Goal: Obtain resource: Download file/media

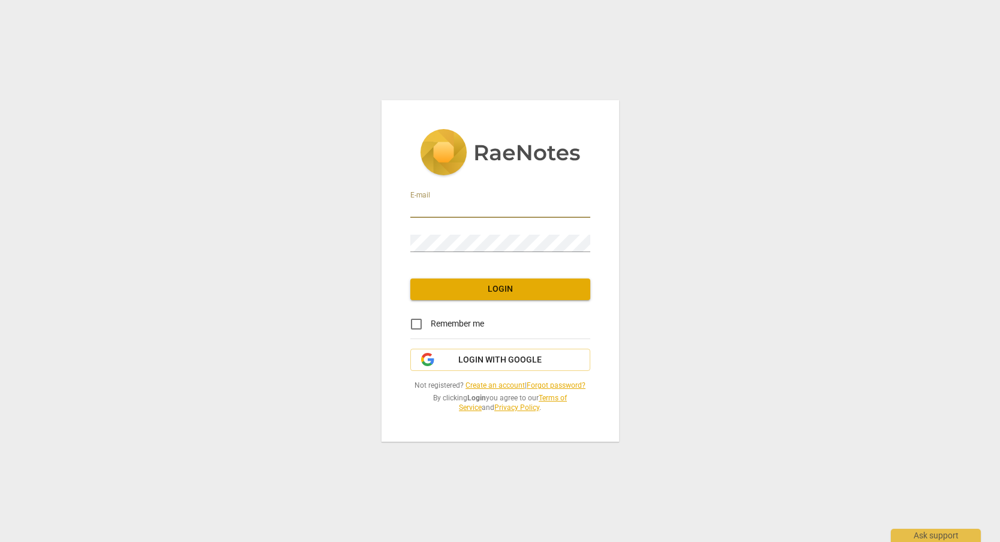
type input "[EMAIL_ADDRESS][DOMAIN_NAME]"
click at [485, 286] on span "Login" at bounding box center [500, 289] width 161 height 12
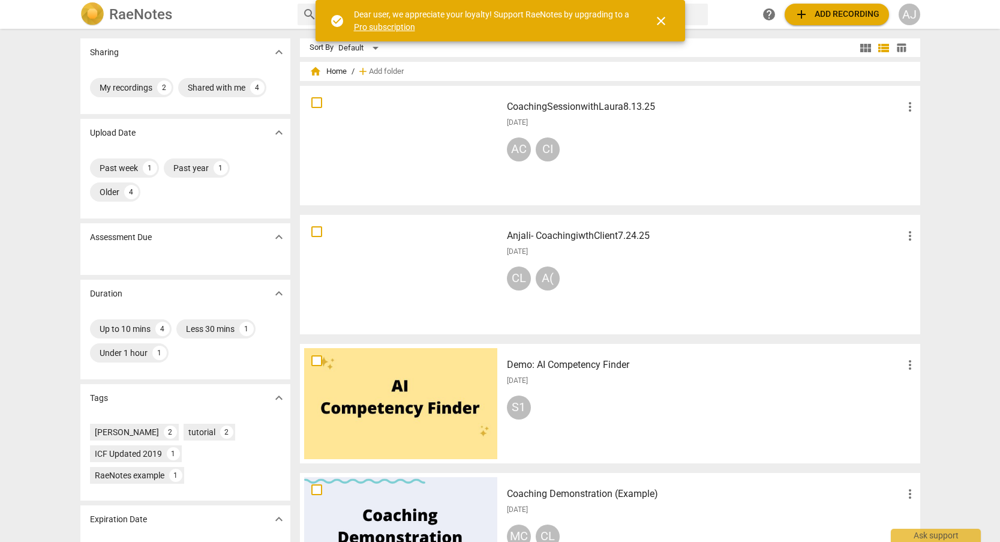
click at [556, 111] on h3 "CoachingSessionwithLaura8.13.25" at bounding box center [705, 107] width 396 height 14
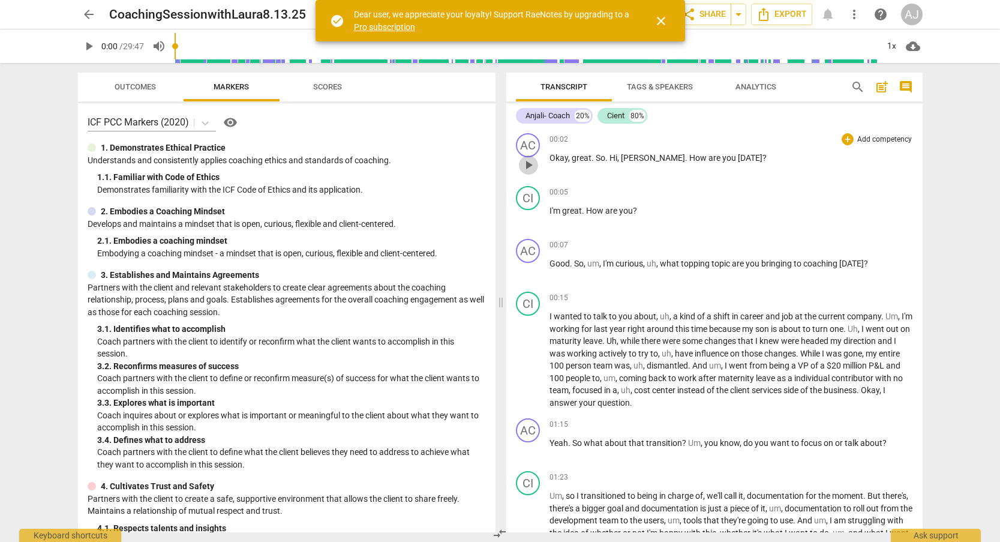
click at [524, 162] on span "play_arrow" at bounding box center [528, 165] width 14 height 14
click at [656, 17] on span "close" at bounding box center [661, 21] width 14 height 14
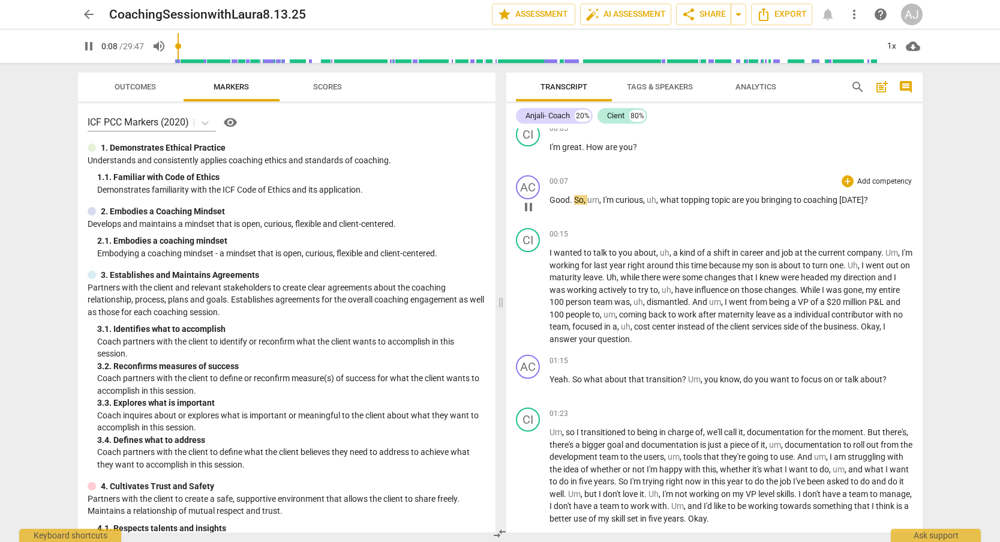
scroll to position [98, 0]
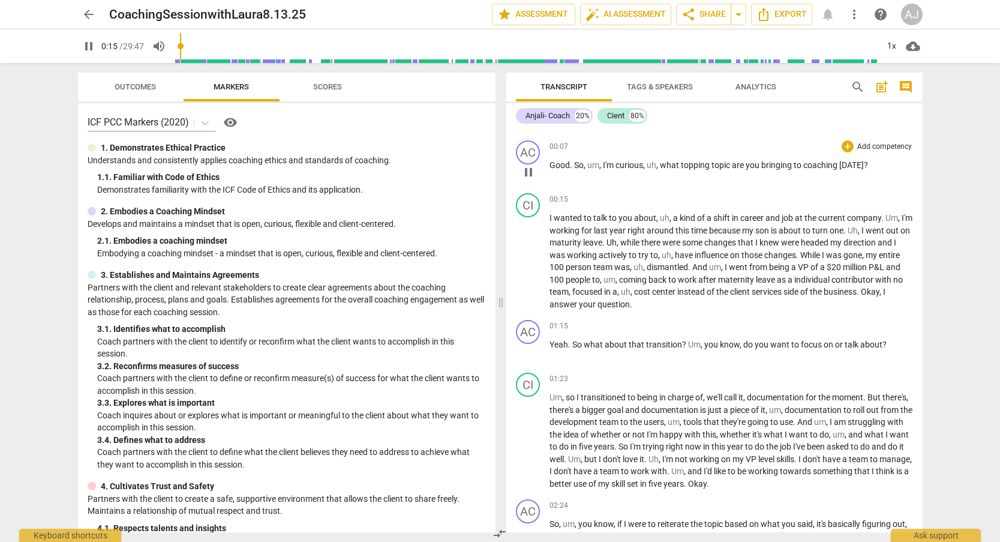
click at [529, 173] on span "pause" at bounding box center [528, 172] width 14 height 14
type input "15"
click at [704, 167] on span "topping" at bounding box center [696, 165] width 31 height 10
drag, startPoint x: 709, startPoint y: 164, endPoint x: 678, endPoint y: 166, distance: 31.2
click at [678, 166] on p "Good . So , um , I'm curious , uh , what topping topic are you bringing to coac…" at bounding box center [730, 165] width 363 height 13
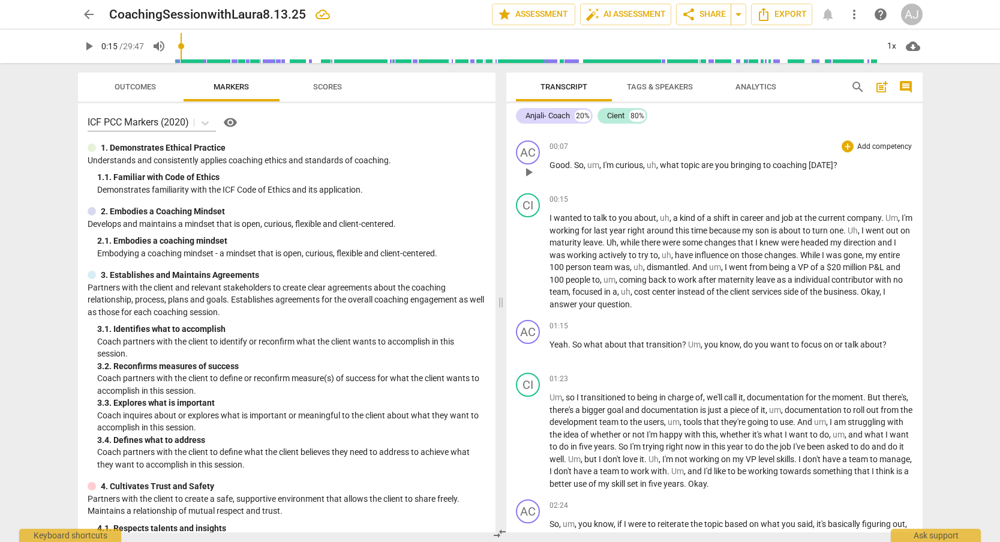
click at [885, 146] on p "Add competency" at bounding box center [884, 147] width 57 height 11
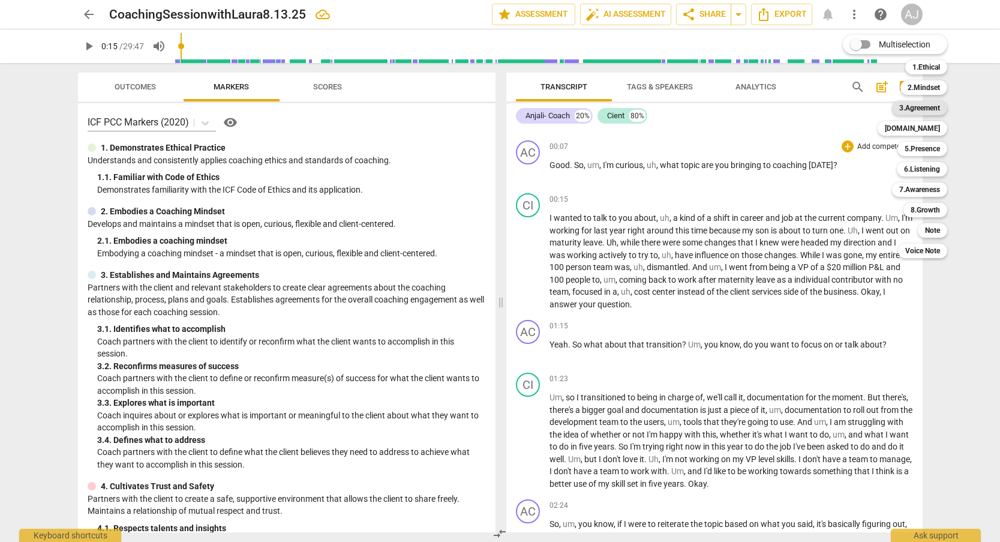
click at [935, 106] on b "3.Agreement" at bounding box center [919, 108] width 41 height 14
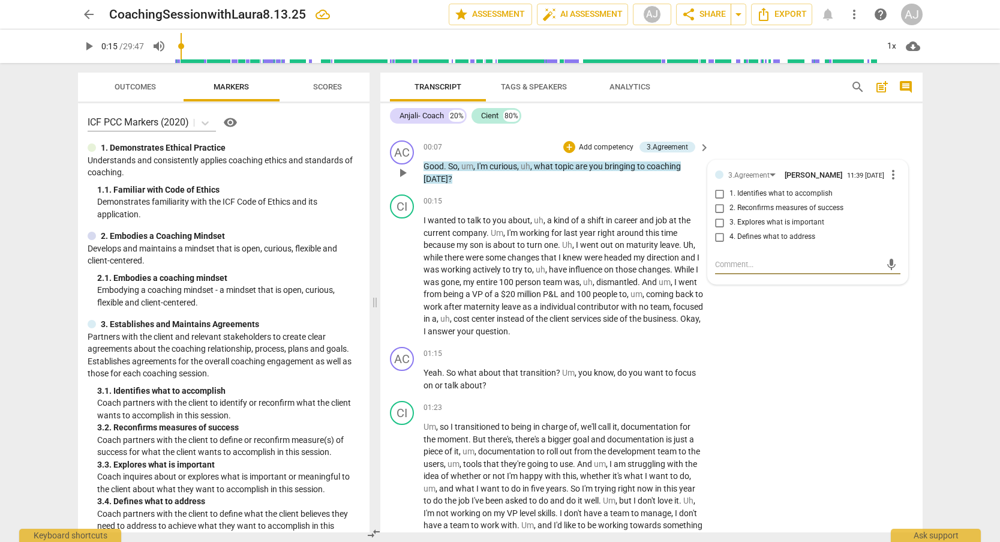
click at [720, 192] on input "1. Identifies what to accomplish" at bounding box center [719, 194] width 19 height 14
checkbox input "true"
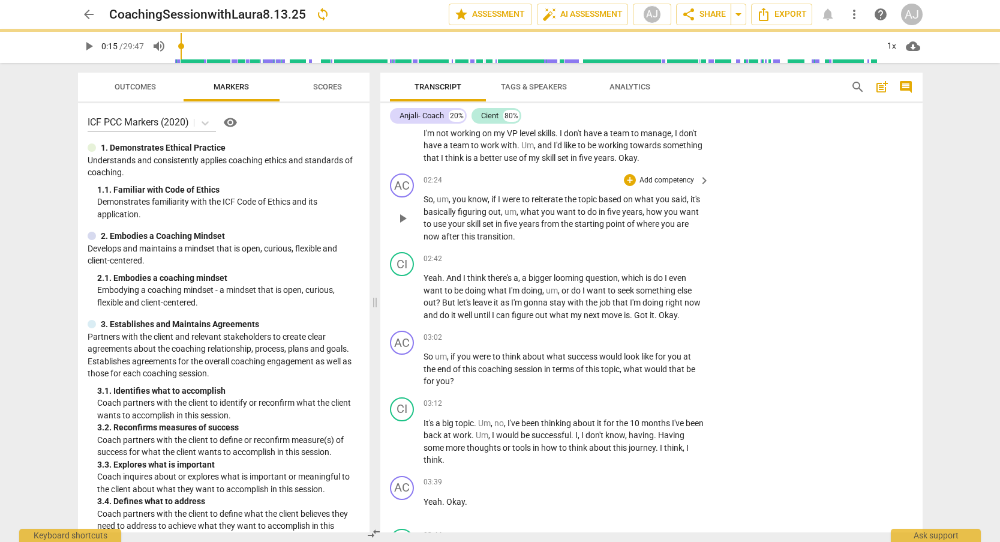
scroll to position [0, 0]
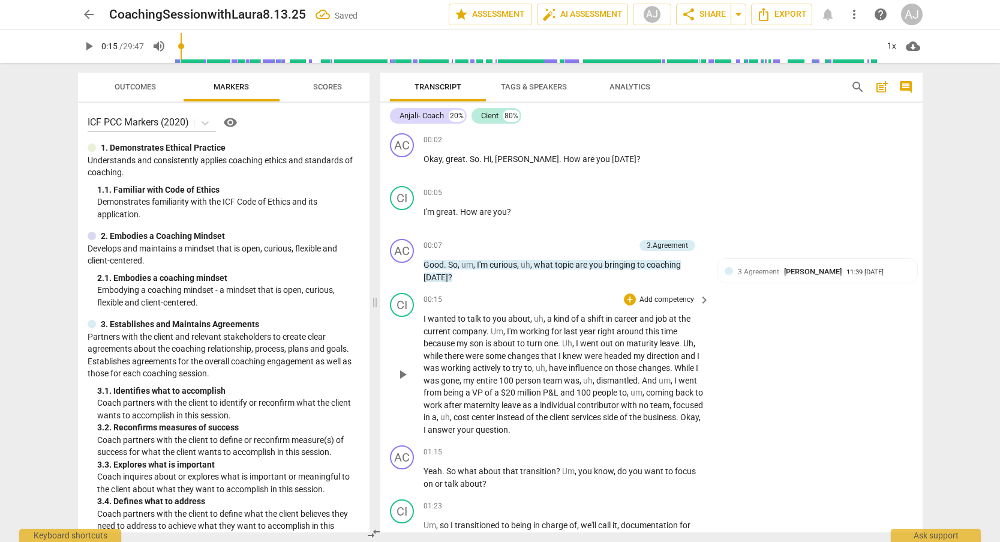
click at [399, 374] on span "play_arrow" at bounding box center [402, 374] width 14 height 14
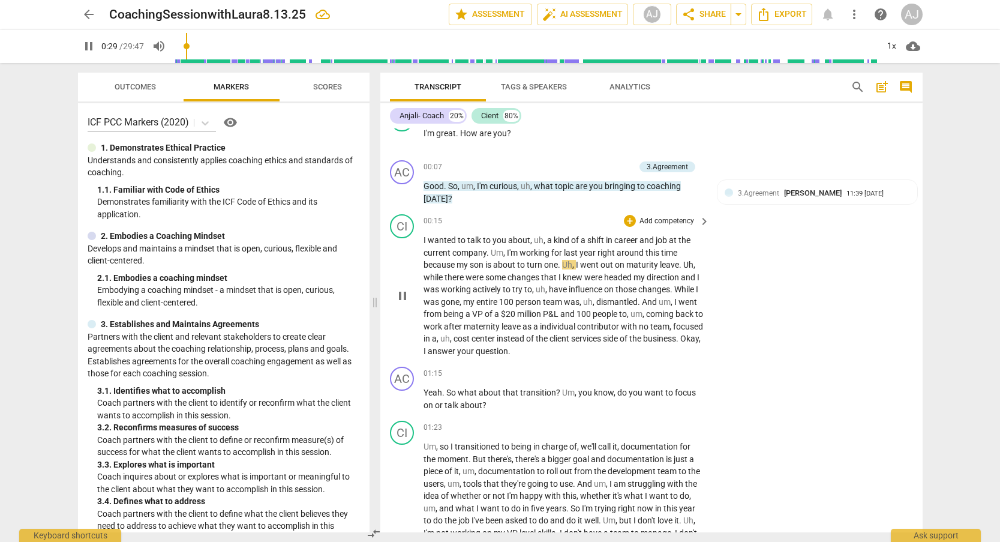
scroll to position [96, 0]
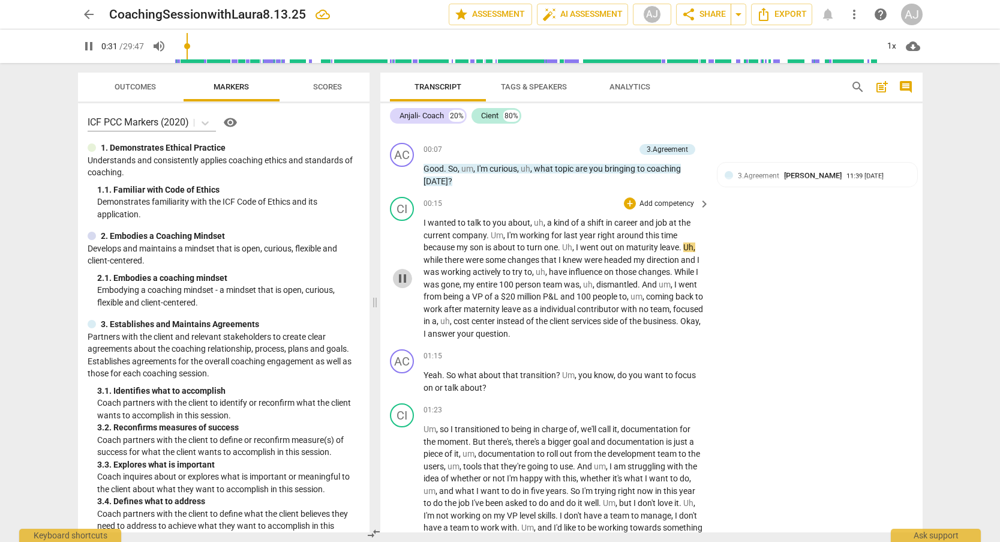
click at [396, 279] on span "pause" at bounding box center [402, 278] width 14 height 14
type input "32"
drag, startPoint x: 656, startPoint y: 247, endPoint x: 642, endPoint y: 247, distance: 13.8
click at [642, 247] on span "maturity" at bounding box center [643, 247] width 34 height 10
click at [397, 277] on span "play_arrow" at bounding box center [402, 278] width 14 height 14
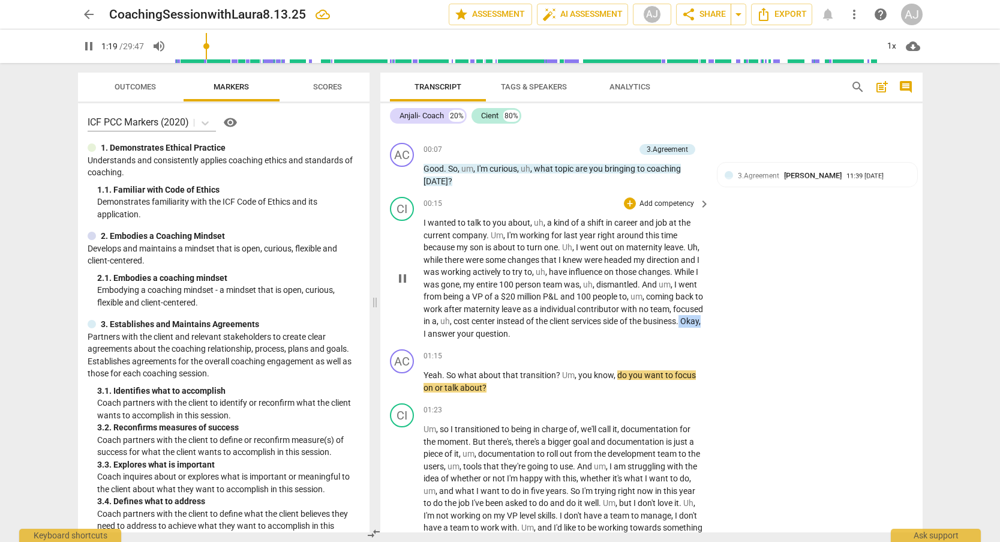
drag, startPoint x: 482, startPoint y: 332, endPoint x: 459, endPoint y: 332, distance: 22.2
click at [459, 332] on p "I wanted to talk to you about , uh , a kind of a shift in career and job at the…" at bounding box center [563, 278] width 281 height 123
type input "81"
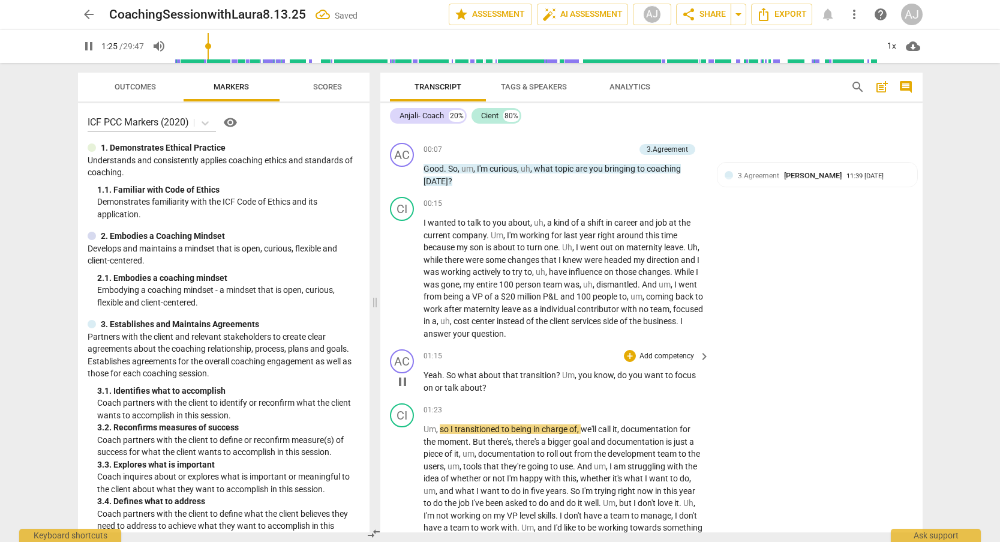
click at [399, 381] on span "pause" at bounding box center [402, 381] width 14 height 14
type input "85"
click at [686, 351] on p "Add competency" at bounding box center [666, 356] width 57 height 11
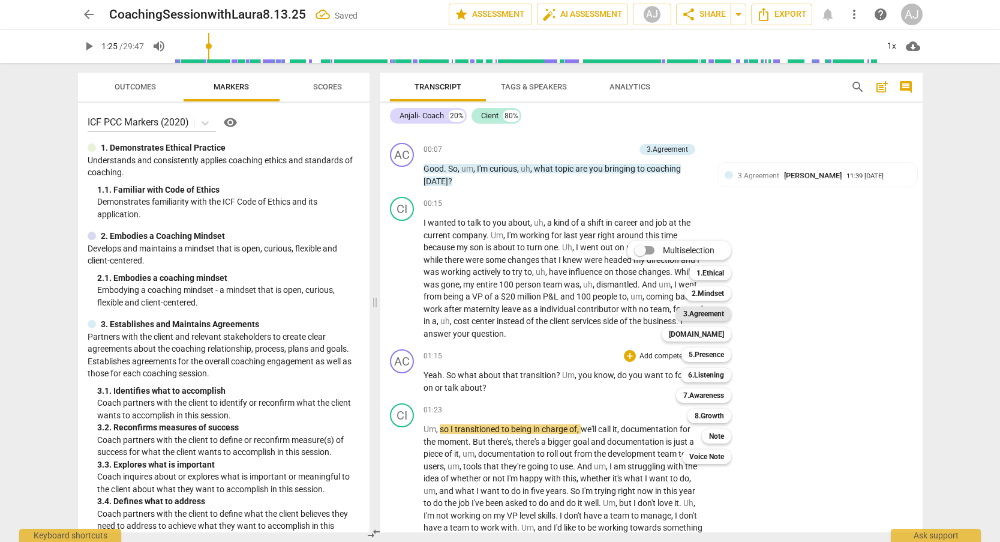
click at [711, 315] on b "3.Agreement" at bounding box center [703, 314] width 41 height 14
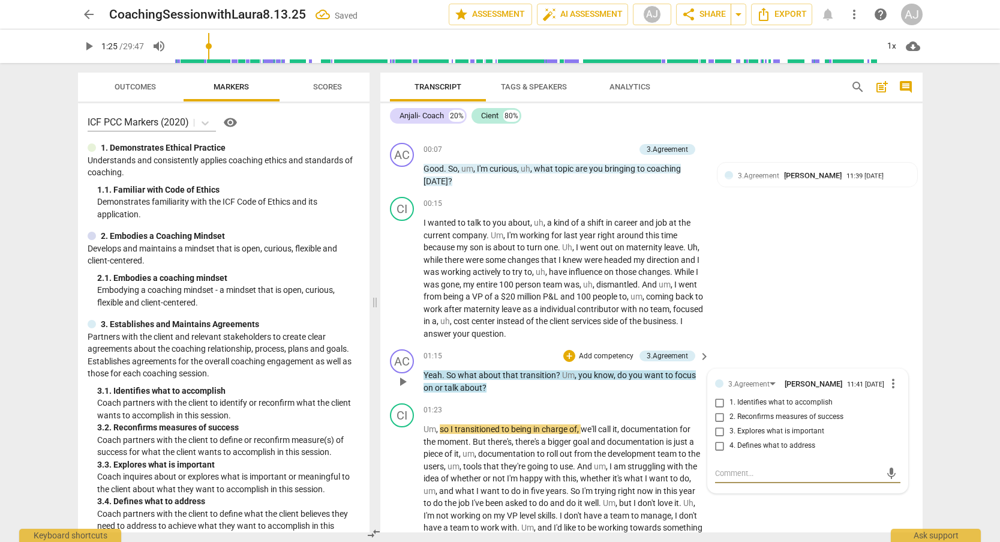
click at [764, 397] on span "1. Identifies what to accomplish" at bounding box center [780, 402] width 103 height 11
click at [729, 397] on input "1. Identifies what to accomplish" at bounding box center [719, 402] width 19 height 14
click at [771, 340] on div "AC play_arrow pause 00:02 + Add competency keyboard_arrow_right Okay , great . …" at bounding box center [651, 330] width 542 height 404
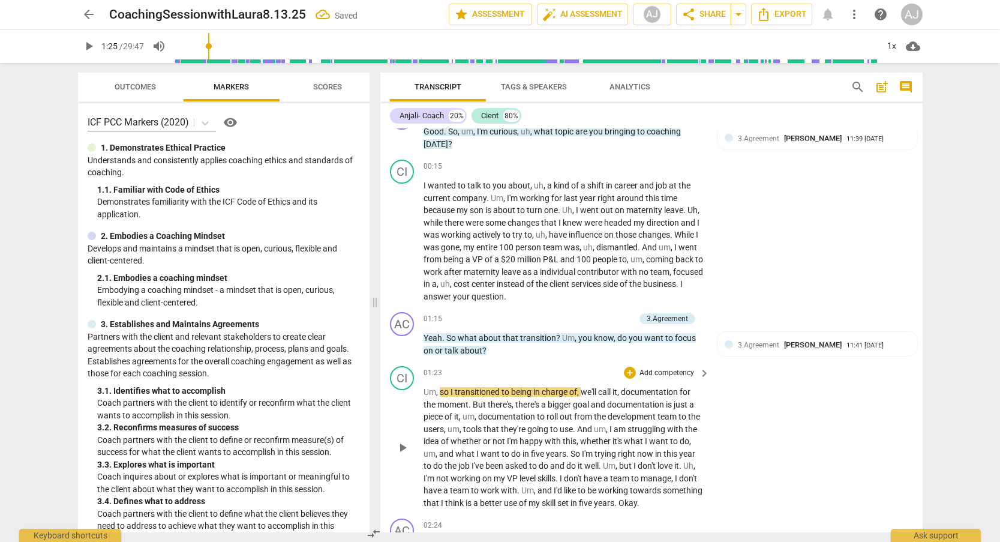
scroll to position [254, 0]
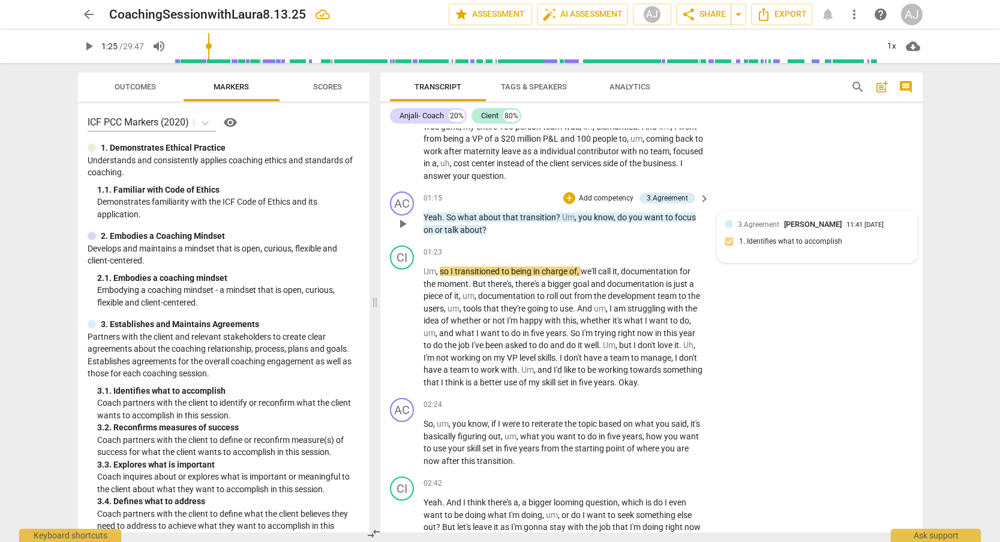
click at [729, 236] on div "3.Agreement [PERSON_NAME] 11:41 [DATE] 1. Identifies what to accomplish" at bounding box center [817, 236] width 185 height 37
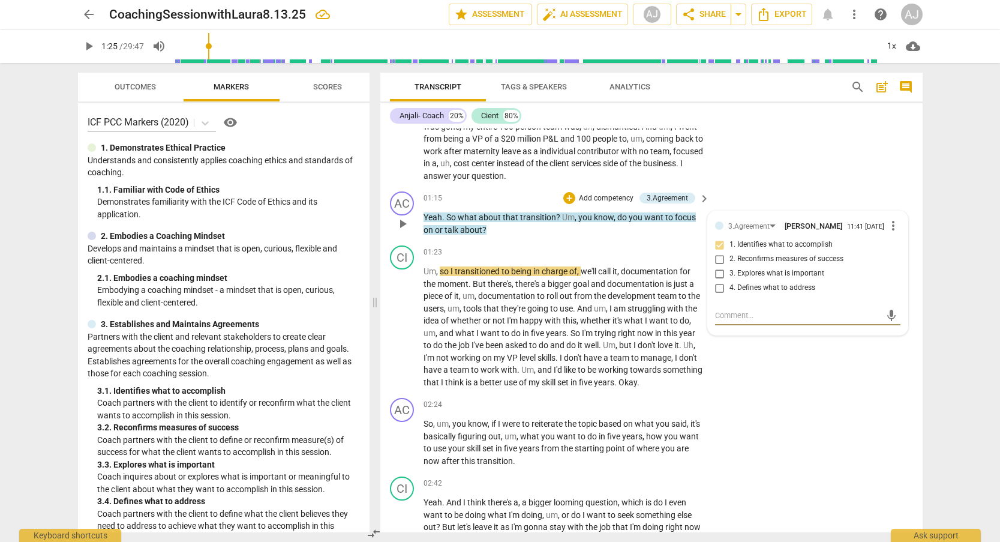
click at [718, 242] on input "1. Identifies what to accomplish" at bounding box center [719, 245] width 19 height 14
checkbox input "true"
click at [717, 269] on input "3. Explores what is important" at bounding box center [719, 273] width 19 height 14
checkbox input "true"
click at [719, 238] on input "1. Identifies what to accomplish" at bounding box center [719, 245] width 19 height 14
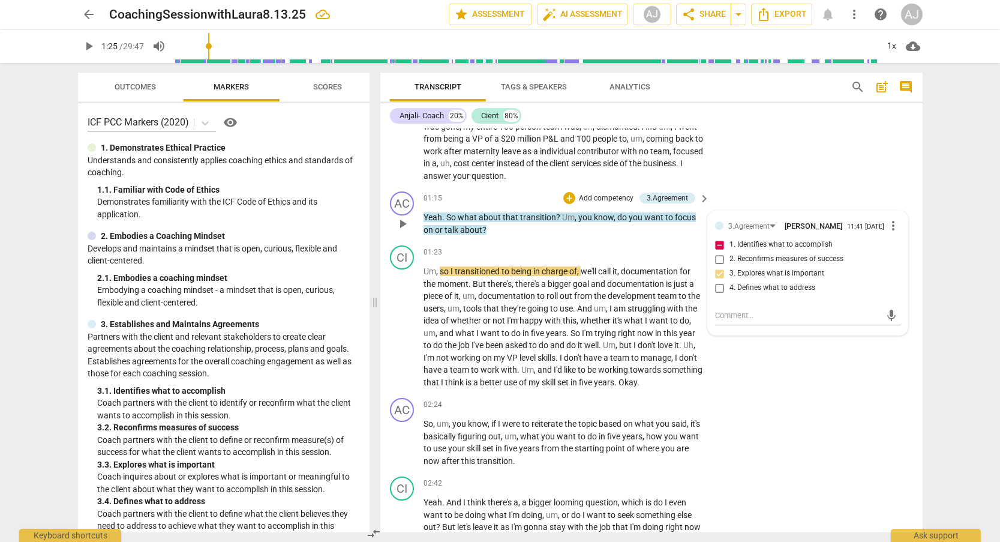
checkbox input "false"
click at [716, 274] on input "3. Explores what is important" at bounding box center [719, 273] width 19 height 14
click at [719, 269] on input "3. Explores what is important" at bounding box center [719, 273] width 19 height 14
checkbox input "false"
click at [718, 284] on input "4. Defines what to address" at bounding box center [719, 288] width 19 height 14
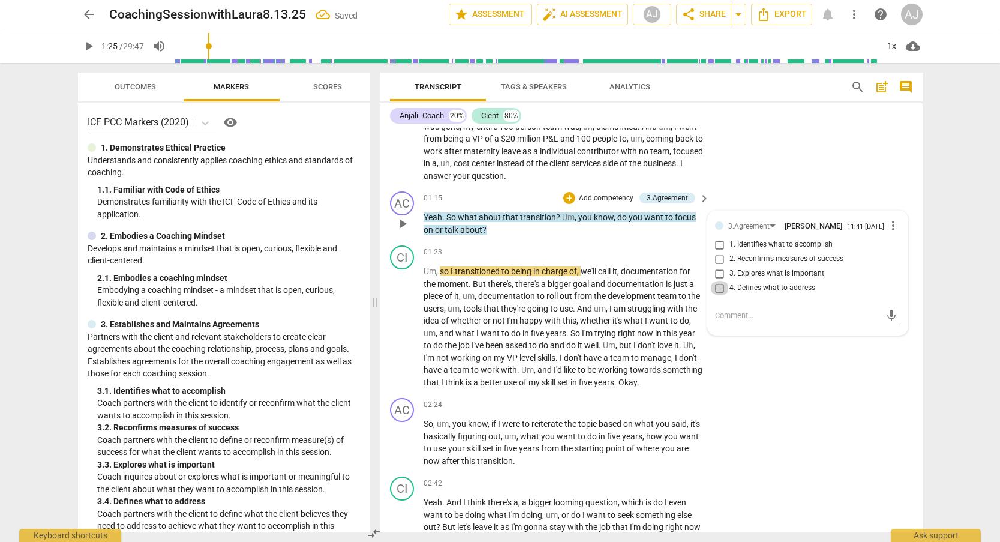
checkbox input "true"
click at [753, 347] on div "CI play_arrow pause 01:23 + Add competency keyboard_arrow_right Um , so I trans…" at bounding box center [651, 317] width 542 height 152
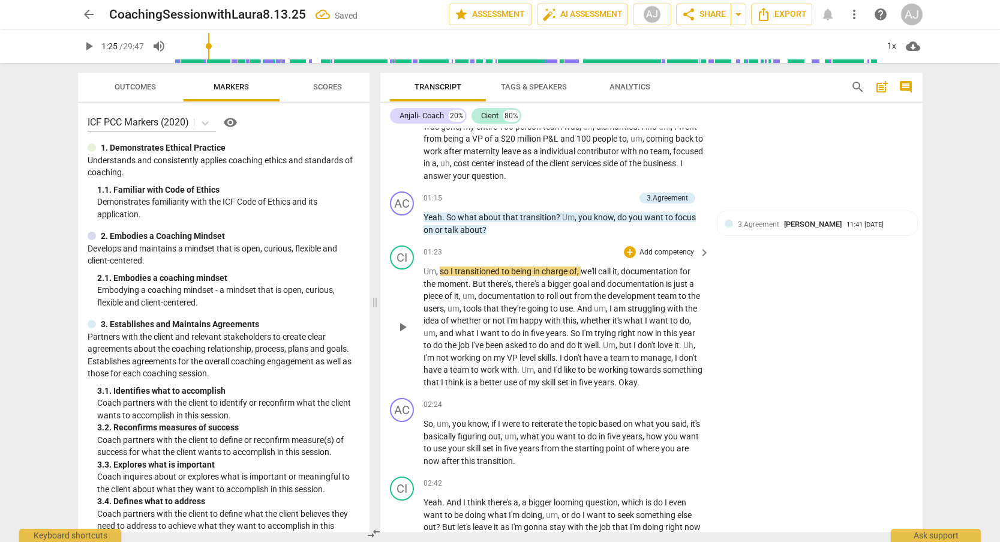
click at [399, 323] on span "play_arrow" at bounding box center [402, 327] width 14 height 14
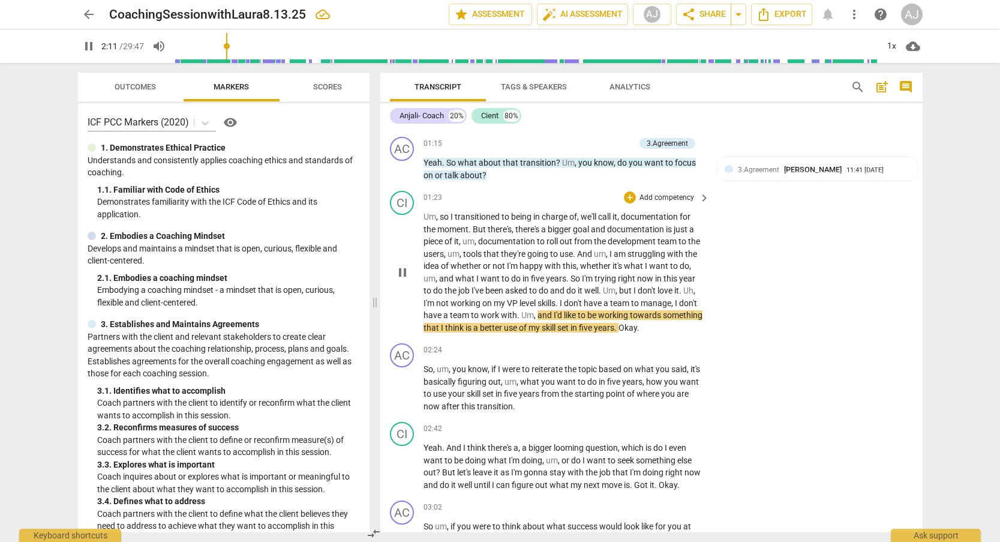
scroll to position [336, 0]
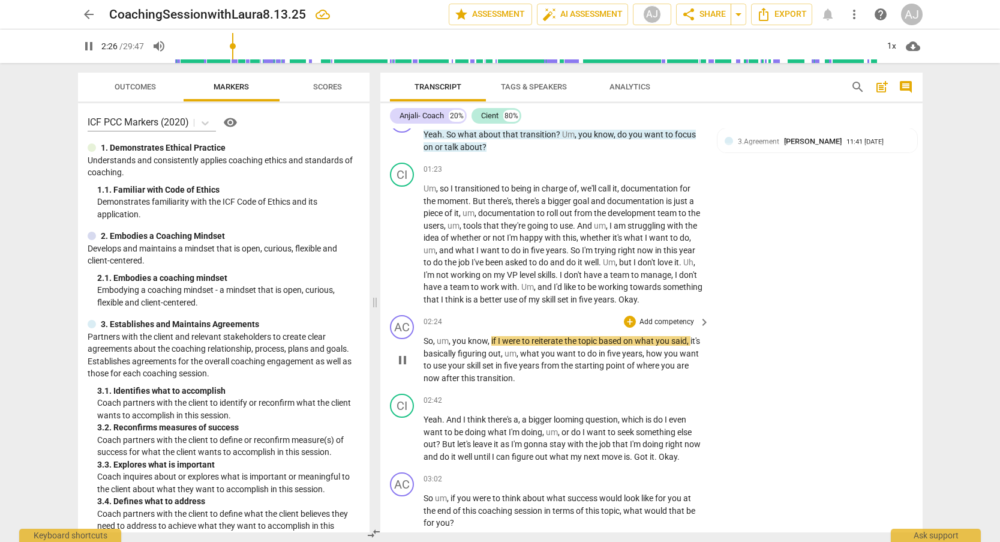
click at [400, 353] on span "pause" at bounding box center [402, 360] width 14 height 14
type input "147"
click at [423, 336] on span "So" at bounding box center [428, 341] width 10 height 10
drag, startPoint x: 683, startPoint y: 291, endPoint x: 664, endPoint y: 293, distance: 19.3
click at [664, 293] on p "Um , so I transitioned to being in charge of , we'll call it , documentation fo…" at bounding box center [563, 243] width 281 height 123
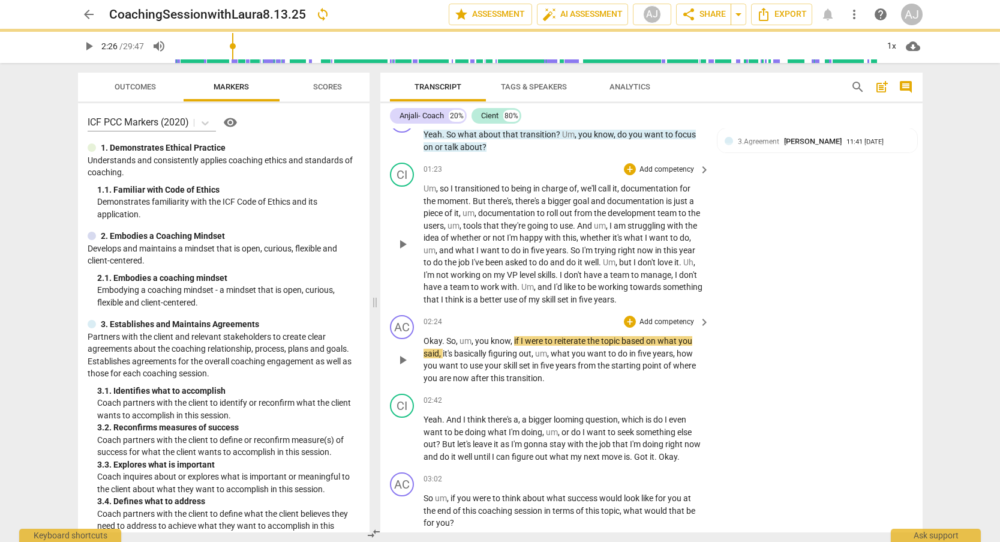
click at [401, 353] on span "play_arrow" at bounding box center [402, 360] width 14 height 14
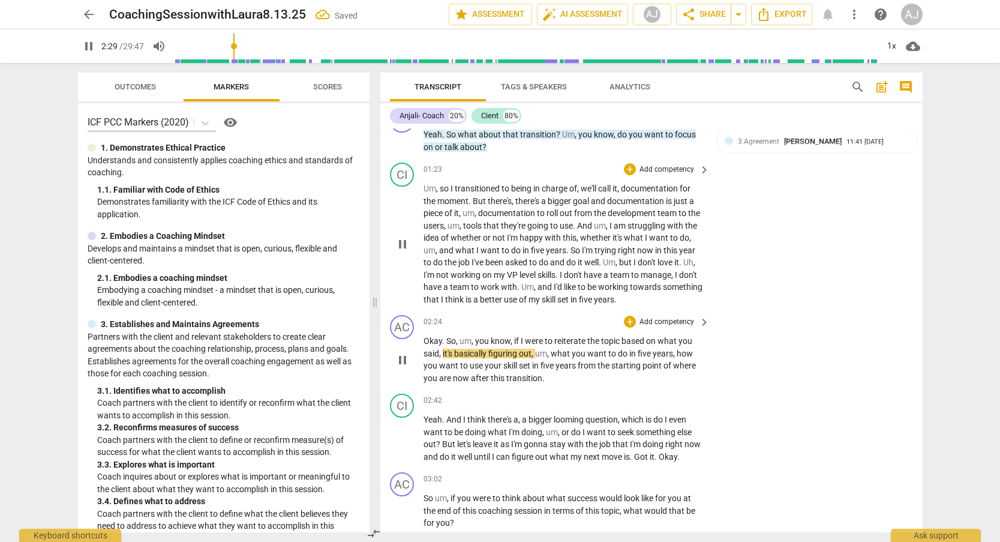
click at [685, 317] on p "Add competency" at bounding box center [666, 322] width 57 height 11
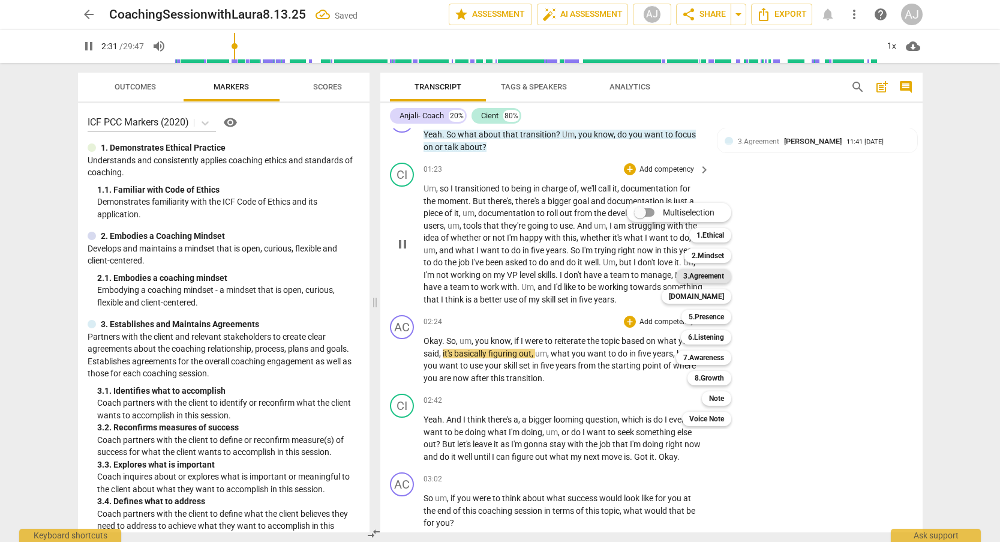
click at [705, 279] on b "3.Agreement" at bounding box center [703, 276] width 41 height 14
type input "151"
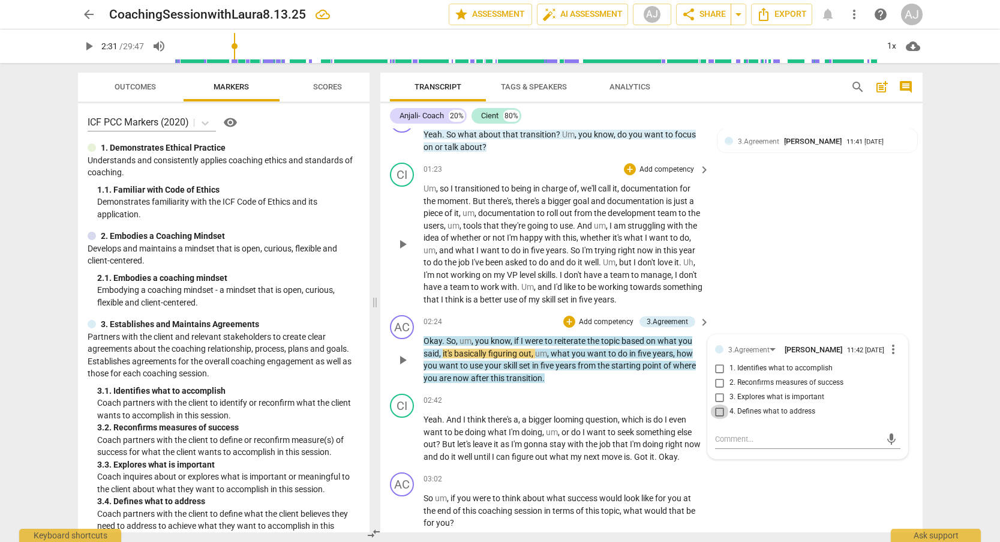
click at [717, 404] on input "4. Defines what to address" at bounding box center [719, 411] width 19 height 14
checkbox input "true"
click at [602, 394] on div "02:42 + Add competency keyboard_arrow_right" at bounding box center [567, 399] width 288 height 13
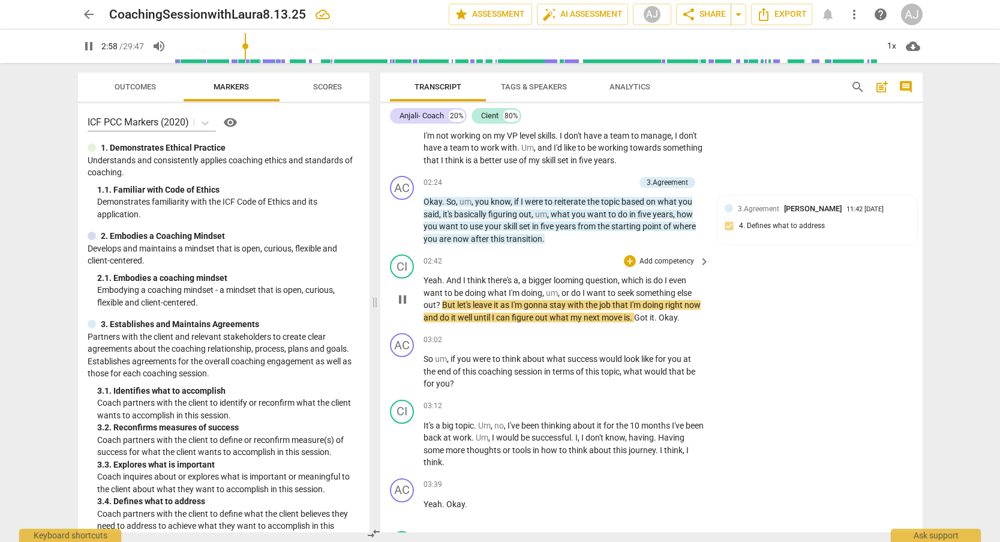
scroll to position [480, 0]
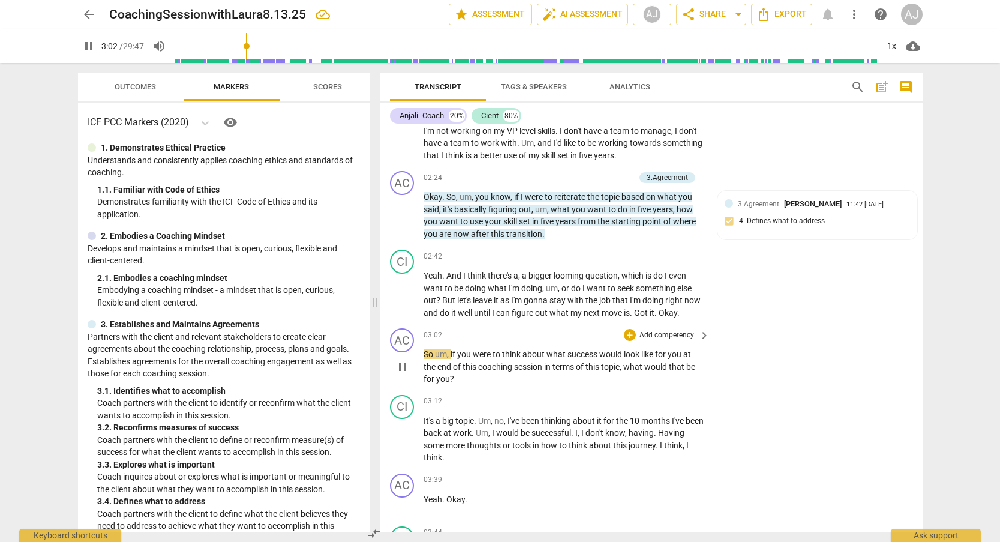
click at [398, 359] on span "pause" at bounding box center [402, 366] width 14 height 14
type input "183"
drag, startPoint x: 655, startPoint y: 304, endPoint x: 700, endPoint y: 304, distance: 45.0
click at [700, 304] on p "Yeah . And I think there's a , a bigger looming question , which is do I even w…" at bounding box center [563, 293] width 281 height 49
click at [424, 349] on span "So" at bounding box center [428, 354] width 11 height 10
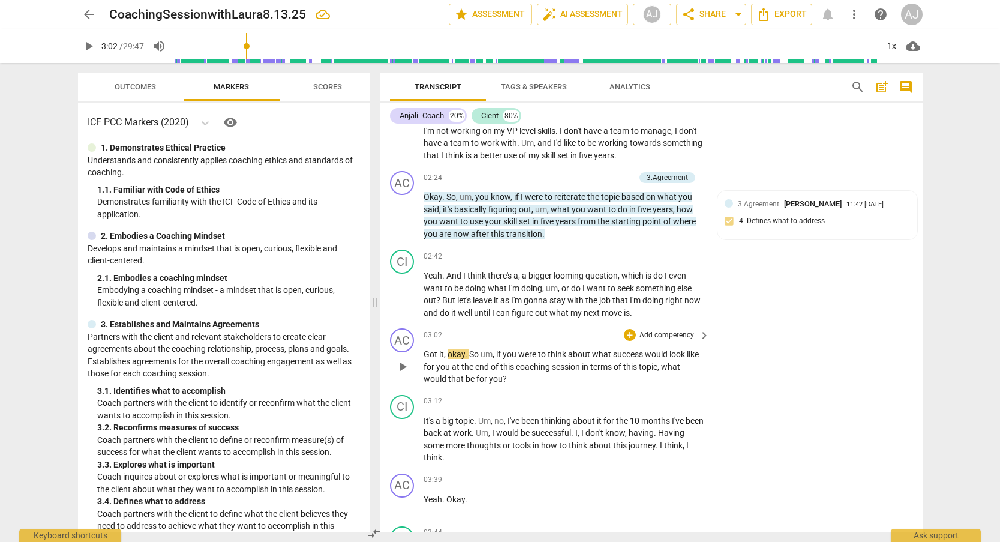
click at [405, 359] on span "play_arrow" at bounding box center [402, 366] width 14 height 14
click at [687, 330] on p "Add competency" at bounding box center [666, 335] width 57 height 11
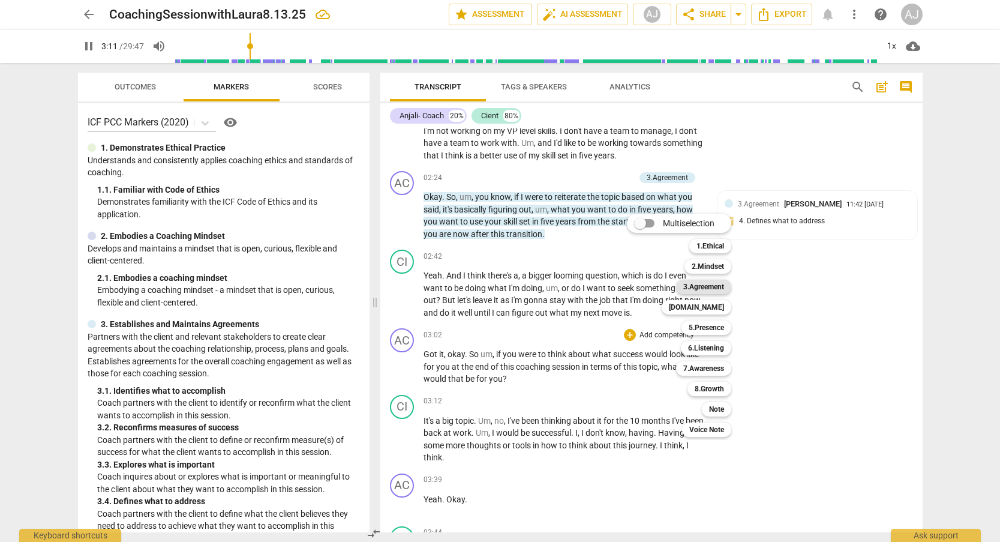
click at [727, 287] on div "3.Agreement" at bounding box center [703, 287] width 55 height 14
type input "192"
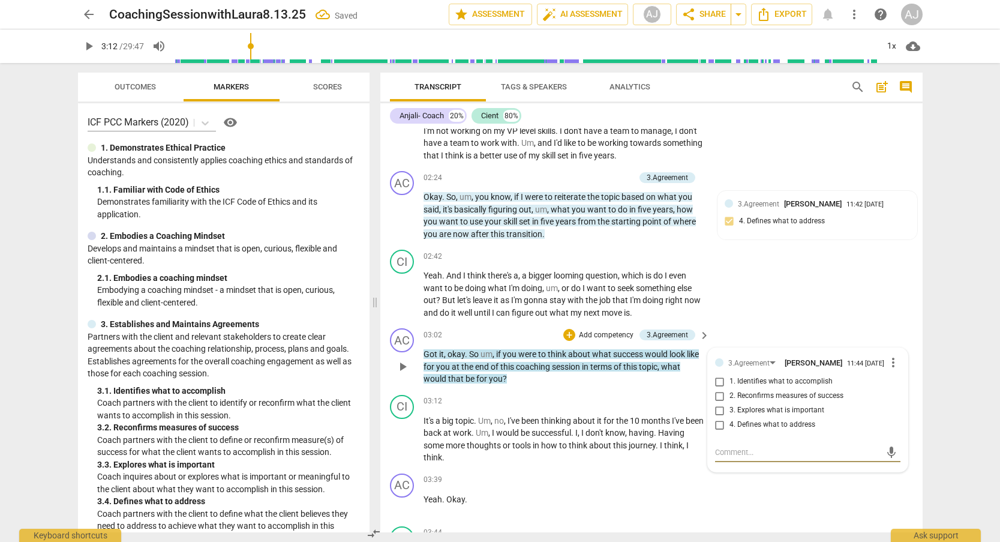
click at [717, 389] on input "2. Reconfirms measures of success" at bounding box center [719, 396] width 19 height 14
checkbox input "true"
click at [516, 390] on div "CI play_arrow pause 03:12 + Add competency keyboard_arrow_right It's a big topi…" at bounding box center [651, 429] width 542 height 79
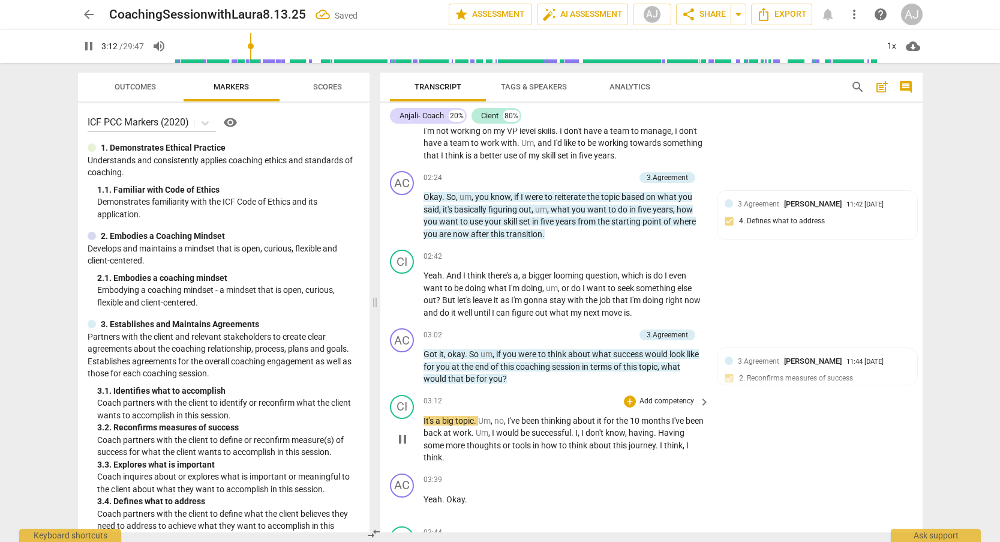
click at [395, 432] on span "pause" at bounding box center [402, 439] width 19 height 14
click at [395, 432] on span "play_arrow" at bounding box center [402, 439] width 19 height 14
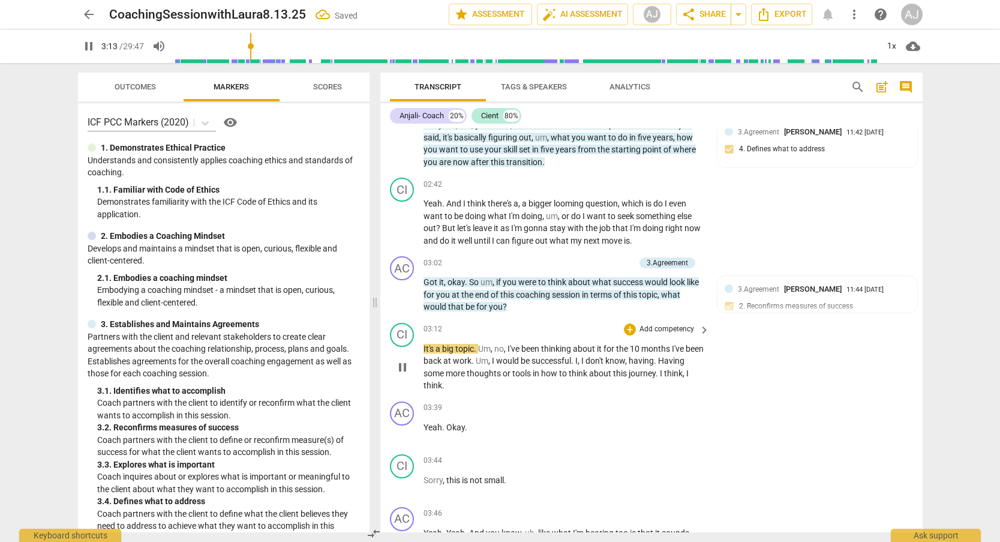
scroll to position [650, 0]
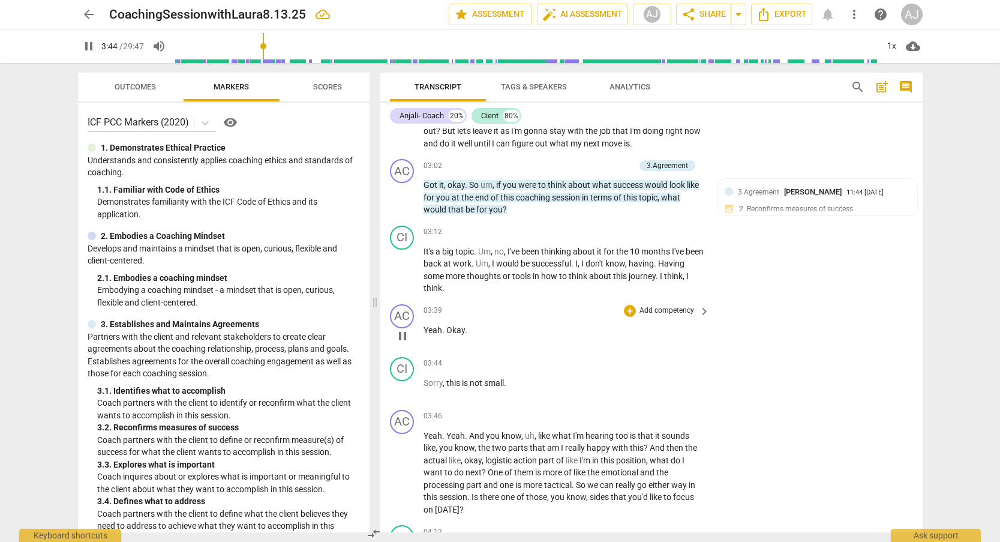
click at [403, 329] on span "pause" at bounding box center [402, 336] width 14 height 14
type input "225"
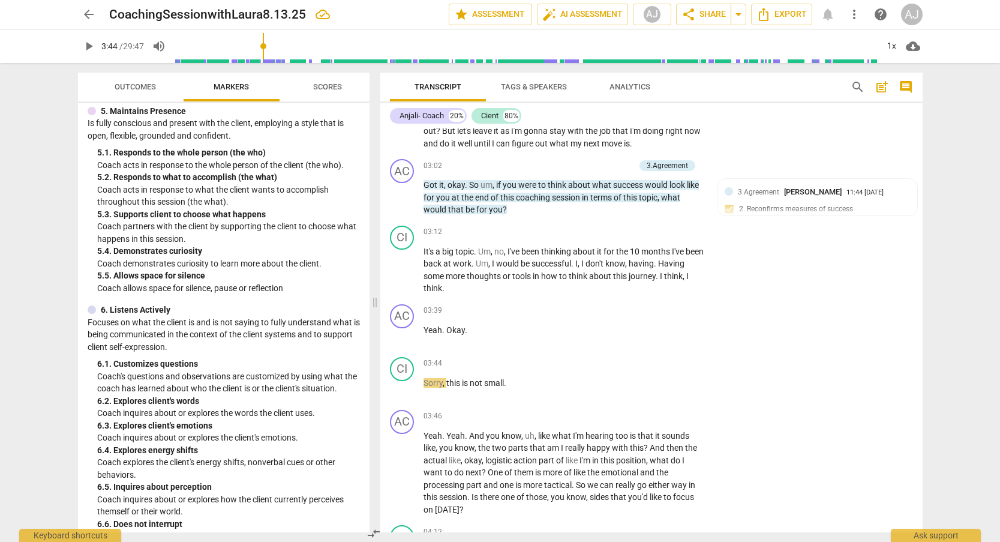
scroll to position [643, 0]
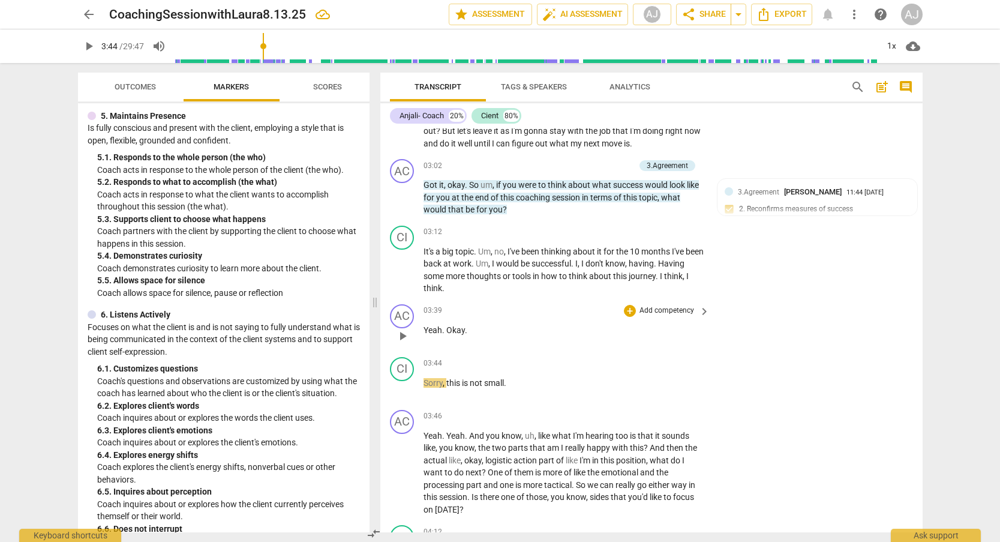
click at [690, 305] on p "Add competency" at bounding box center [666, 310] width 57 height 11
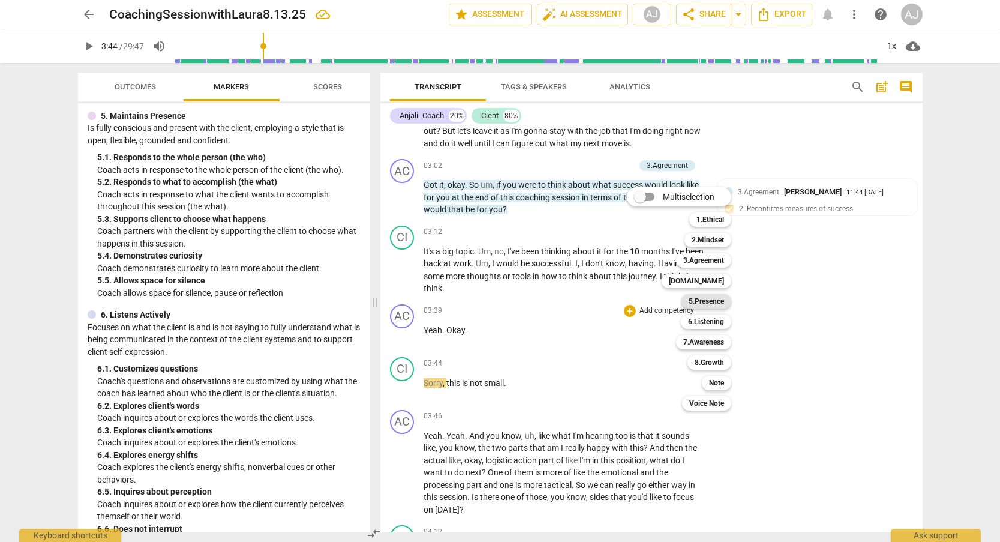
click at [723, 302] on b "5.Presence" at bounding box center [706, 301] width 35 height 14
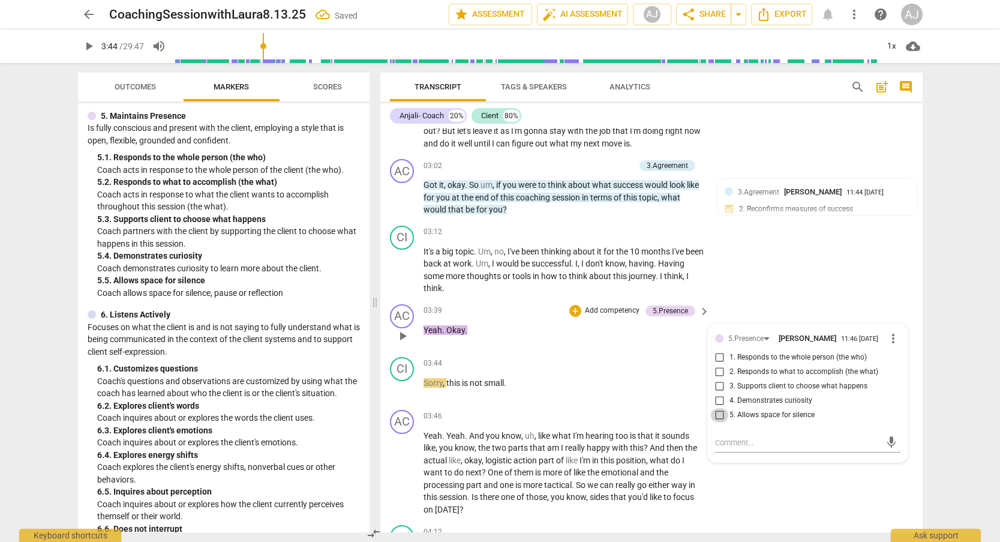
click at [720, 408] on input "5. Allows space for silence" at bounding box center [719, 415] width 19 height 14
checkbox input "true"
click at [403, 381] on span "play_arrow" at bounding box center [402, 388] width 14 height 14
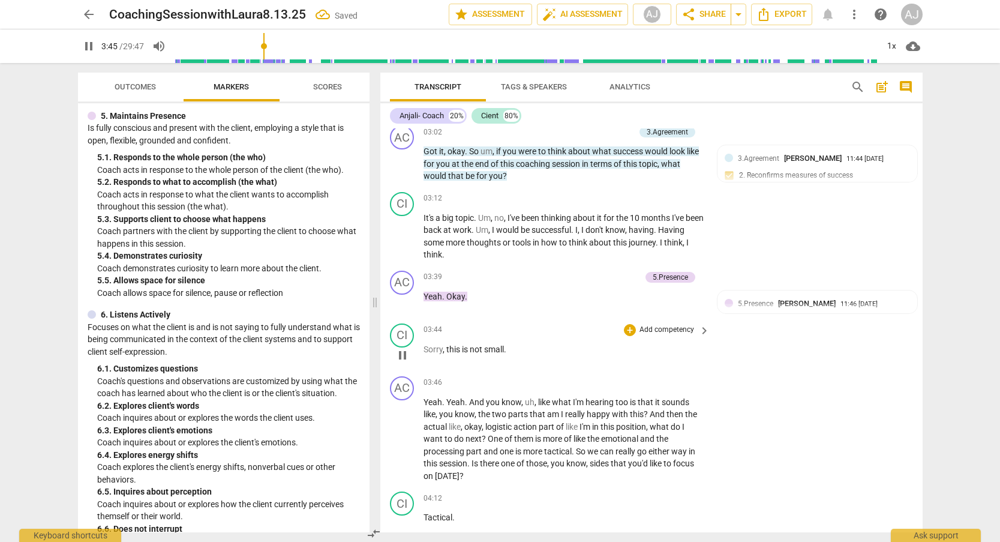
scroll to position [804, 0]
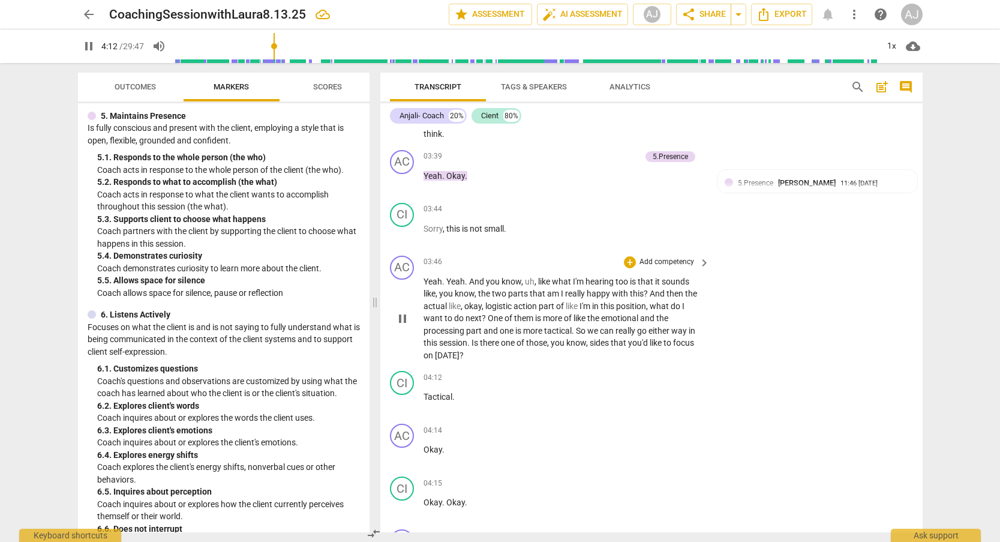
click at [405, 311] on span "pause" at bounding box center [402, 318] width 14 height 14
type input "253"
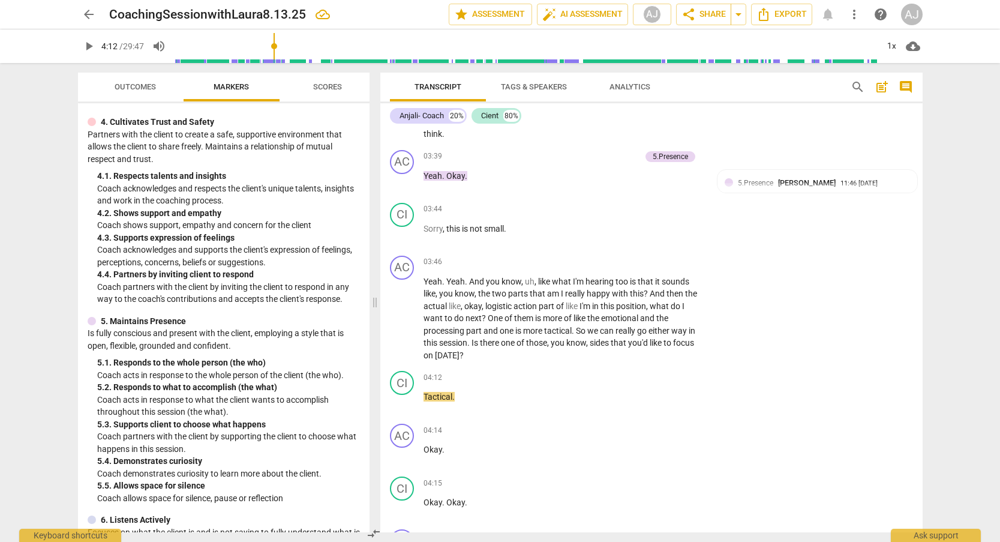
scroll to position [524, 0]
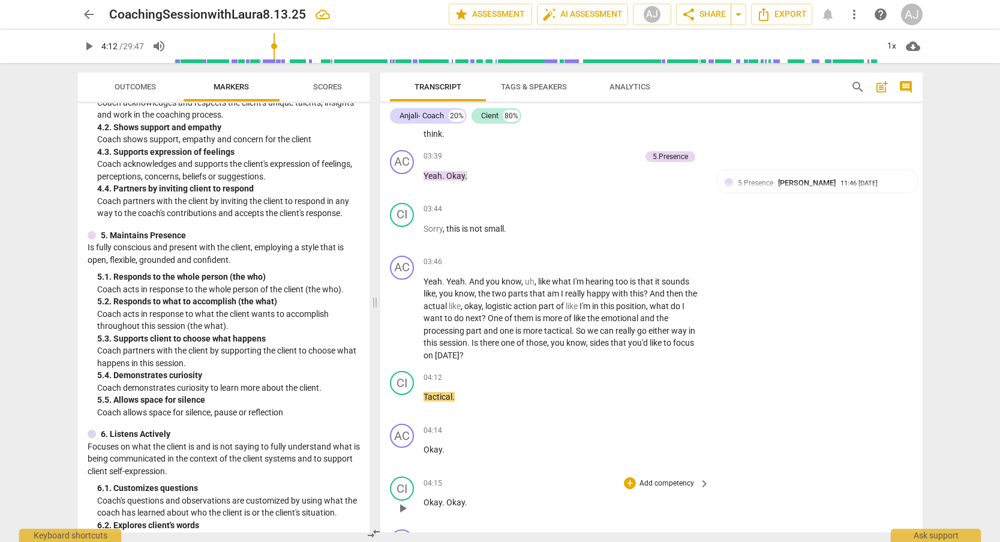
click at [705, 256] on span "keyboard_arrow_right" at bounding box center [704, 263] width 14 height 14
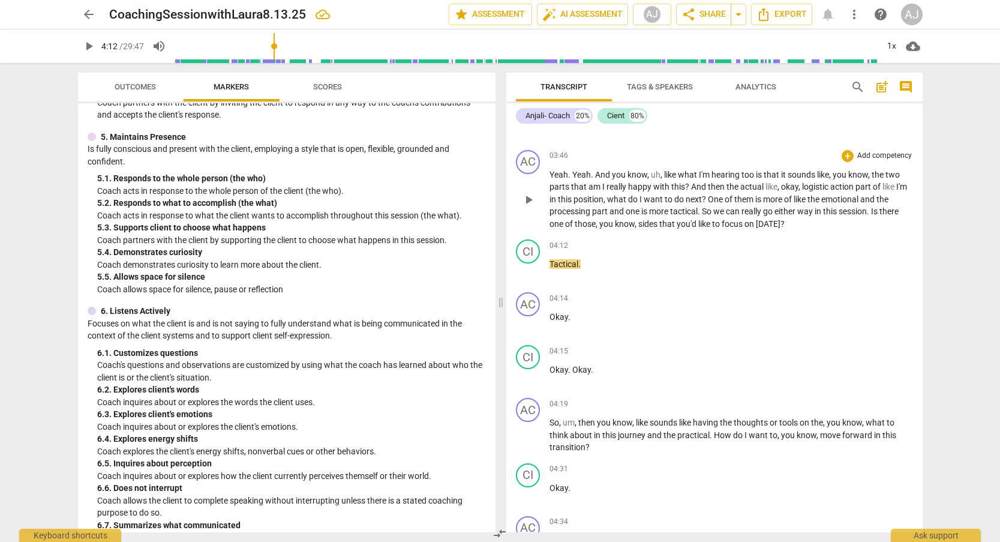
click at [879, 151] on p "Add competency" at bounding box center [884, 156] width 57 height 11
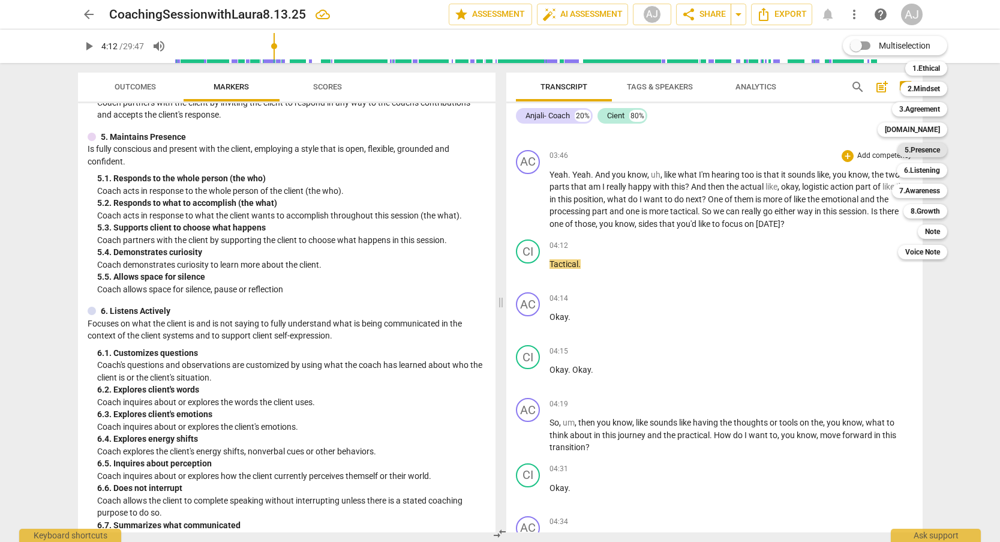
click at [927, 149] on b "5.Presence" at bounding box center [922, 150] width 35 height 14
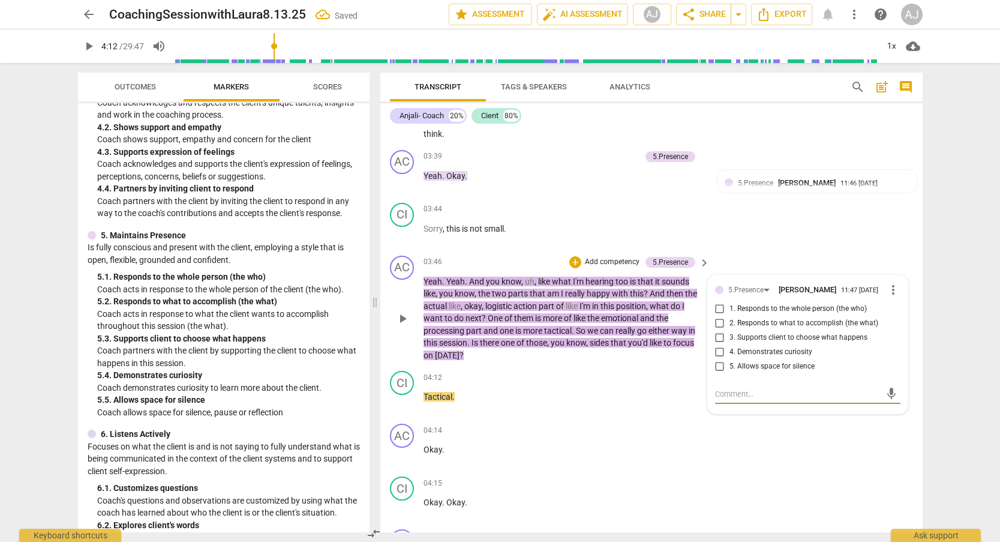
click at [717, 330] on input "3. Supports client to choose what happens" at bounding box center [719, 337] width 19 height 14
checkbox input "true"
click at [617, 257] on p "Add competency" at bounding box center [612, 262] width 57 height 11
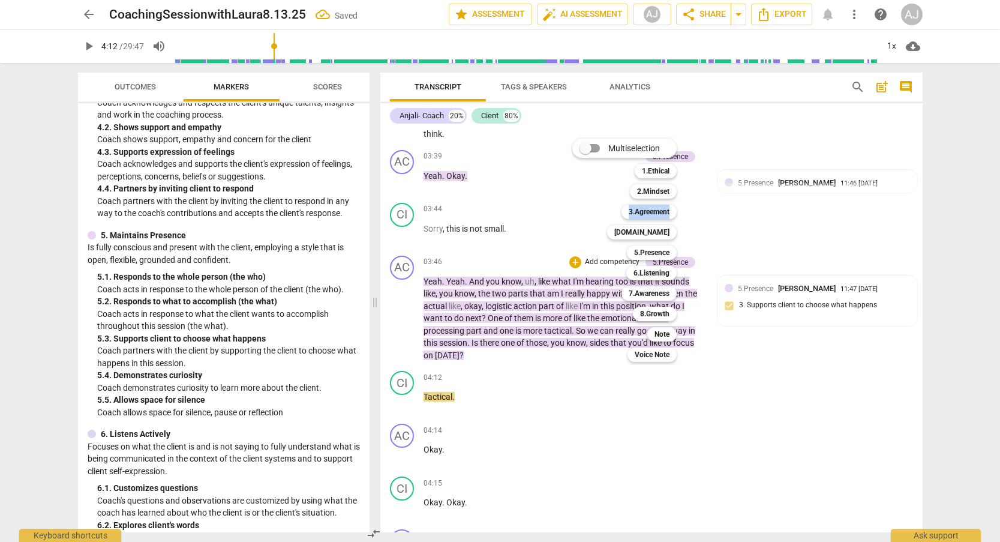
click at [671, 204] on div "3.Agreement 3" at bounding box center [656, 212] width 78 height 20
click at [671, 210] on div "3.Agreement" at bounding box center [648, 212] width 55 height 14
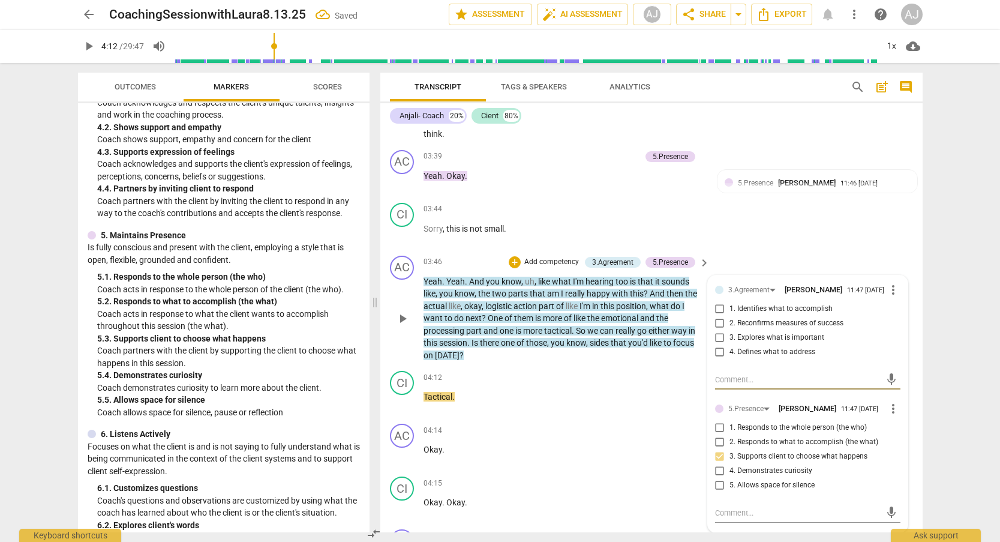
click at [717, 345] on input "4. Defines what to address" at bounding box center [719, 352] width 19 height 14
checkbox input "true"
click at [636, 349] on div "AC play_arrow pause 03:46 + Add competency 3.Agreement 5.Presence keyboard_arro…" at bounding box center [651, 309] width 542 height 116
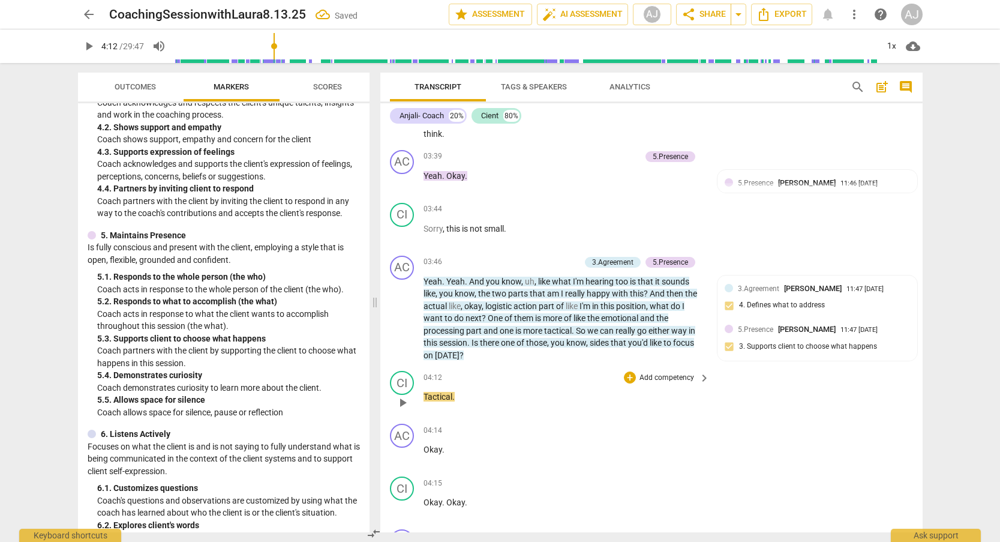
click at [402, 395] on span "play_arrow" at bounding box center [402, 402] width 14 height 14
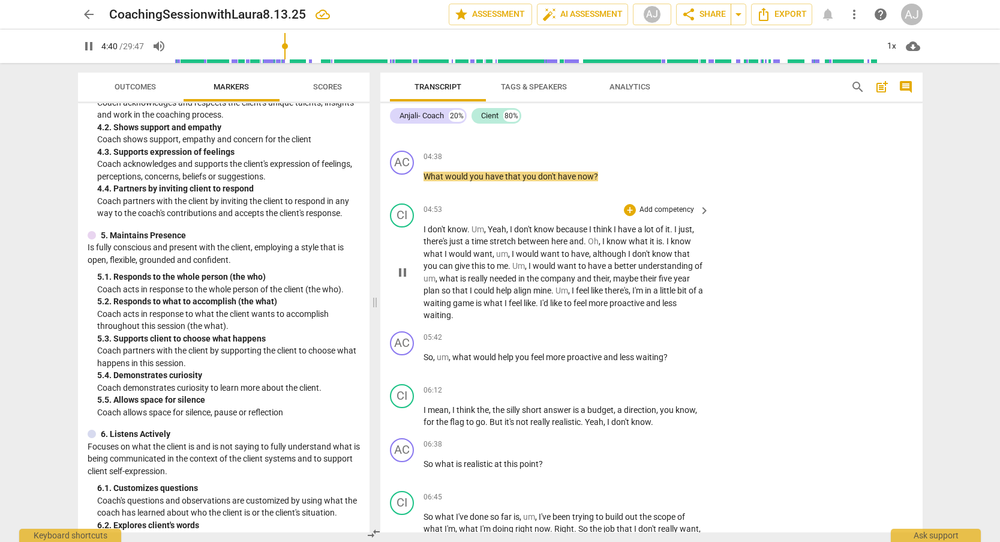
scroll to position [1347, 0]
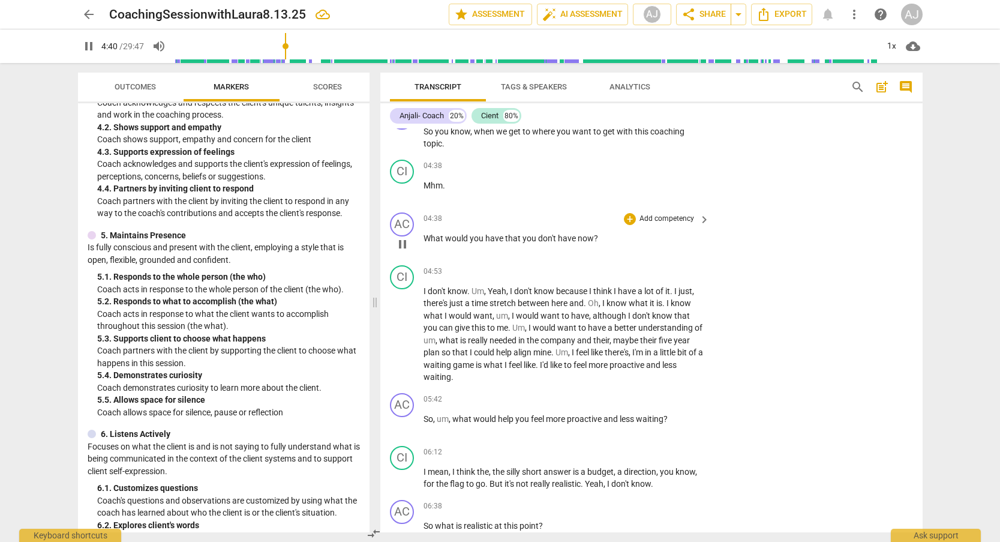
click at [674, 214] on p "Add competency" at bounding box center [666, 219] width 57 height 11
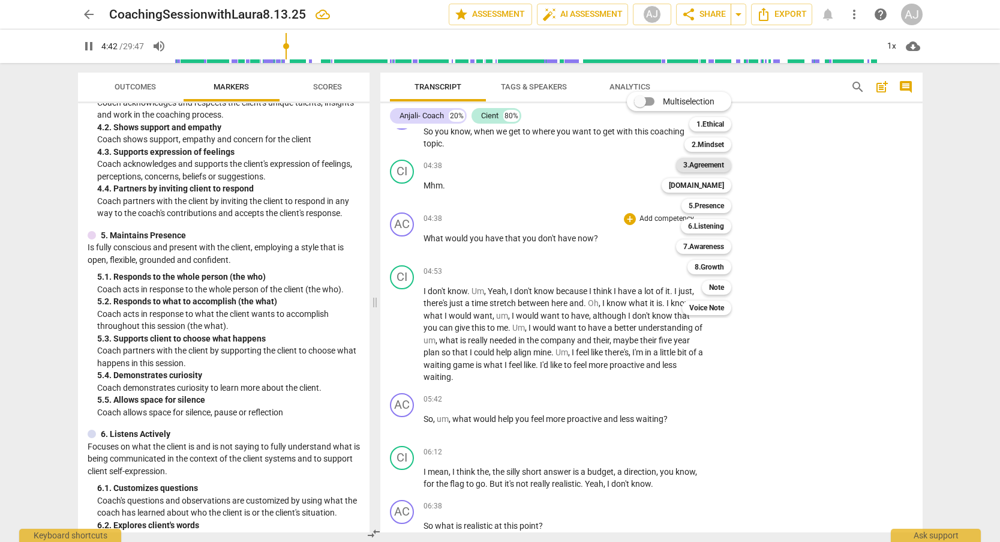
click at [722, 167] on b "3.Agreement" at bounding box center [703, 165] width 41 height 14
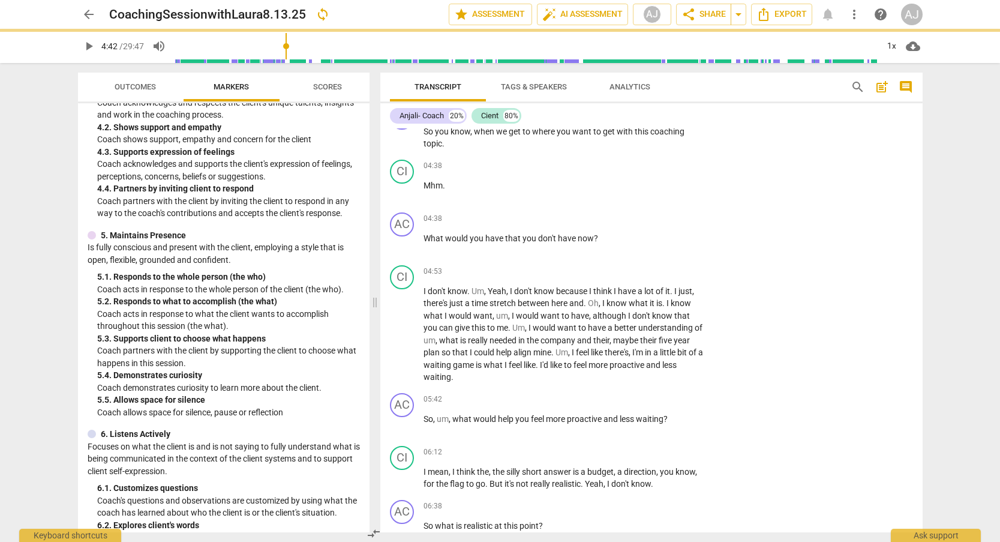
type input "283"
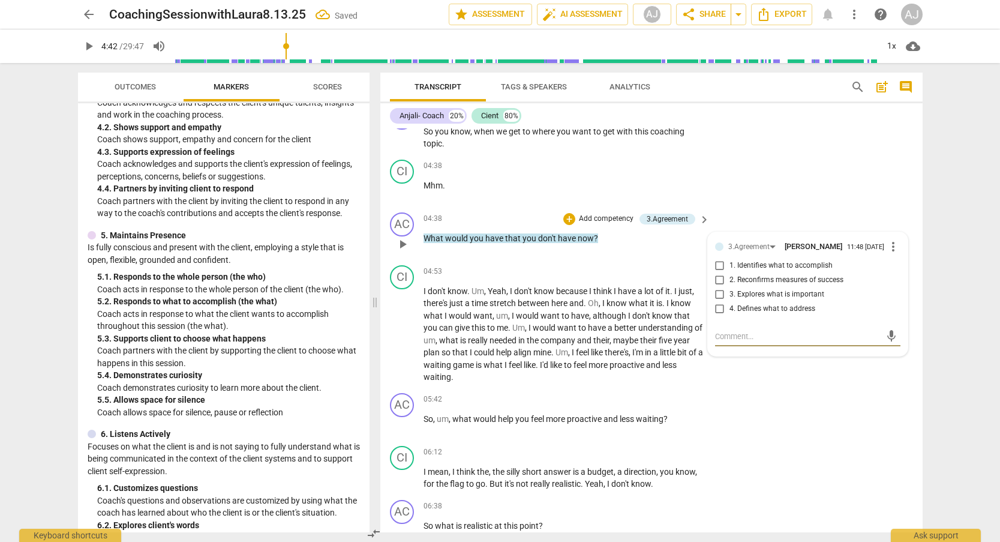
click at [718, 287] on input "3. Explores what is important" at bounding box center [719, 294] width 19 height 14
checkbox input "true"
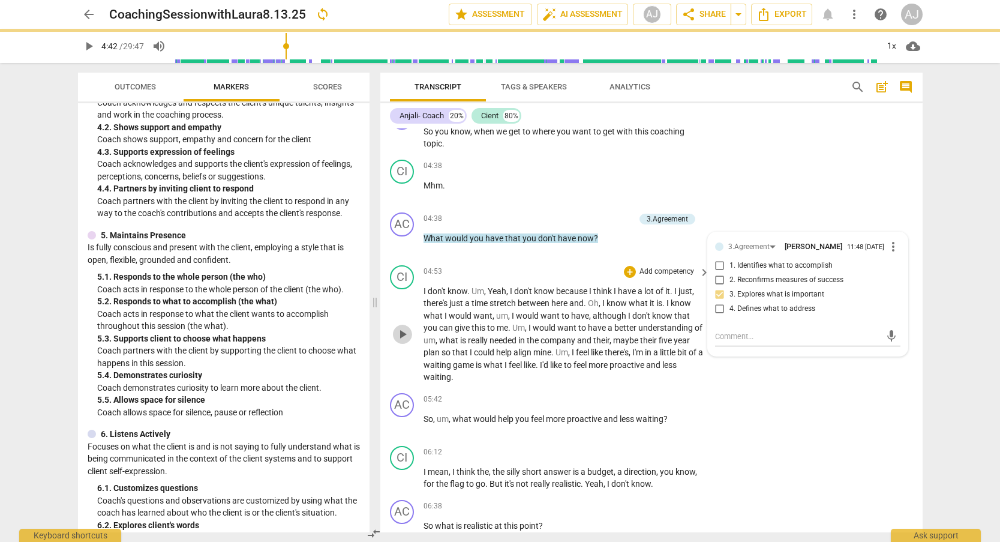
click at [398, 327] on span "play_arrow" at bounding box center [402, 334] width 14 height 14
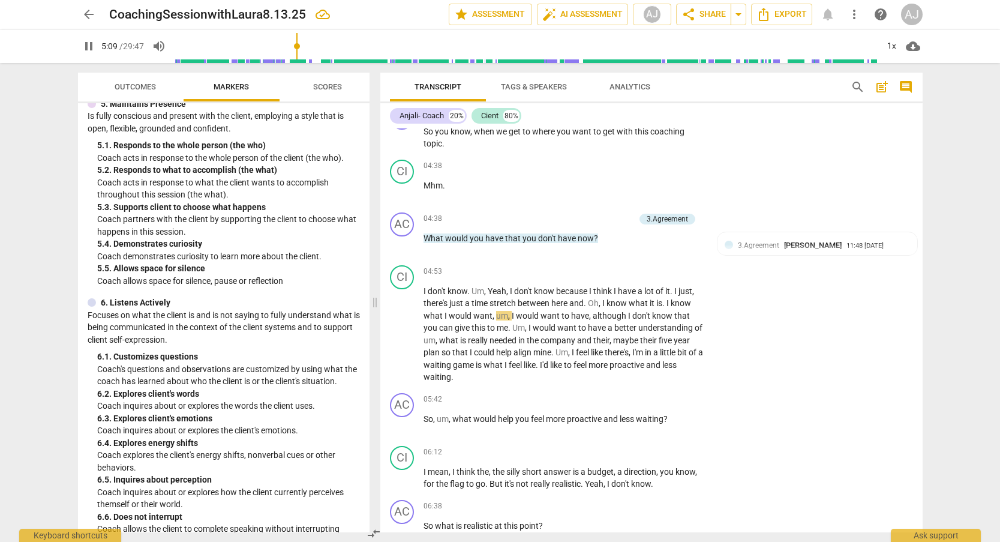
scroll to position [761, 0]
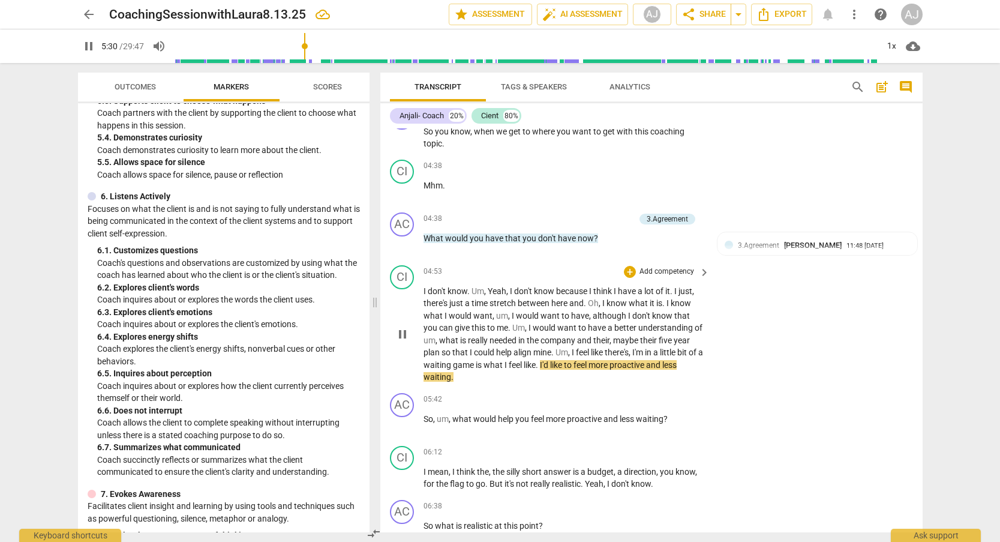
click at [408, 327] on span "pause" at bounding box center [402, 334] width 14 height 14
type input "331"
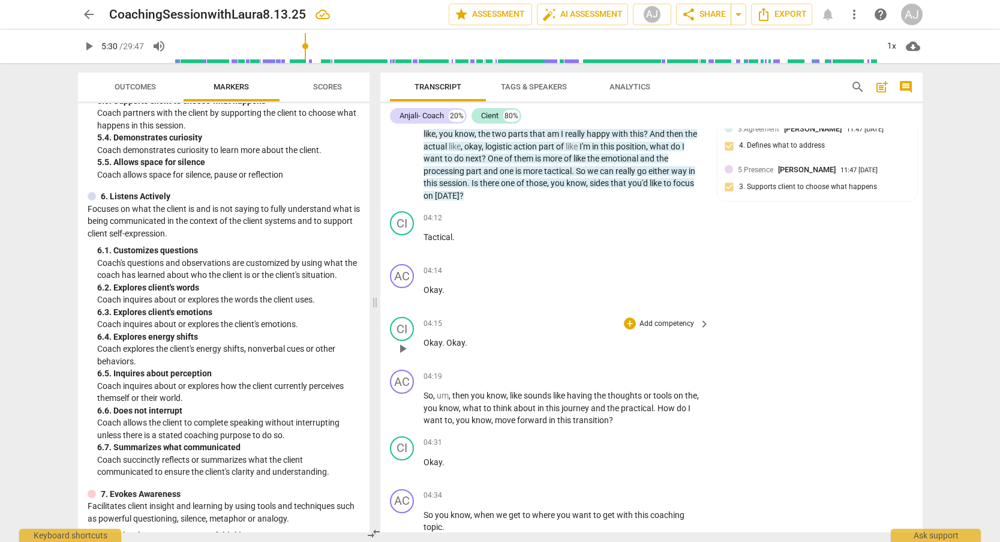
scroll to position [836, 0]
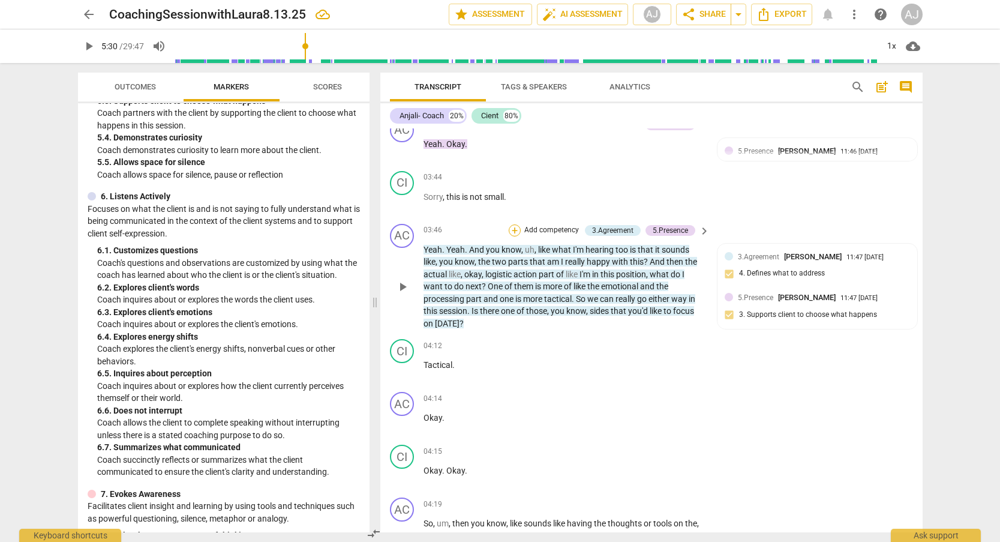
click at [517, 224] on div "+" at bounding box center [515, 230] width 12 height 12
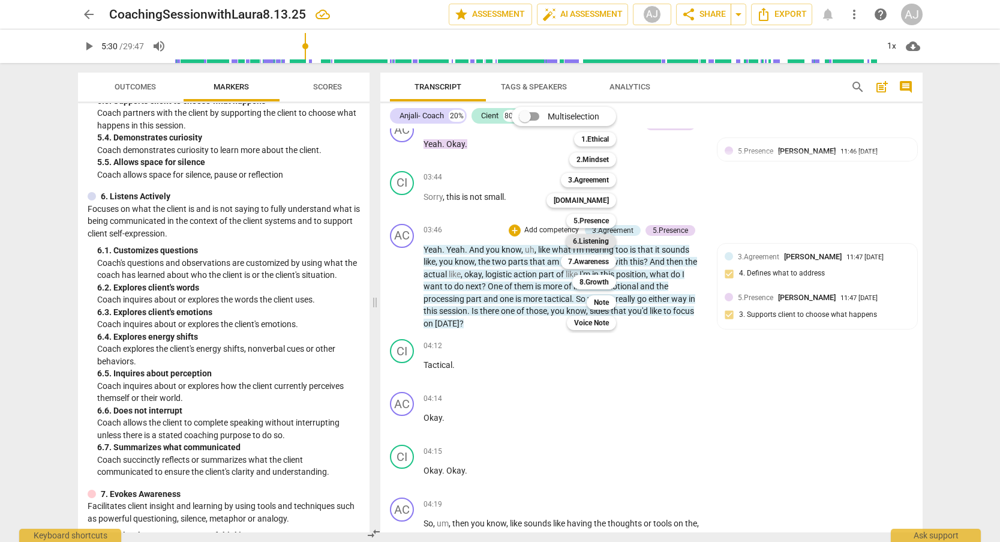
click at [605, 242] on b "6.Listening" at bounding box center [591, 241] width 36 height 14
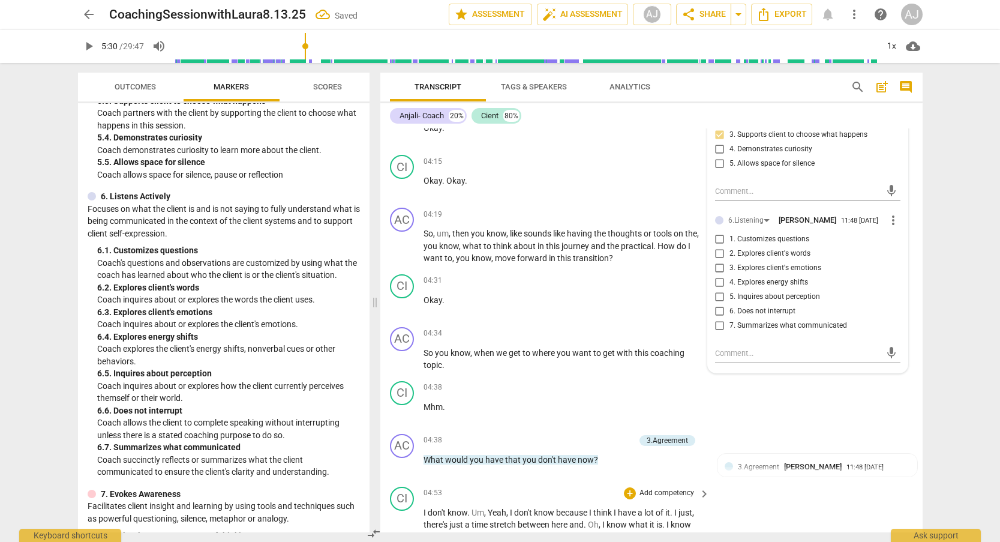
scroll to position [993, 0]
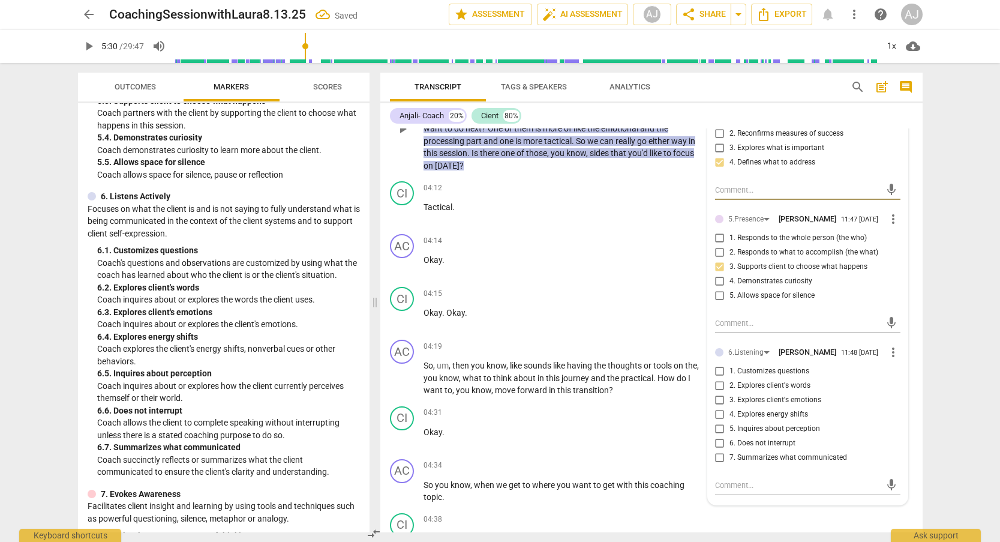
click at [722, 450] on input "7. Summarizes what communicated" at bounding box center [719, 457] width 19 height 14
checkbox input "true"
click at [599, 307] on p "Okay . Okay ." at bounding box center [563, 313] width 281 height 13
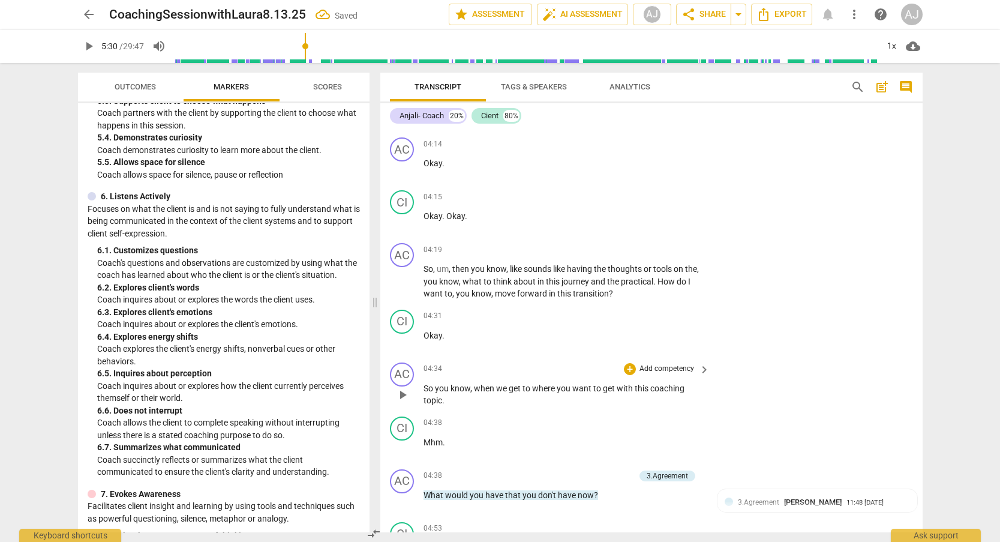
scroll to position [1314, 0]
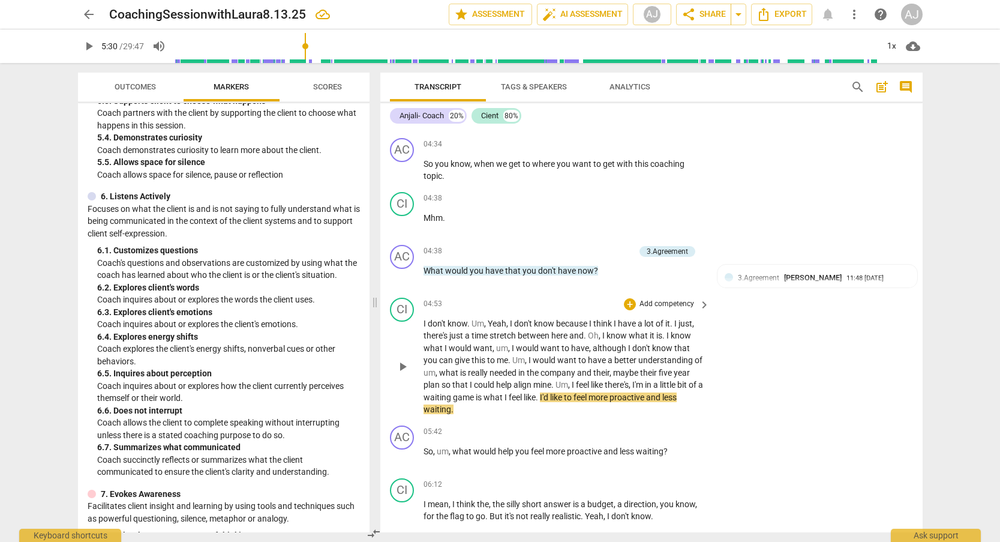
click at [403, 359] on span "play_arrow" at bounding box center [402, 366] width 14 height 14
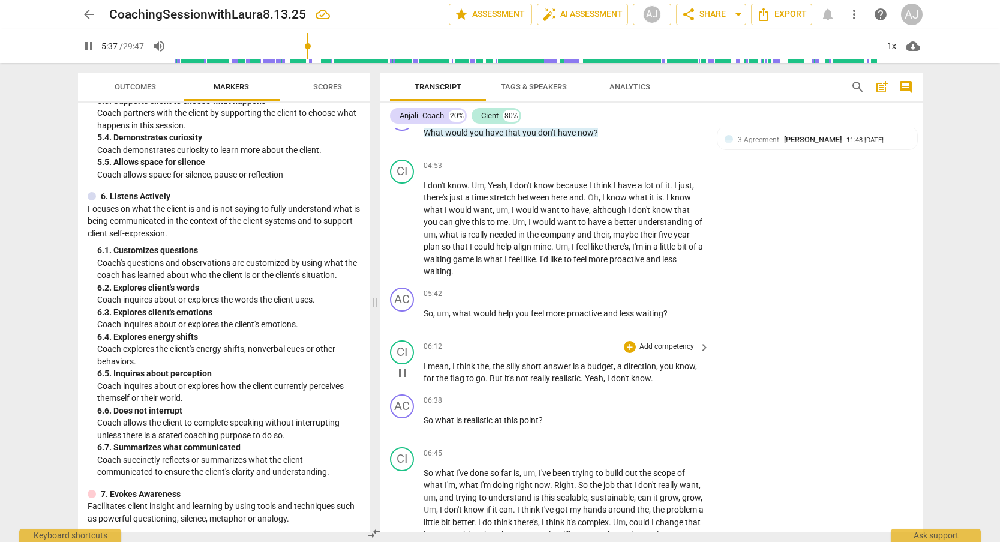
scroll to position [1425, 0]
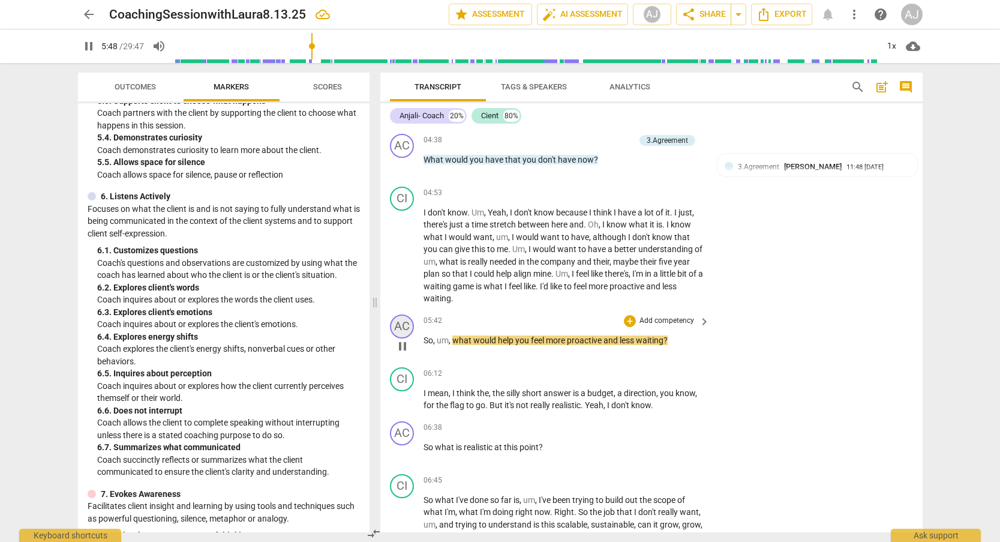
click at [398, 314] on div "AC" at bounding box center [402, 326] width 24 height 24
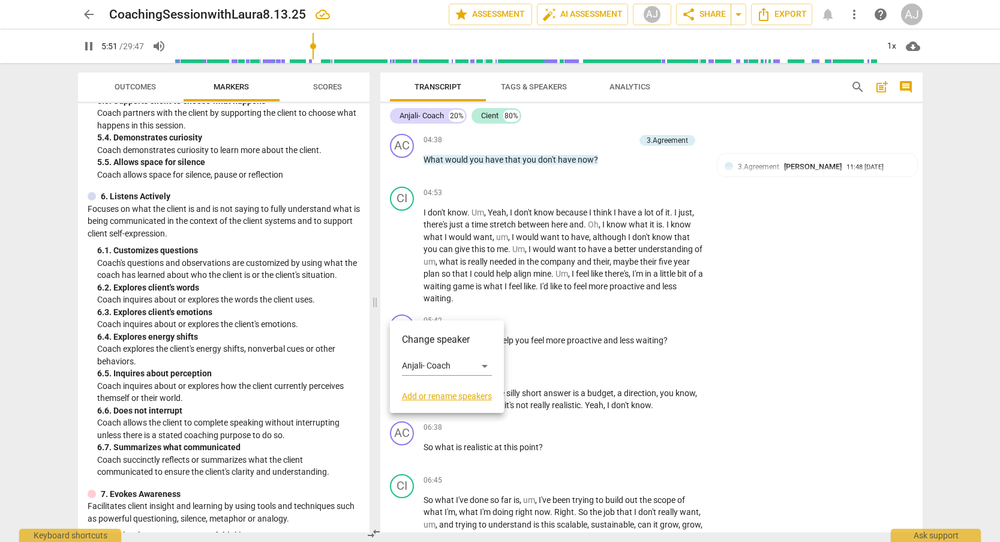
click at [582, 347] on div at bounding box center [500, 271] width 1000 height 542
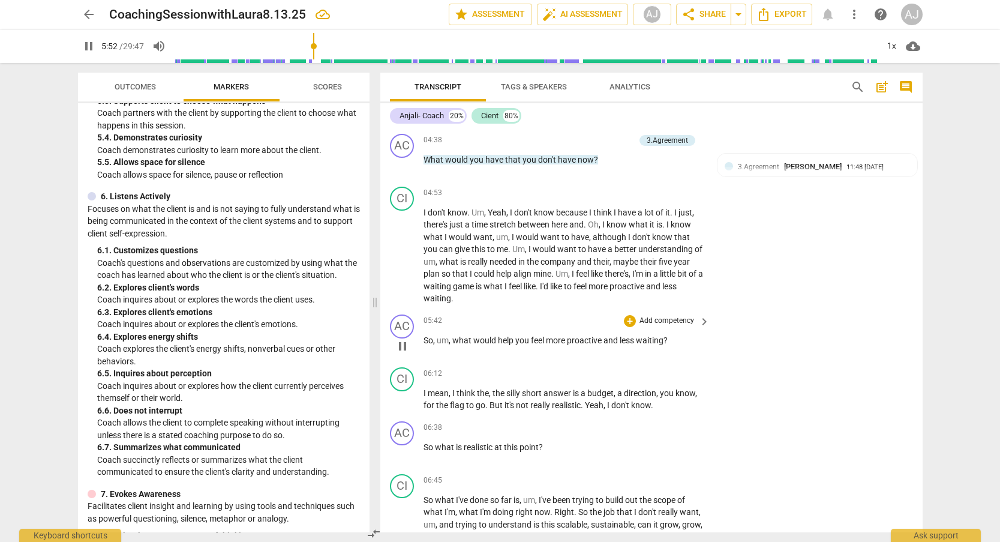
click at [662, 315] on p "Add competency" at bounding box center [666, 320] width 57 height 11
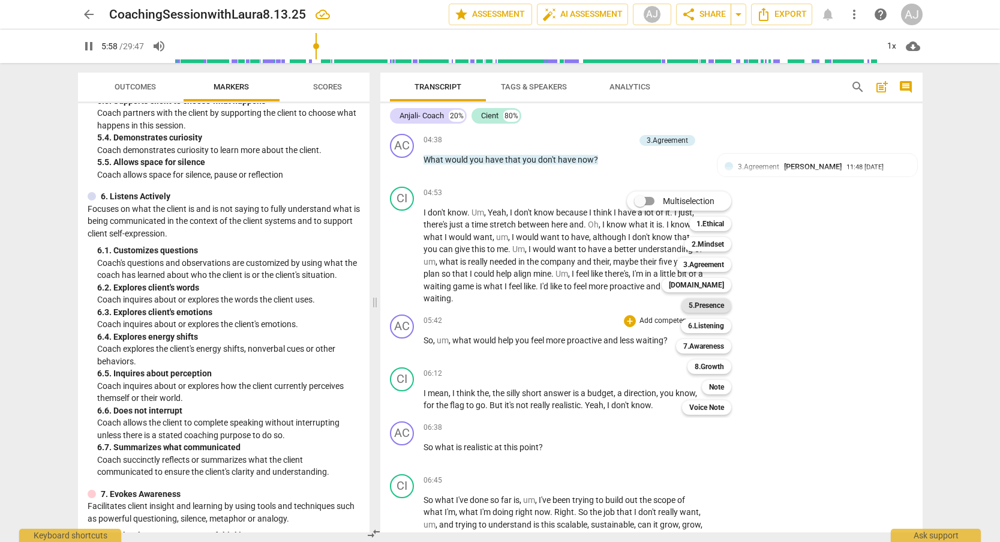
click at [721, 304] on b "5.Presence" at bounding box center [706, 305] width 35 height 14
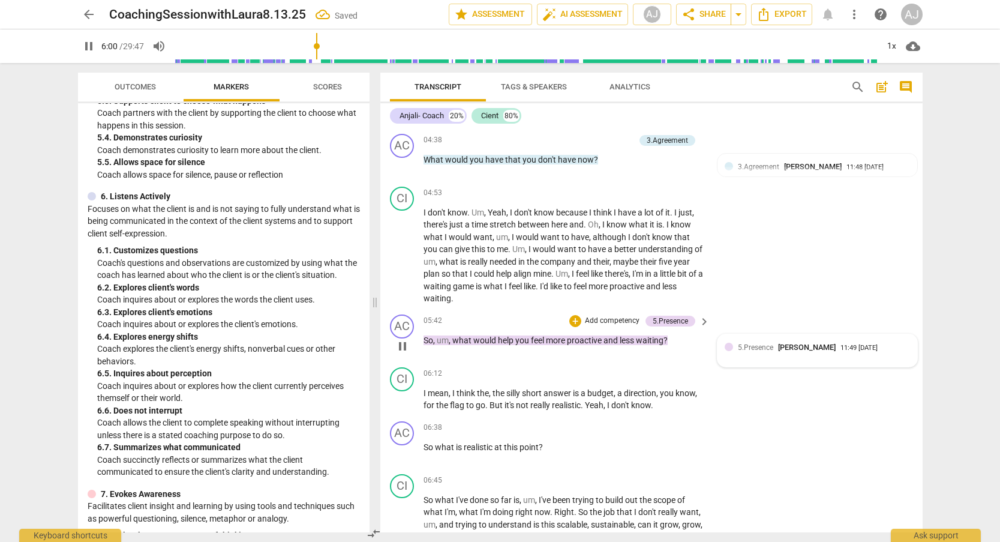
click at [738, 343] on span "5.Presence" at bounding box center [755, 347] width 35 height 8
type input "360"
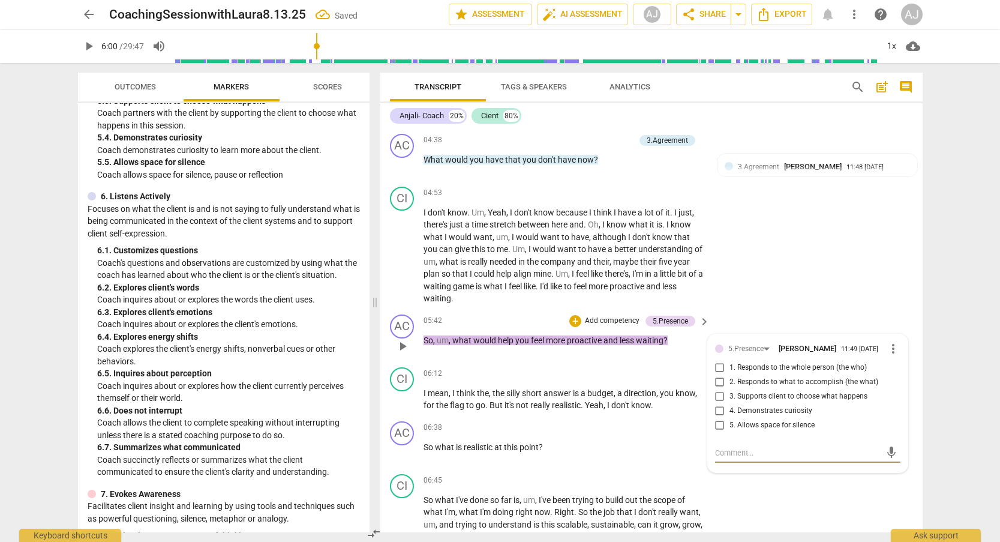
click at [716, 418] on input "5. Allows space for silence" at bounding box center [719, 425] width 19 height 14
checkbox input "true"
click at [734, 262] on div "CI play_arrow pause 04:53 + Add competency keyboard_arrow_right I don't know . …" at bounding box center [651, 246] width 542 height 128
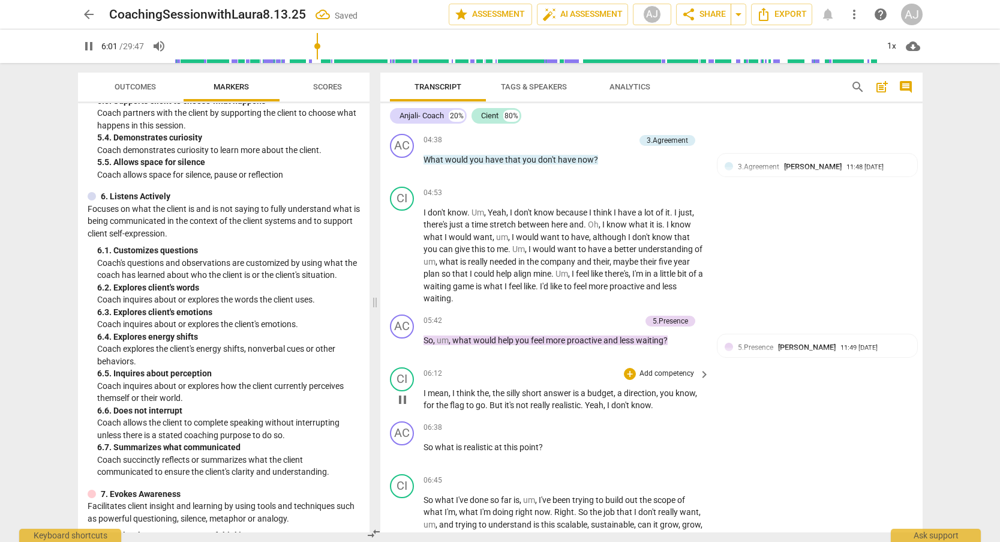
click at [403, 392] on span "pause" at bounding box center [402, 399] width 14 height 14
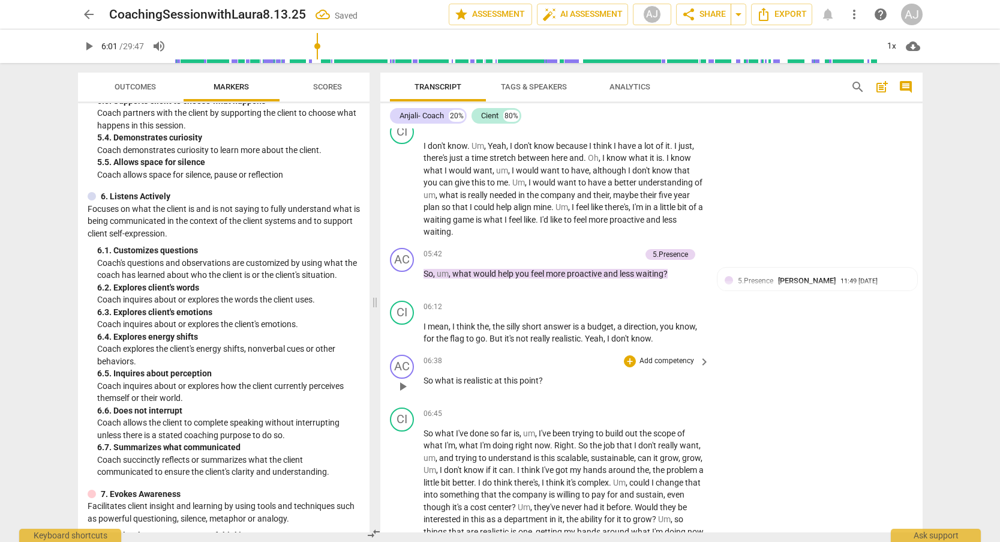
scroll to position [1566, 0]
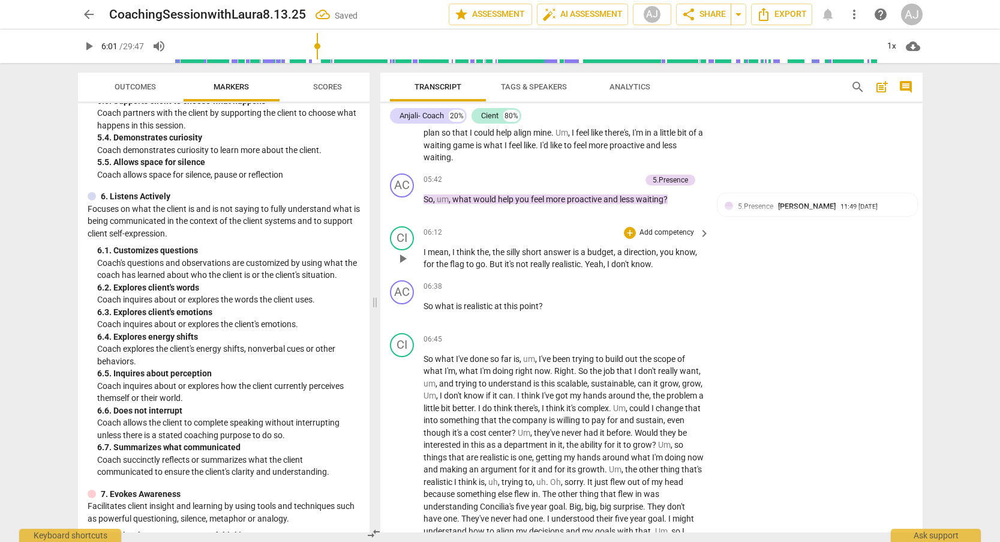
click at [404, 251] on span "play_arrow" at bounding box center [402, 258] width 14 height 14
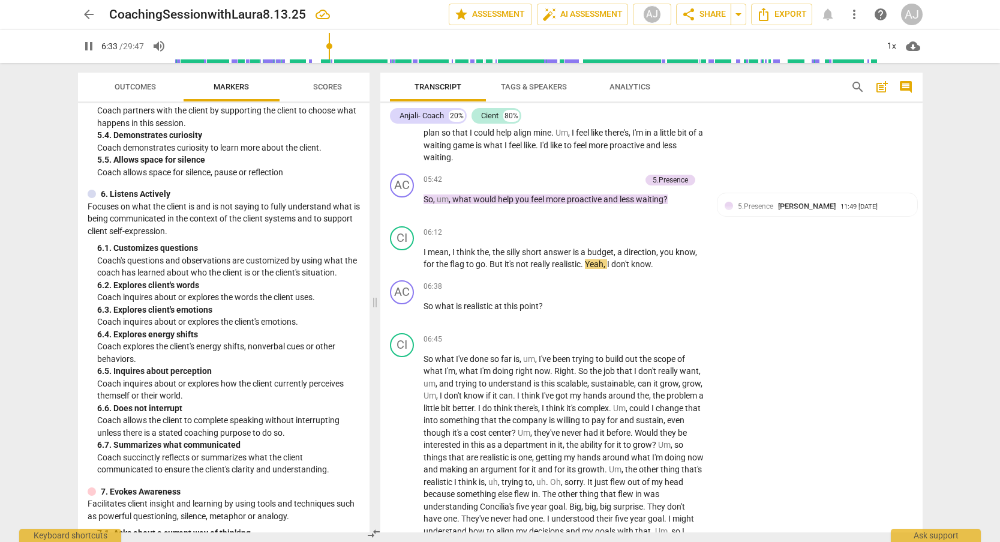
scroll to position [766, 0]
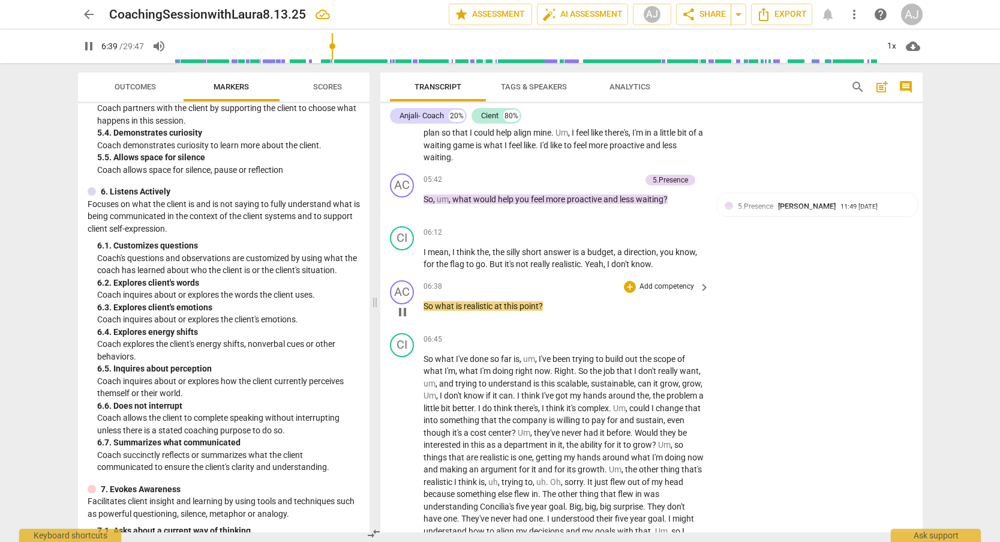
click at [401, 305] on span "pause" at bounding box center [402, 312] width 14 height 14
type input "400"
click at [666, 227] on p "Add competency" at bounding box center [666, 232] width 57 height 11
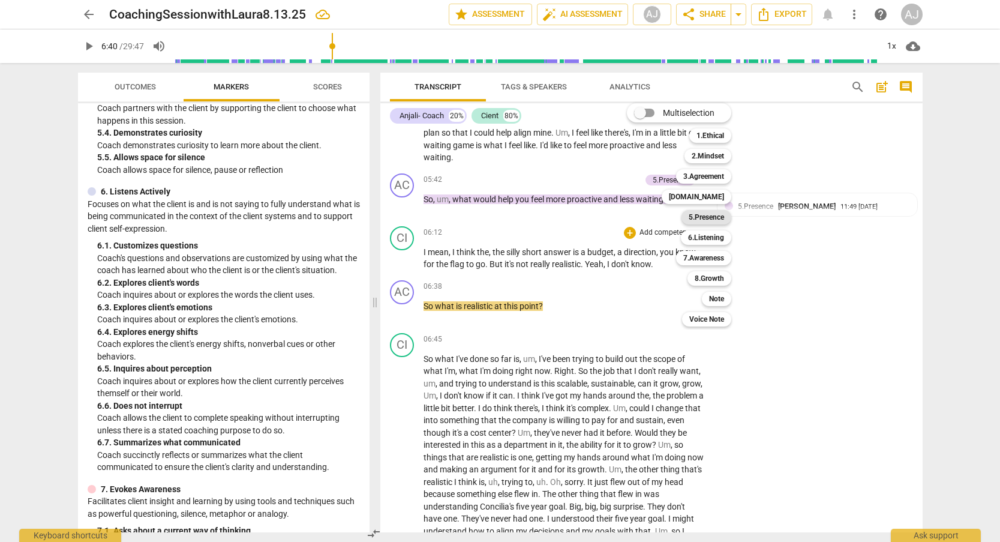
click at [712, 219] on b "5.Presence" at bounding box center [706, 217] width 35 height 14
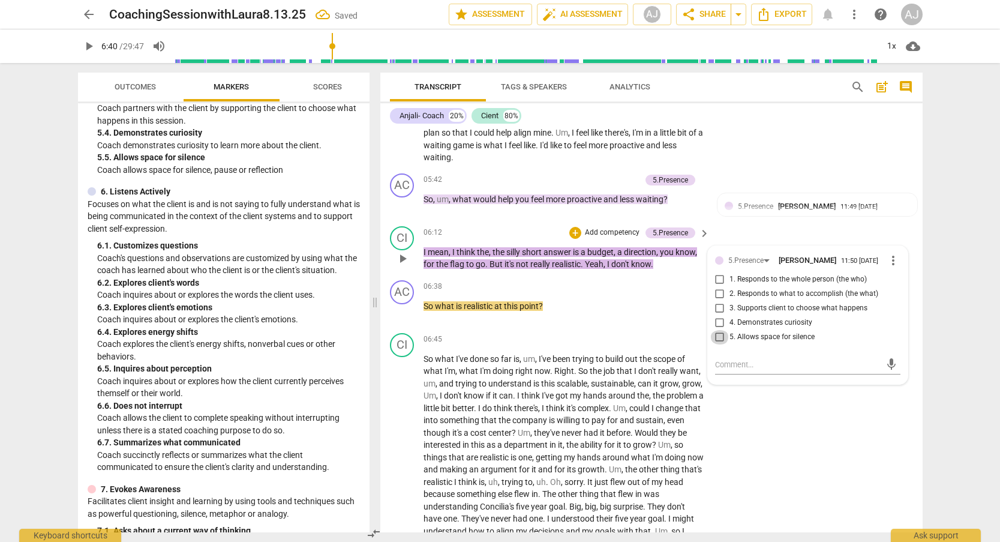
click at [719, 330] on input "5. Allows space for silence" at bounding box center [719, 337] width 19 height 14
checkbox input "true"
click at [645, 297] on div "06:38 + Add competency keyboard_arrow_right So what is realistic at this point ?" at bounding box center [567, 301] width 288 height 43
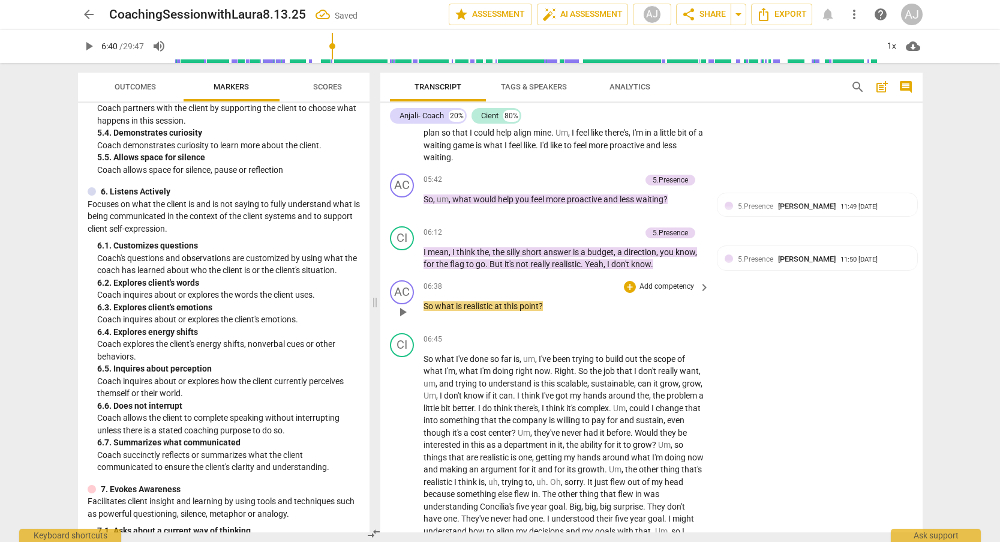
click at [686, 281] on p "Add competency" at bounding box center [666, 286] width 57 height 11
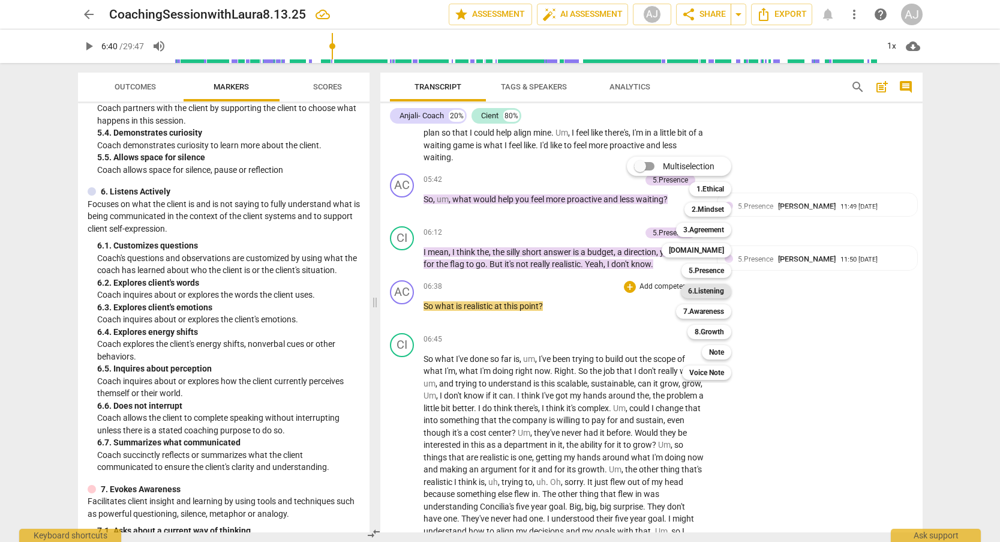
click at [710, 290] on b "6.Listening" at bounding box center [706, 291] width 36 height 14
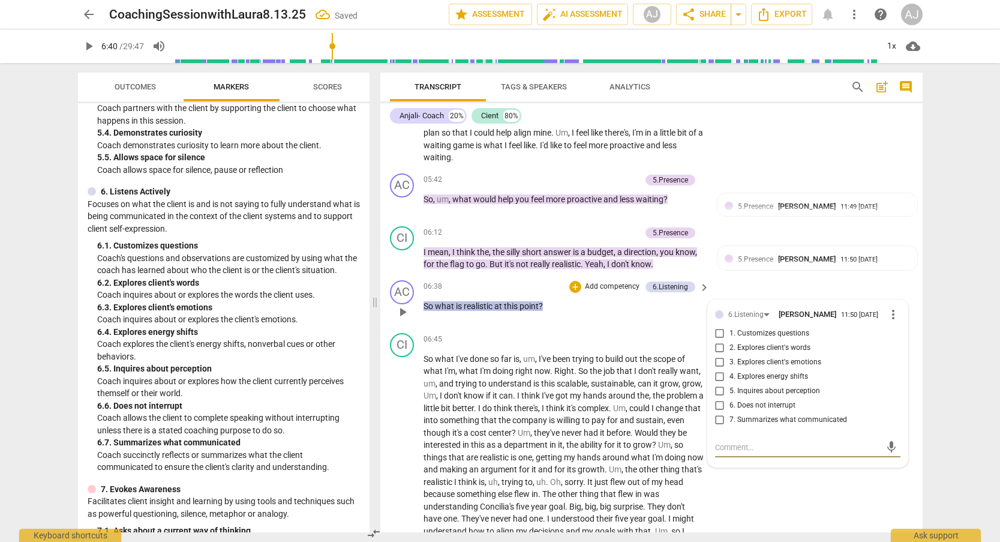
click at [719, 341] on input "2. Explores client's words" at bounding box center [719, 348] width 19 height 14
checkbox input "true"
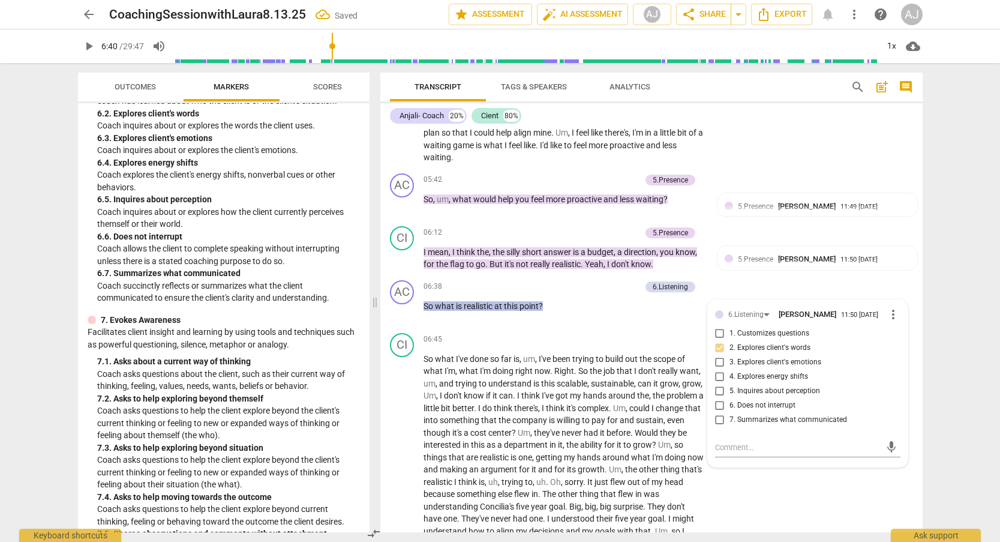
scroll to position [1027, 0]
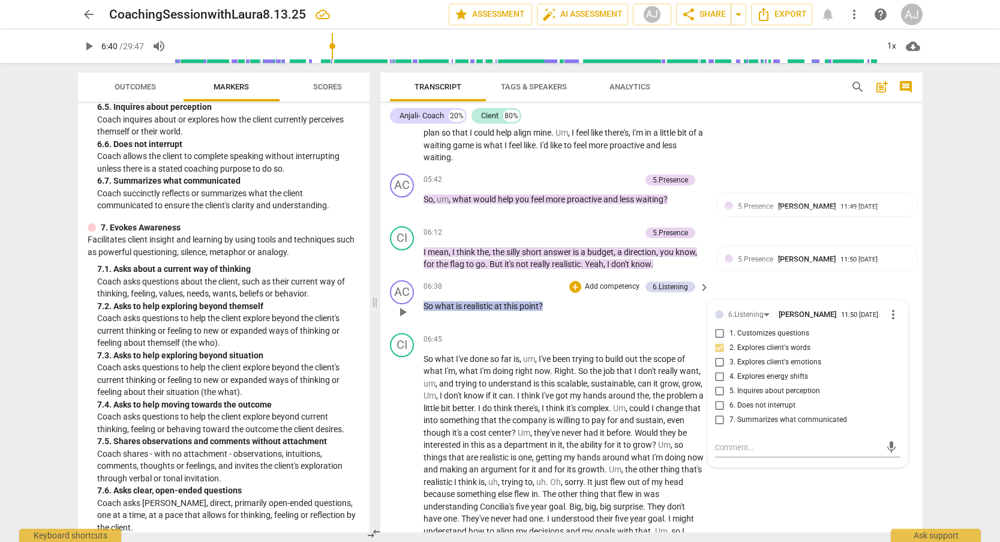
click at [618, 281] on p "Add competency" at bounding box center [612, 286] width 57 height 11
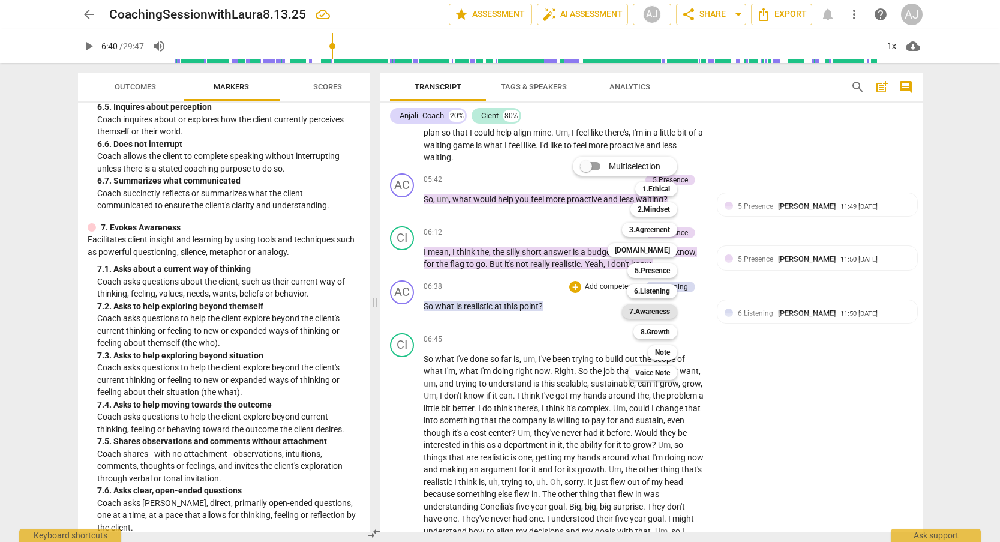
click at [643, 313] on b "7.Awareness" at bounding box center [649, 311] width 41 height 14
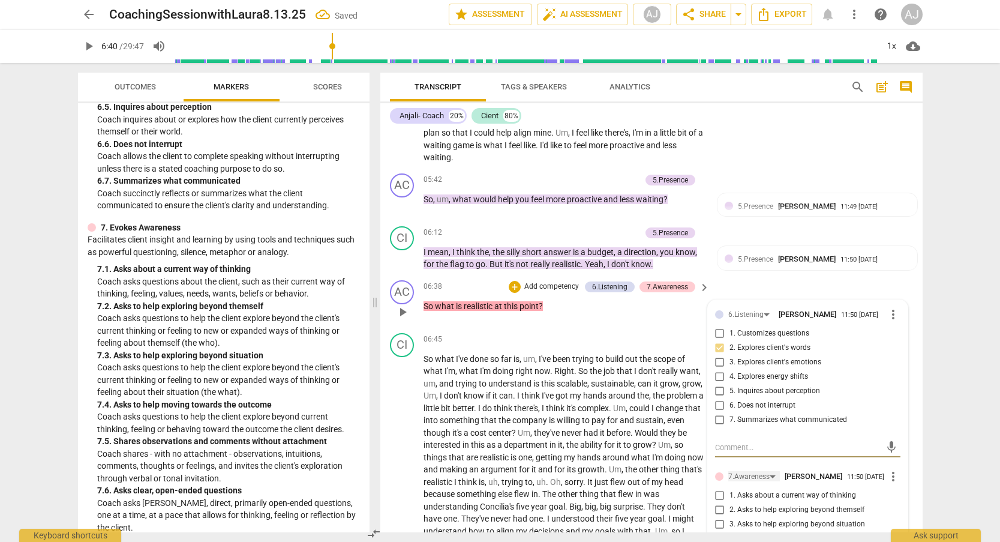
scroll to position [1633, 0]
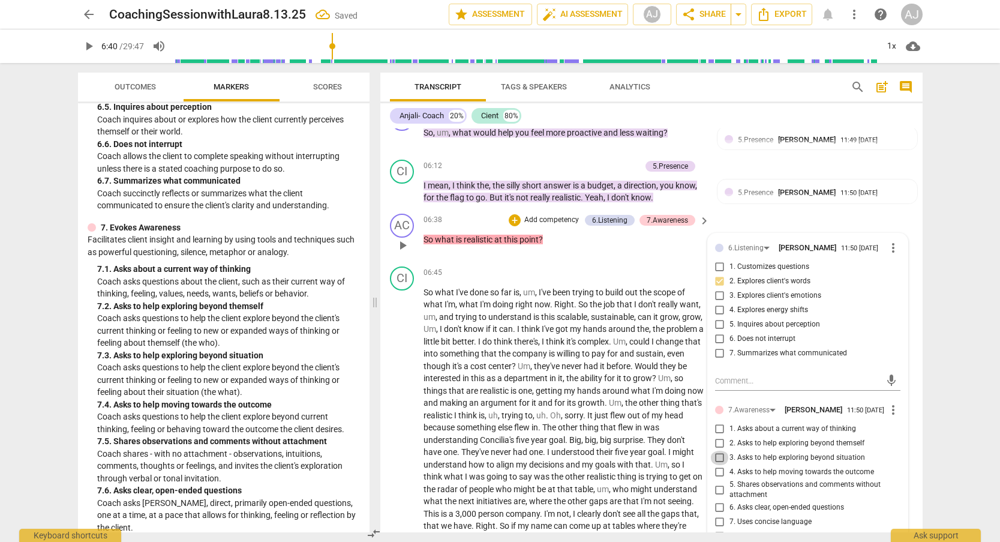
click at [716, 450] on input "3. Asks to help exploring beyond situation" at bounding box center [719, 457] width 19 height 14
checkbox input "true"
click at [762, 209] on div "AC play_arrow pause 06:38 + Add competency 6.Listening 7.Awareness keyboard_arr…" at bounding box center [651, 235] width 542 height 53
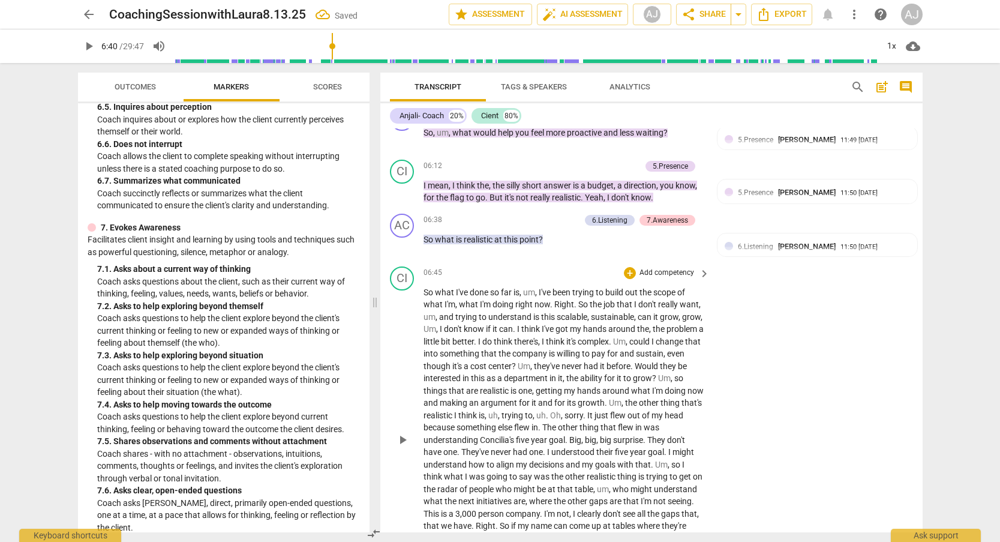
click at [406, 432] on span "play_arrow" at bounding box center [402, 439] width 14 height 14
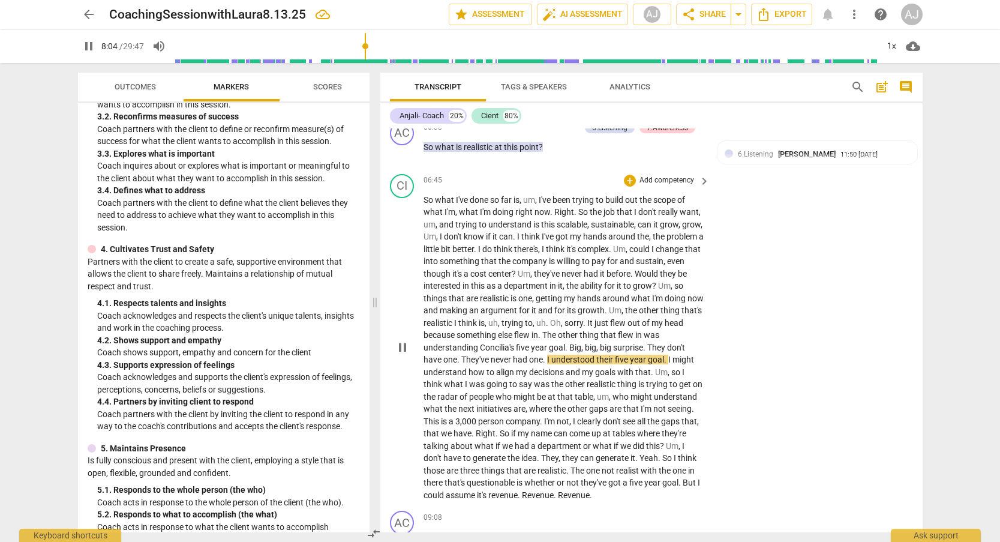
scroll to position [1744, 0]
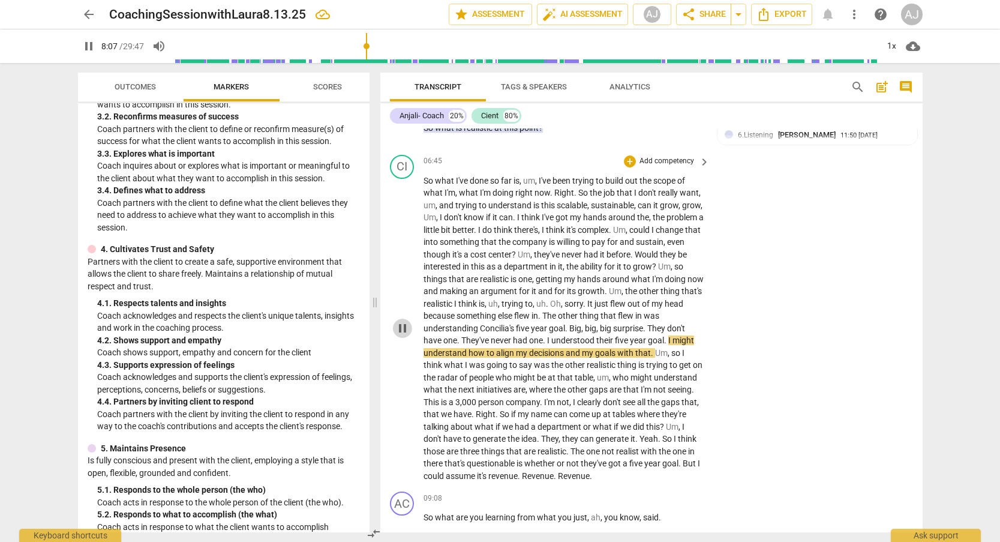
click at [401, 321] on span "pause" at bounding box center [402, 328] width 14 height 14
type input "488"
click at [547, 335] on span "." at bounding box center [545, 340] width 4 height 10
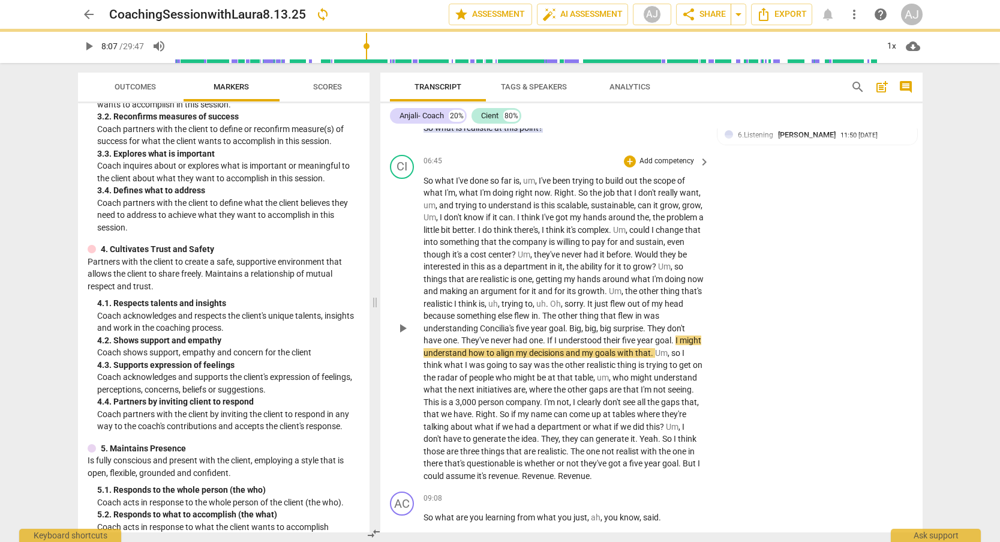
click at [401, 321] on span "play_arrow" at bounding box center [402, 328] width 14 height 14
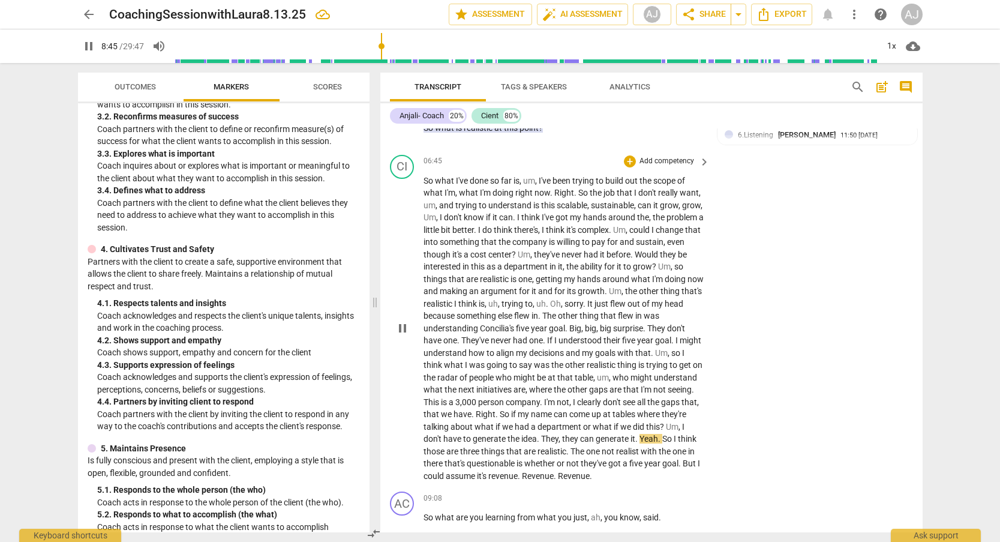
click at [408, 321] on span "pause" at bounding box center [402, 328] width 14 height 14
click at [406, 321] on span "play_arrow" at bounding box center [402, 328] width 14 height 14
click at [403, 321] on span "pause" at bounding box center [402, 328] width 14 height 14
type input "542"
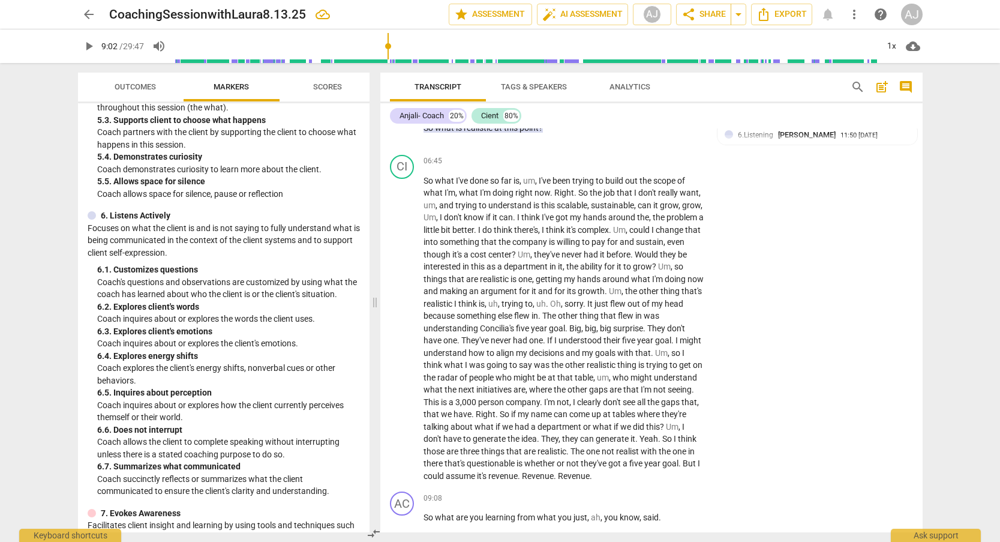
scroll to position [744, 0]
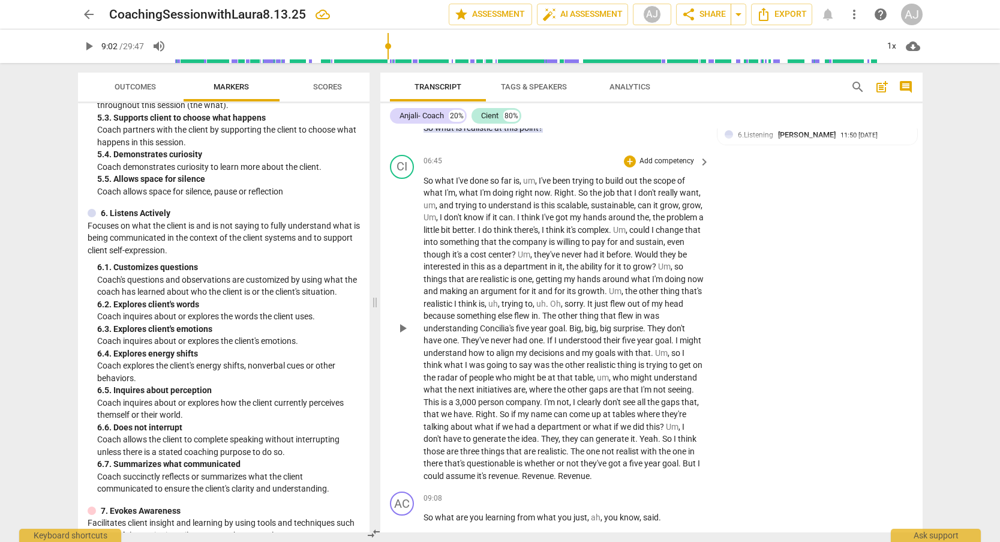
click at [664, 156] on p "Add competency" at bounding box center [666, 161] width 57 height 11
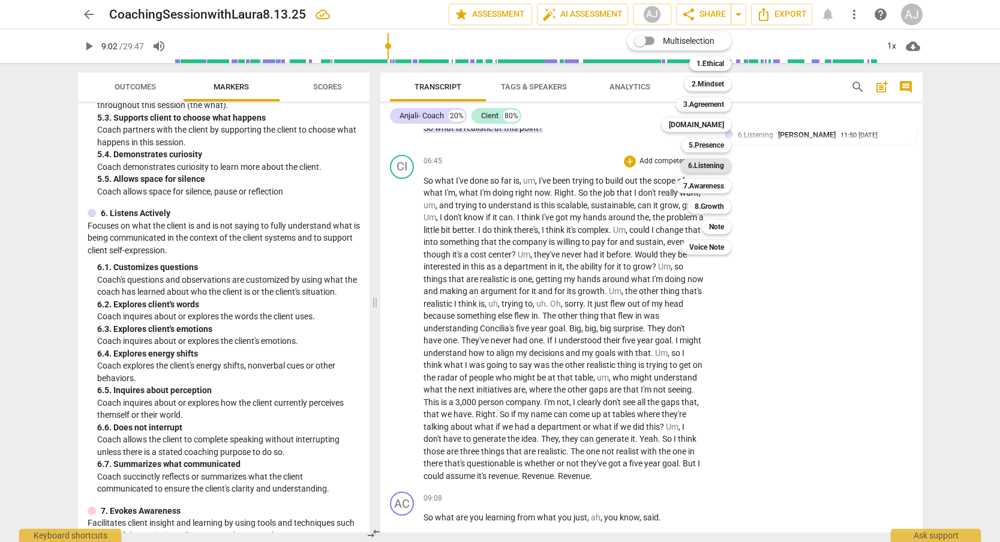
click at [705, 170] on b "6.Listening" at bounding box center [706, 165] width 36 height 14
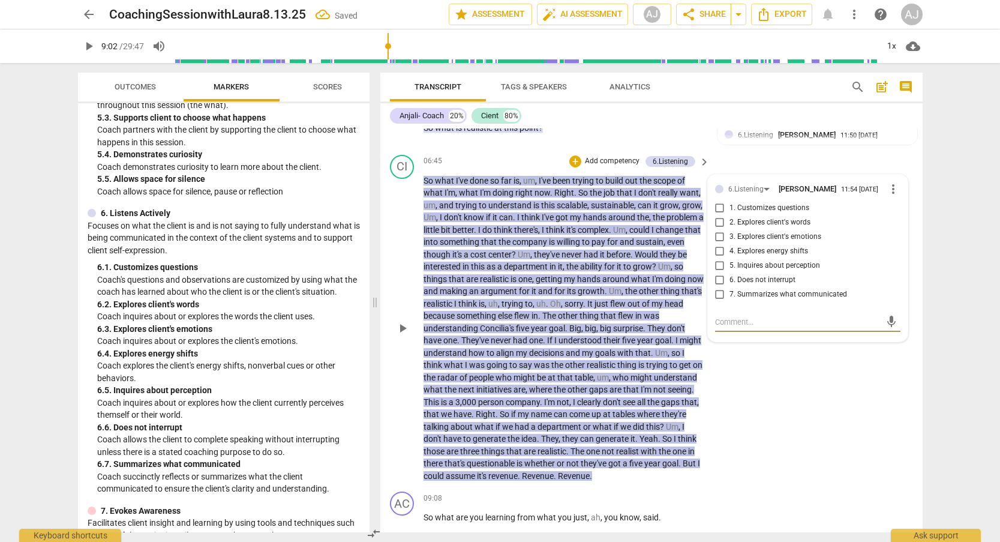
click at [721, 273] on input "6. Does not interrupt" at bounding box center [719, 280] width 19 height 14
checkbox input "true"
click at [742, 362] on div "CI play_arrow pause 06:45 + Add competency 6.Listening keyboard_arrow_right So …" at bounding box center [651, 318] width 542 height 337
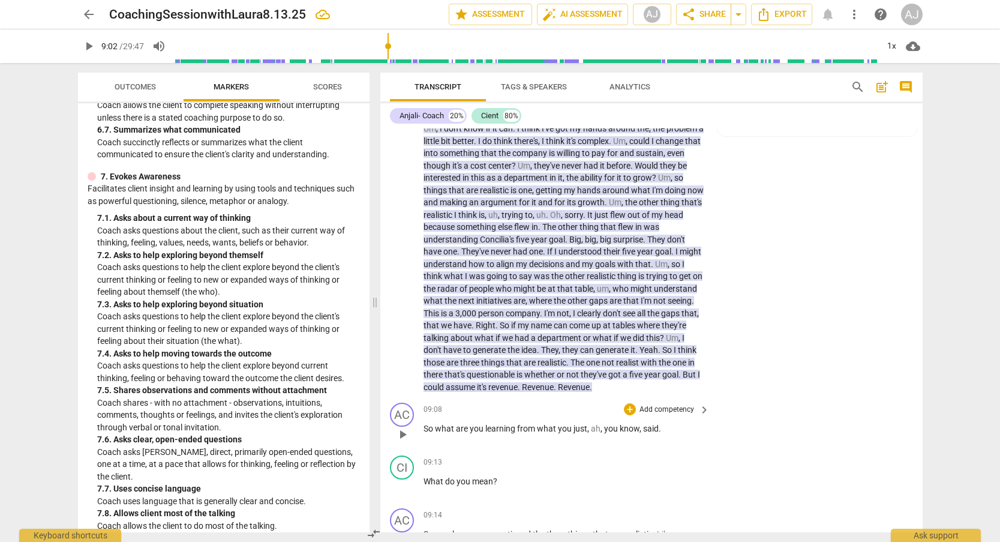
scroll to position [1943, 0]
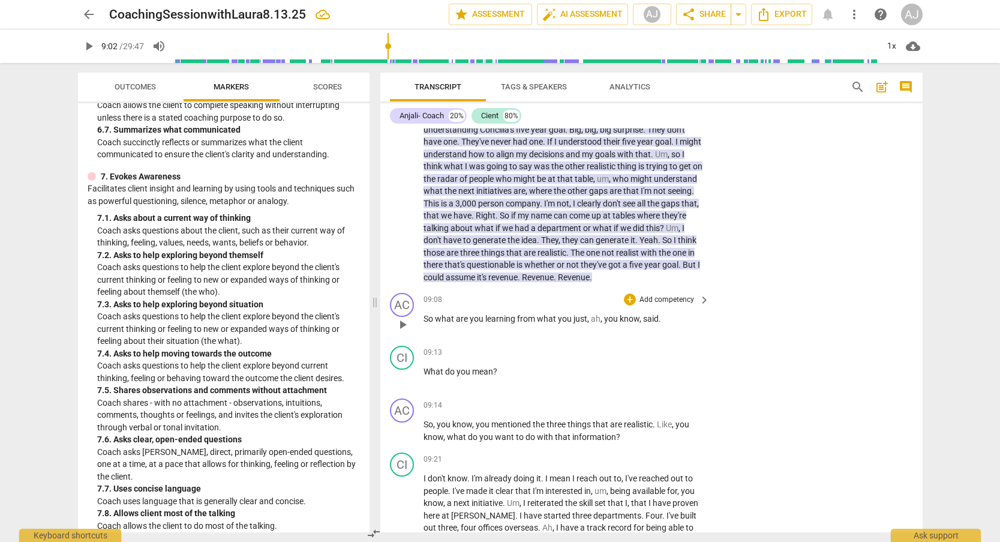
click at [407, 317] on span "play_arrow" at bounding box center [402, 324] width 14 height 14
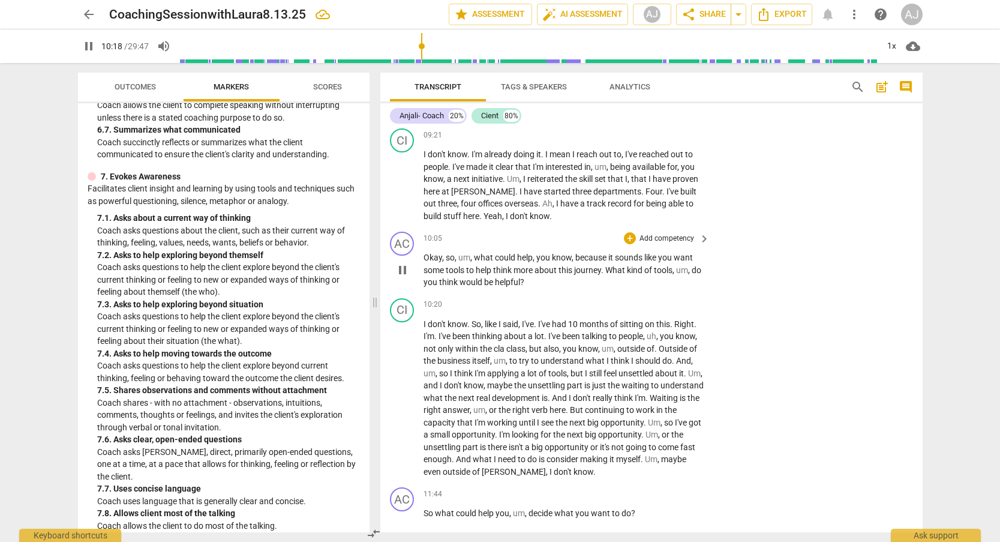
scroll to position [2304, 0]
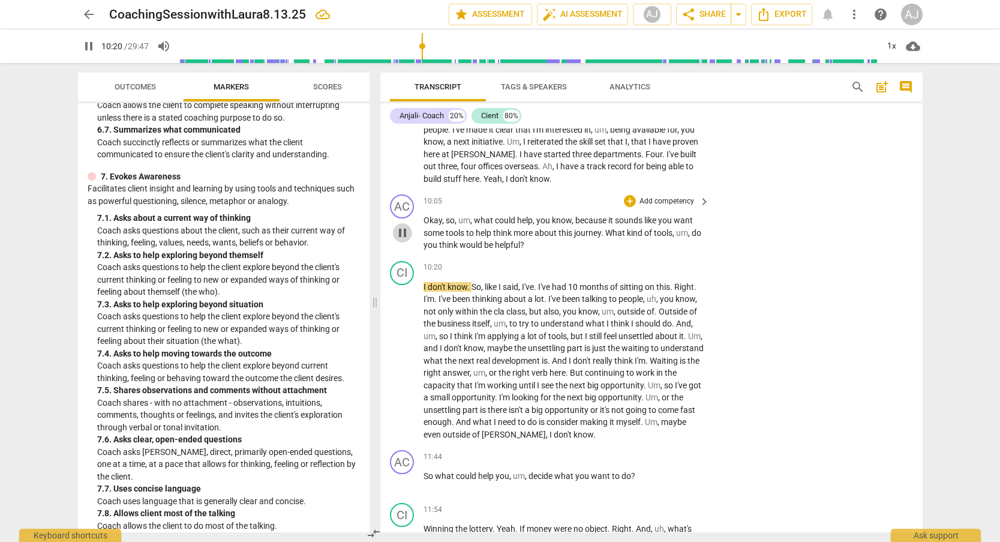
click at [404, 226] on span "pause" at bounding box center [402, 233] width 14 height 14
type input "621"
click at [670, 195] on div "+ Add competency" at bounding box center [659, 201] width 71 height 12
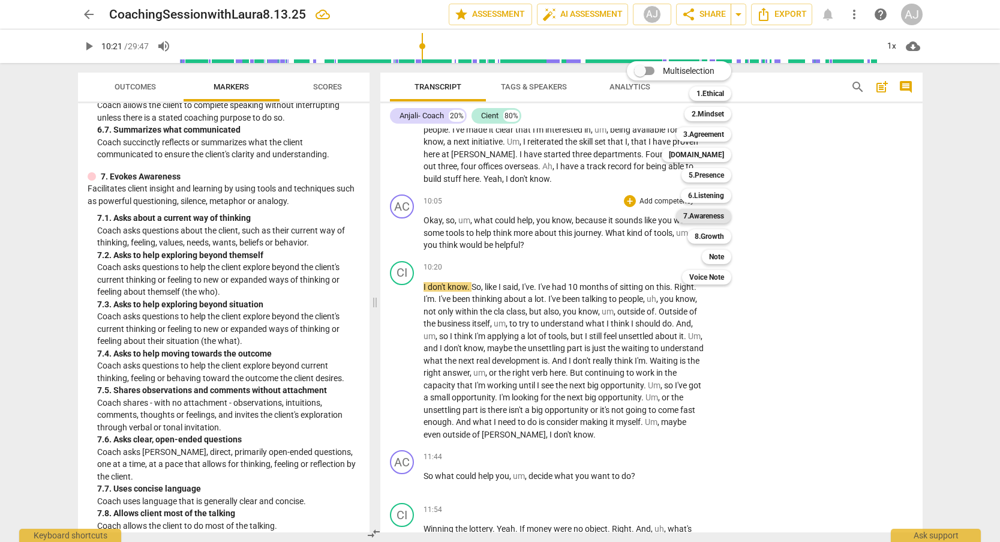
click at [705, 212] on b "7.Awareness" at bounding box center [703, 216] width 41 height 14
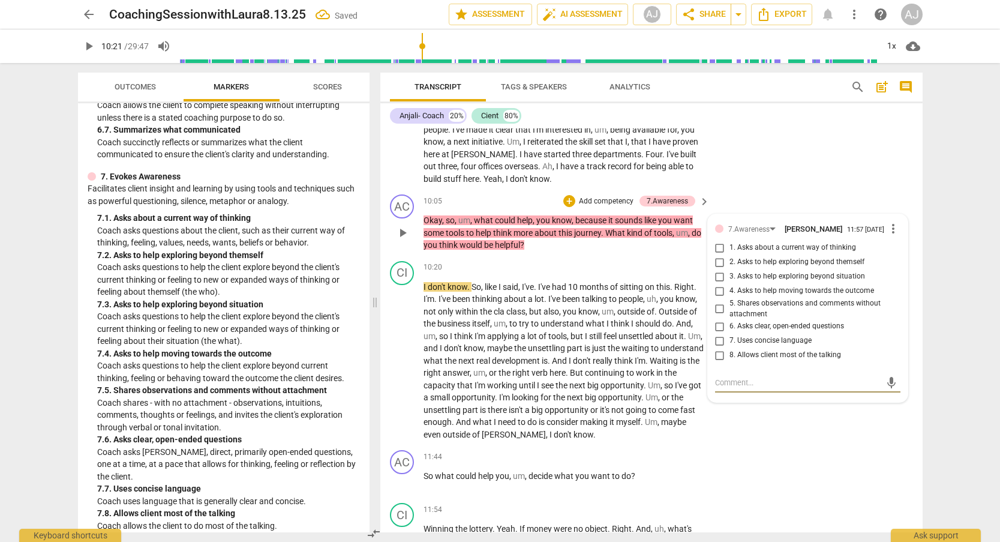
click at [719, 284] on input "4. Asks to help moving towards the outcome" at bounding box center [719, 291] width 19 height 14
checkbox input "true"
click at [401, 353] on span "play_arrow" at bounding box center [402, 360] width 14 height 14
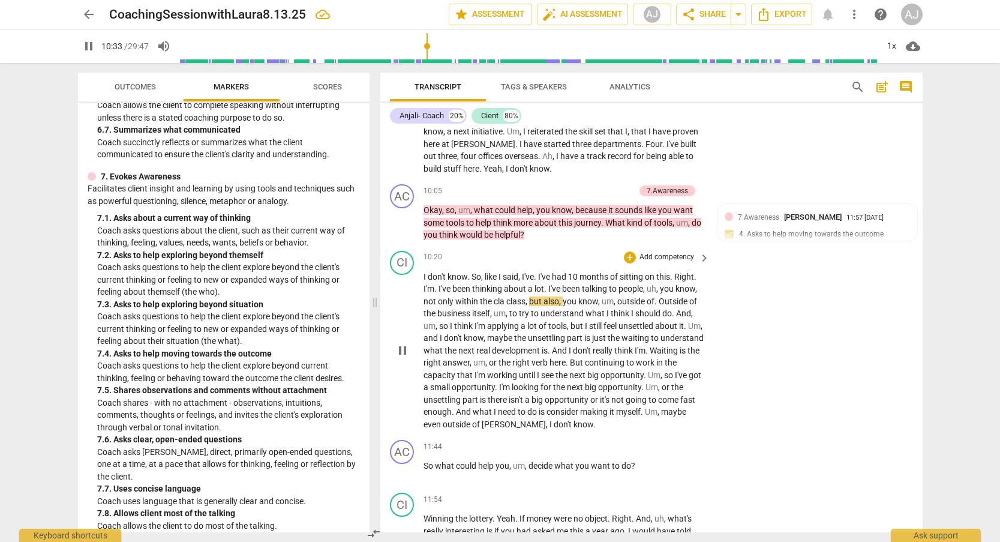
scroll to position [2324, 0]
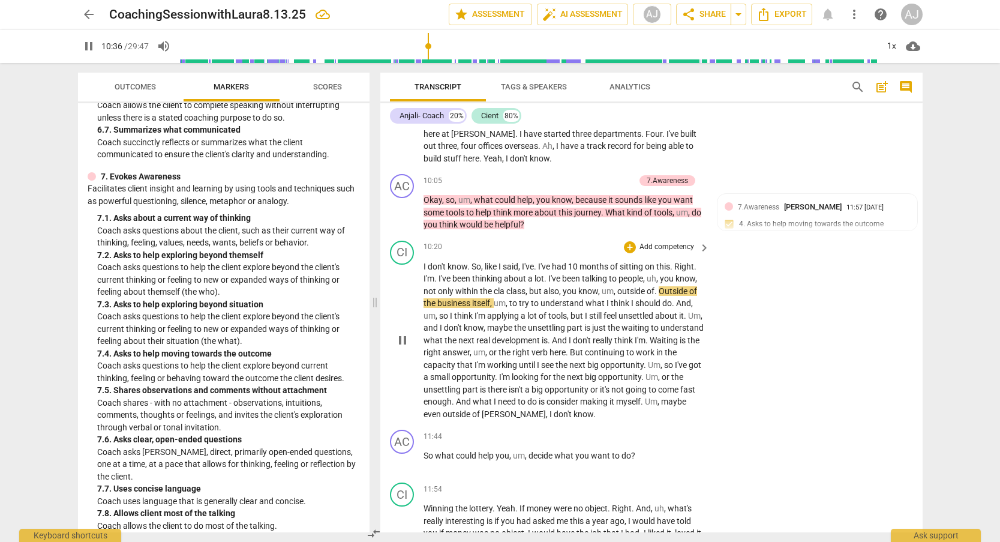
click at [399, 333] on span "pause" at bounding box center [402, 340] width 14 height 14
click at [327, 90] on span "Scores" at bounding box center [327, 86] width 29 height 9
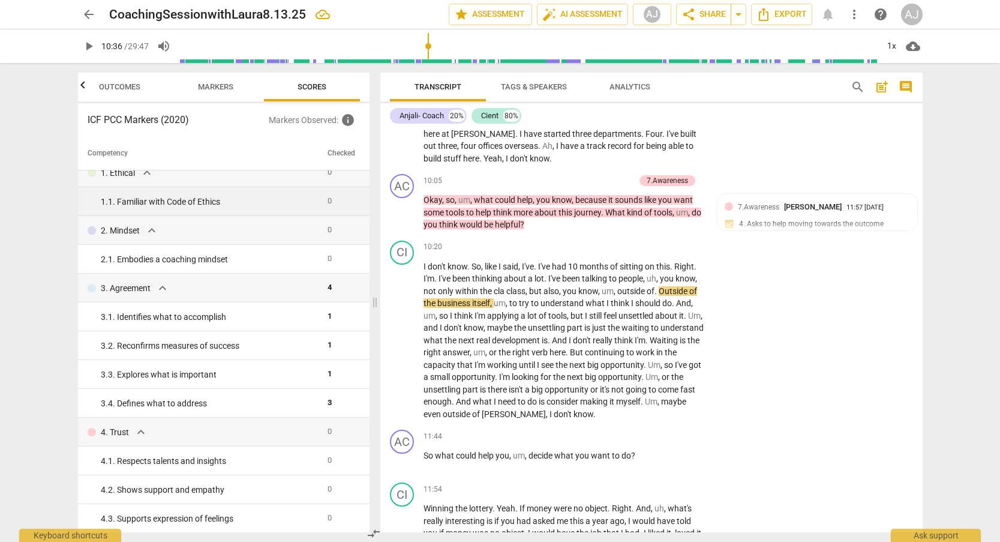
scroll to position [0, 0]
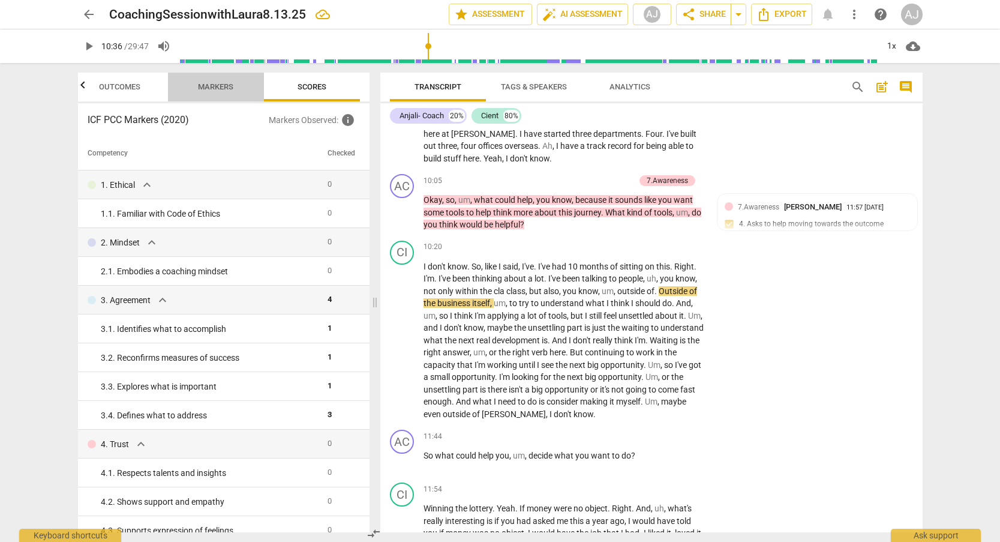
click at [218, 84] on span "Markers" at bounding box center [215, 86] width 35 height 9
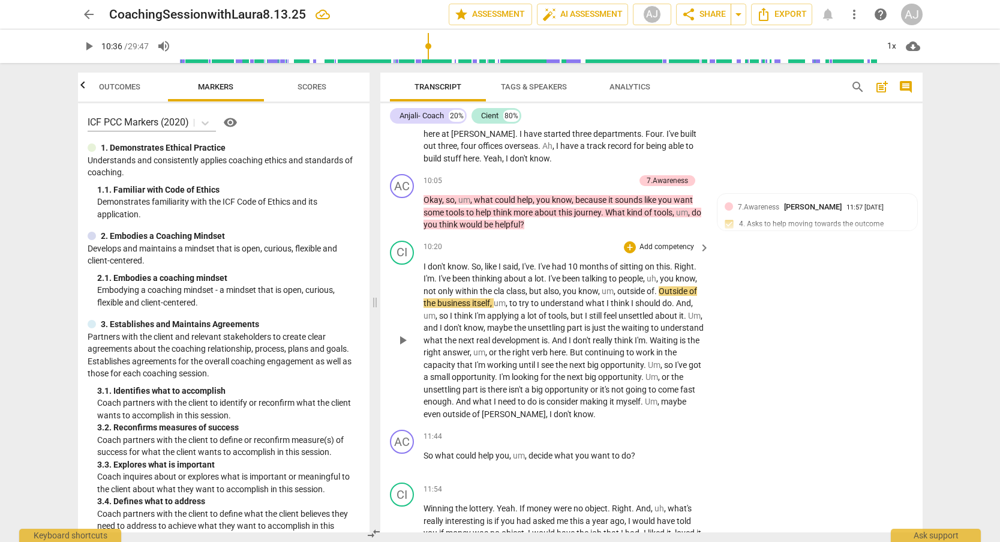
click at [401, 333] on span "play_arrow" at bounding box center [402, 340] width 14 height 14
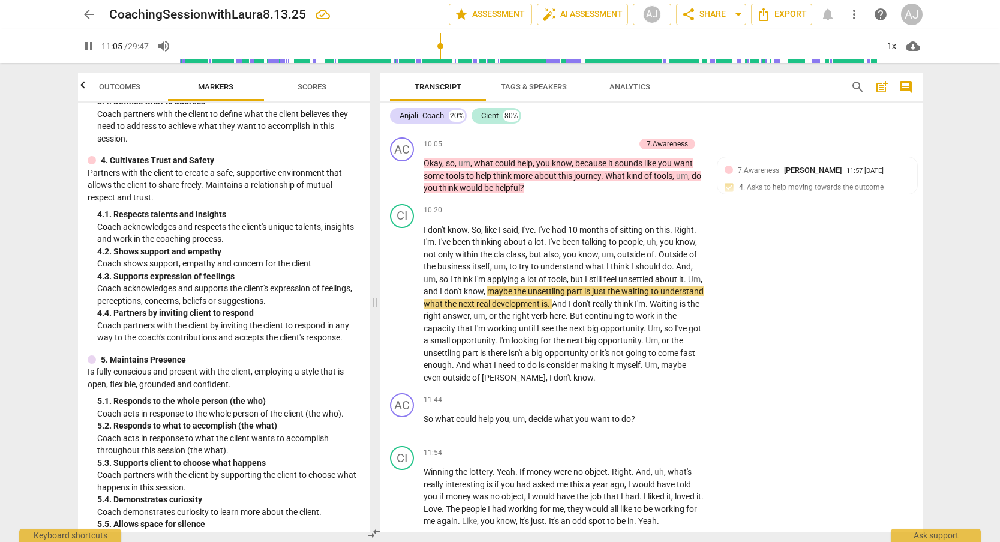
scroll to position [562, 0]
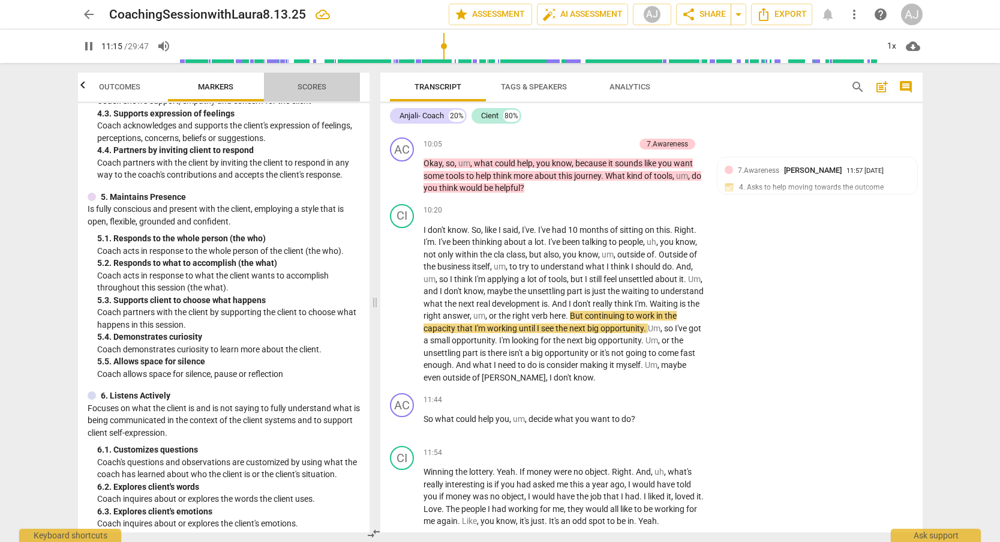
click at [307, 94] on span "Scores" at bounding box center [312, 87] width 58 height 16
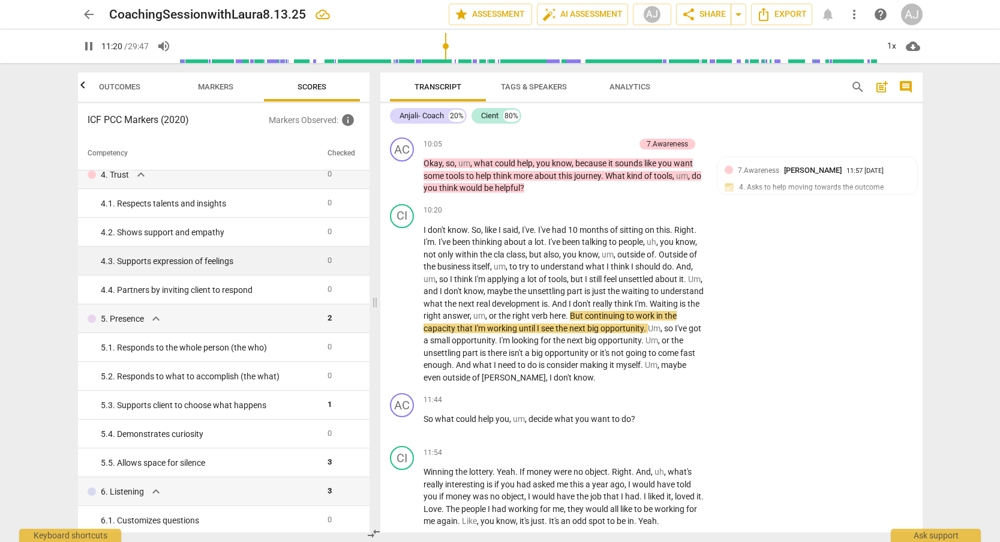
scroll to position [212, 0]
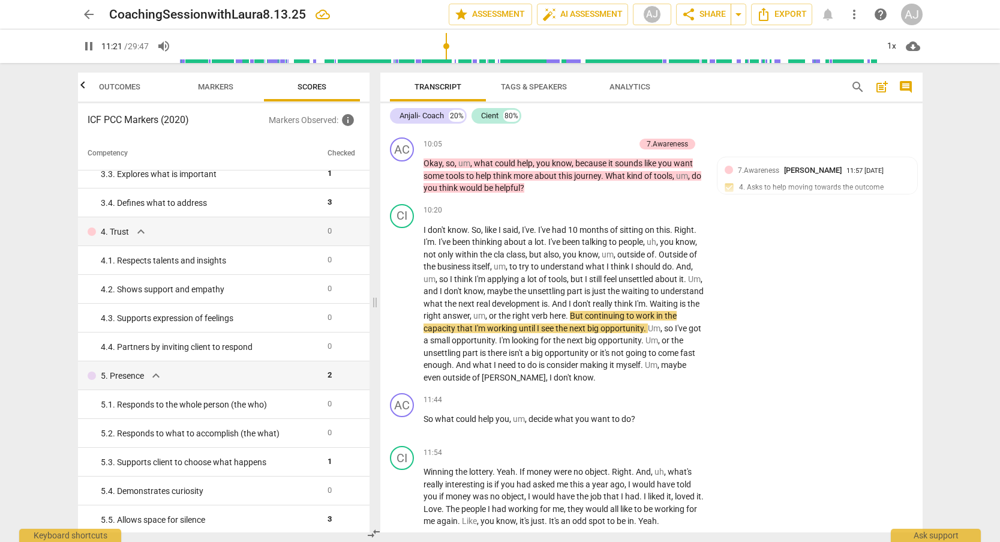
click at [211, 95] on button "Markers" at bounding box center [216, 87] width 96 height 29
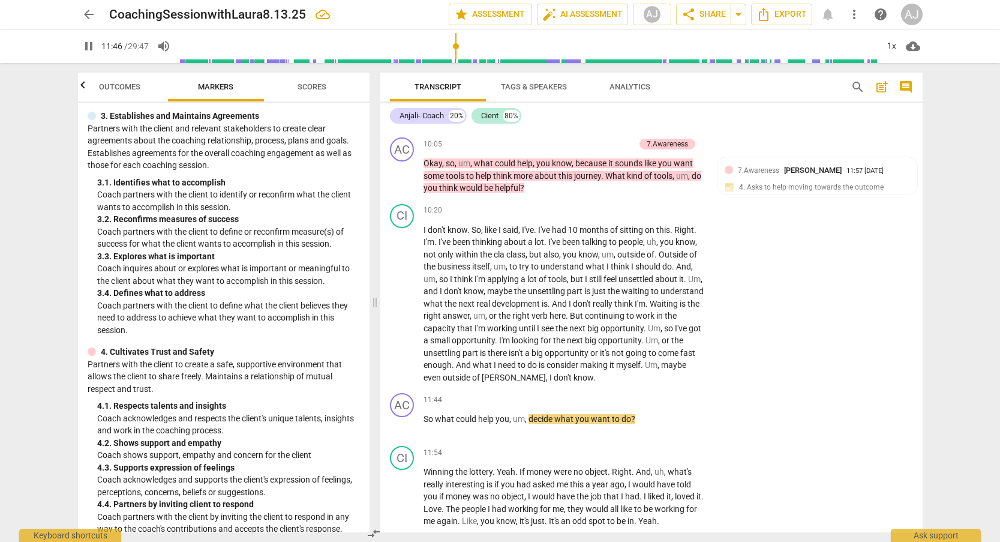
scroll to position [488, 0]
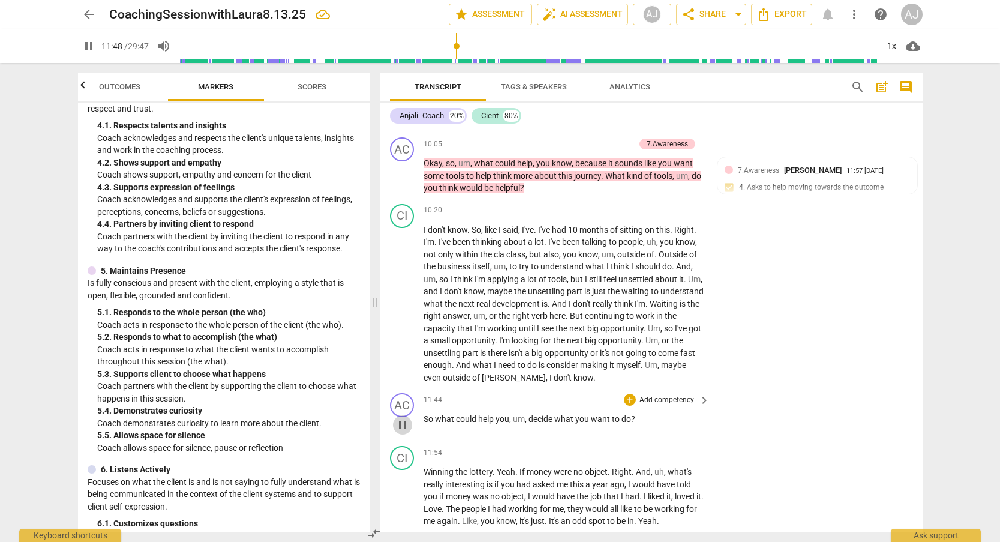
click at [402, 417] on span "pause" at bounding box center [402, 424] width 14 height 14
type input "709"
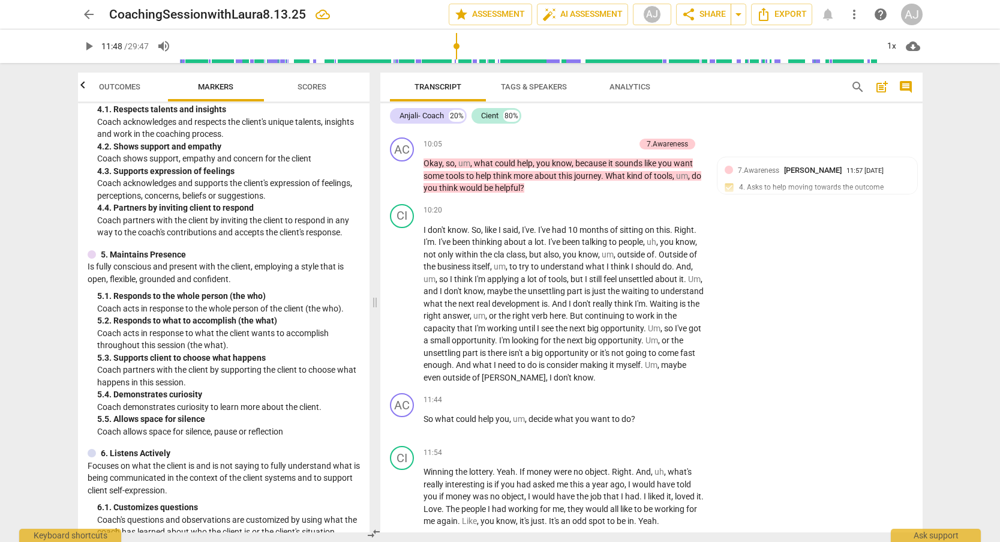
scroll to position [611, 0]
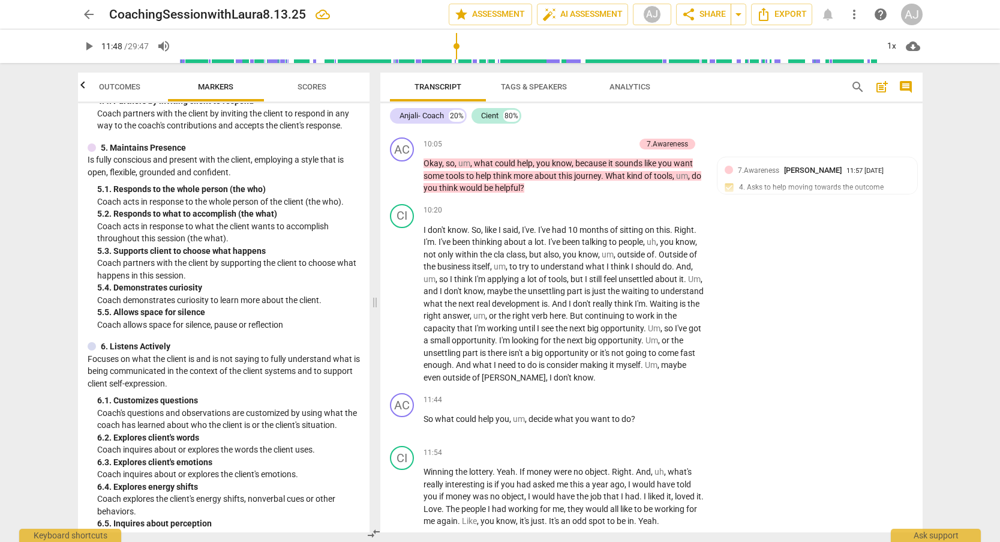
click at [301, 92] on span "Scores" at bounding box center [312, 87] width 58 height 16
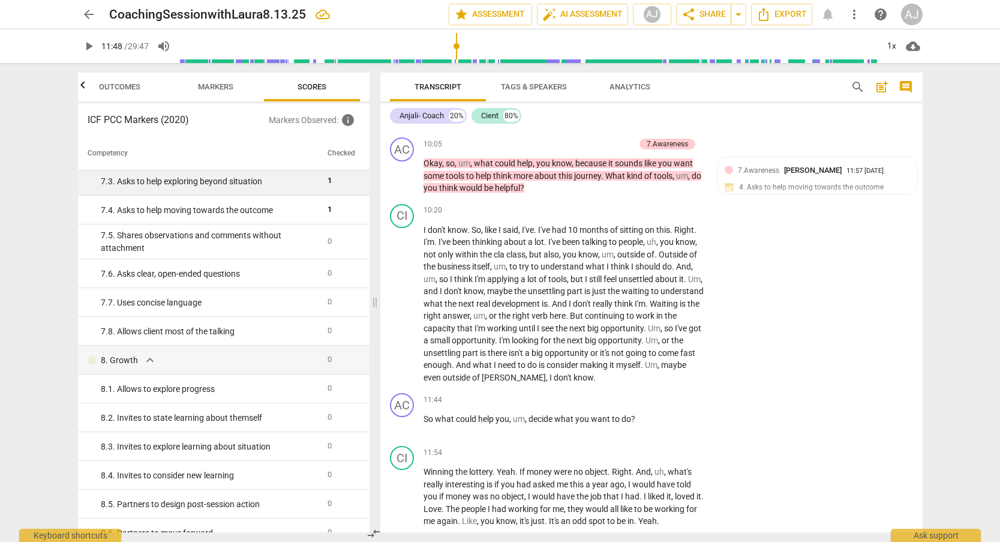
scroll to position [988, 0]
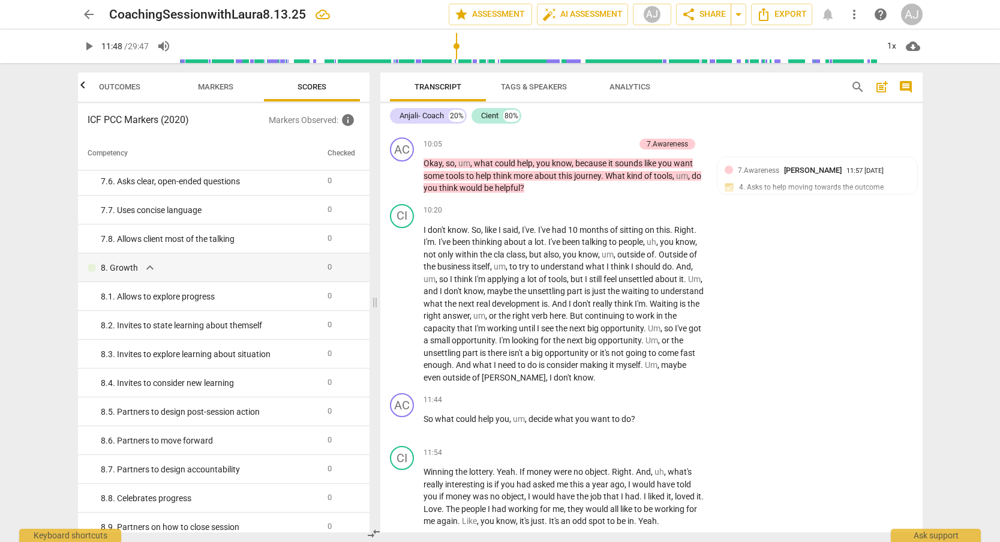
click at [224, 85] on span "Markers" at bounding box center [215, 86] width 35 height 9
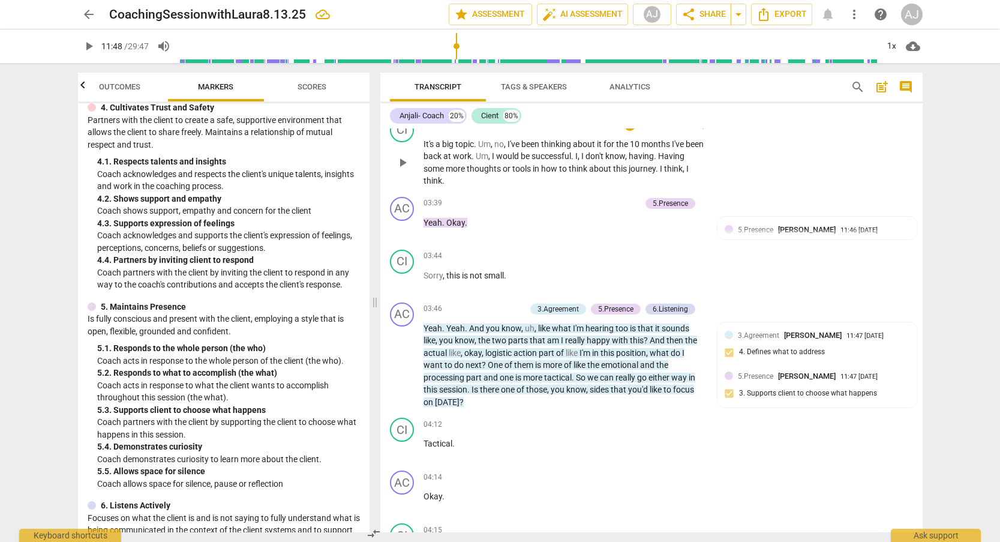
scroll to position [851, 0]
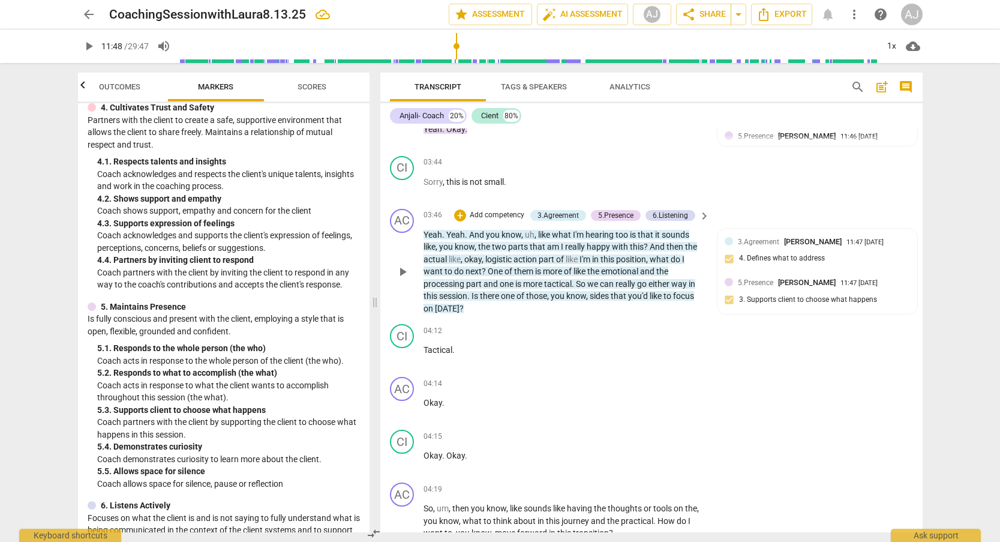
click at [486, 210] on p "Add competency" at bounding box center [496, 215] width 57 height 11
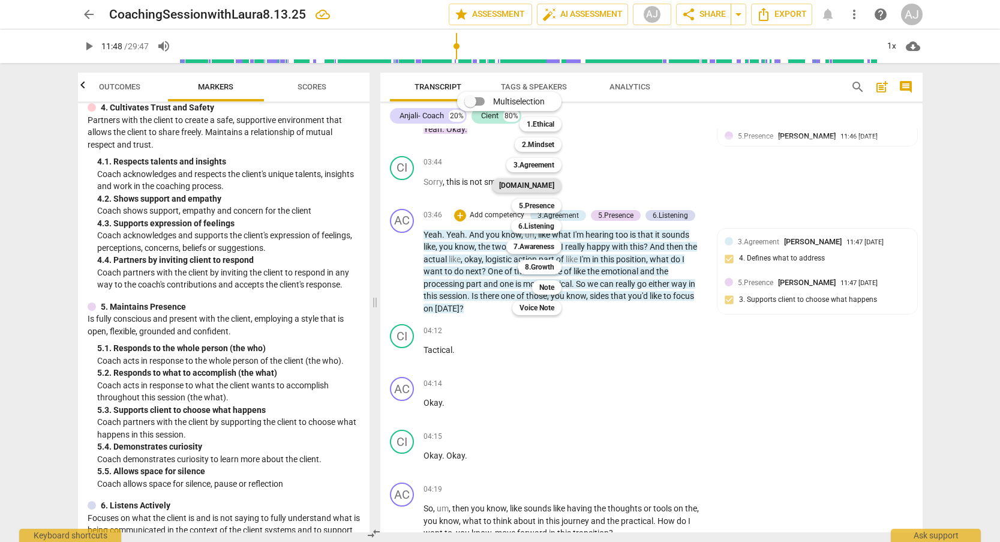
click at [543, 180] on b "[DOMAIN_NAME]" at bounding box center [526, 185] width 55 height 14
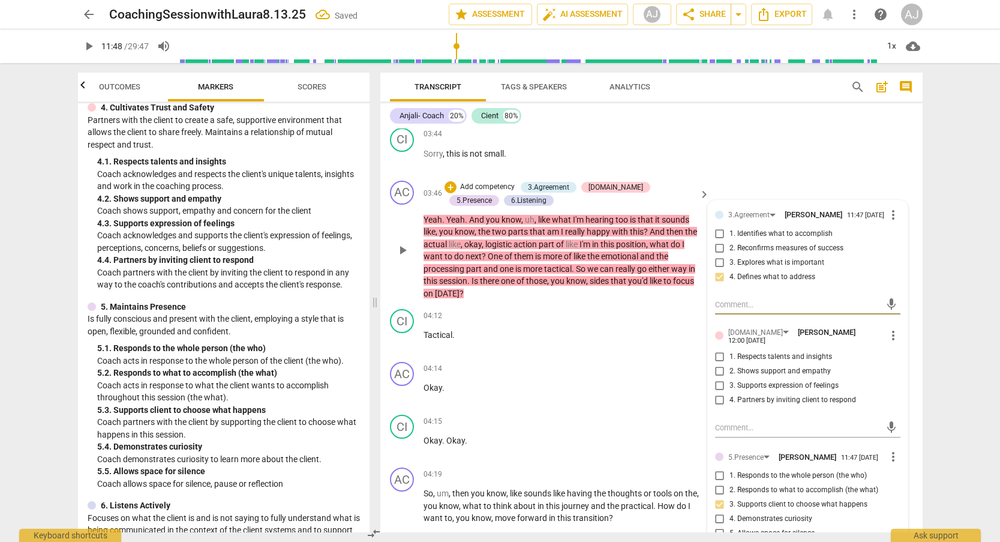
scroll to position [864, 0]
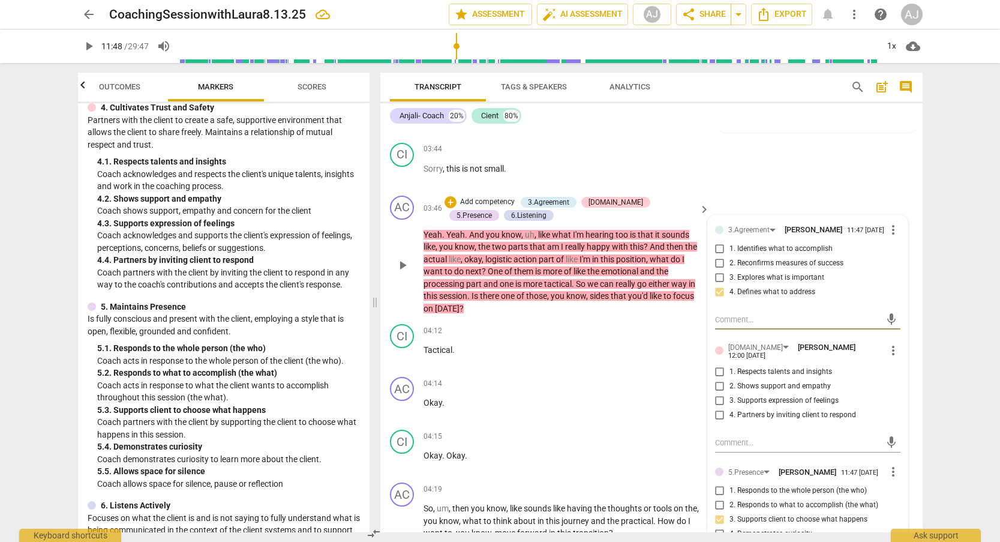
click at [718, 408] on input "4. Partners by inviting client to respond" at bounding box center [719, 415] width 19 height 14
checkbox input "true"
click at [752, 191] on div "AC play_arrow pause 03:46 + Add competency 3.Agreement [DOMAIN_NAME] 5.Presence…" at bounding box center [651, 255] width 542 height 129
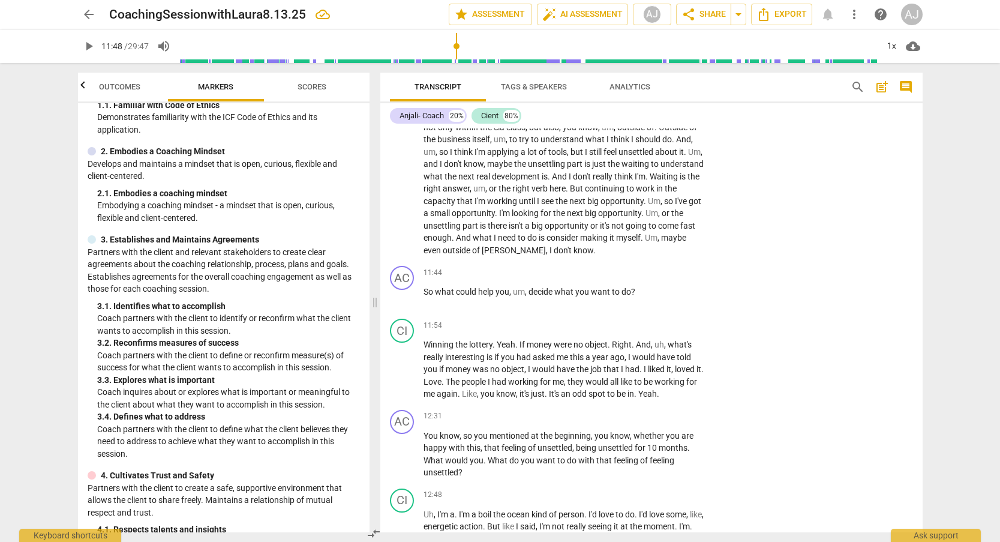
scroll to position [0, 0]
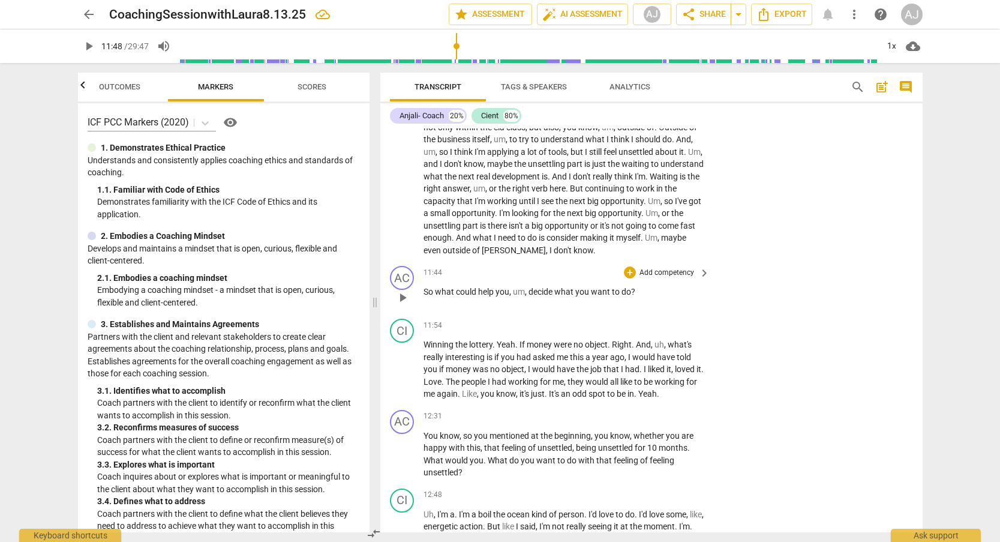
click at [654, 268] on p "Add competency" at bounding box center [666, 273] width 57 height 11
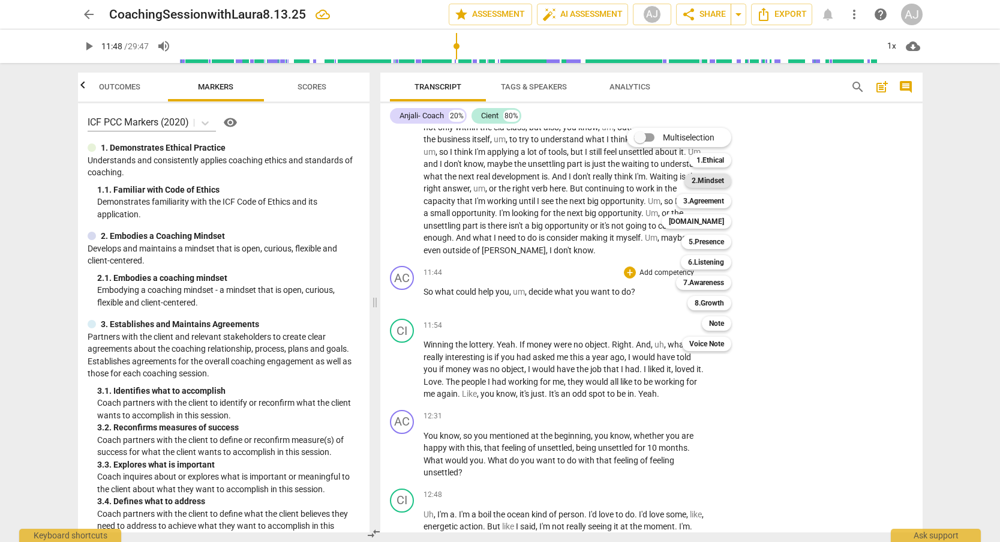
click at [708, 181] on b "2.Mindset" at bounding box center [708, 180] width 32 height 14
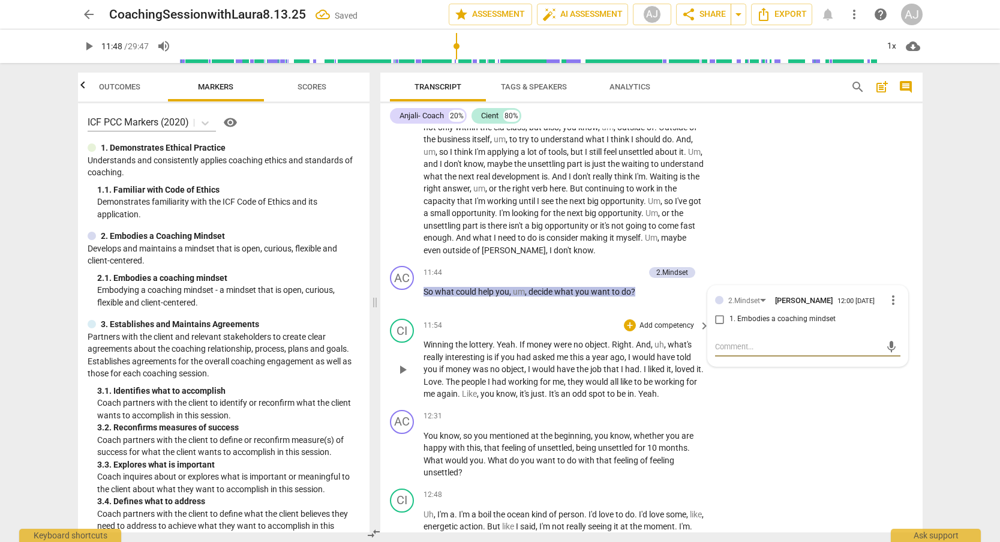
click at [398, 362] on span "play_arrow" at bounding box center [402, 369] width 14 height 14
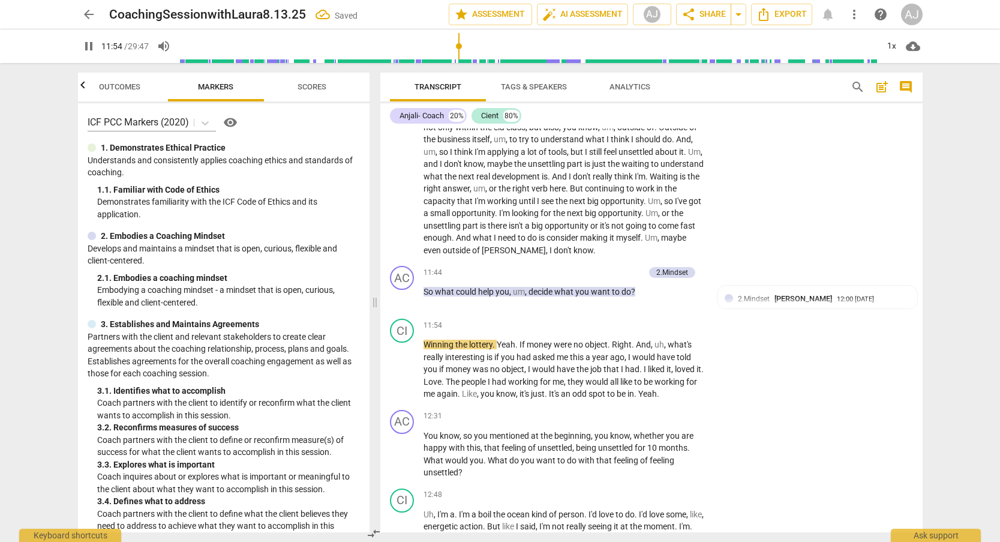
click at [310, 85] on span "Scores" at bounding box center [312, 86] width 29 height 9
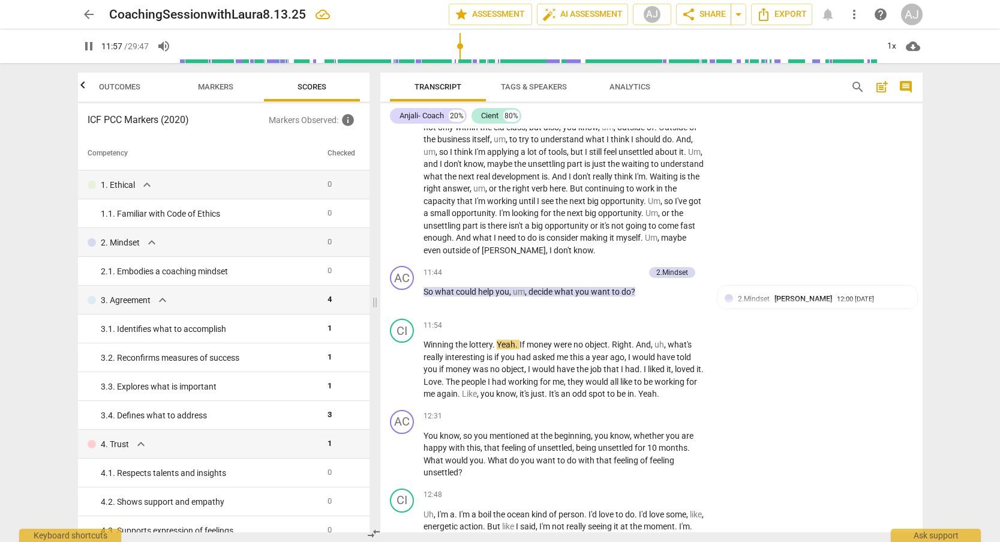
click at [214, 88] on span "Markers" at bounding box center [215, 86] width 35 height 9
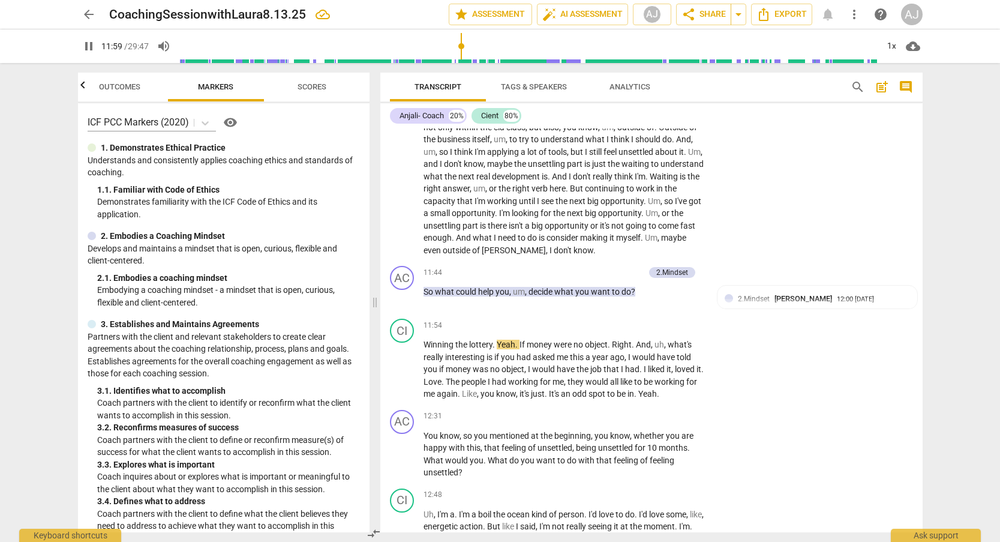
click at [311, 85] on span "Scores" at bounding box center [312, 86] width 29 height 9
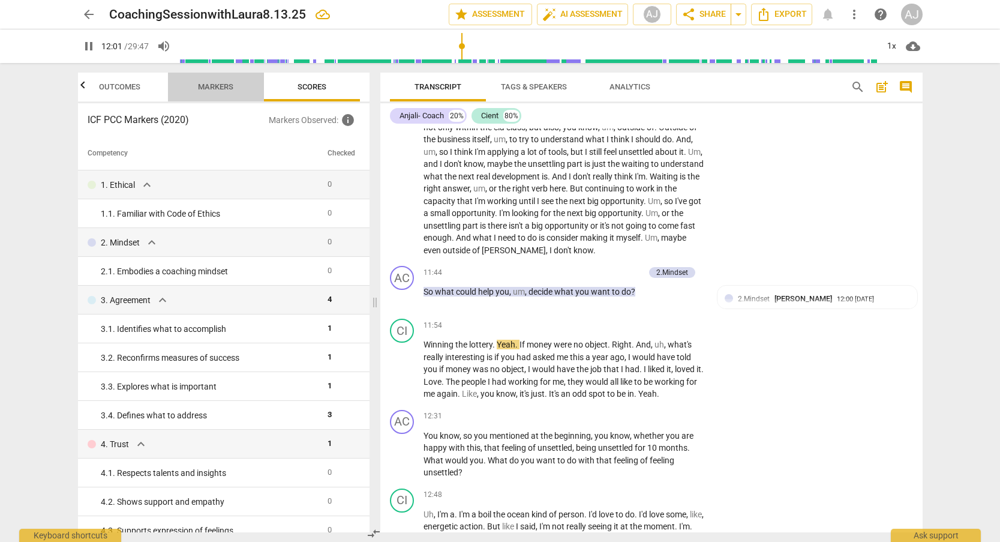
click at [232, 87] on span "Markers" at bounding box center [215, 86] width 35 height 9
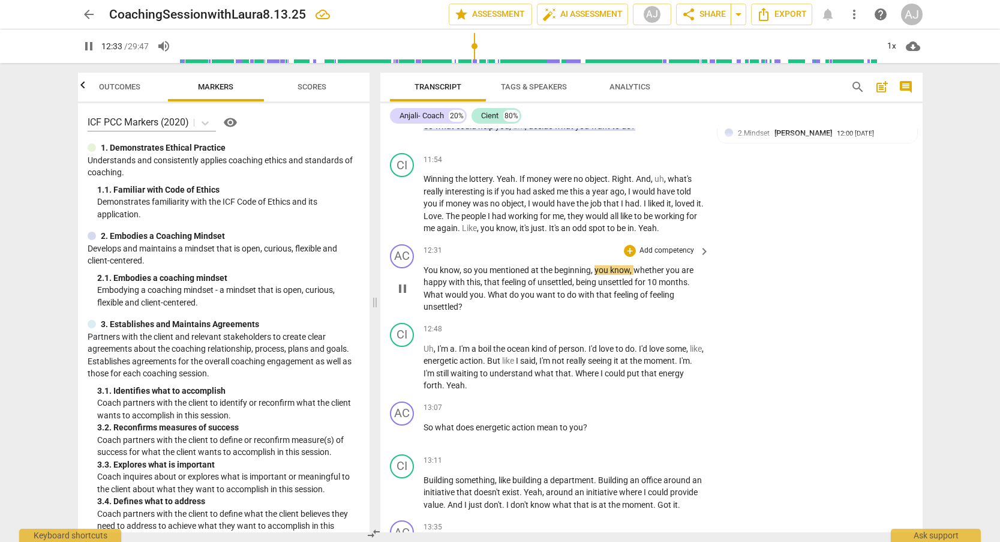
scroll to position [2651, 0]
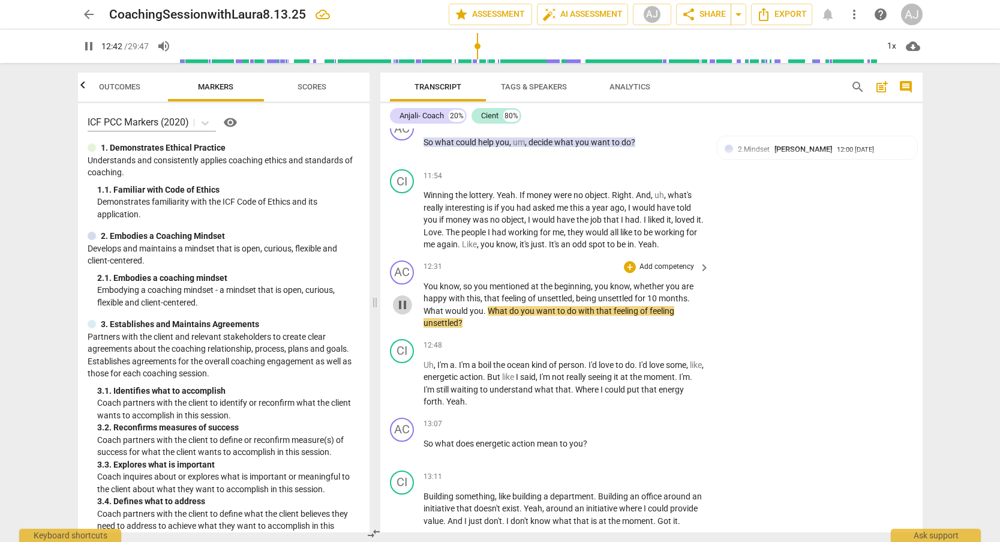
click at [399, 298] on span "pause" at bounding box center [402, 305] width 14 height 14
type input "762"
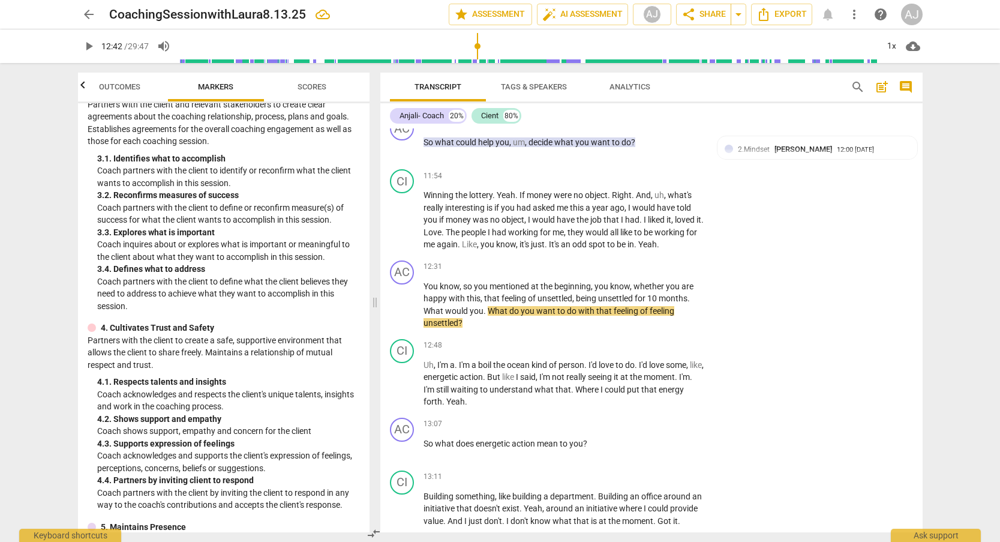
scroll to position [247, 0]
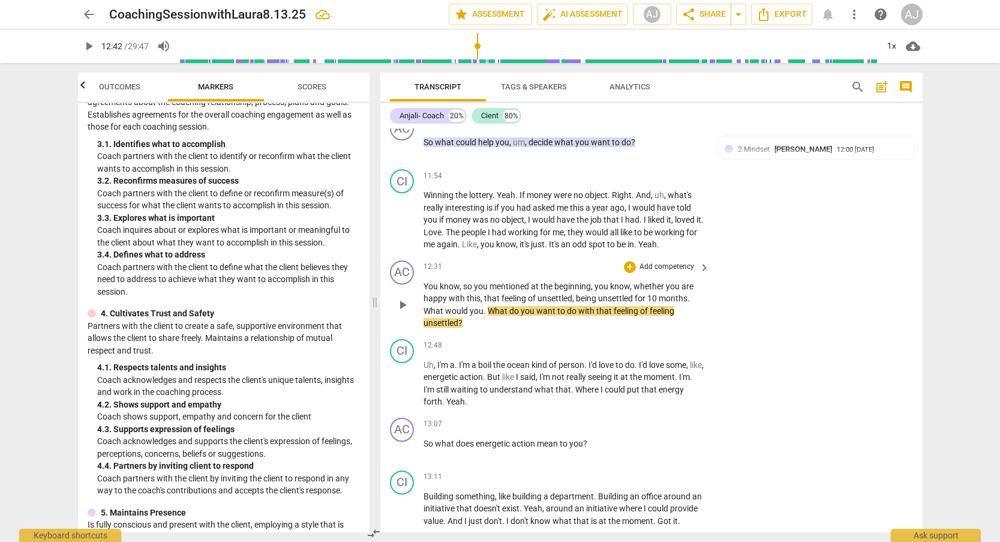
click at [681, 262] on p "Add competency" at bounding box center [666, 267] width 57 height 11
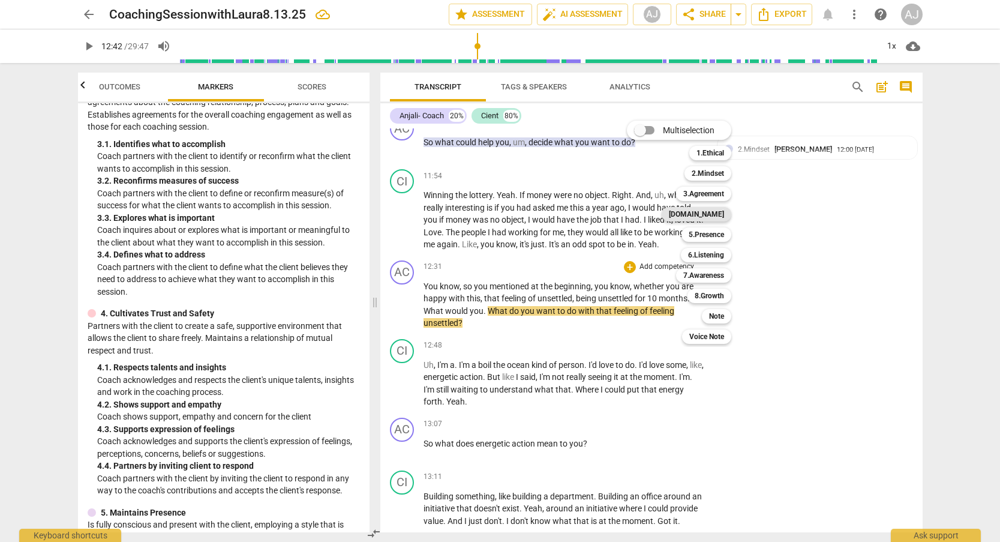
click at [705, 213] on b "[DOMAIN_NAME]" at bounding box center [696, 214] width 55 height 14
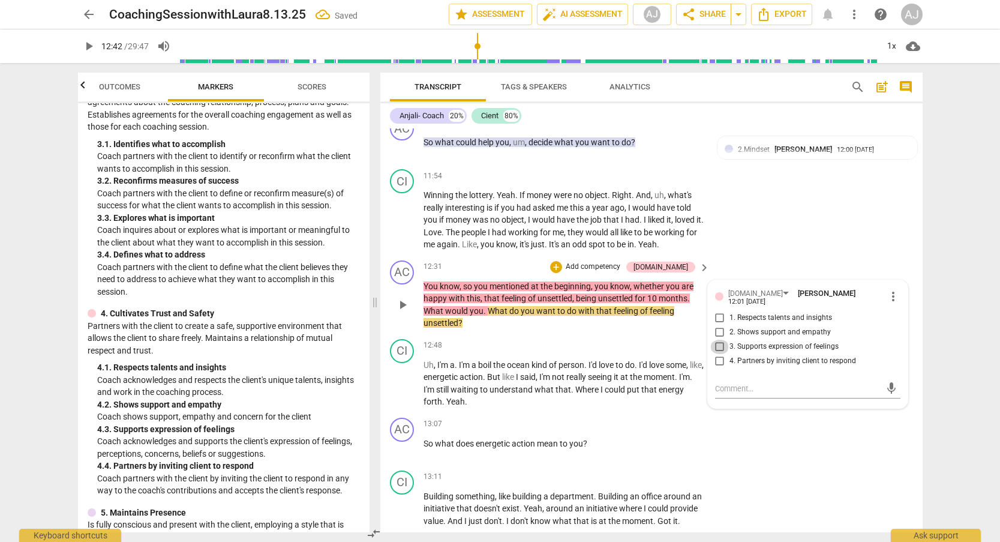
click at [716, 339] on input "3. Supports expression of feelings" at bounding box center [719, 346] width 19 height 14
checkbox input "true"
click at [663, 334] on div "CI play_arrow pause 12:48 + Add competency keyboard_arrow_right Uh , I'm a . I'…" at bounding box center [651, 373] width 542 height 79
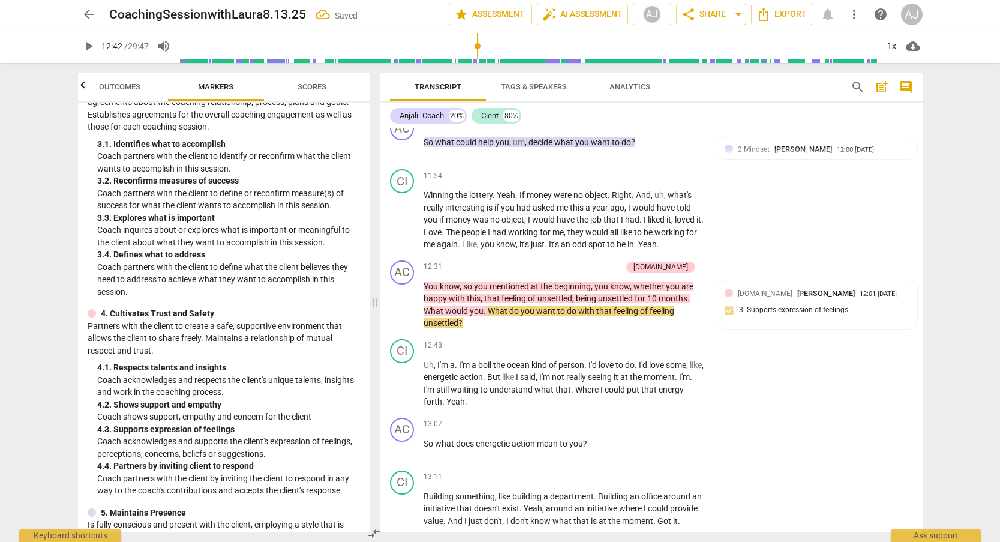
click at [306, 89] on span "Scores" at bounding box center [312, 86] width 29 height 9
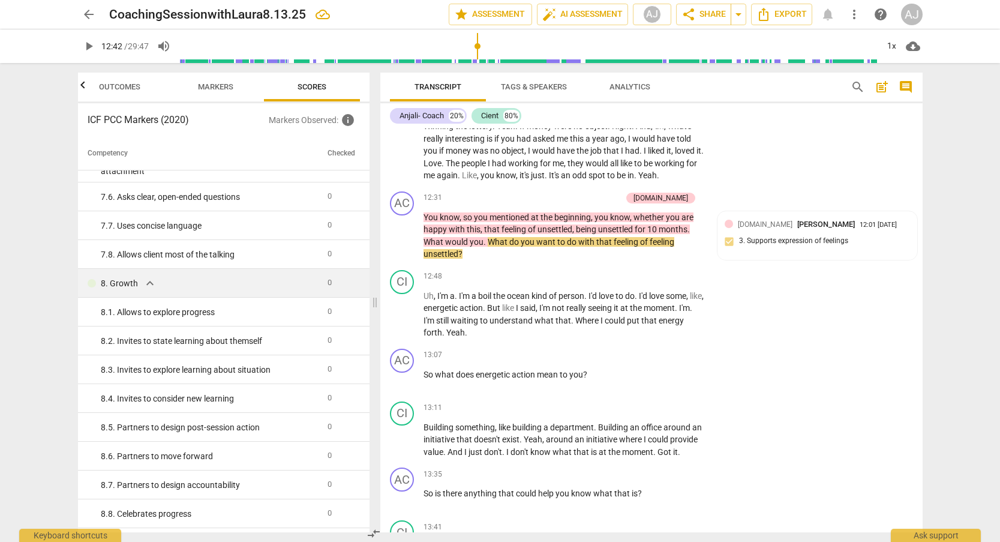
scroll to position [997, 0]
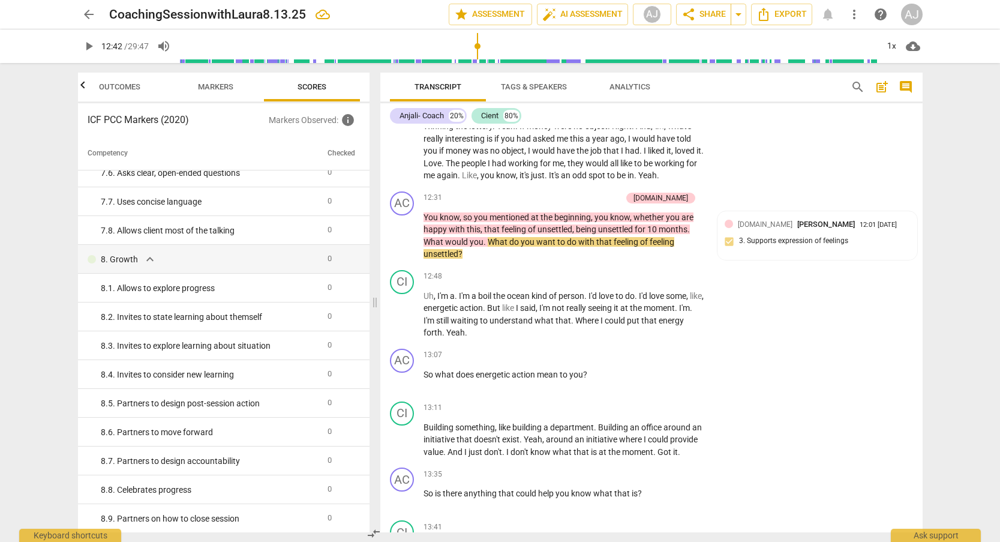
click at [231, 90] on span "Markers" at bounding box center [215, 86] width 35 height 9
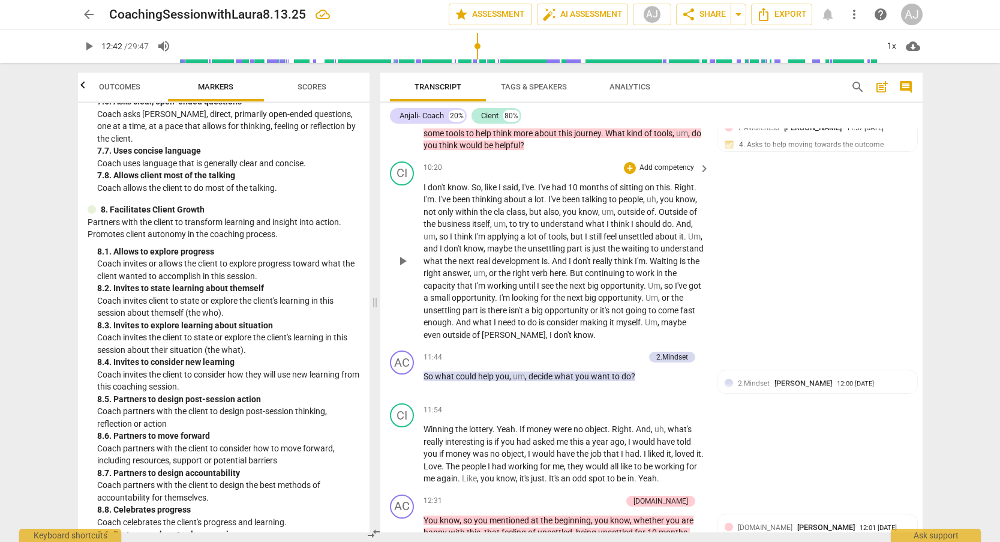
scroll to position [2047, 0]
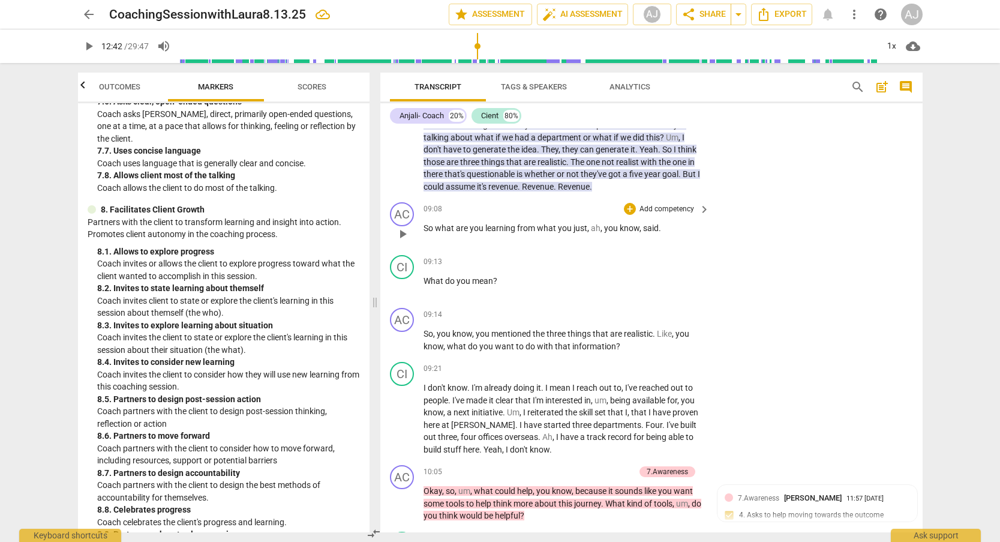
click at [680, 204] on p "Add competency" at bounding box center [666, 209] width 57 height 11
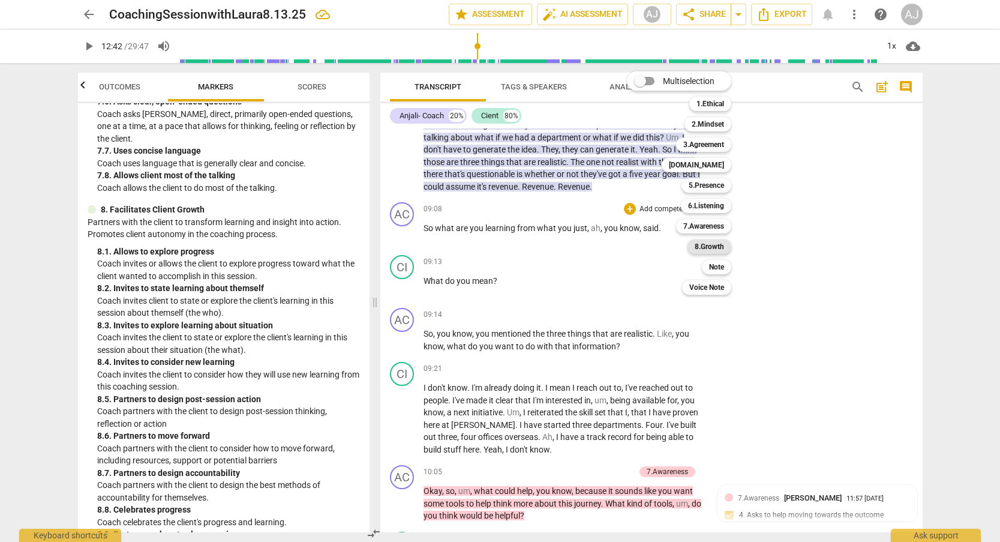
click at [710, 244] on b "8.Growth" at bounding box center [709, 246] width 29 height 14
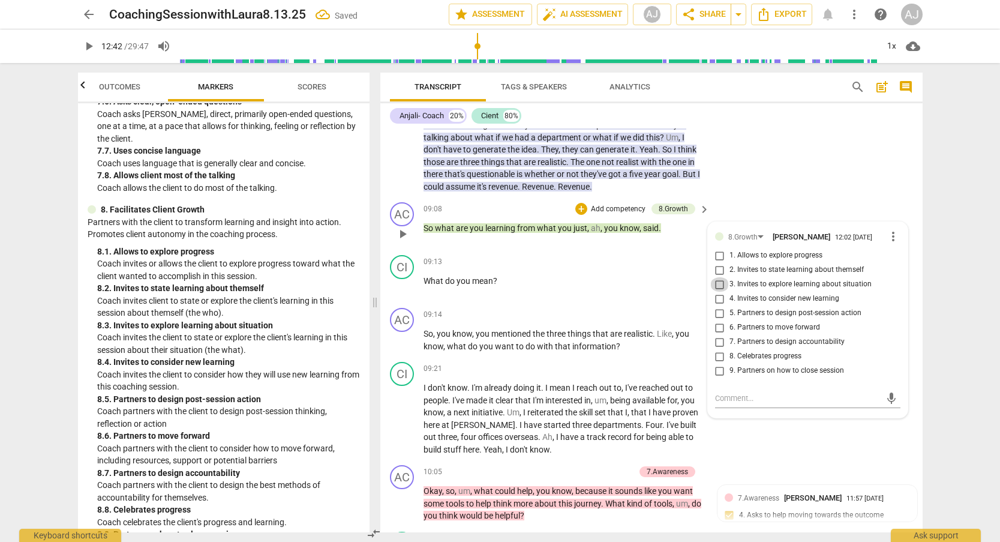
click at [718, 277] on input "3. Invites to explore learning about situation" at bounding box center [719, 284] width 19 height 14
checkbox input "true"
click at [685, 261] on div "09:13 + Add competency keyboard_arrow_right What do you mean ?" at bounding box center [567, 276] width 288 height 43
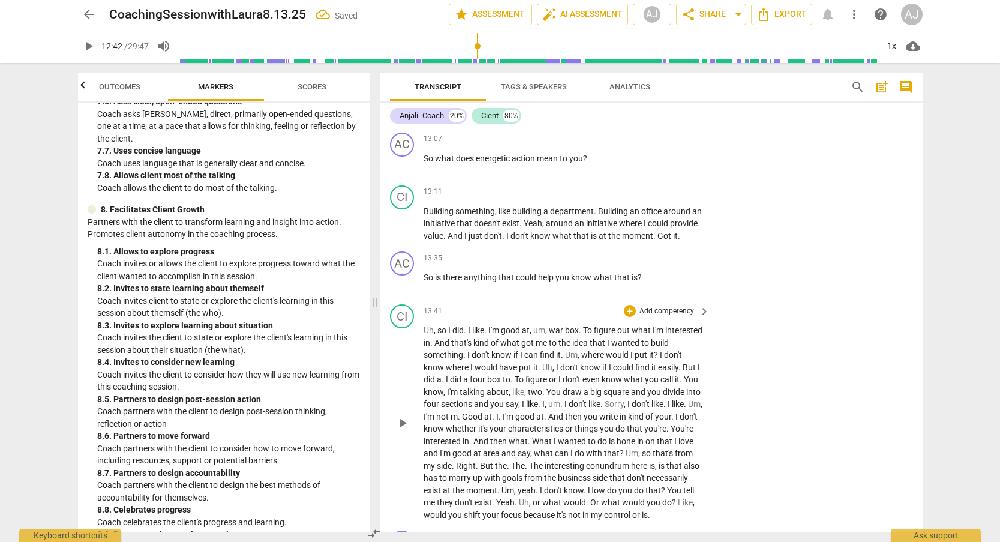
scroll to position [2709, 0]
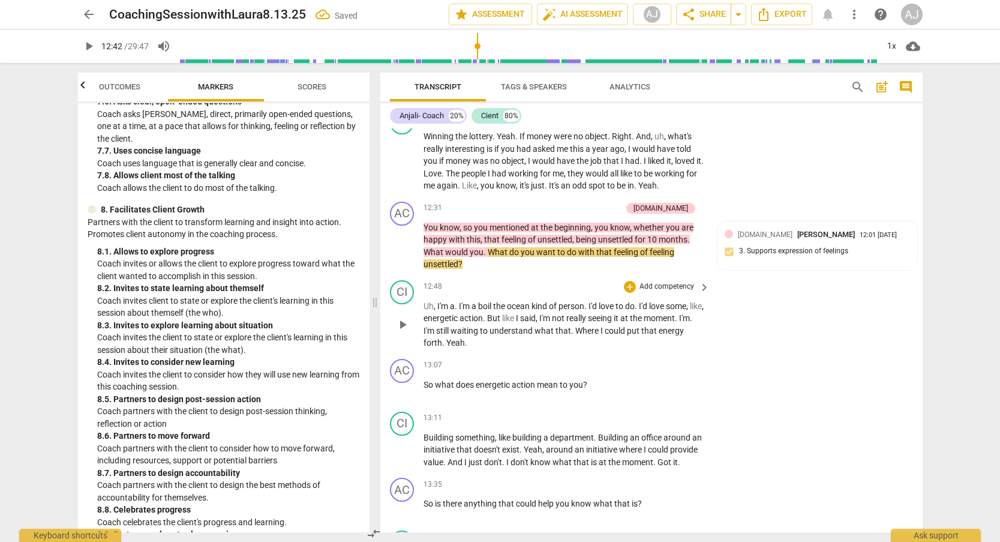
click at [397, 317] on span "play_arrow" at bounding box center [402, 324] width 14 height 14
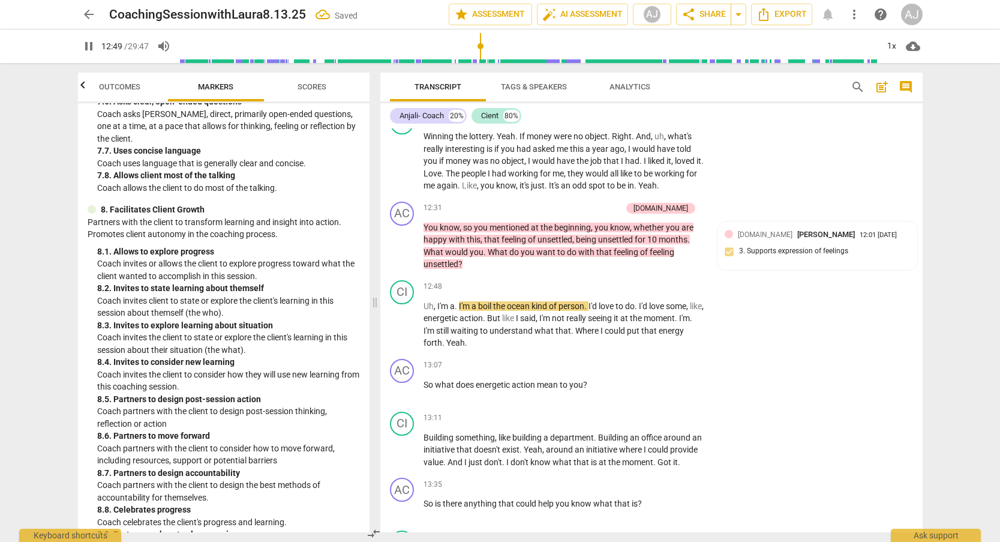
click at [298, 90] on span "Scores" at bounding box center [312, 86] width 29 height 9
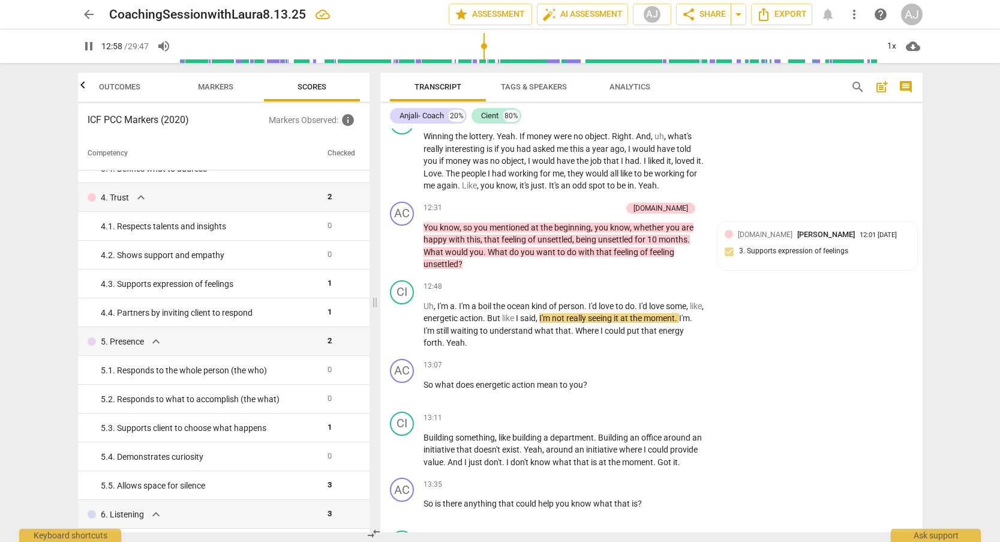
scroll to position [0, 0]
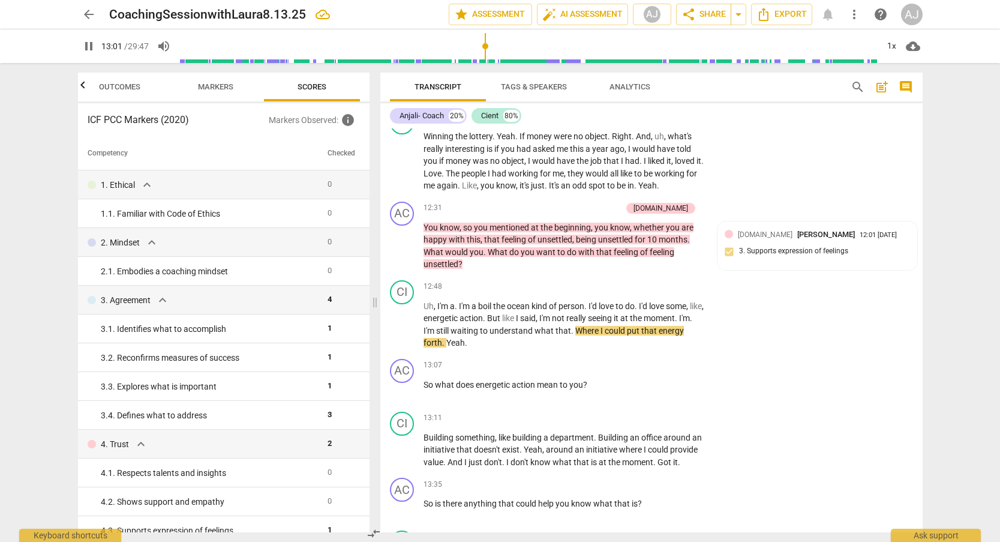
click at [215, 81] on span "Markers" at bounding box center [216, 87] width 64 height 16
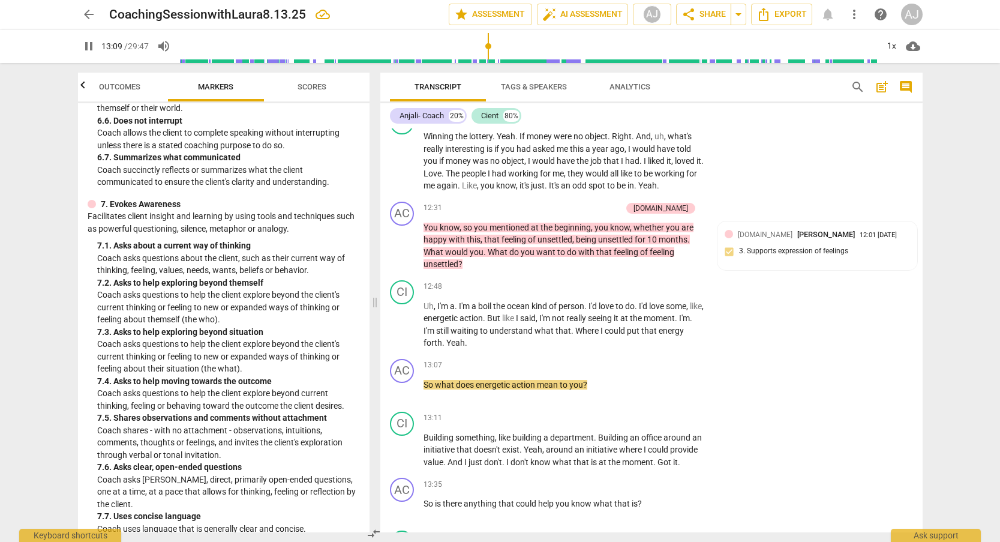
scroll to position [1105, 0]
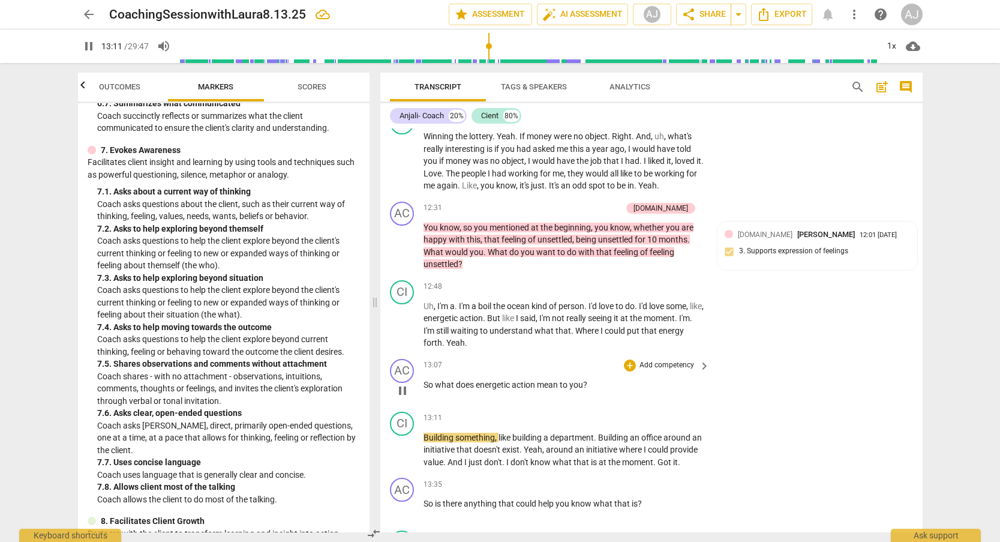
click at [401, 383] on span "pause" at bounding box center [402, 390] width 14 height 14
type input "792"
click at [672, 360] on p "Add competency" at bounding box center [666, 365] width 57 height 11
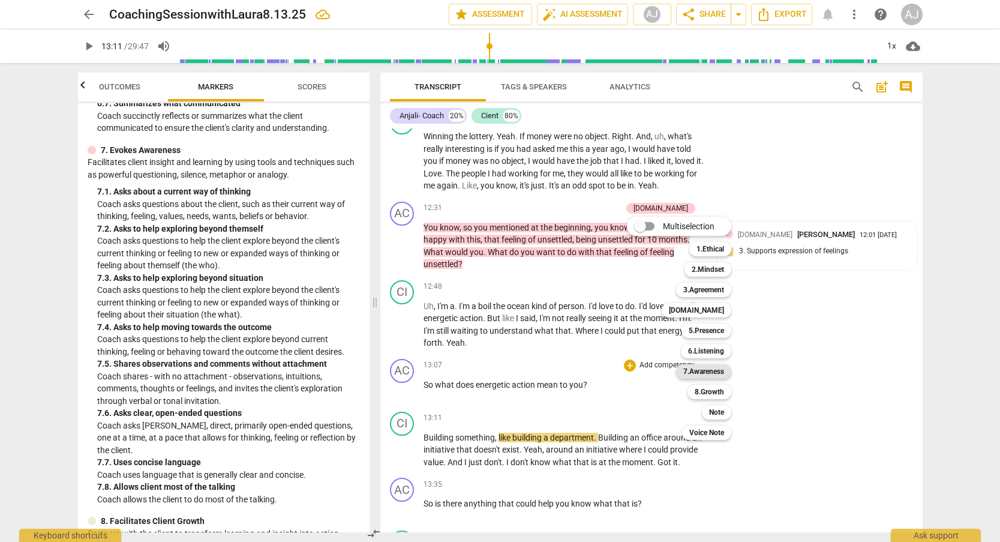
click at [724, 365] on b "7.Awareness" at bounding box center [703, 371] width 41 height 14
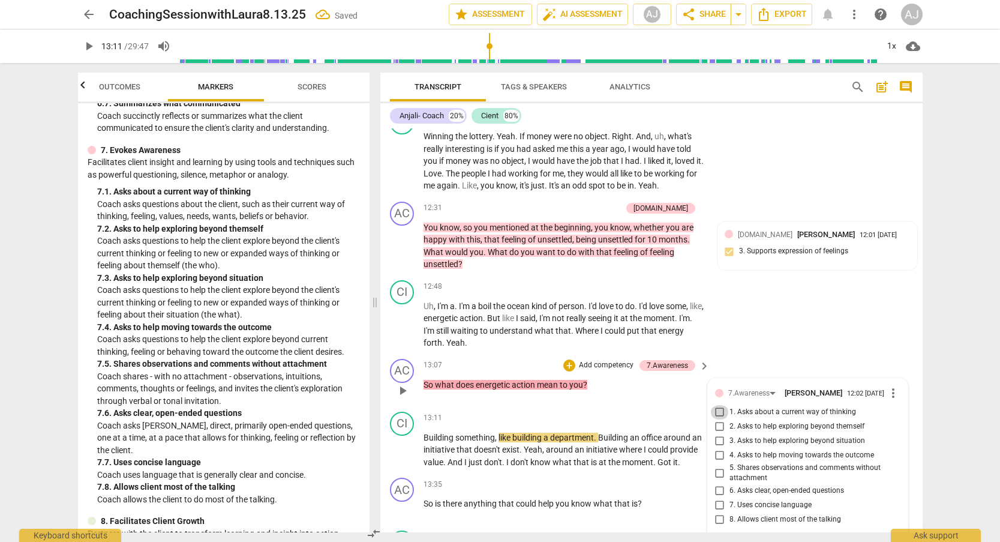
click at [717, 405] on input "1. Asks about a current way of thinking" at bounding box center [719, 412] width 19 height 14
checkbox input "true"
click at [404, 443] on span "play_arrow" at bounding box center [402, 450] width 14 height 14
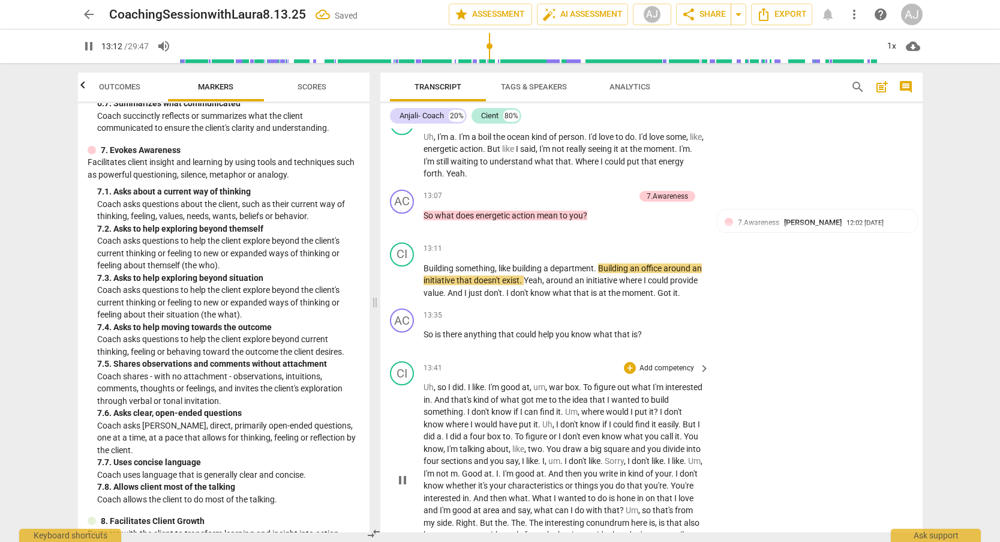
scroll to position [2937, 0]
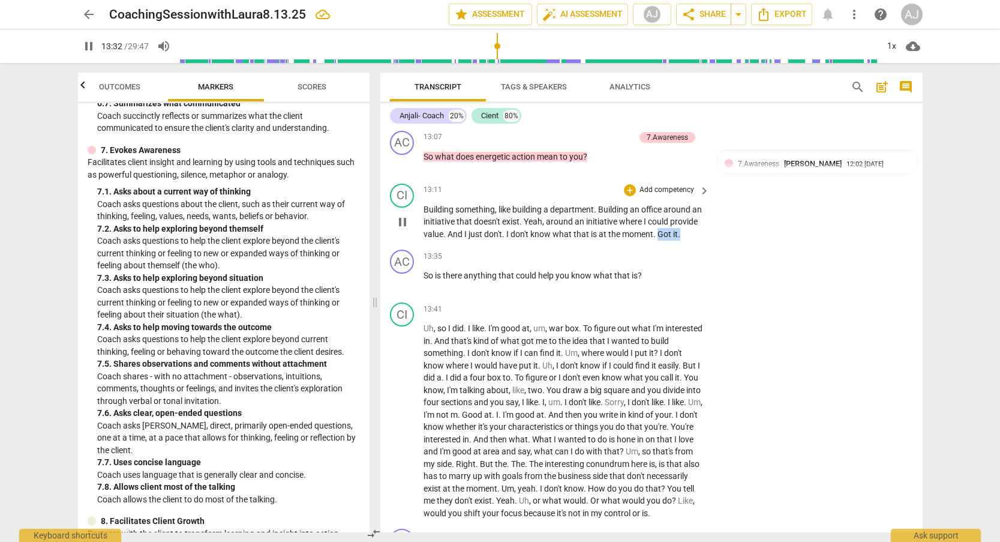
drag, startPoint x: 689, startPoint y: 196, endPoint x: 707, endPoint y: 203, distance: 19.4
click at [707, 203] on div "Building something , like building a department . Building an office around an …" at bounding box center [567, 221] width 288 height 37
type input "813"
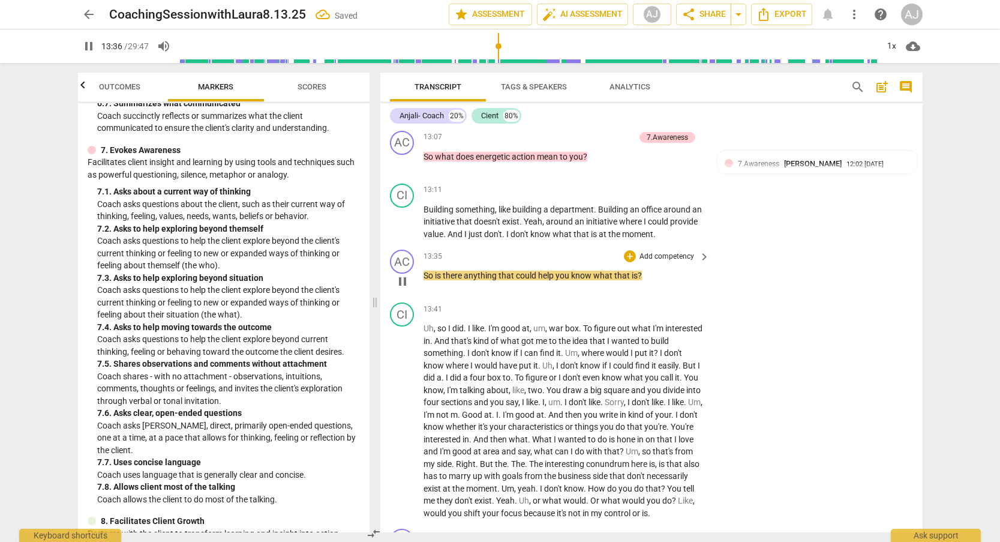
click at [423, 271] on span "So" at bounding box center [428, 276] width 11 height 10
type input "817"
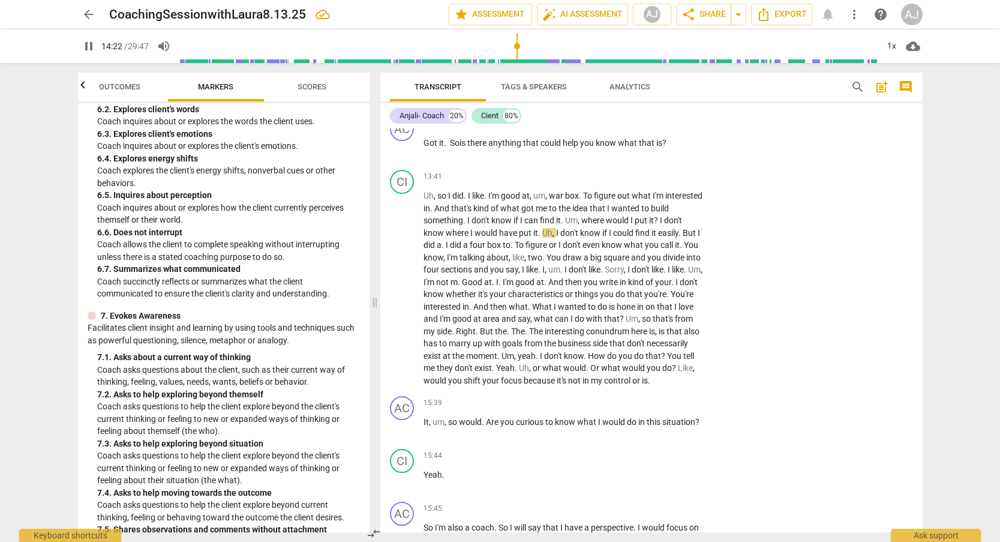
scroll to position [591, 0]
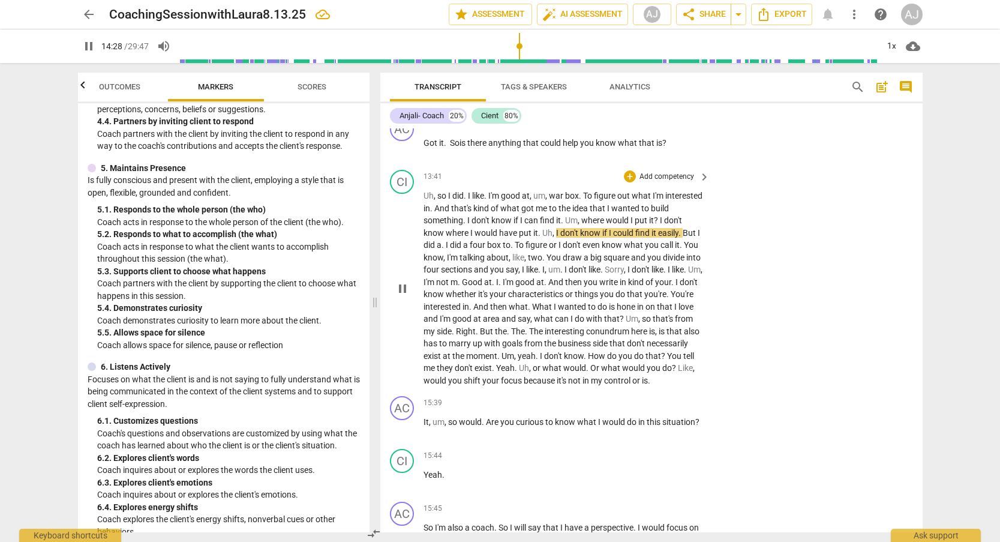
click at [668, 172] on p "Add competency" at bounding box center [666, 177] width 57 height 11
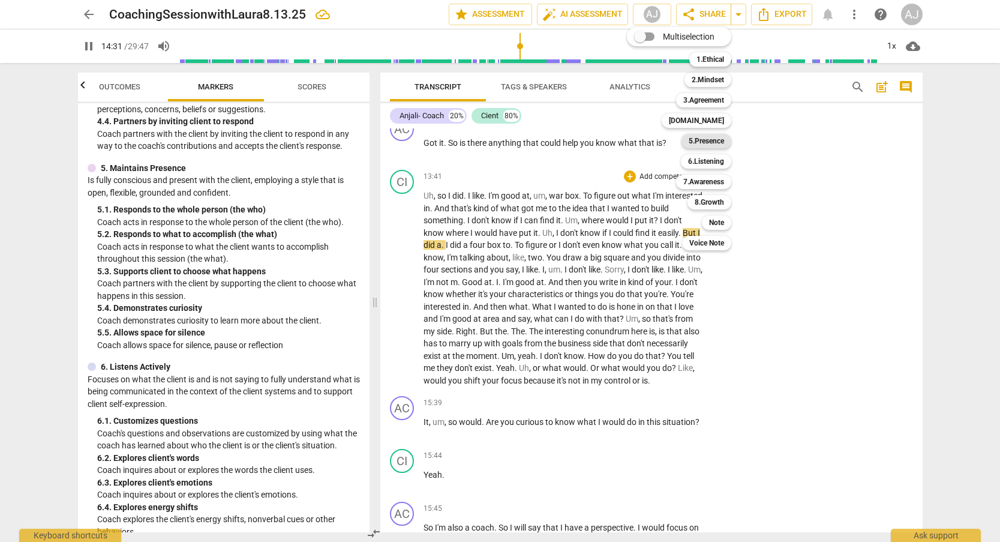
click at [692, 140] on b "5.Presence" at bounding box center [706, 141] width 35 height 14
type input "871"
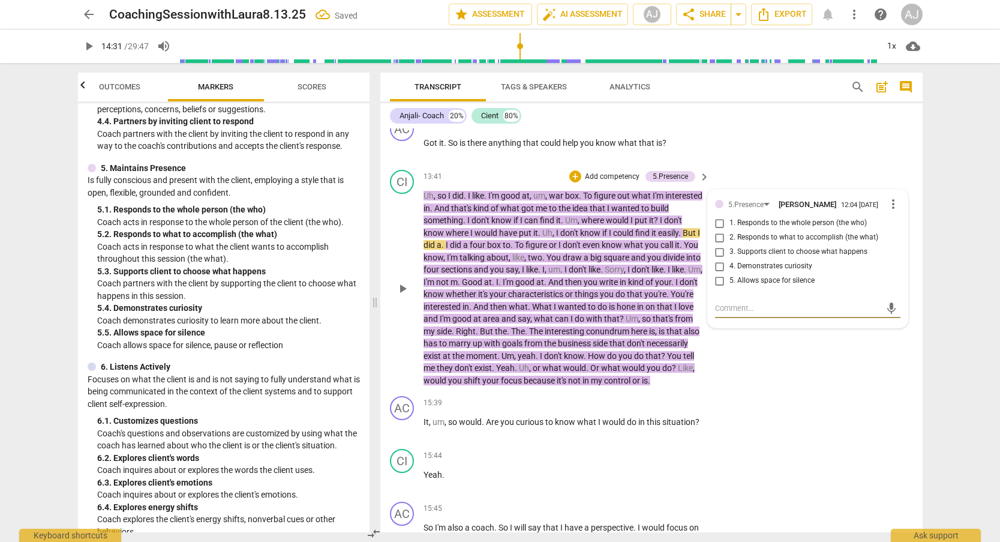
click at [717, 274] on input "5. Allows space for silence" at bounding box center [719, 281] width 19 height 14
checkbox input "true"
click at [743, 314] on div "CI play_arrow pause 13:41 + Add competency 5.Presence keyboard_arrow_right Uh ,…" at bounding box center [651, 278] width 542 height 226
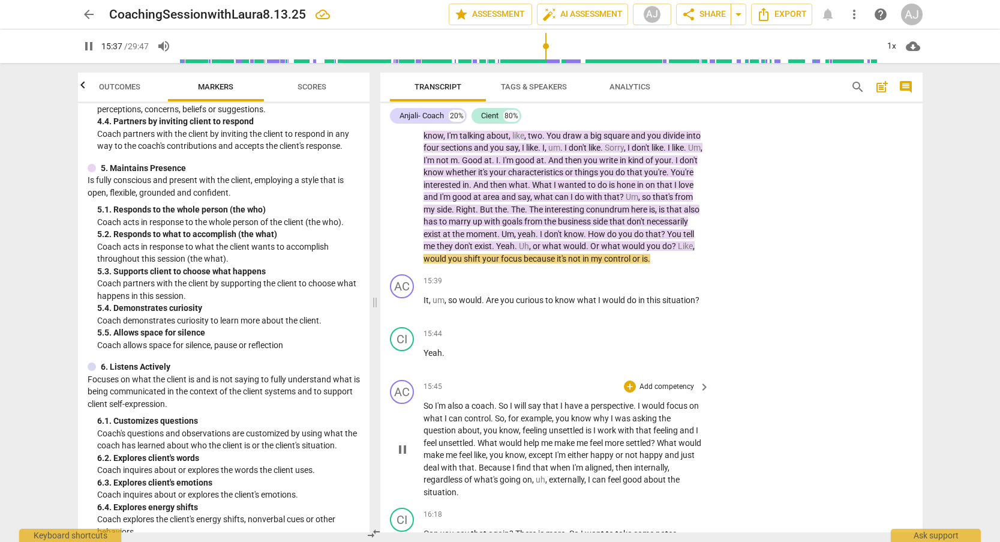
scroll to position [3241, 0]
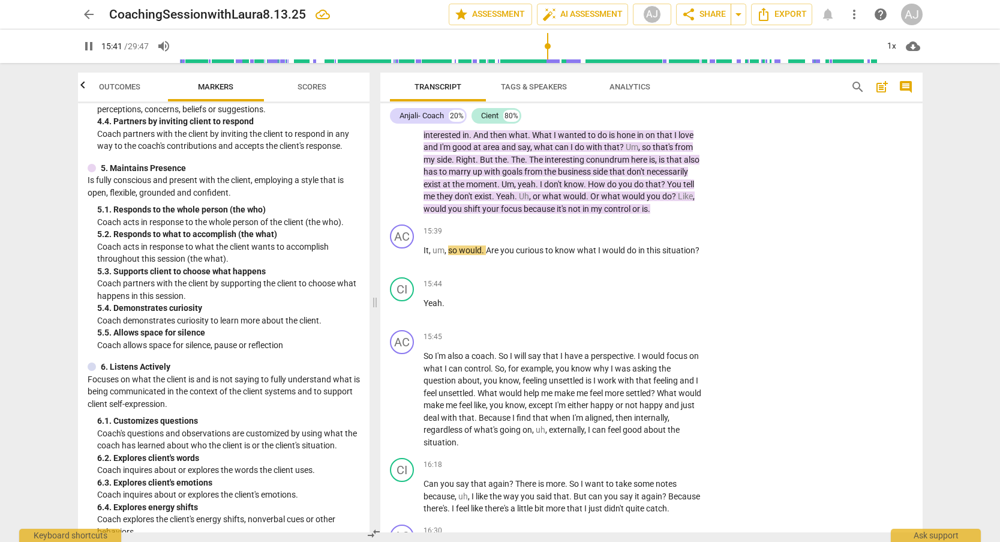
click at [642, 204] on span "is" at bounding box center [645, 209] width 6 height 10
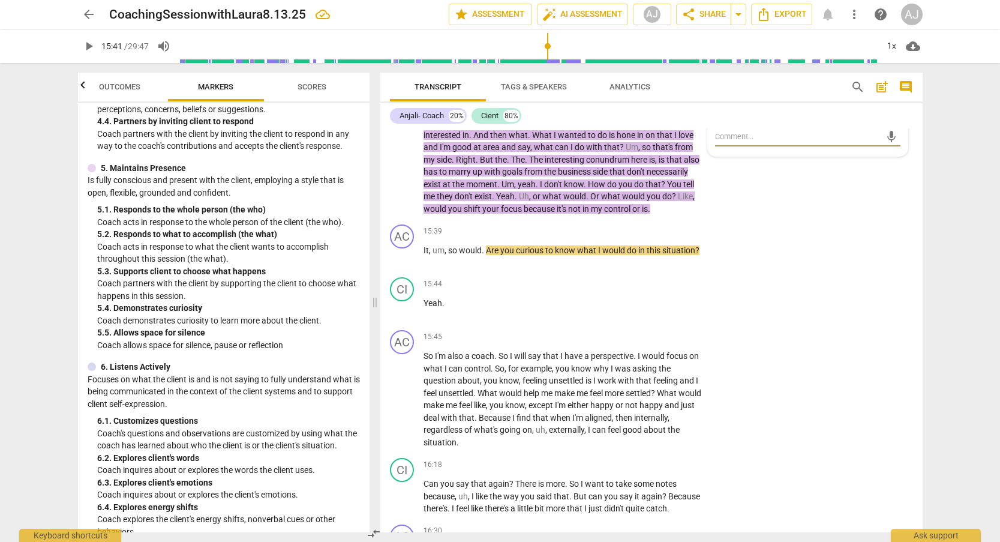
scroll to position [3010, 0]
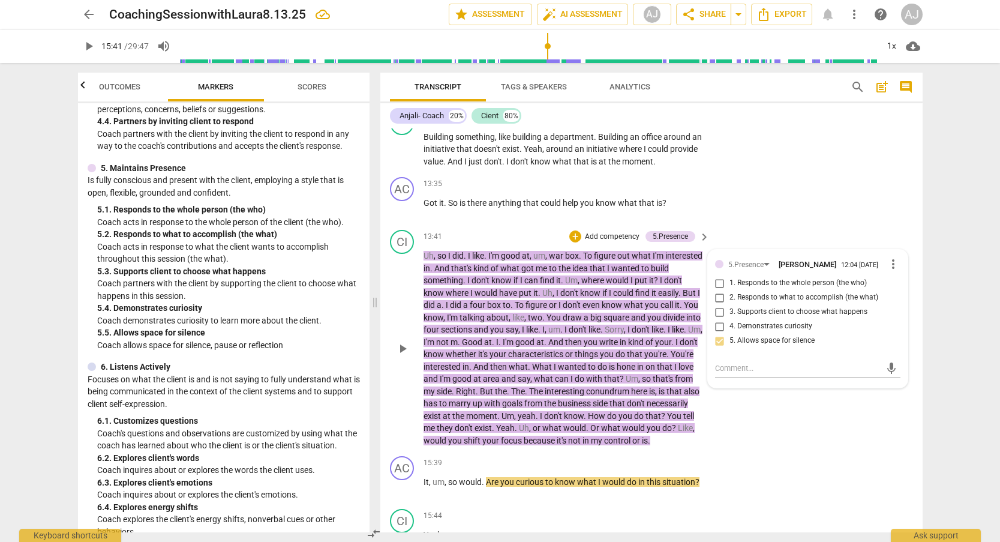
click at [642, 435] on span "is" at bounding box center [645, 440] width 6 height 10
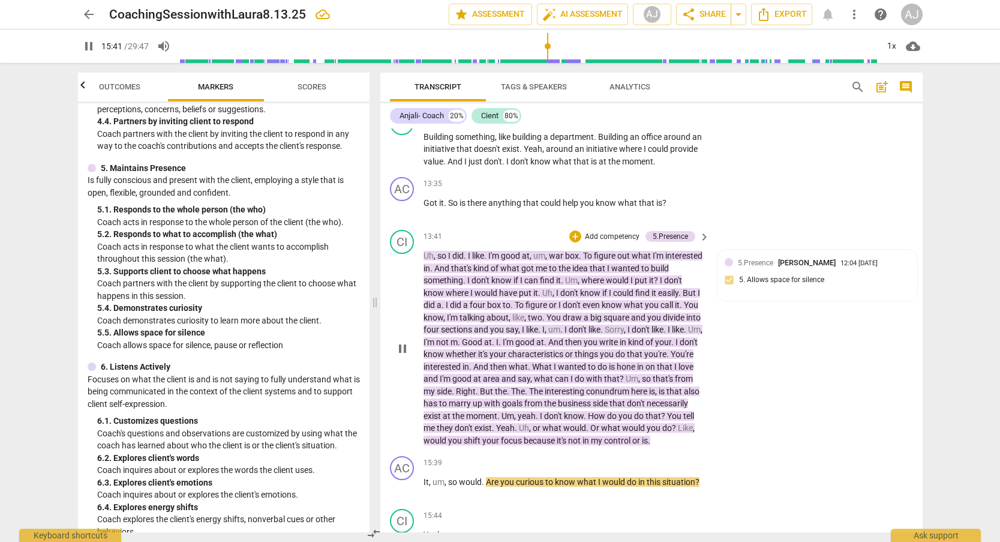
type input "942"
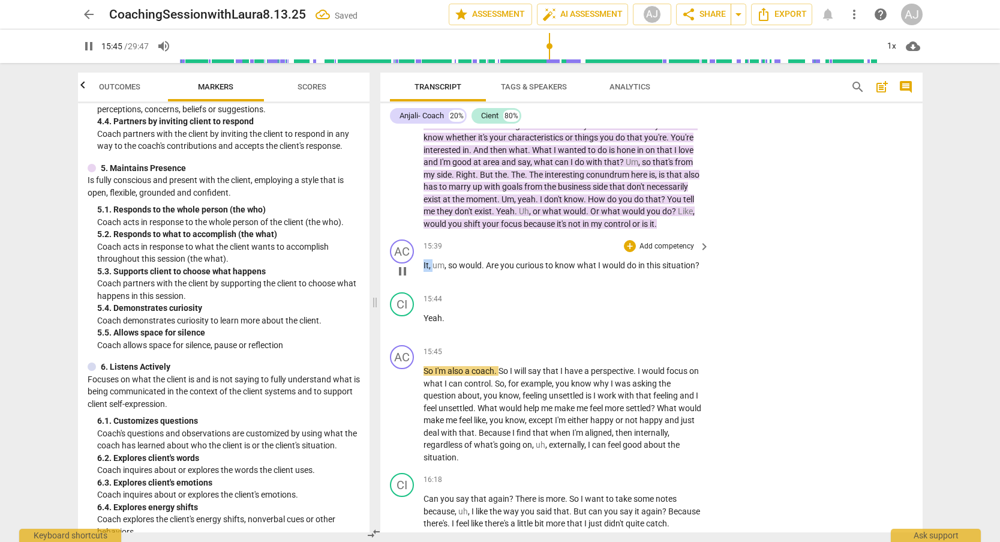
drag, startPoint x: 432, startPoint y: 235, endPoint x: 421, endPoint y: 236, distance: 11.5
click at [421, 236] on div "AC play_arrow pause 15:39 + Add competency keyboard_arrow_right It , um , so wo…" at bounding box center [651, 261] width 542 height 53
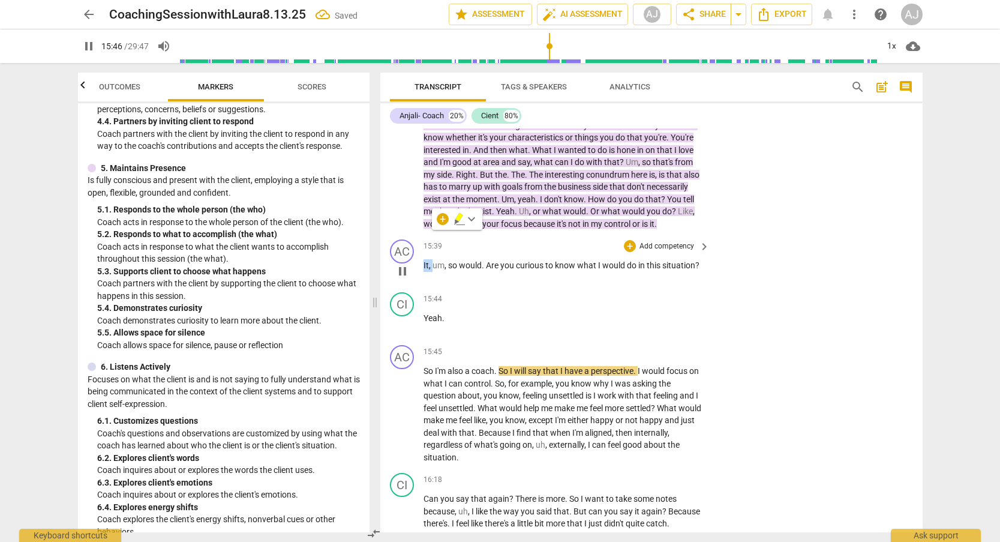
type input "947"
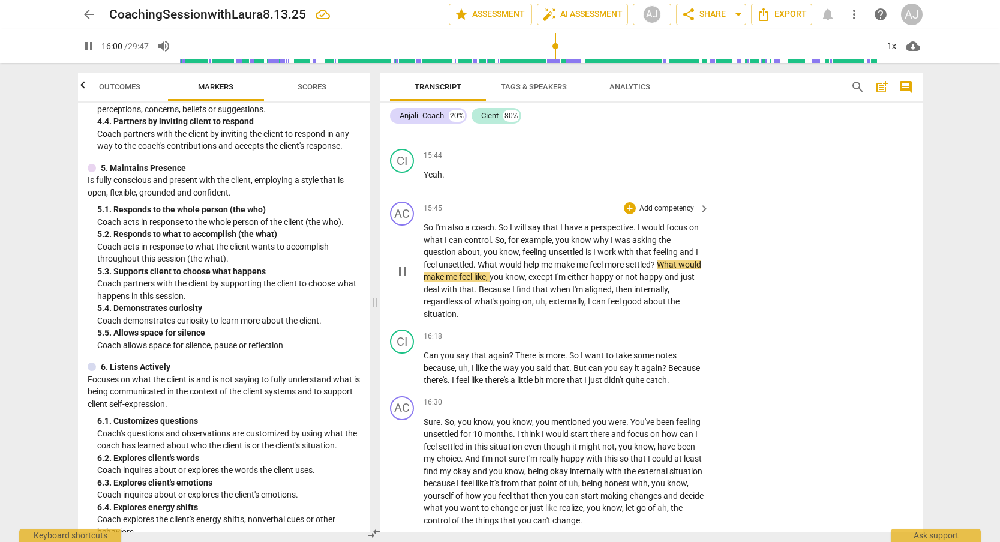
scroll to position [3391, 0]
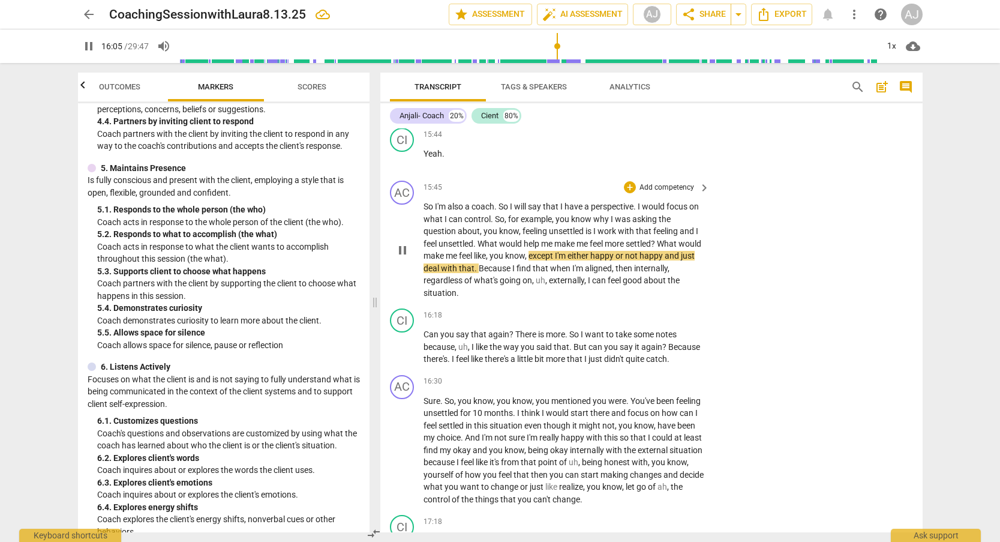
click at [555, 251] on span "except" at bounding box center [541, 256] width 26 height 10
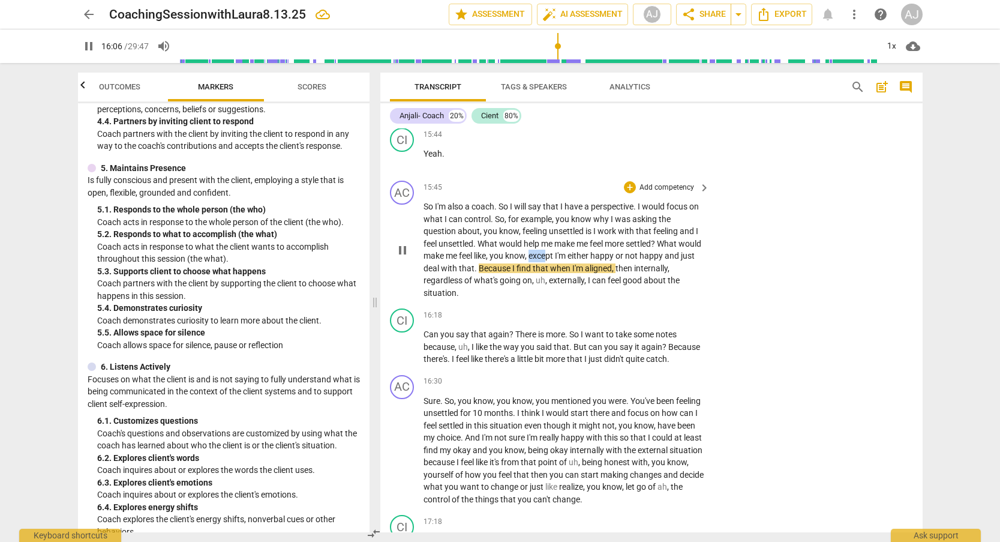
drag, startPoint x: 572, startPoint y: 226, endPoint x: 555, endPoint y: 223, distance: 16.4
click at [555, 223] on p "So I'm also a coach . So I will say that I have a perspective . I would focus o…" at bounding box center [563, 249] width 281 height 98
type input "967"
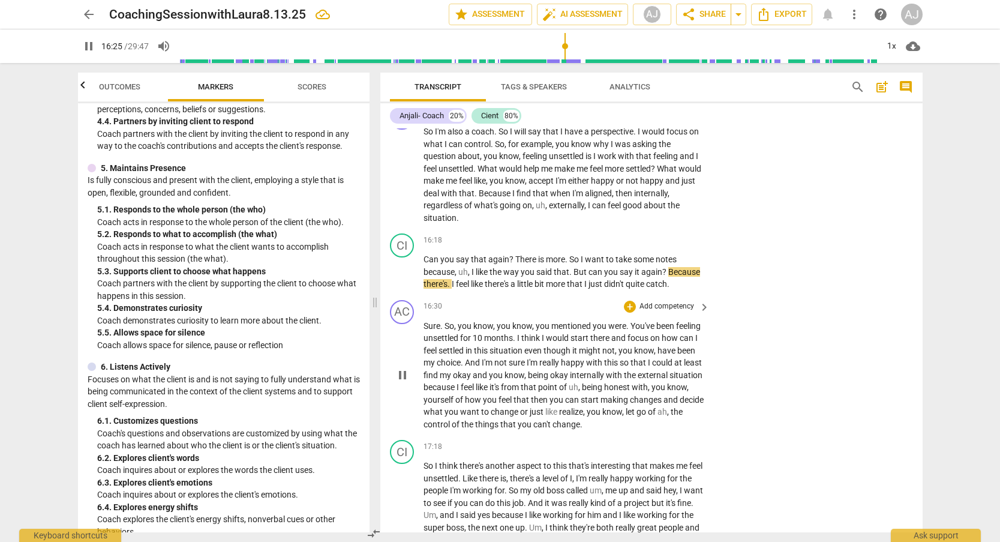
scroll to position [3512, 0]
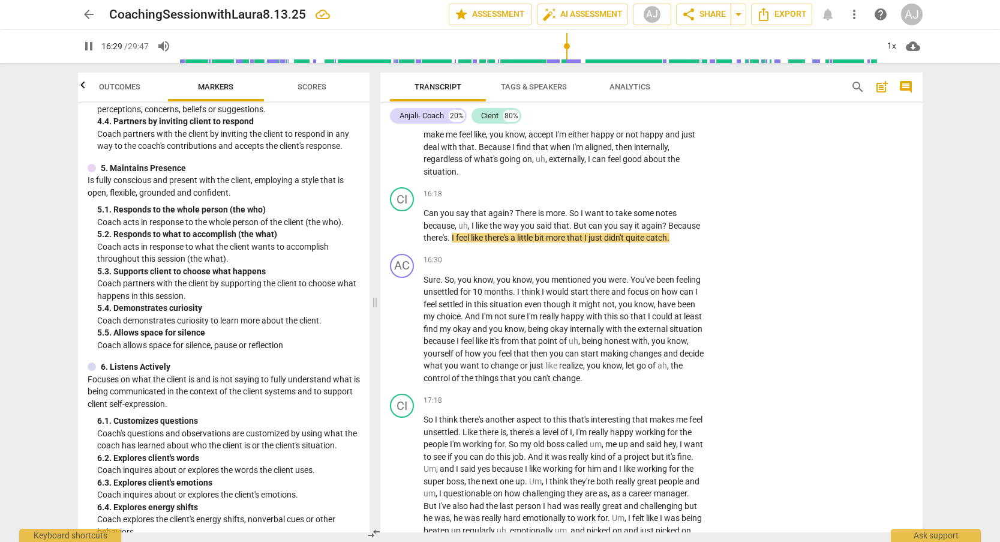
click at [316, 82] on span "Scores" at bounding box center [312, 87] width 58 height 16
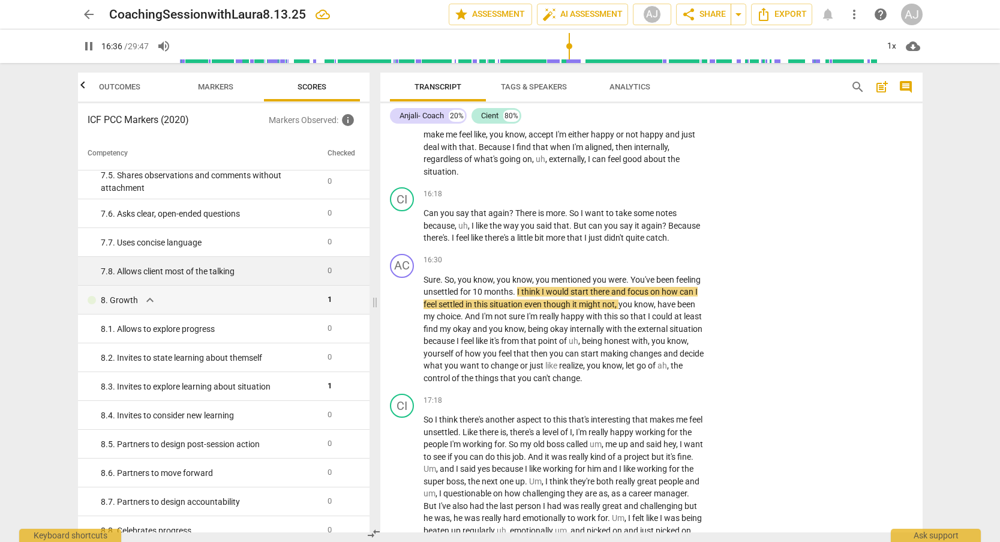
scroll to position [997, 0]
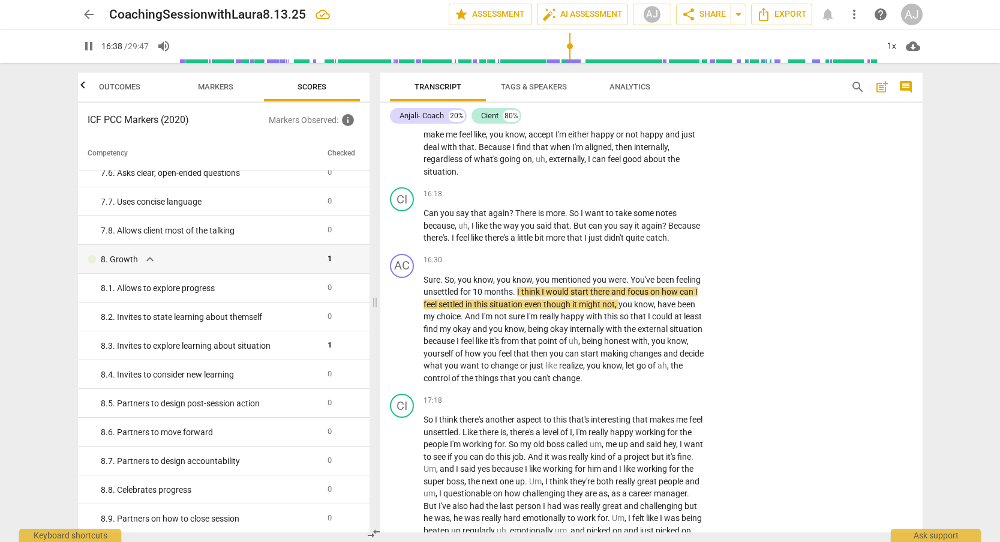
click at [226, 85] on span "Markers" at bounding box center [215, 86] width 35 height 9
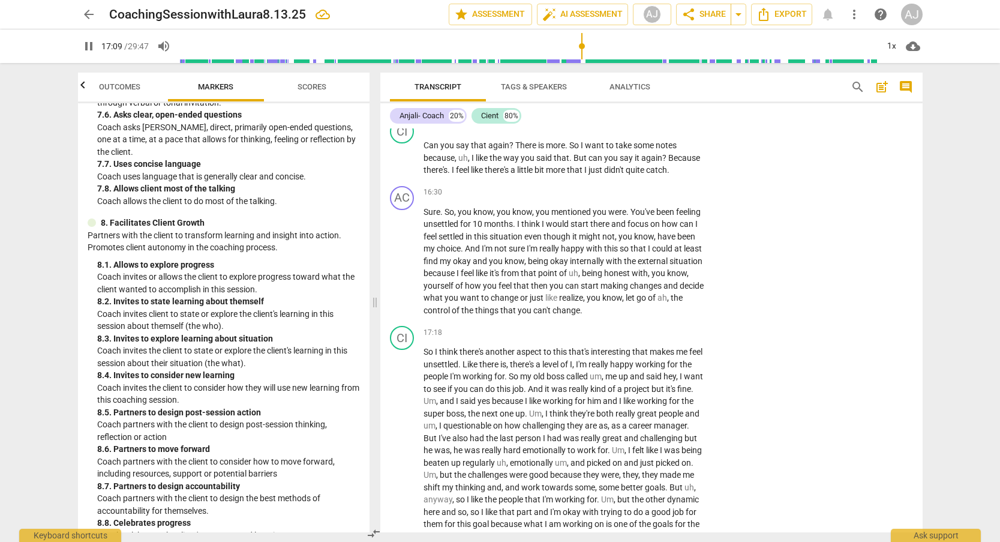
scroll to position [1209, 0]
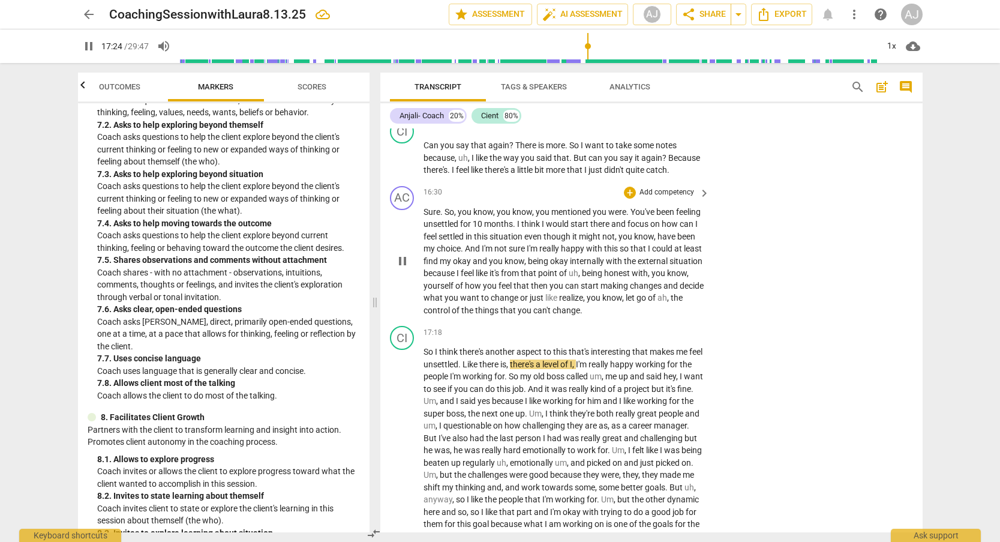
click at [668, 187] on p "Add competency" at bounding box center [666, 192] width 57 height 11
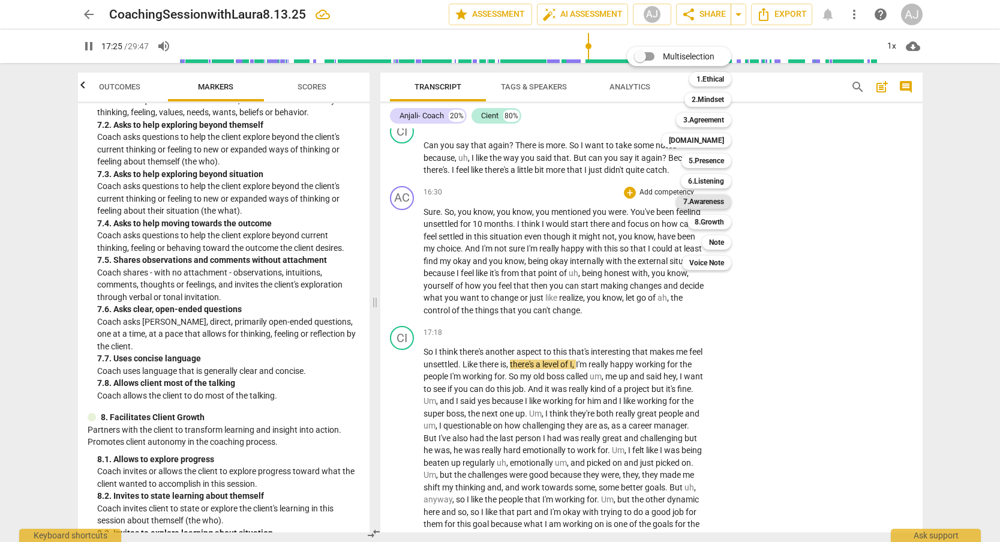
click at [695, 202] on b "7.Awareness" at bounding box center [703, 201] width 41 height 14
type input "1046"
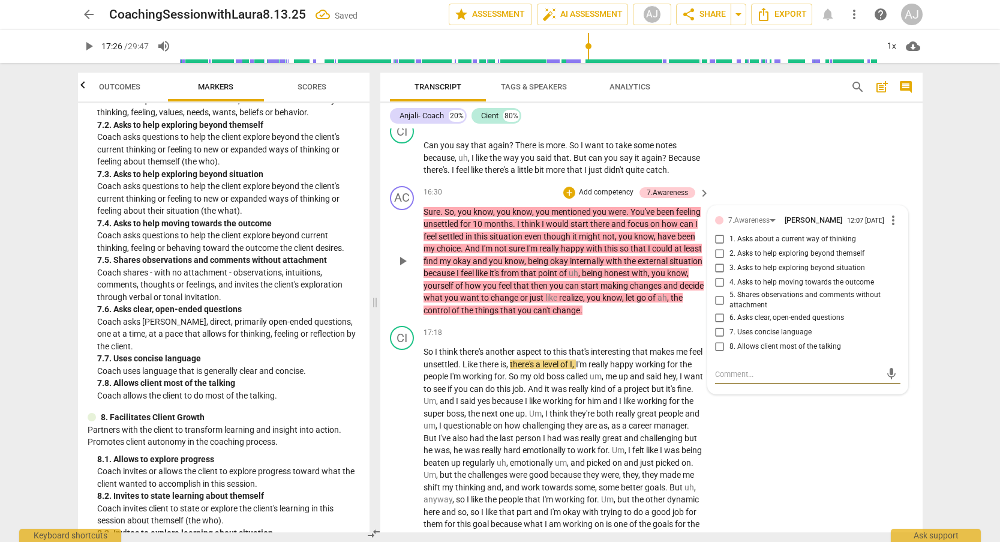
click at [719, 293] on input "5. Shares observations and comments without attachment" at bounding box center [719, 300] width 19 height 14
checkbox input "true"
click at [665, 283] on div "AC play_arrow pause 16:30 + Add competency 7.Awareness keyboard_arrow_right Sur…" at bounding box center [651, 251] width 542 height 140
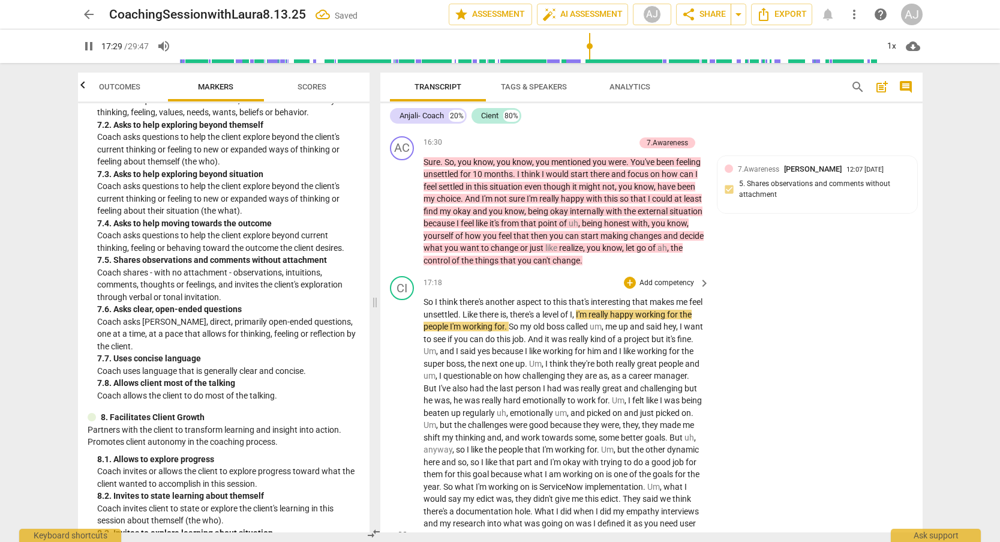
scroll to position [3632, 0]
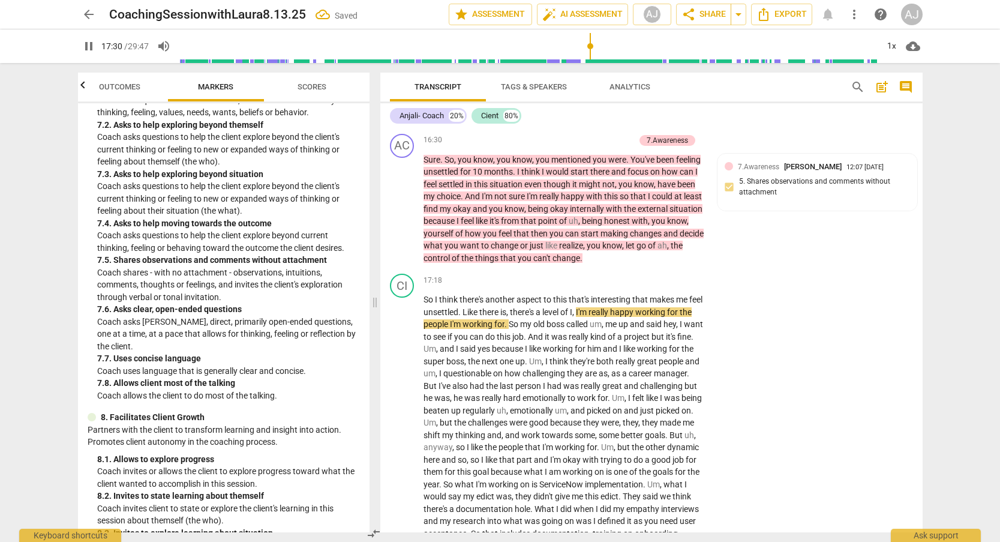
click at [318, 87] on span "Scores" at bounding box center [312, 86] width 29 height 9
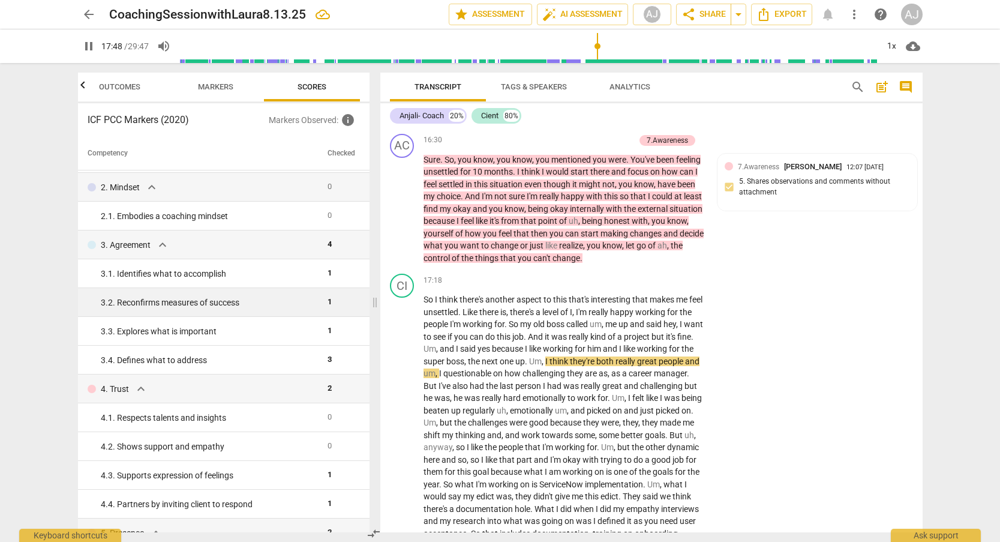
scroll to position [0, 0]
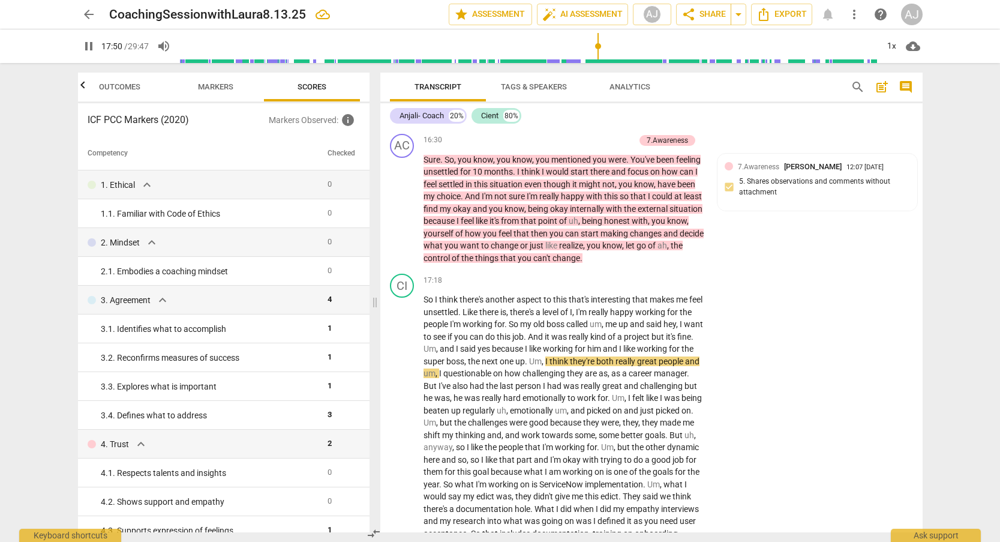
click at [219, 86] on span "Markers" at bounding box center [215, 86] width 35 height 9
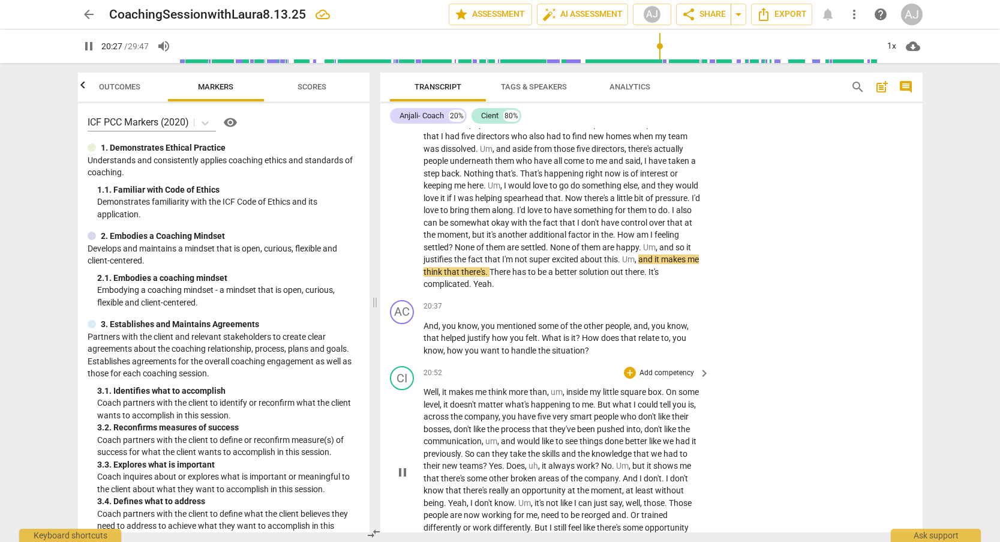
scroll to position [4160, 0]
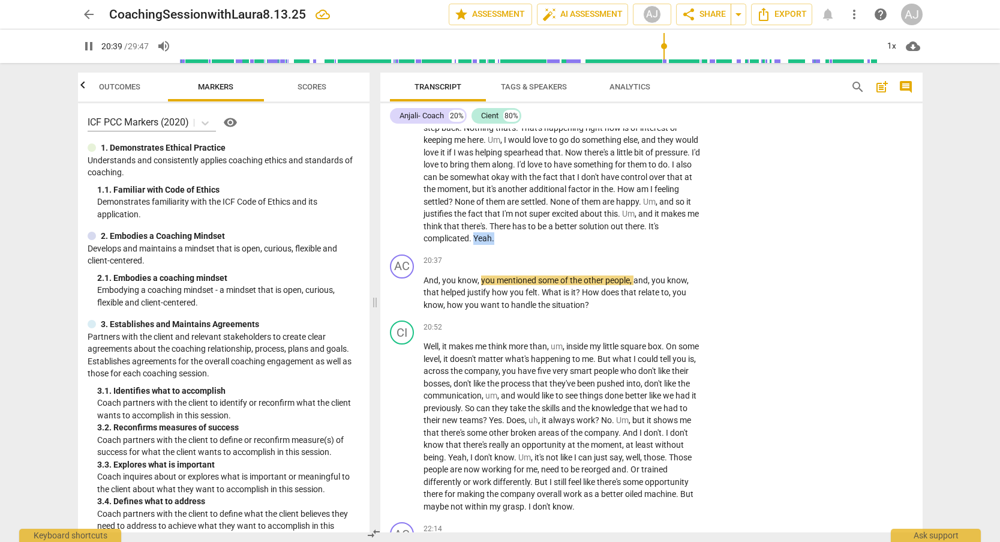
drag, startPoint x: 629, startPoint y: 191, endPoint x: 608, endPoint y: 188, distance: 21.2
click at [608, 188] on p "So I think there's another aspect to this that's interesting that makes me feel…" at bounding box center [563, 5] width 281 height 480
type input "1240"
click at [424, 275] on span "And" at bounding box center [430, 280] width 15 height 10
type input "1244"
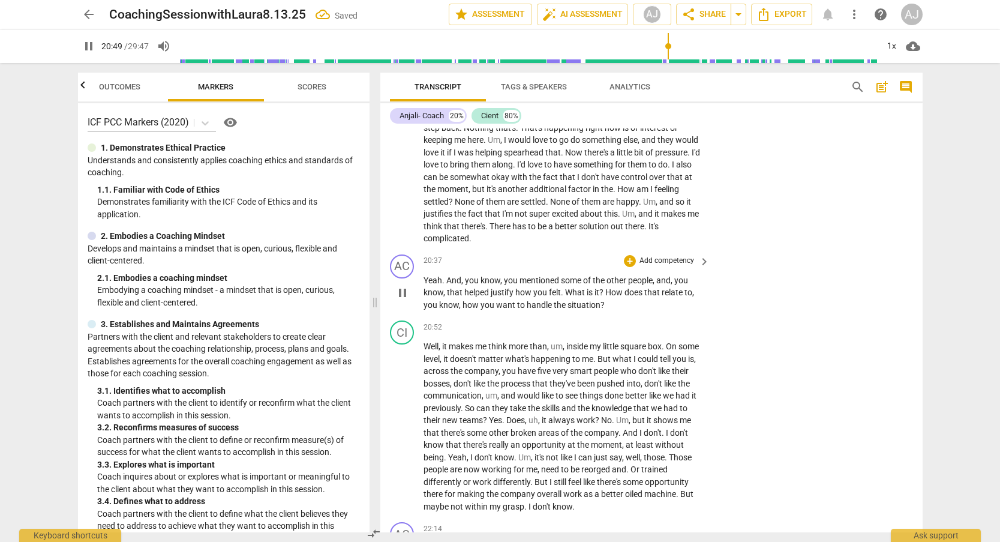
click at [674, 256] on p "Add competency" at bounding box center [666, 261] width 57 height 11
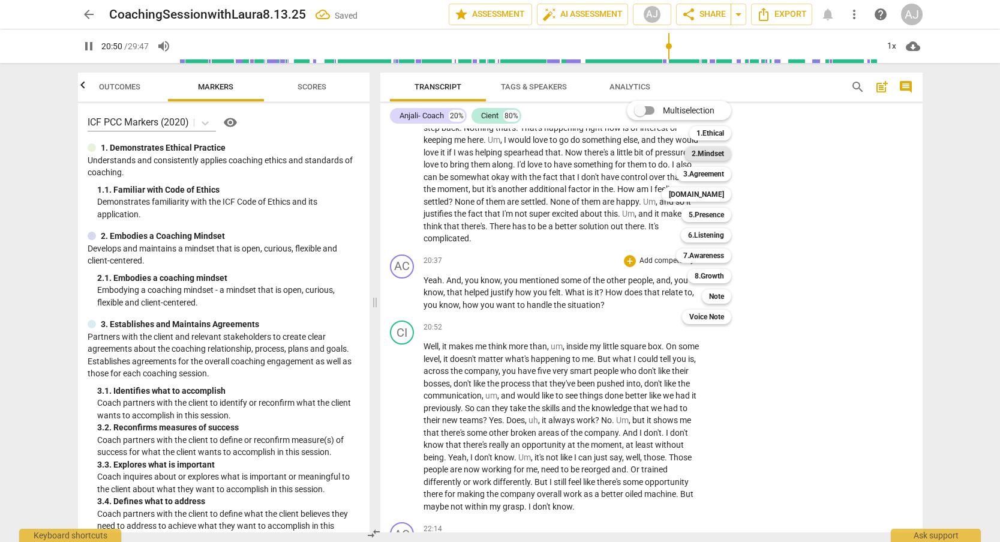
click at [722, 146] on b "2.Mindset" at bounding box center [708, 153] width 32 height 14
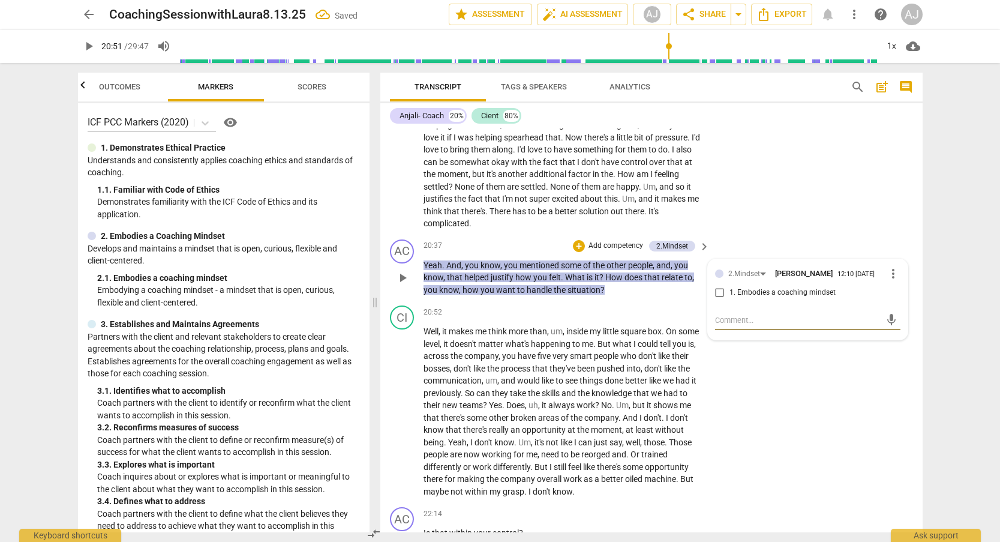
scroll to position [4280, 0]
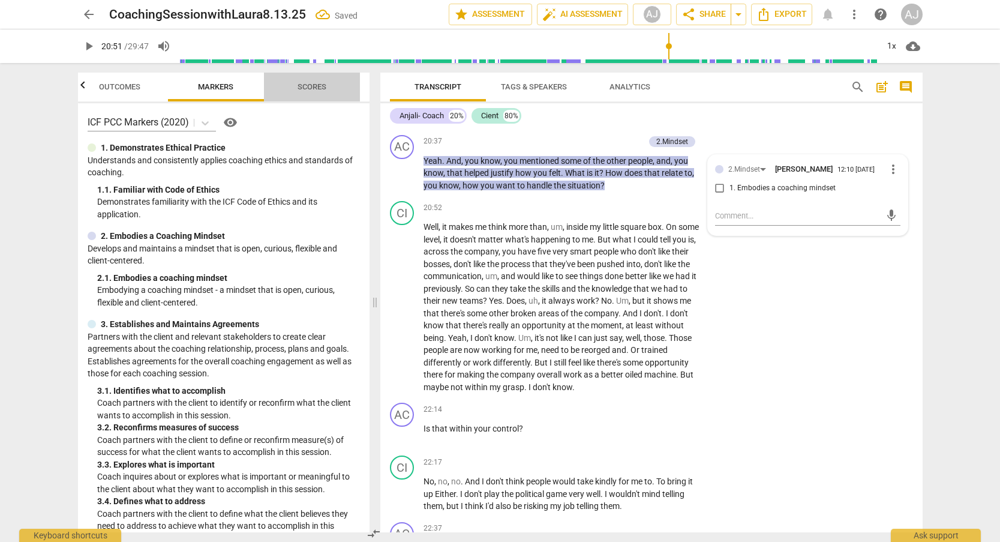
drag, startPoint x: 299, startPoint y: 80, endPoint x: 286, endPoint y: 84, distance: 13.1
click at [299, 80] on span "Scores" at bounding box center [312, 87] width 58 height 16
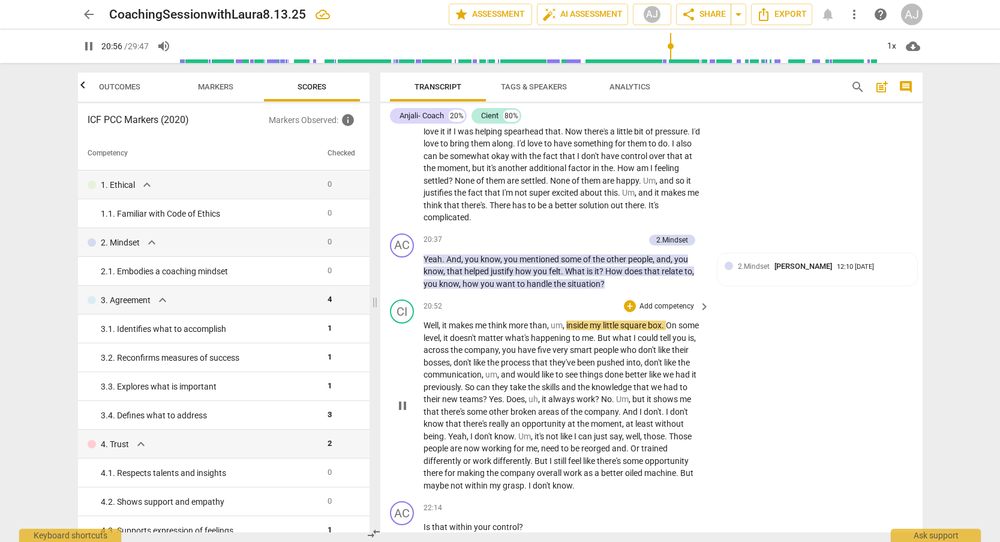
scroll to position [4088, 0]
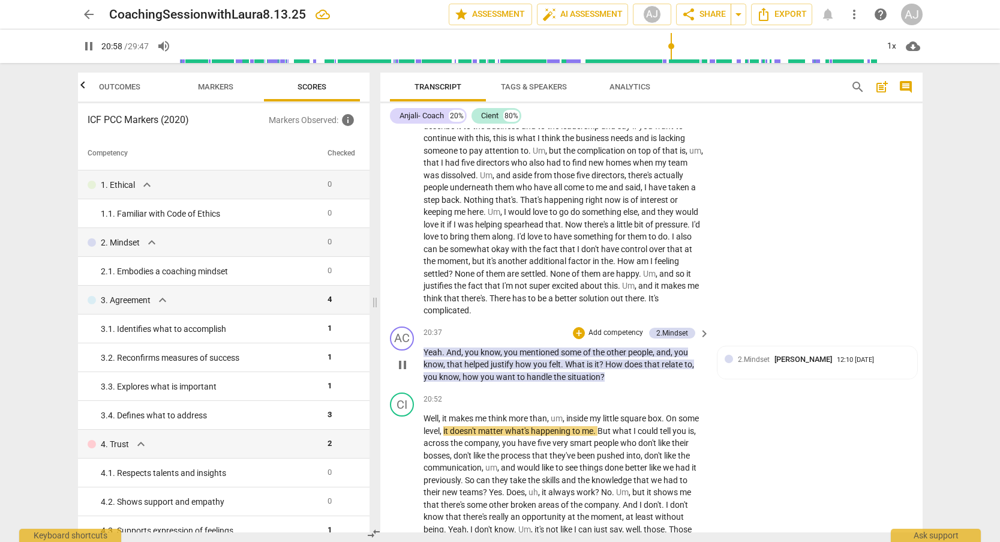
click at [698, 326] on span "keyboard_arrow_right" at bounding box center [704, 333] width 14 height 14
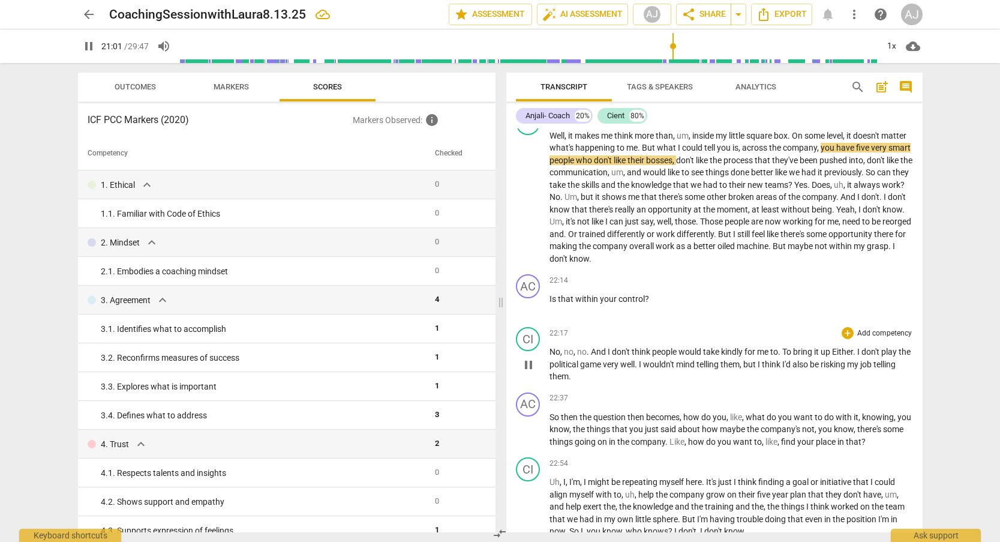
scroll to position [3646, 0]
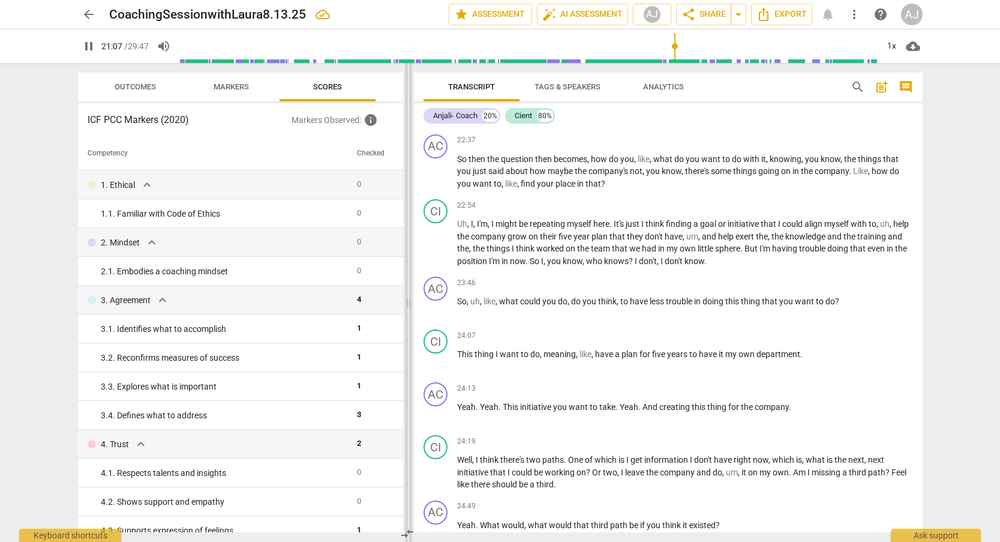
drag, startPoint x: 500, startPoint y: 308, endPoint x: 408, endPoint y: 313, distance: 92.5
click at [408, 313] on span at bounding box center [408, 302] width 7 height 479
click at [229, 87] on span "Markers" at bounding box center [231, 86] width 35 height 9
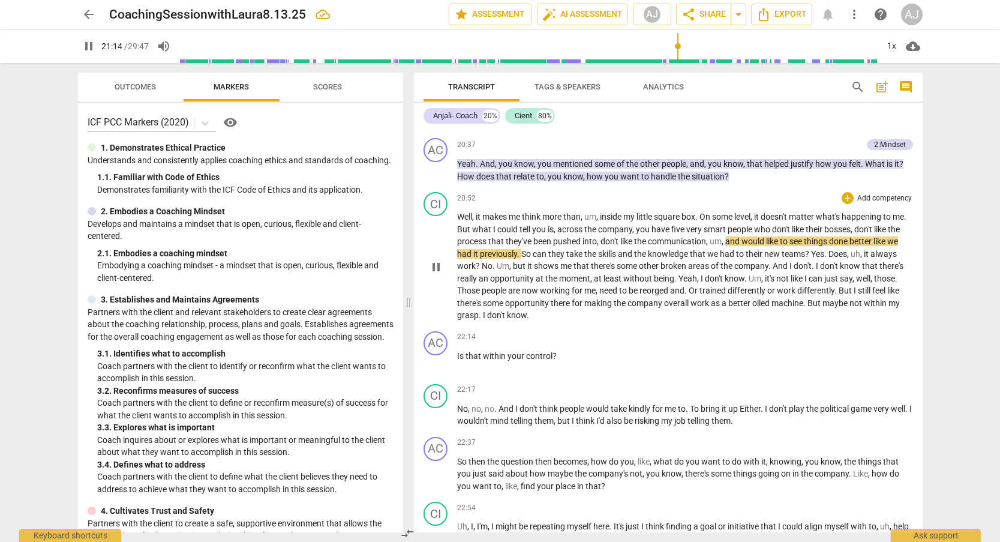
scroll to position [3309, 0]
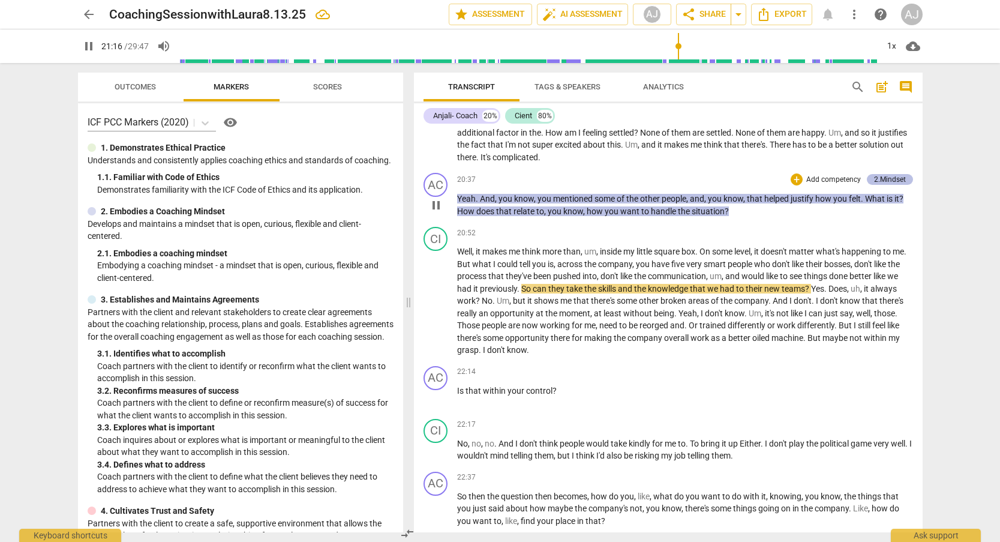
click at [890, 181] on div "2.Mindset" at bounding box center [890, 179] width 32 height 11
type input "1276"
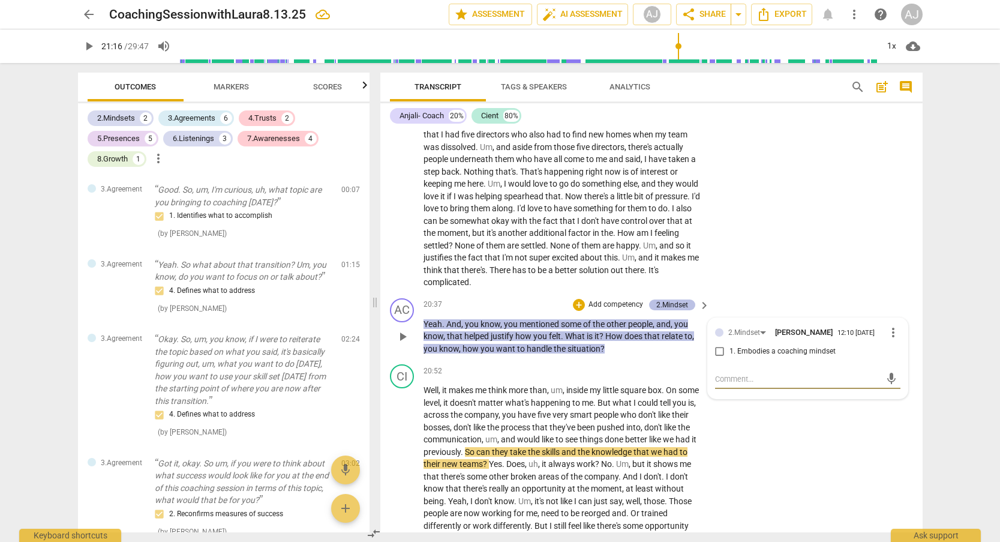
scroll to position [2536, 0]
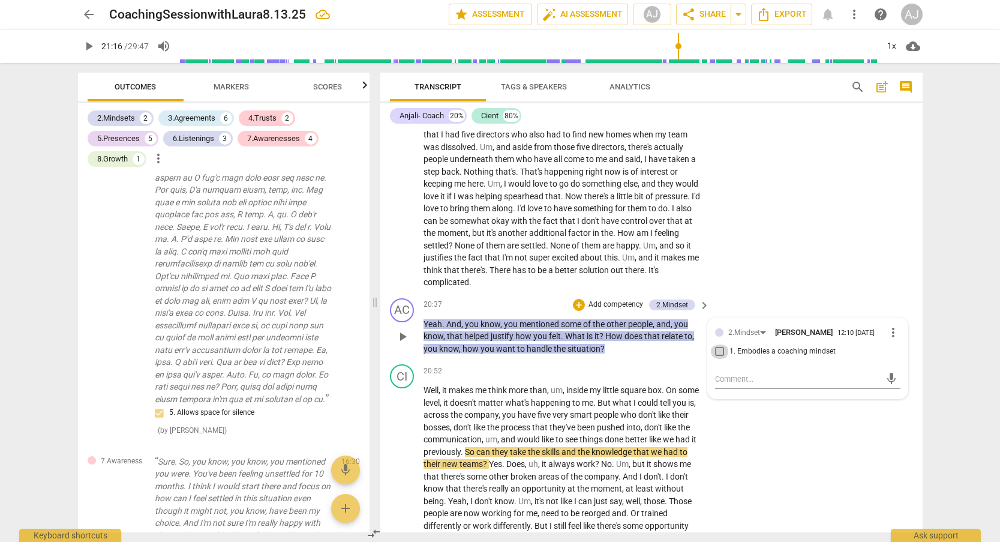
click at [718, 344] on input "1. Embodies a coaching mindset" at bounding box center [719, 351] width 19 height 14
checkbox input "true"
click at [249, 87] on span "Markers" at bounding box center [231, 86] width 35 height 9
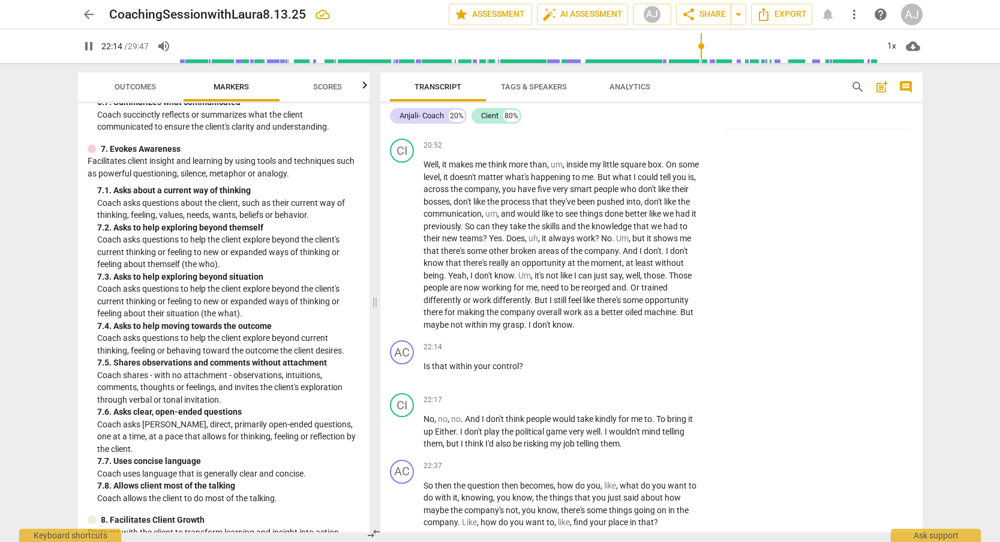
scroll to position [1159, 0]
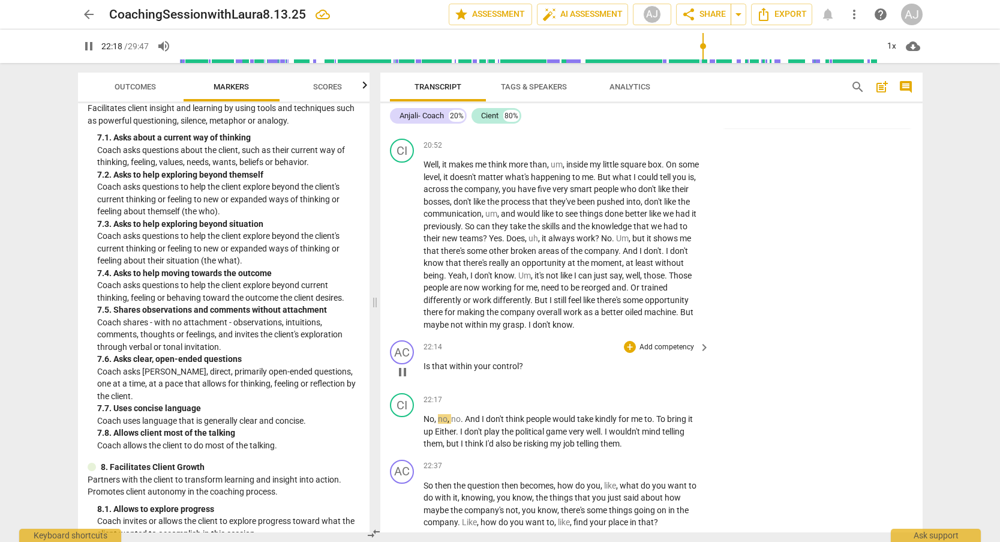
click at [656, 342] on p "Add competency" at bounding box center [666, 347] width 57 height 11
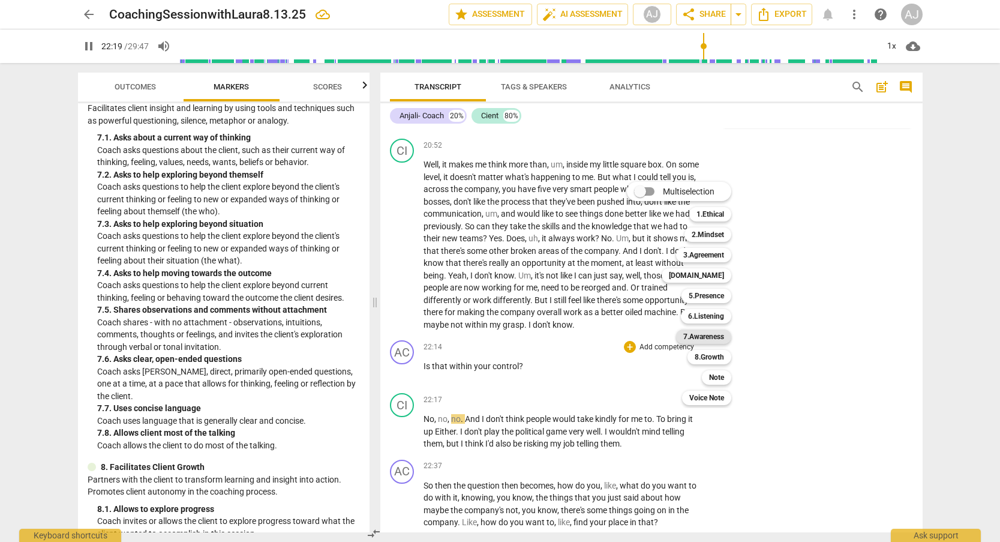
click at [714, 333] on b "7.Awareness" at bounding box center [703, 336] width 41 height 14
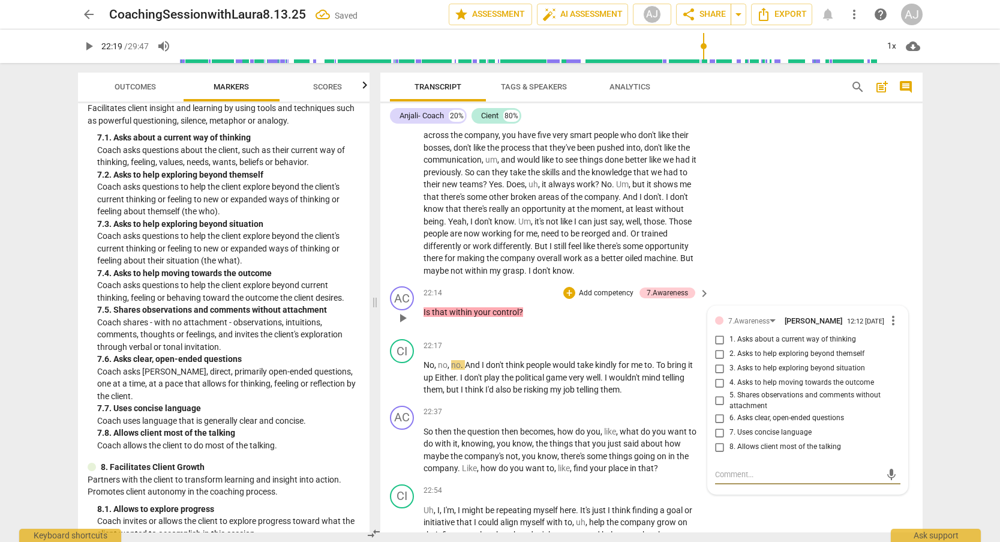
scroll to position [4440, 0]
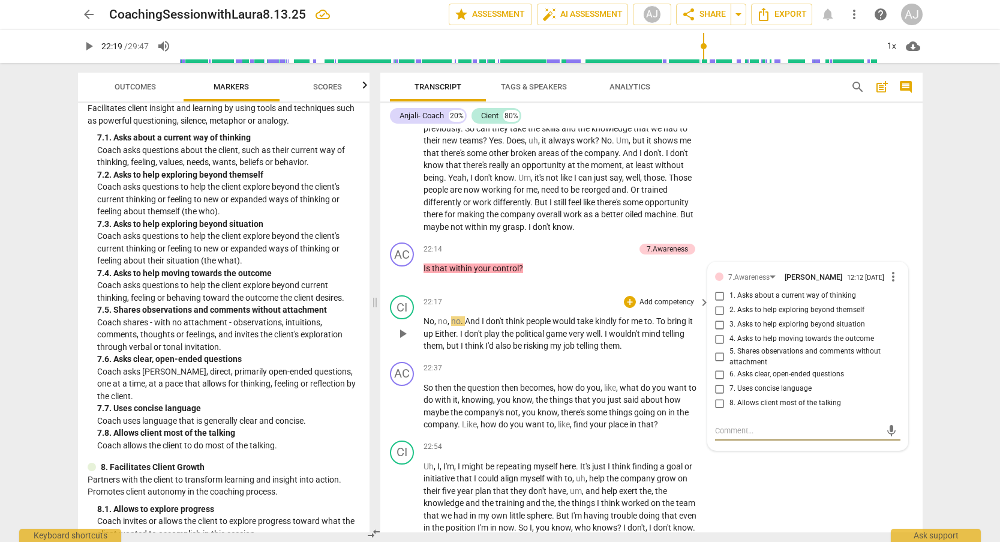
click at [399, 326] on span "play_arrow" at bounding box center [402, 333] width 14 height 14
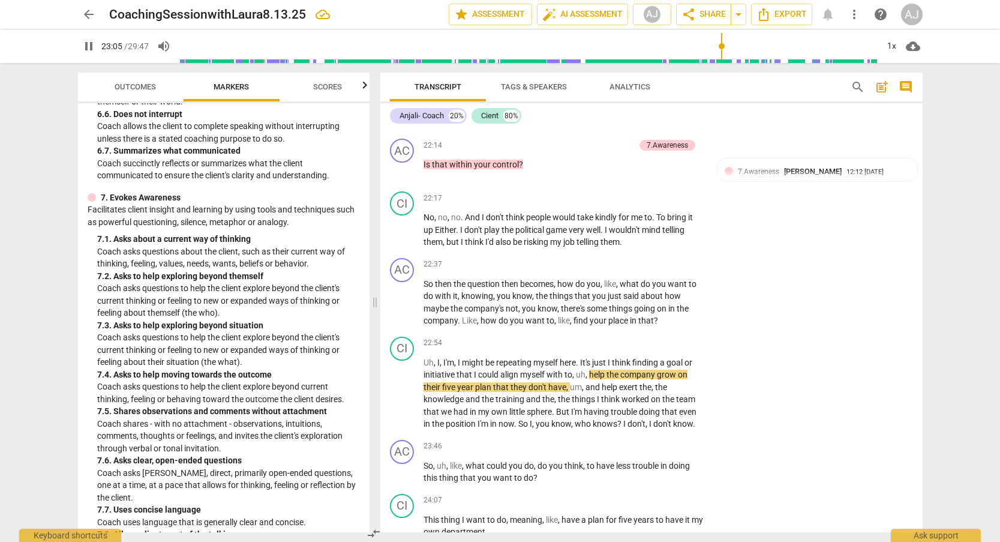
scroll to position [1095, 0]
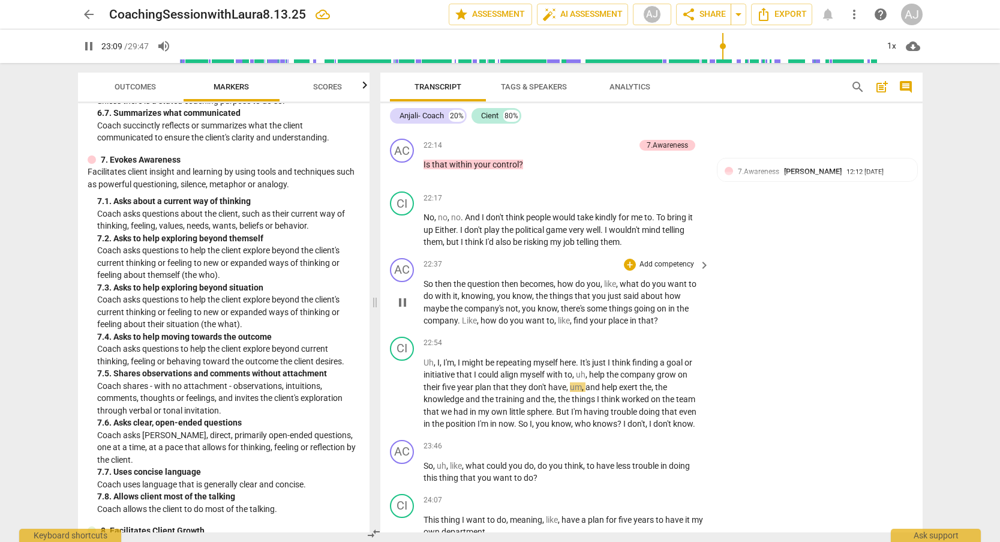
click at [684, 259] on p "Add competency" at bounding box center [666, 264] width 57 height 11
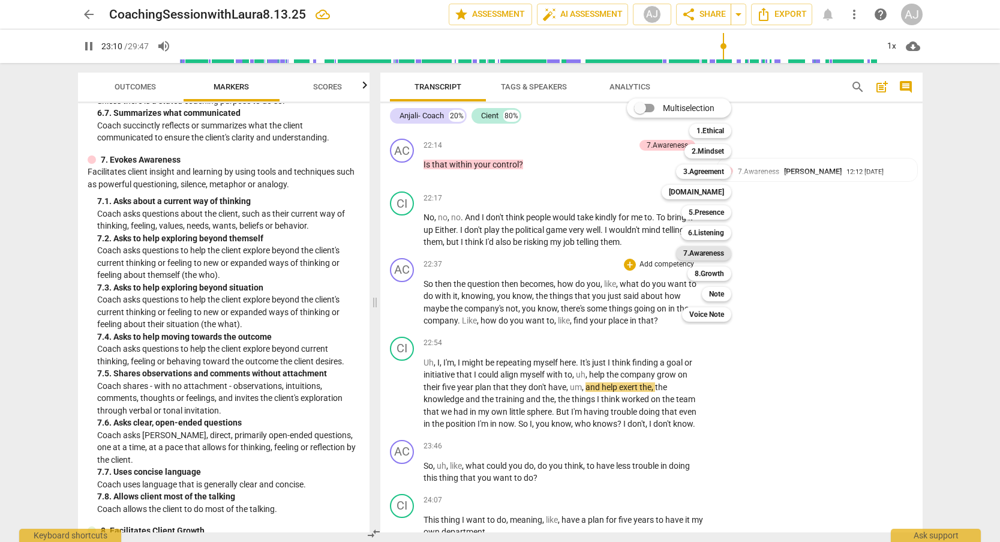
click at [711, 249] on b "7.Awareness" at bounding box center [703, 253] width 41 height 14
type input "1391"
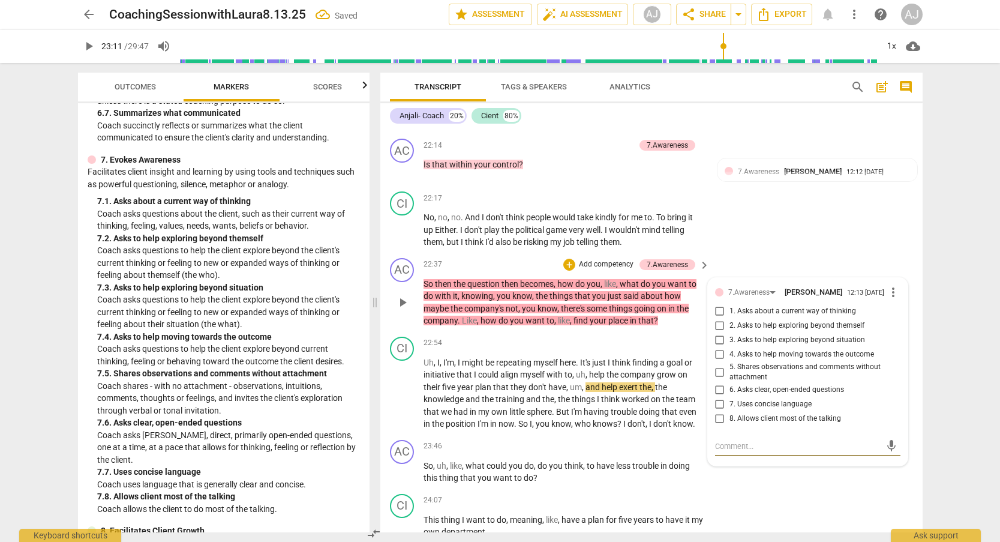
click at [716, 383] on input "6. Asks clear, open-ended questions" at bounding box center [719, 390] width 19 height 14
checkbox input "true"
click at [415, 360] on div "play_arrow pause" at bounding box center [408, 393] width 31 height 66
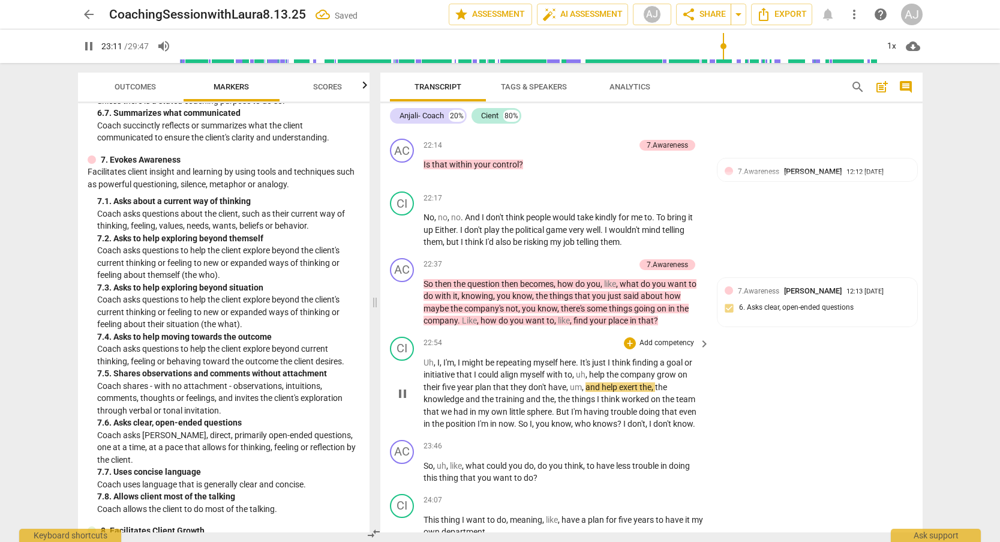
click at [401, 386] on span "pause" at bounding box center [402, 393] width 14 height 14
click at [401, 386] on span "play_arrow" at bounding box center [402, 393] width 14 height 14
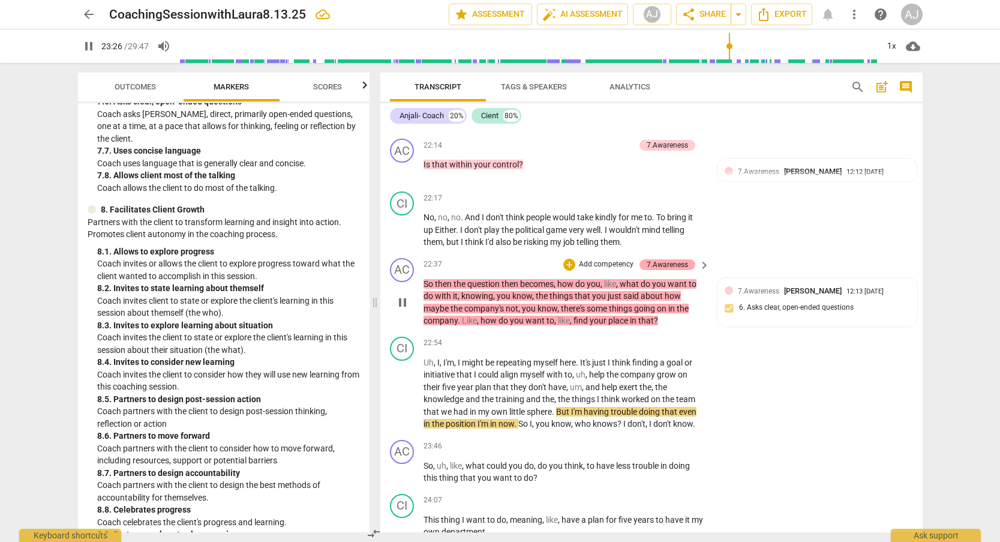
click at [677, 259] on div "7.Awareness" at bounding box center [667, 264] width 41 height 11
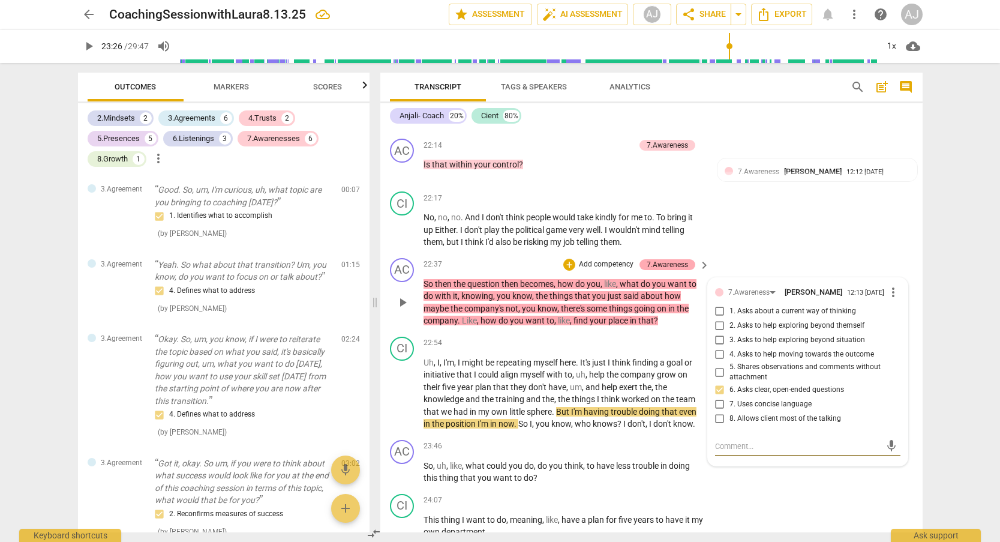
type input "1407"
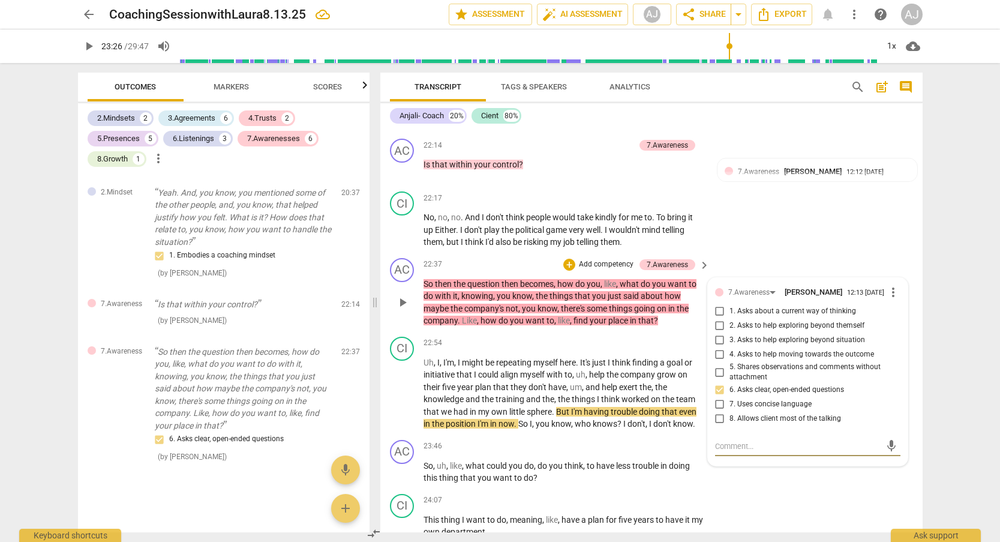
click at [716, 383] on input "6. Asks clear, open-ended questions" at bounding box center [719, 390] width 19 height 14
checkbox input "false"
click at [613, 259] on p "Add competency" at bounding box center [606, 264] width 57 height 11
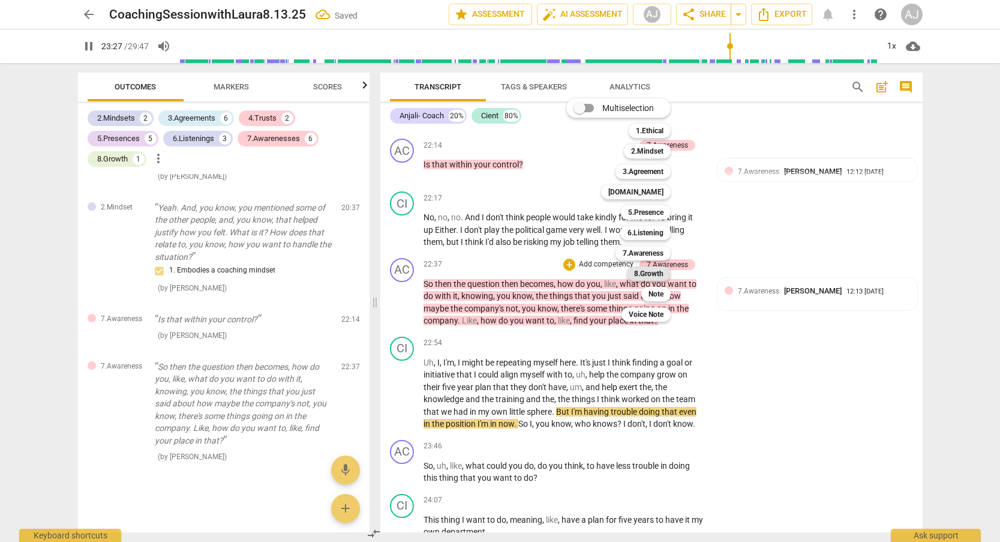
scroll to position [3031, 0]
click at [654, 277] on b "8.Growth" at bounding box center [648, 273] width 29 height 14
type input "1409"
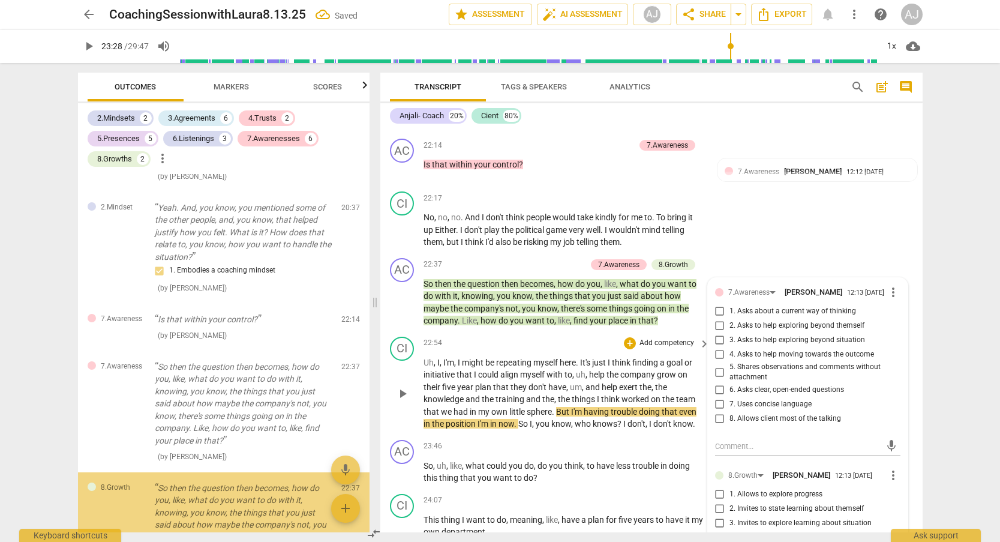
scroll to position [3150, 0]
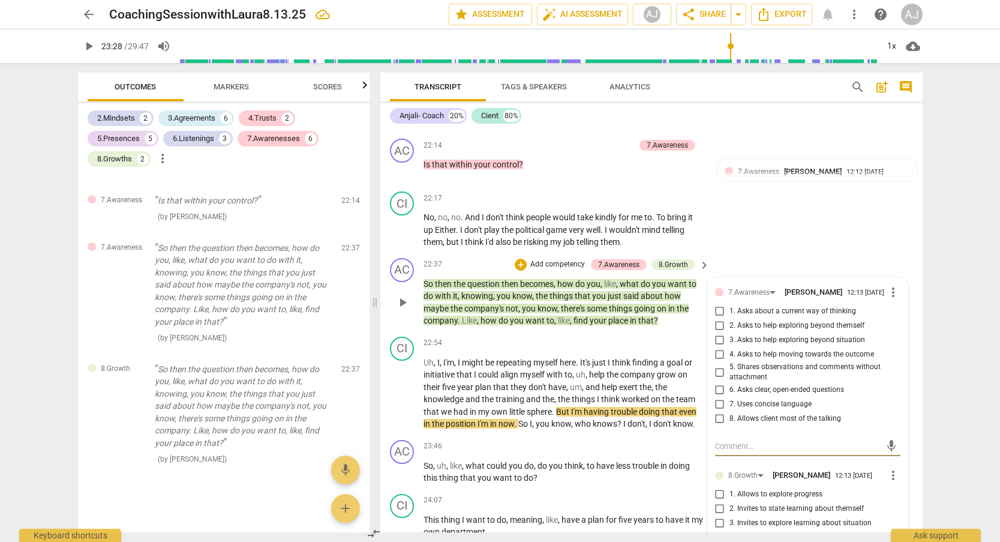
click at [716, 516] on input "3. Invites to explore learning about situation" at bounding box center [719, 523] width 19 height 14
checkbox input "true"
click at [398, 386] on span "play_arrow" at bounding box center [402, 393] width 14 height 14
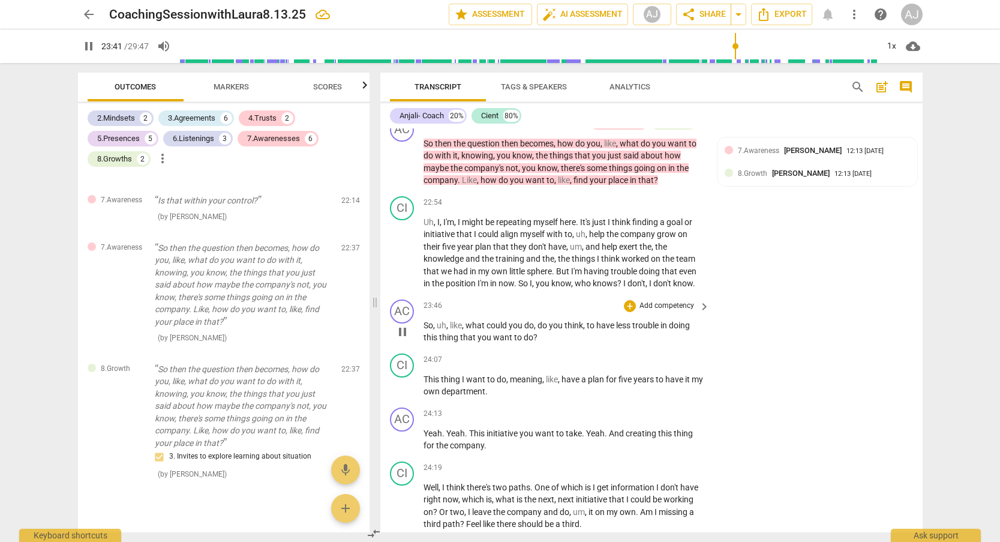
scroll to position [4637, 0]
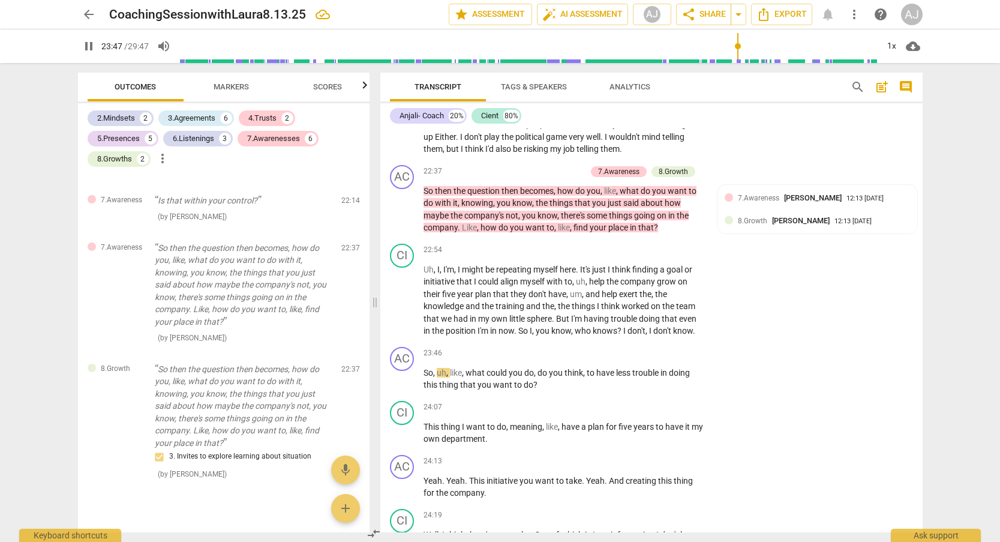
click at [227, 89] on span "Markers" at bounding box center [231, 86] width 35 height 9
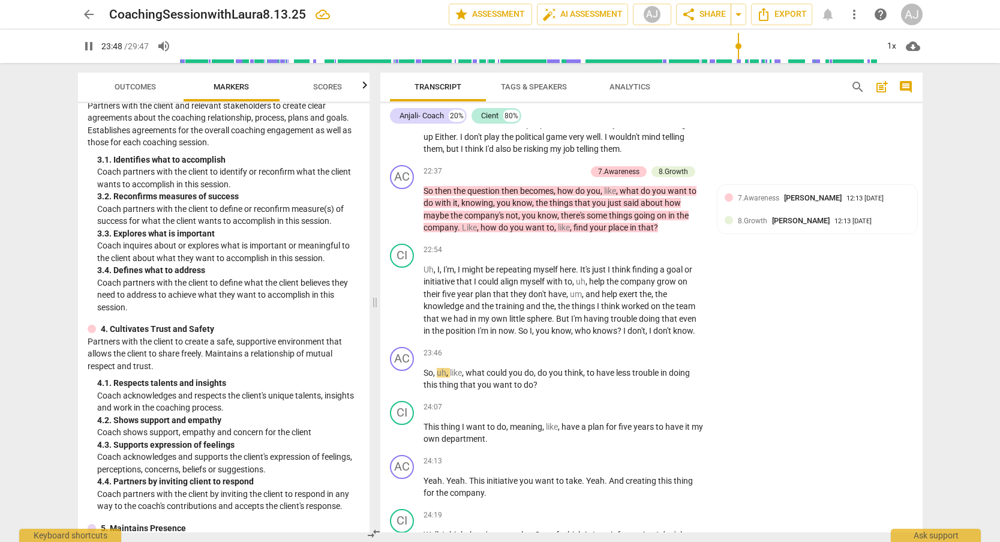
scroll to position [712, 0]
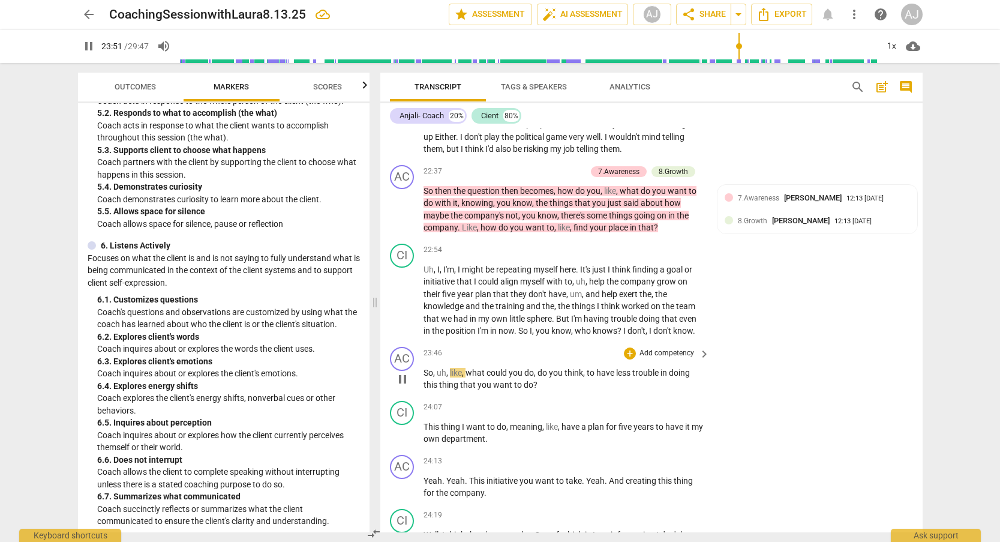
click at [678, 348] on p "Add competency" at bounding box center [666, 353] width 57 height 11
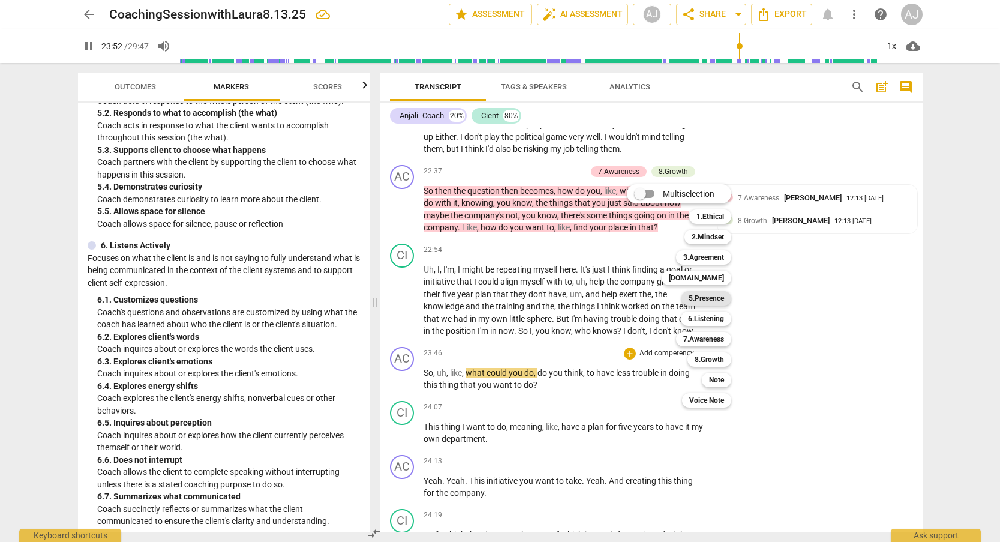
click at [710, 292] on b "5.Presence" at bounding box center [706, 298] width 35 height 14
type input "1433"
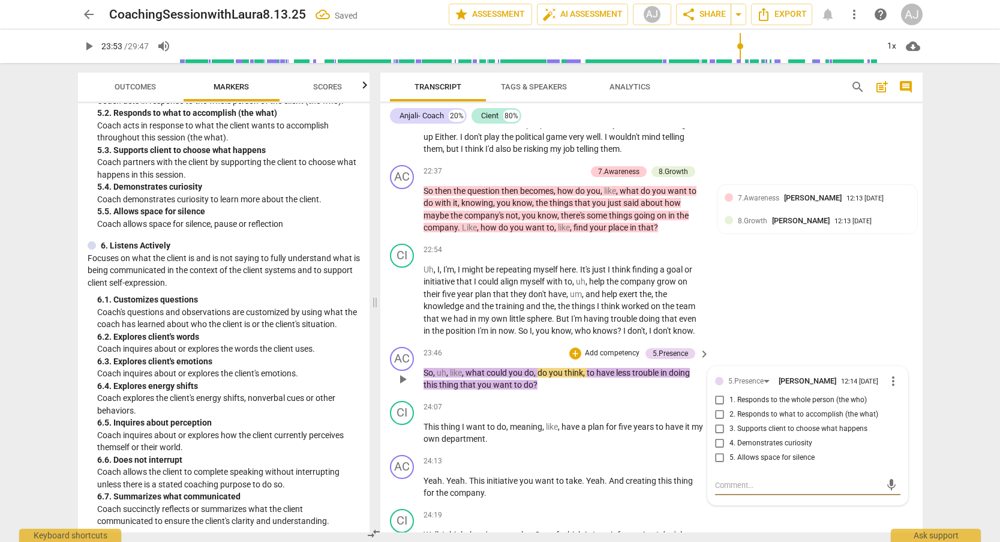
click at [719, 450] on input "5. Allows space for silence" at bounding box center [719, 457] width 19 height 14
checkbox input "true"
click at [569, 401] on div "24:07 + Add competency keyboard_arrow_right" at bounding box center [567, 407] width 288 height 13
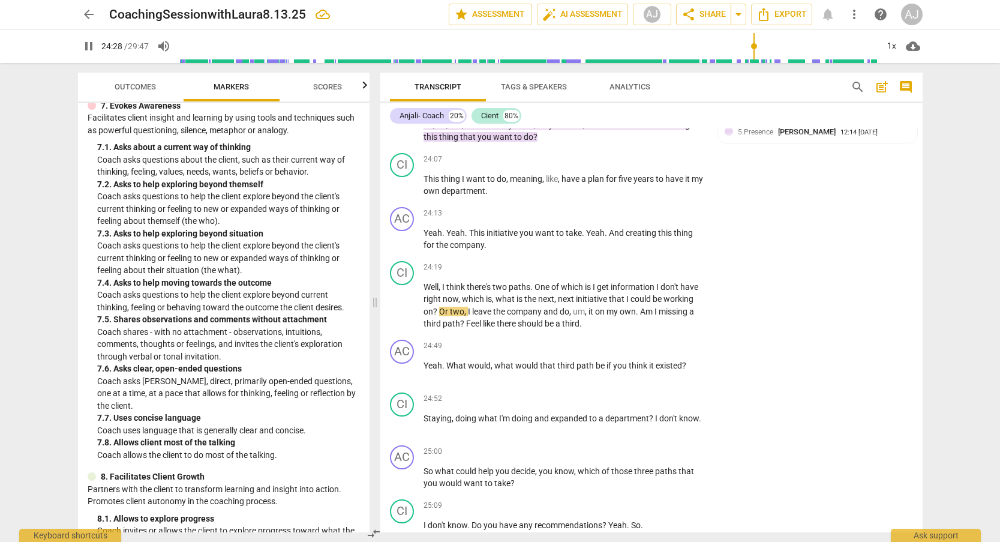
scroll to position [1074, 0]
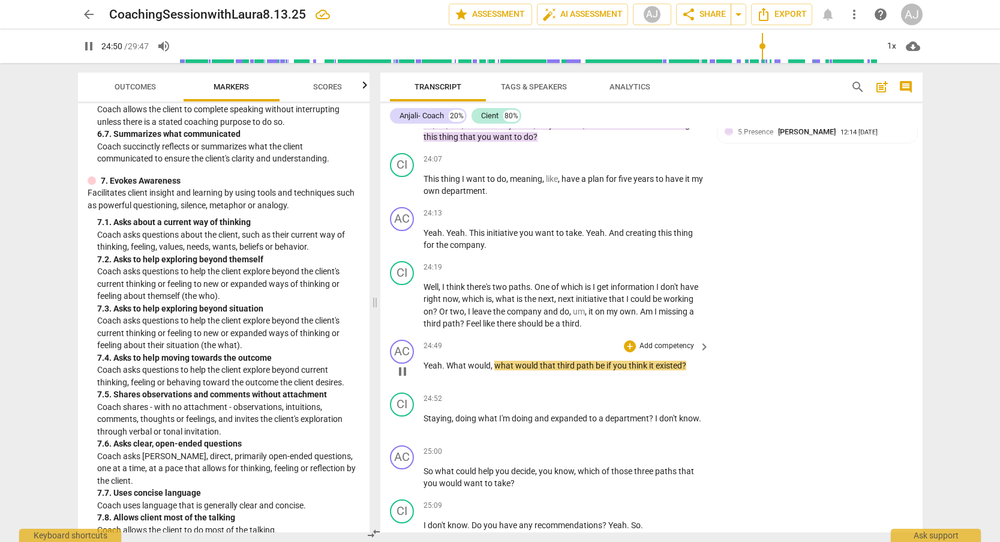
click at [679, 340] on div "+ Add competency" at bounding box center [659, 346] width 71 height 12
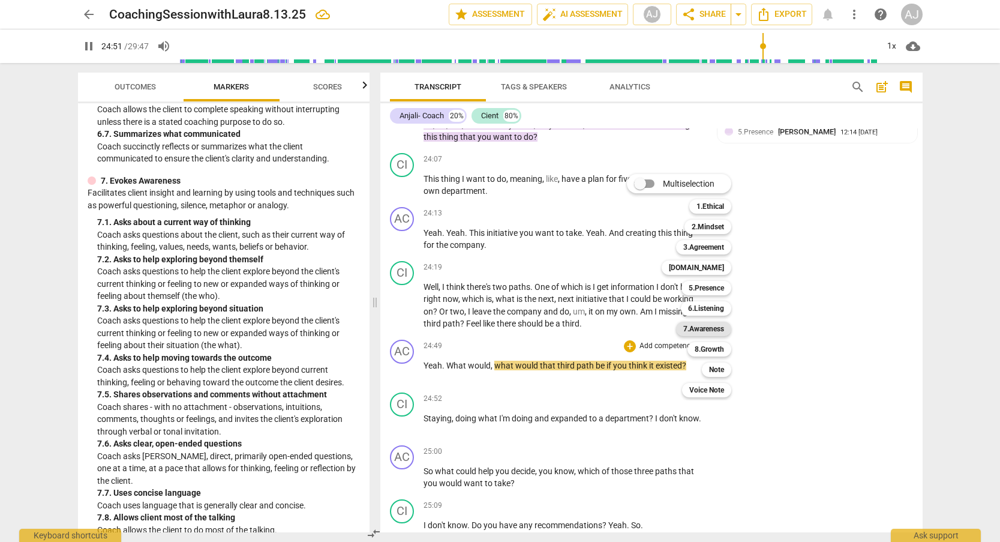
click at [711, 326] on b "7.Awareness" at bounding box center [703, 328] width 41 height 14
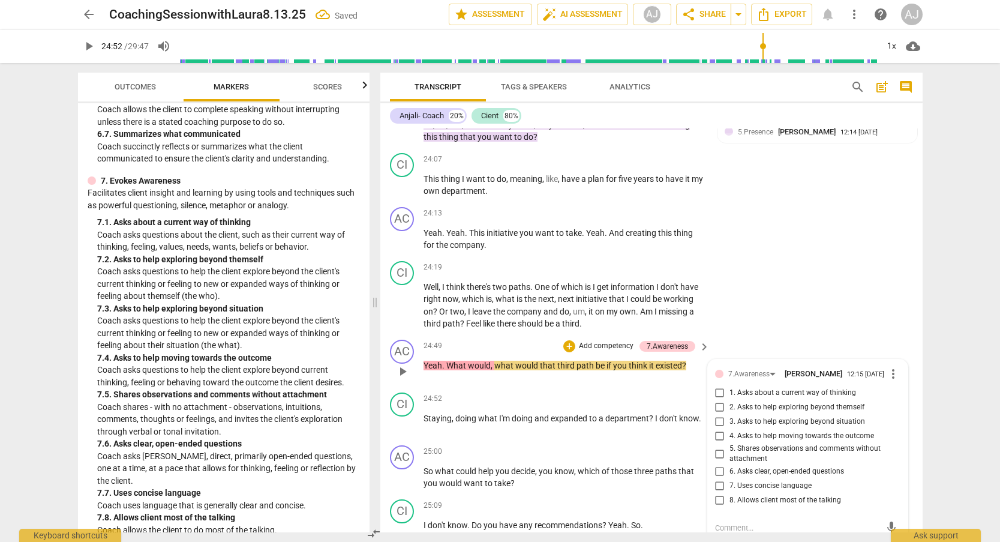
scroll to position [4887, 0]
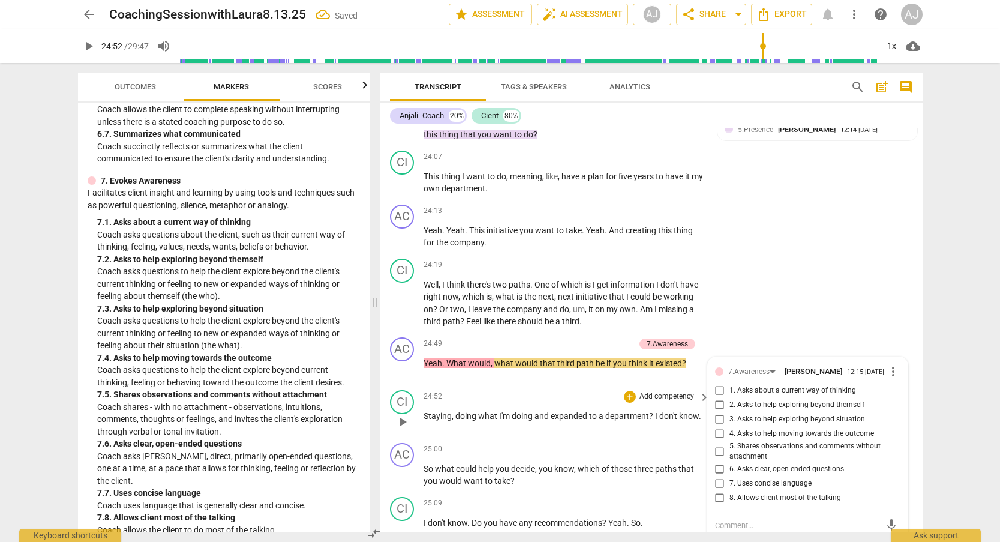
click at [402, 414] on span "play_arrow" at bounding box center [402, 421] width 14 height 14
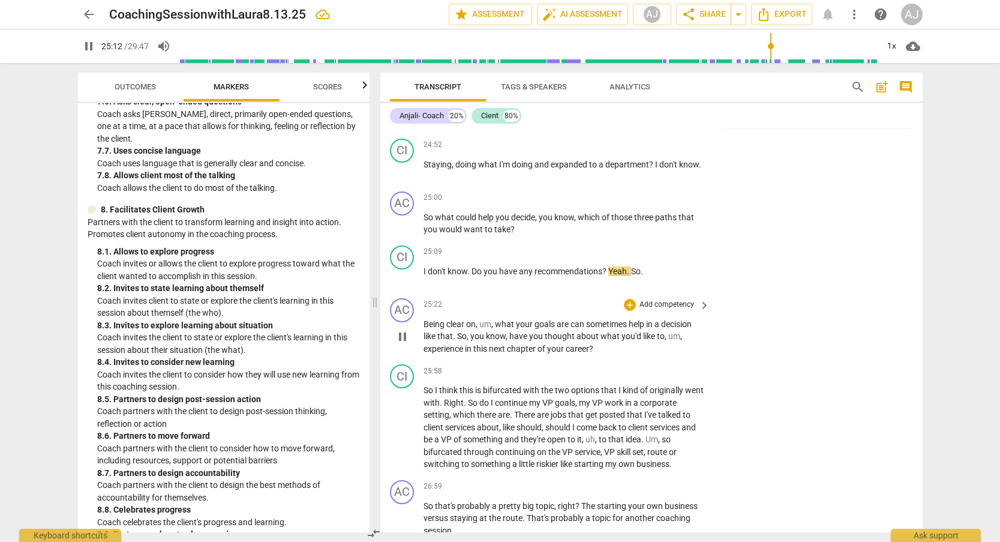
scroll to position [5159, 0]
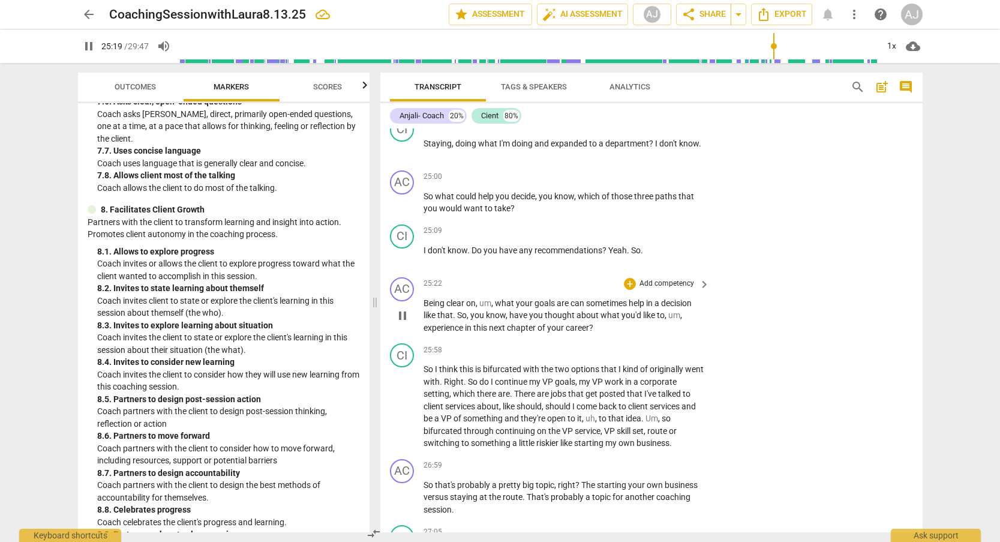
click at [424, 298] on span "Being" at bounding box center [434, 303] width 23 height 10
type input "1521"
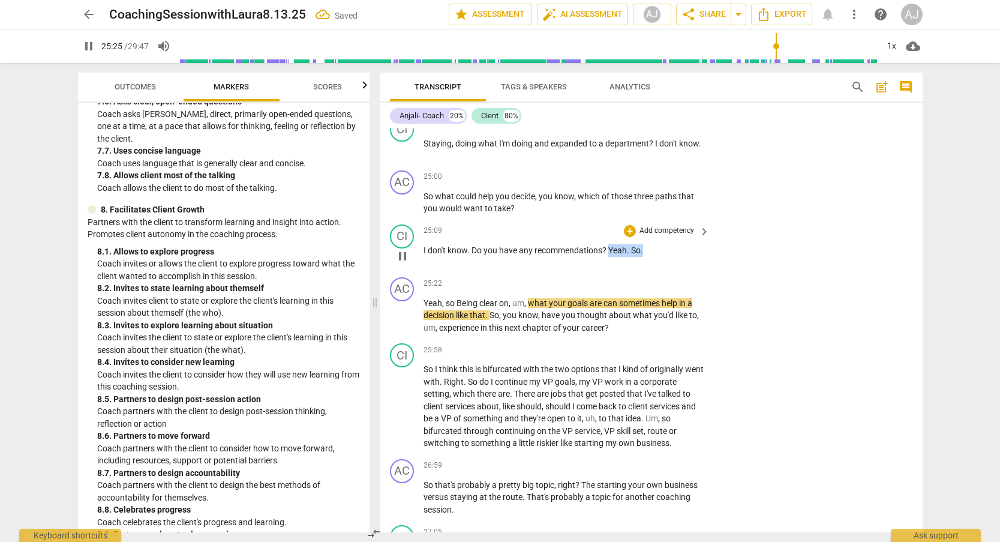
drag, startPoint x: 648, startPoint y: 190, endPoint x: 609, endPoint y: 190, distance: 39.0
click at [609, 244] on p "I don't know . Do you have any recommendations ? Yeah . So ." at bounding box center [563, 250] width 281 height 13
type input "1526"
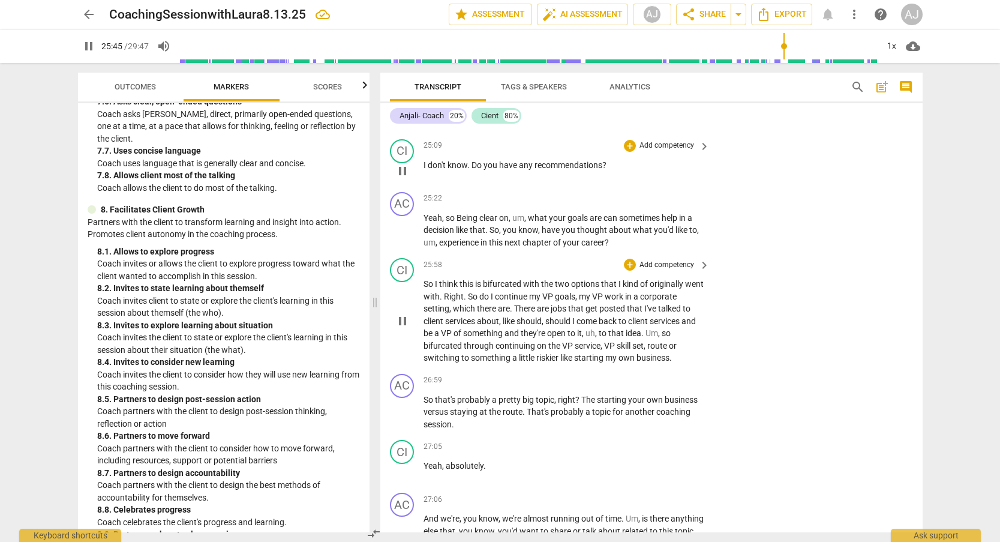
scroll to position [5249, 0]
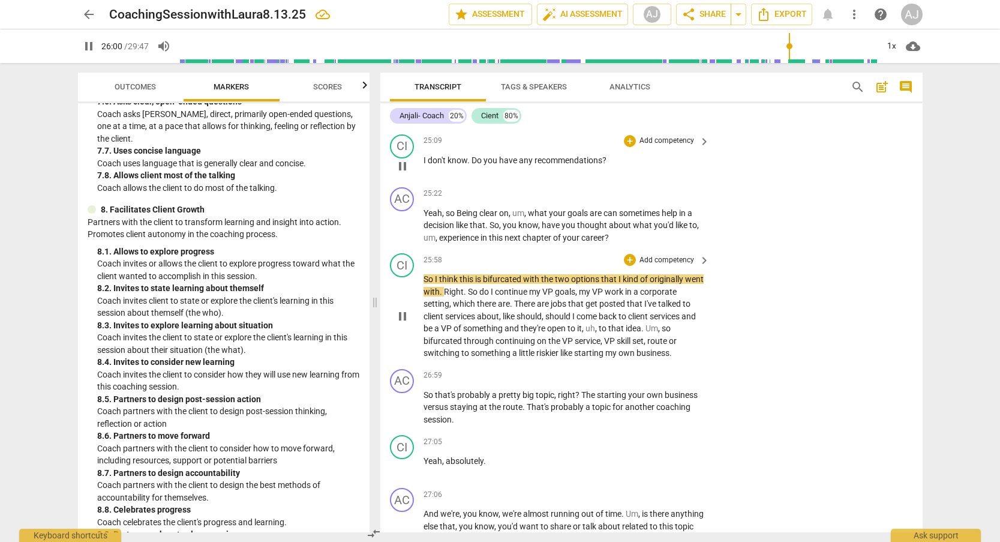
click at [665, 255] on p "Add competency" at bounding box center [666, 260] width 57 height 11
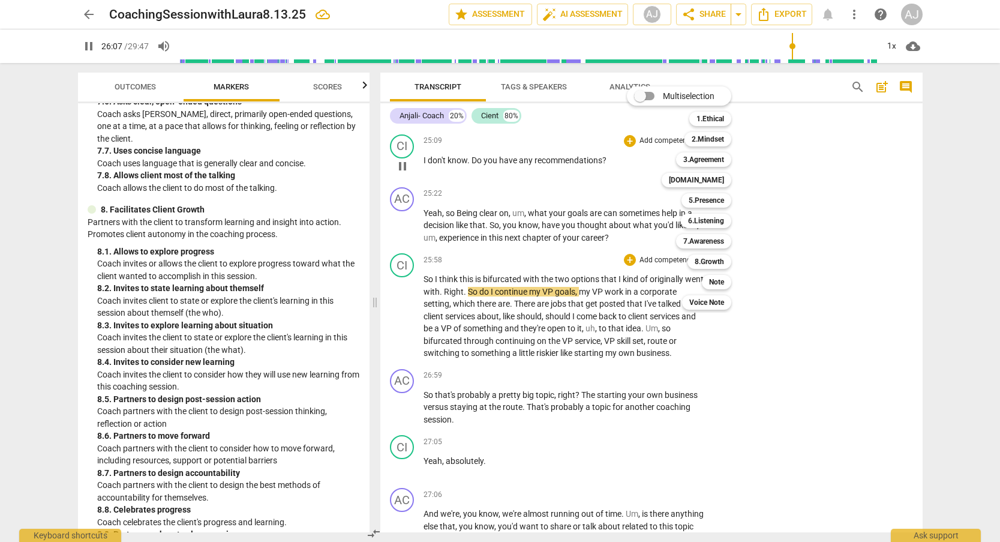
click at [405, 241] on div at bounding box center [500, 271] width 1000 height 542
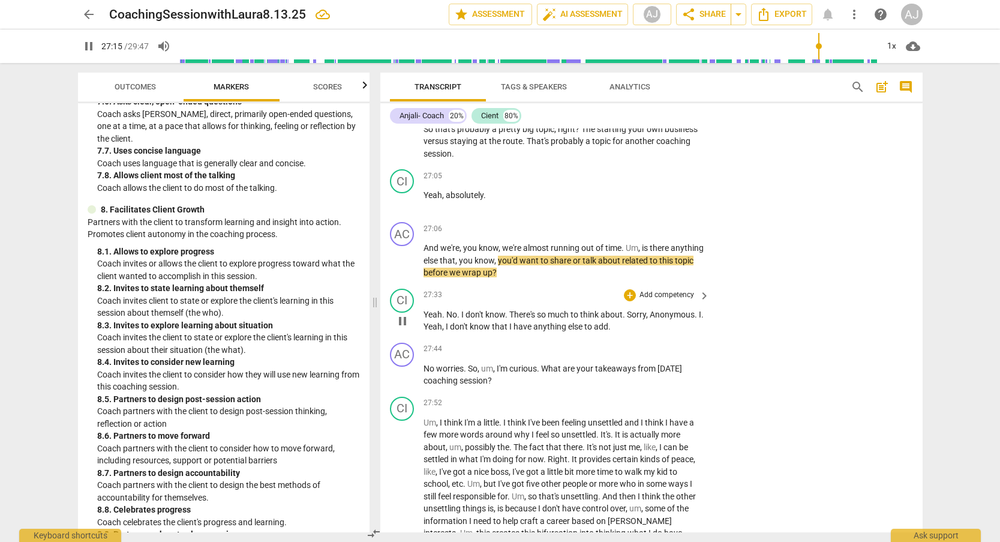
scroll to position [5517, 0]
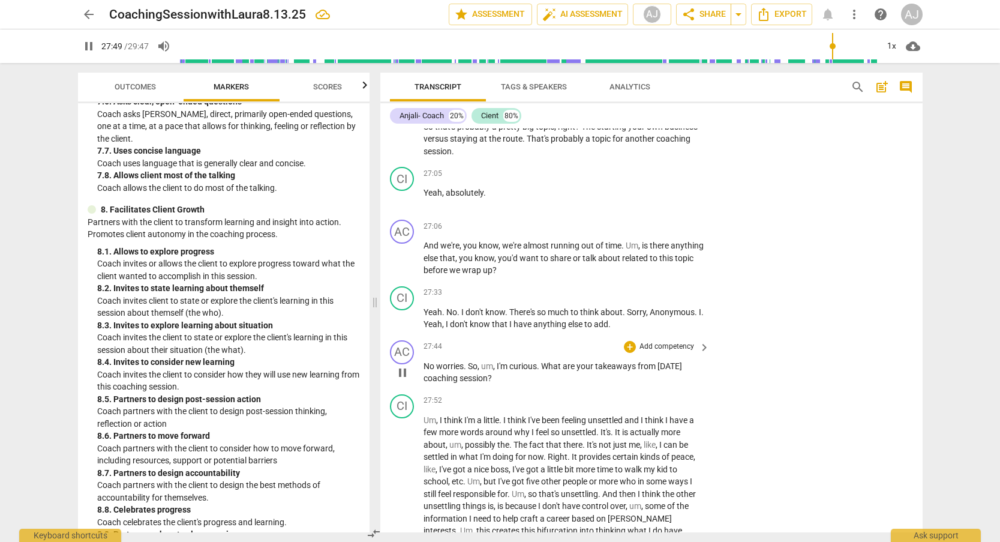
click at [677, 341] on p "Add competency" at bounding box center [666, 346] width 57 height 11
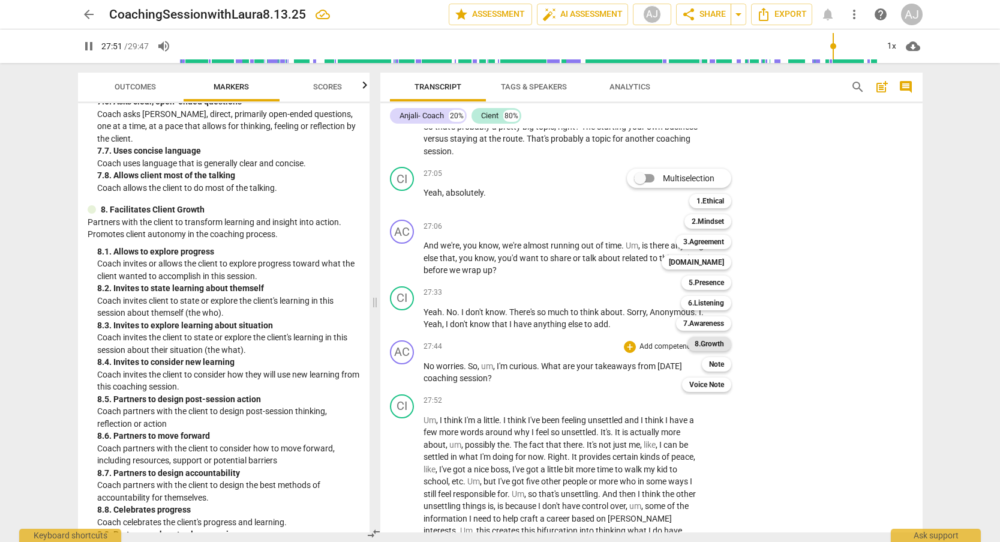
click at [722, 339] on b "8.Growth" at bounding box center [709, 343] width 29 height 14
type input "1671"
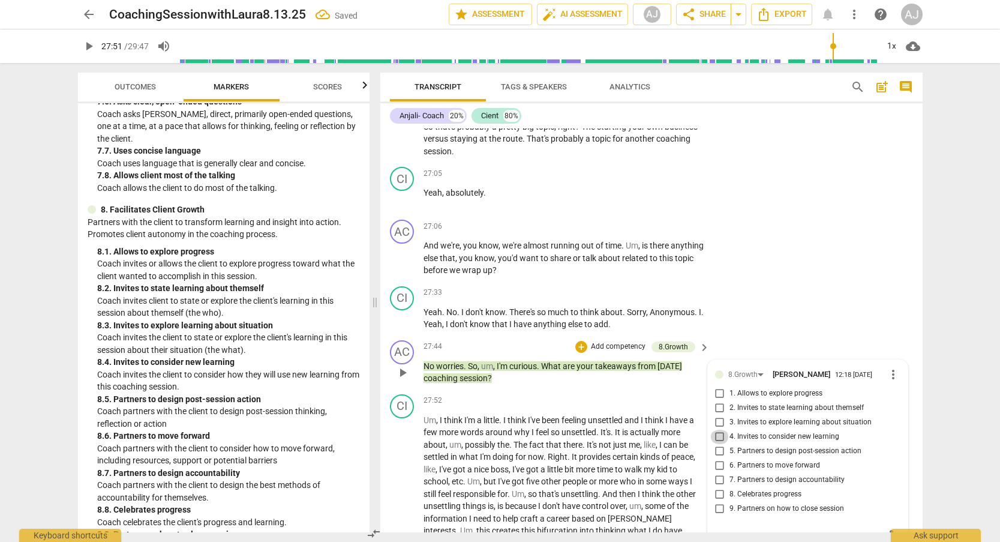
click at [719, 429] on input "4. Invites to consider new learning" at bounding box center [719, 436] width 19 height 14
checkbox input "true"
click at [748, 335] on div "AC play_arrow pause 27:44 + Add competency 8.Growth keyboard_arrow_right No wor…" at bounding box center [651, 362] width 542 height 54
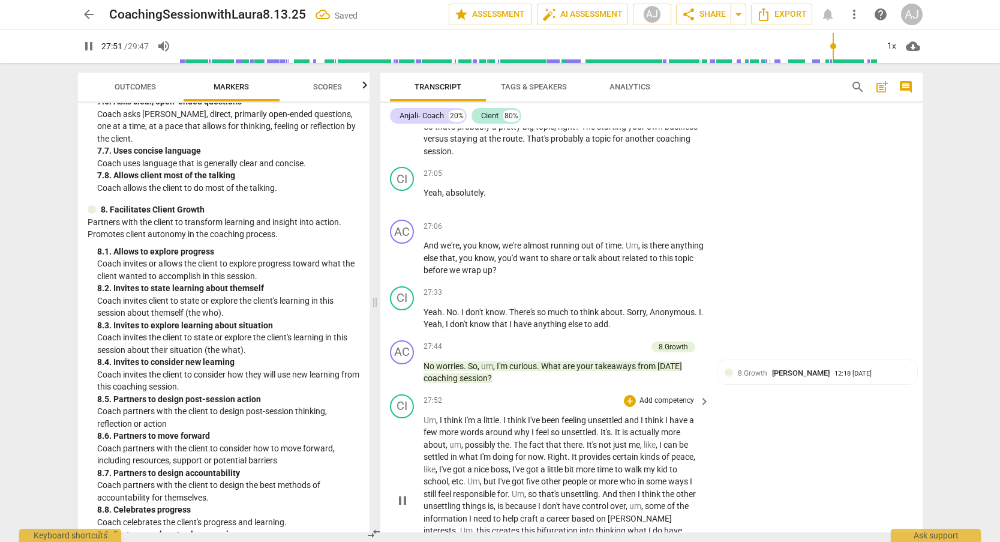
click at [404, 493] on span "pause" at bounding box center [402, 500] width 14 height 14
click at [404, 493] on span "play_arrow" at bounding box center [402, 500] width 14 height 14
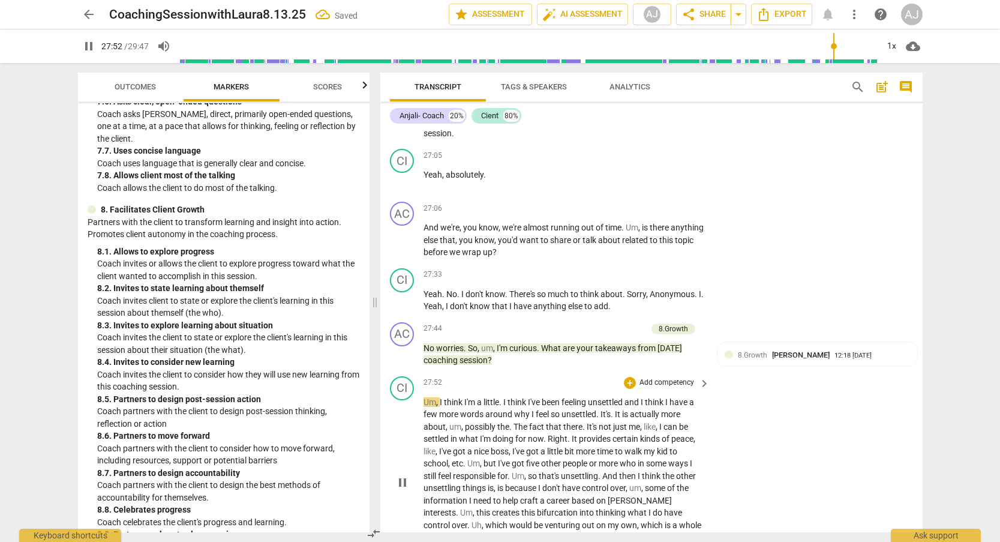
scroll to position [5643, 0]
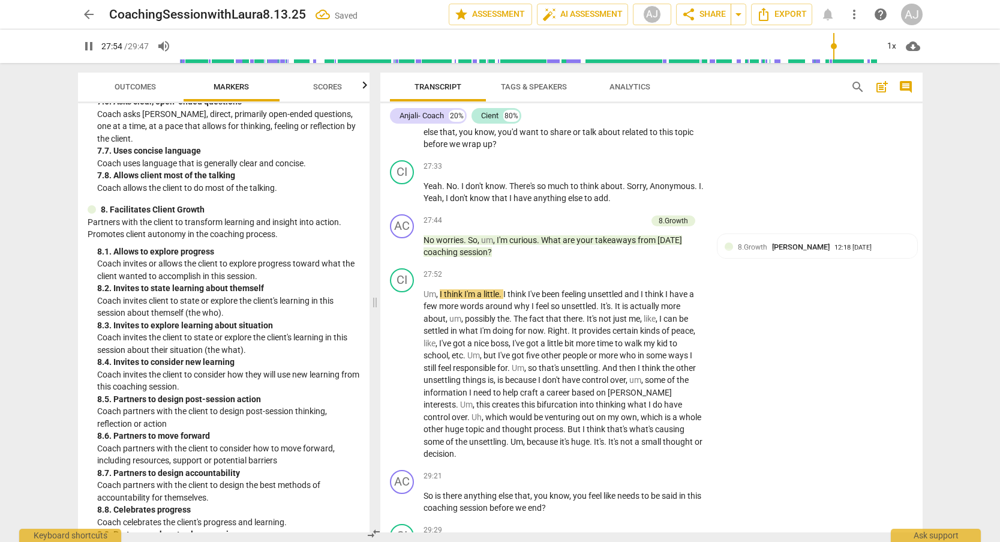
click at [335, 88] on span "Scores" at bounding box center [327, 86] width 29 height 9
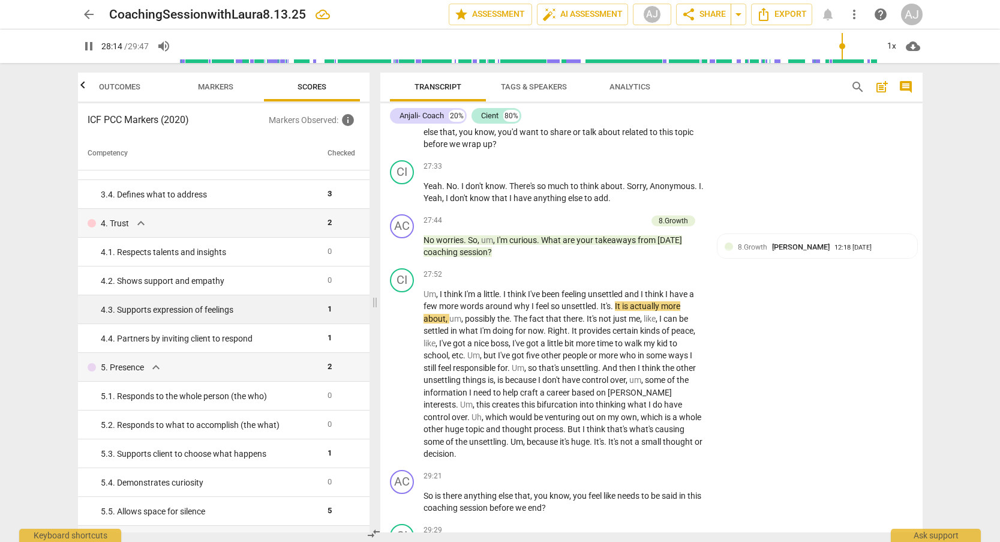
scroll to position [0, 0]
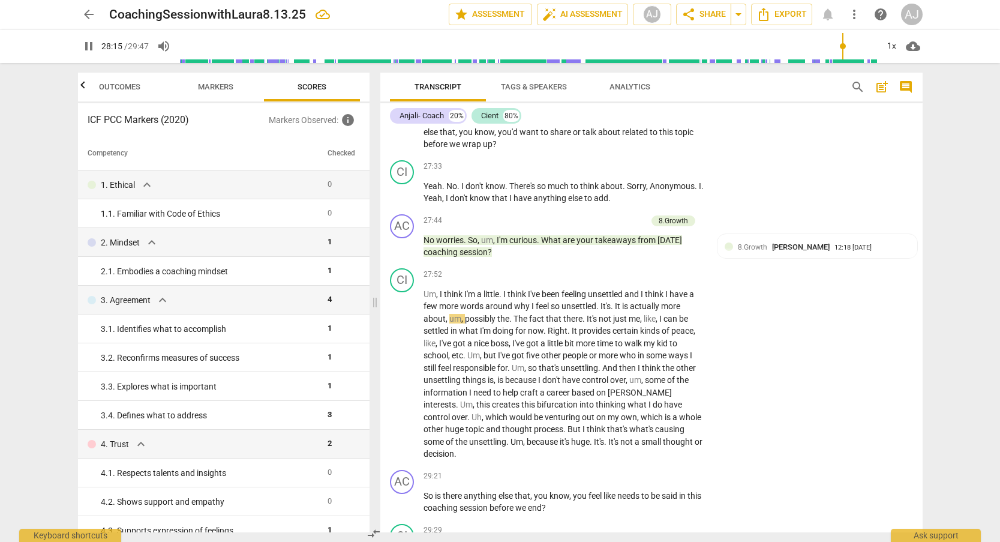
click at [217, 89] on span "Markers" at bounding box center [215, 86] width 35 height 9
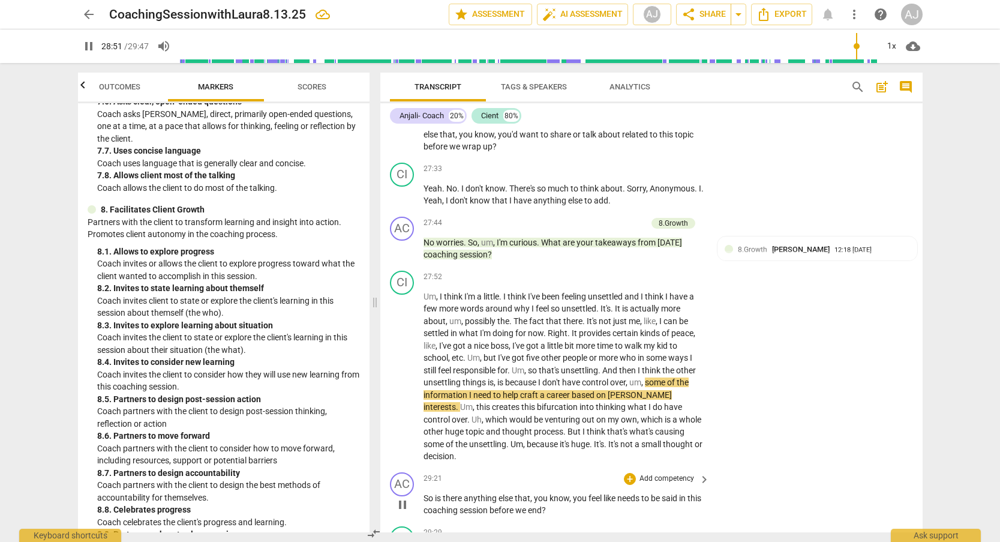
scroll to position [5643, 0]
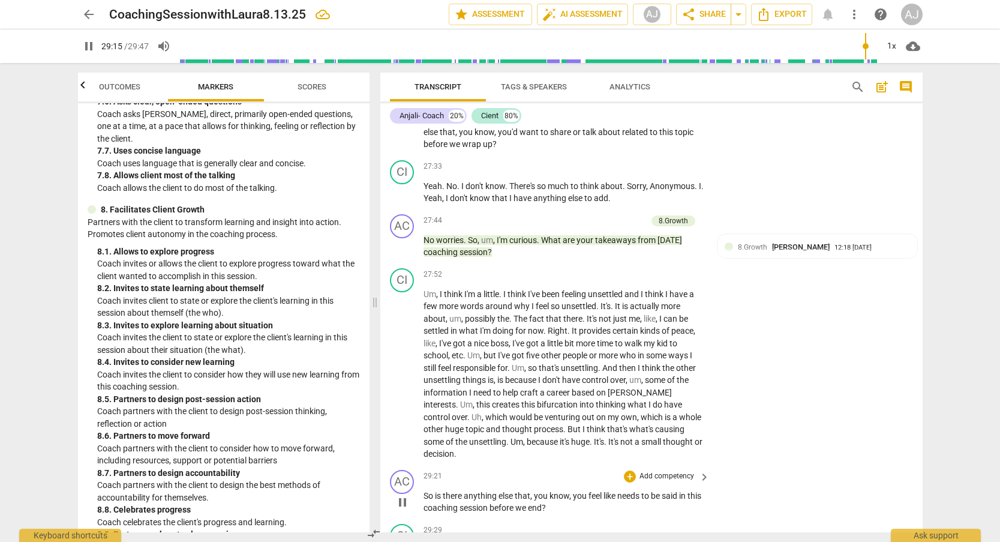
click at [655, 471] on p "Add competency" at bounding box center [666, 476] width 57 height 11
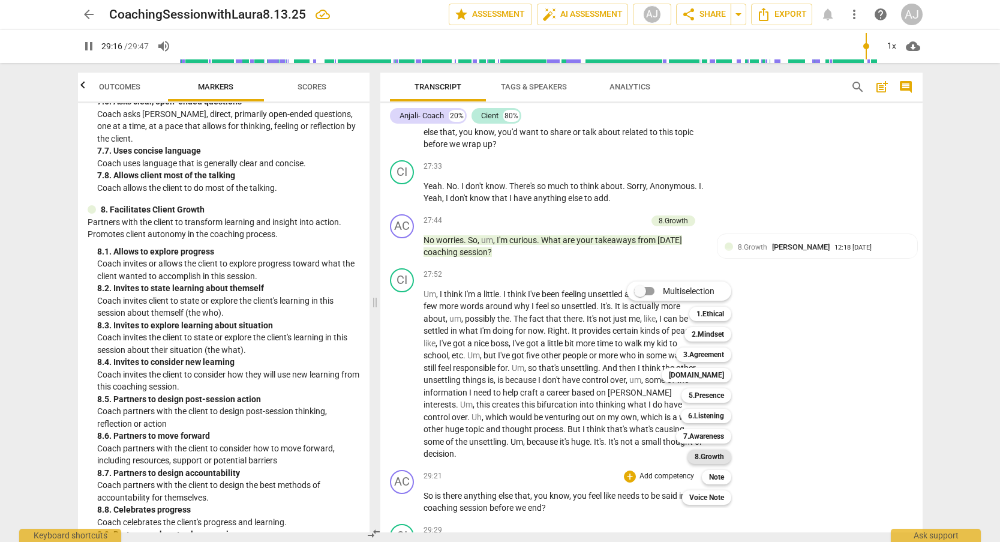
click at [716, 456] on b "8.Growth" at bounding box center [709, 456] width 29 height 14
type input "1757"
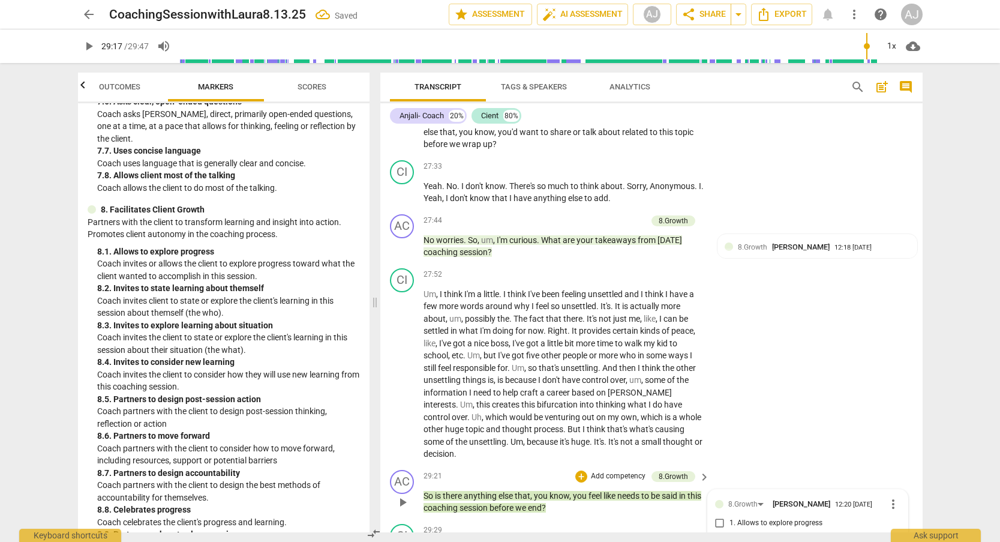
scroll to position [5713, 0]
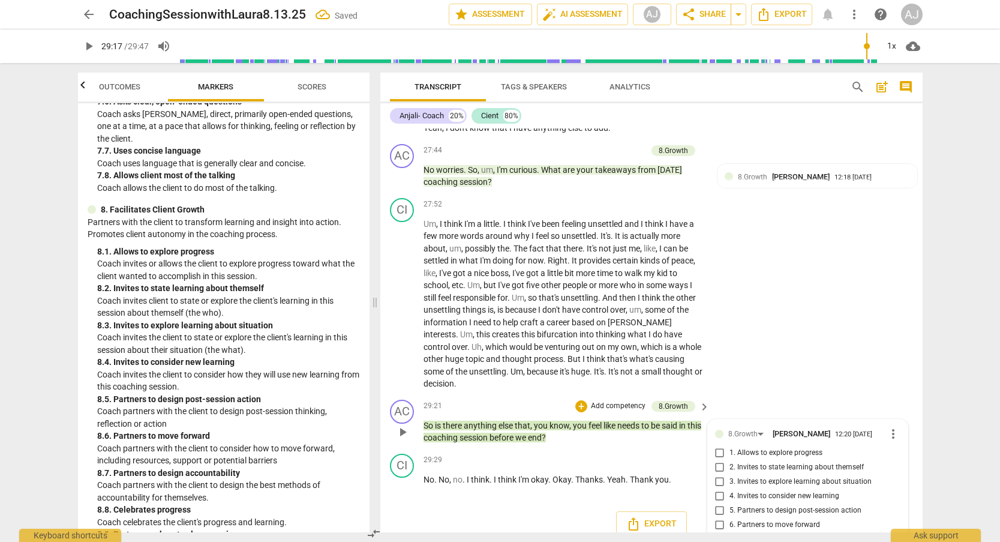
checkbox input "true"
click at [407, 425] on span "play_arrow" at bounding box center [402, 432] width 14 height 14
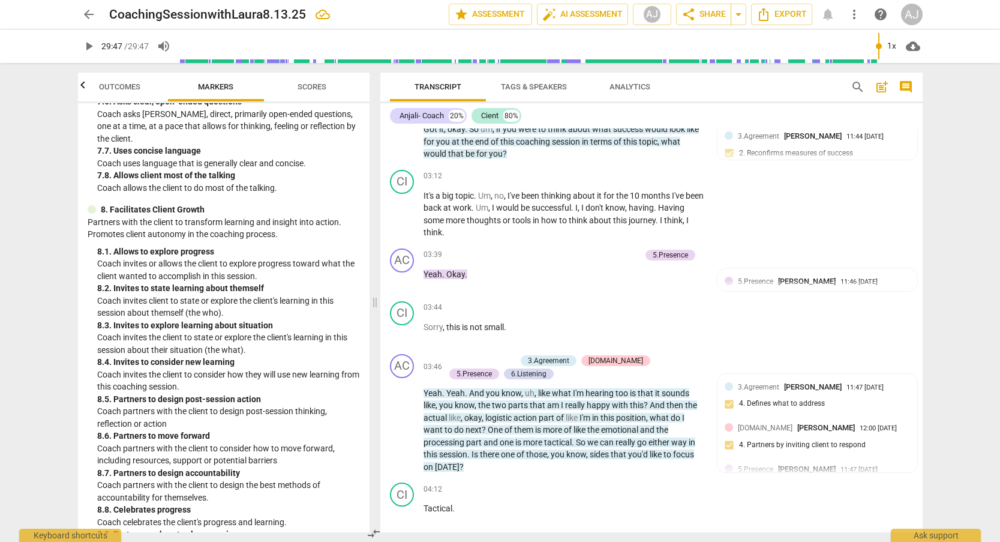
scroll to position [708, 0]
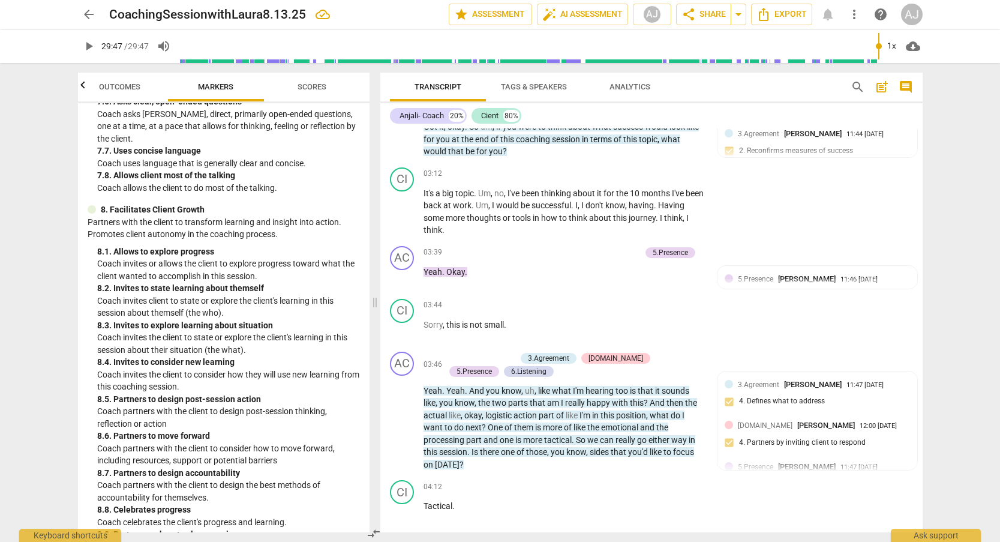
click at [318, 89] on span "Scores" at bounding box center [312, 86] width 29 height 9
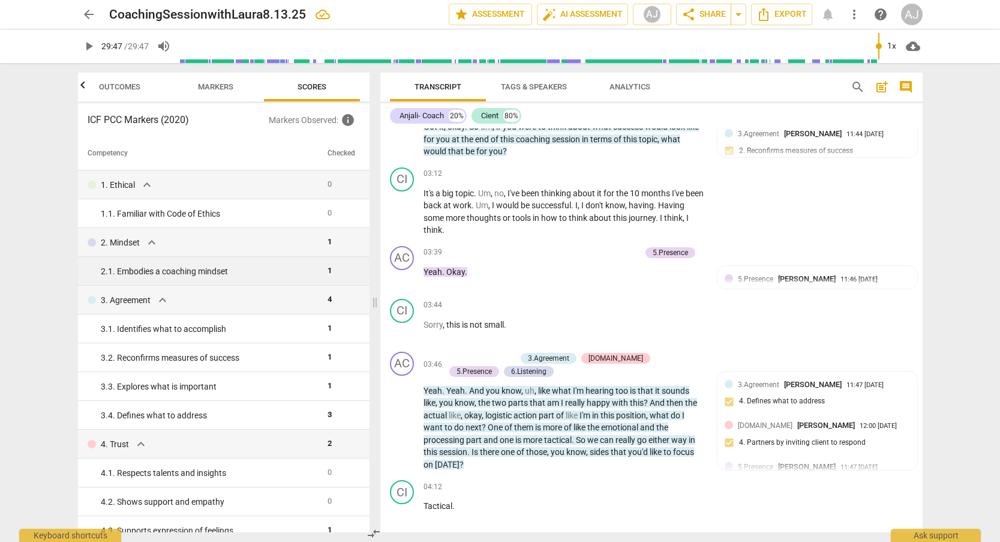
click at [143, 267] on div "2. 1. Embodies a coaching mindset" at bounding box center [209, 271] width 217 height 13
click at [136, 241] on p "2. Mindset" at bounding box center [120, 242] width 39 height 13
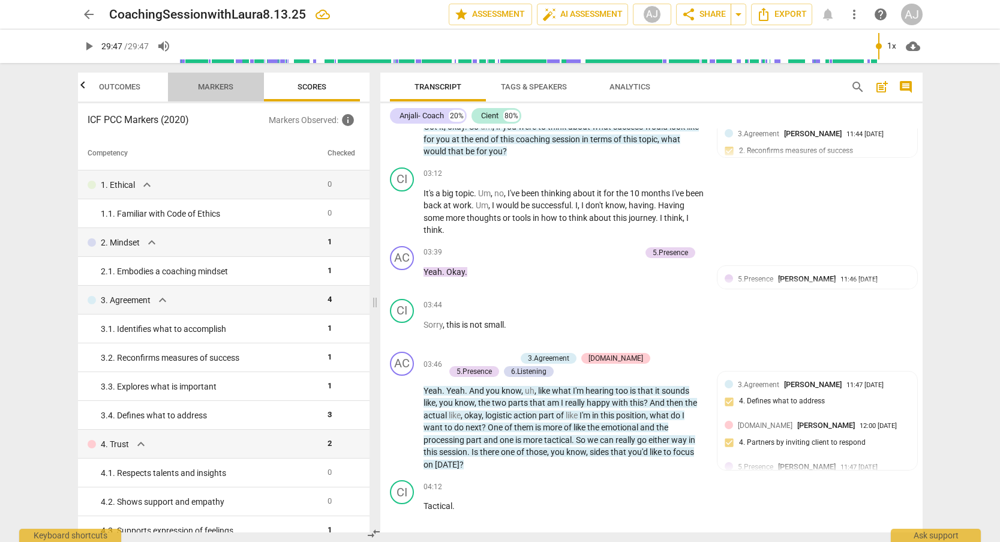
click at [232, 94] on span "Markers" at bounding box center [216, 87] width 64 height 16
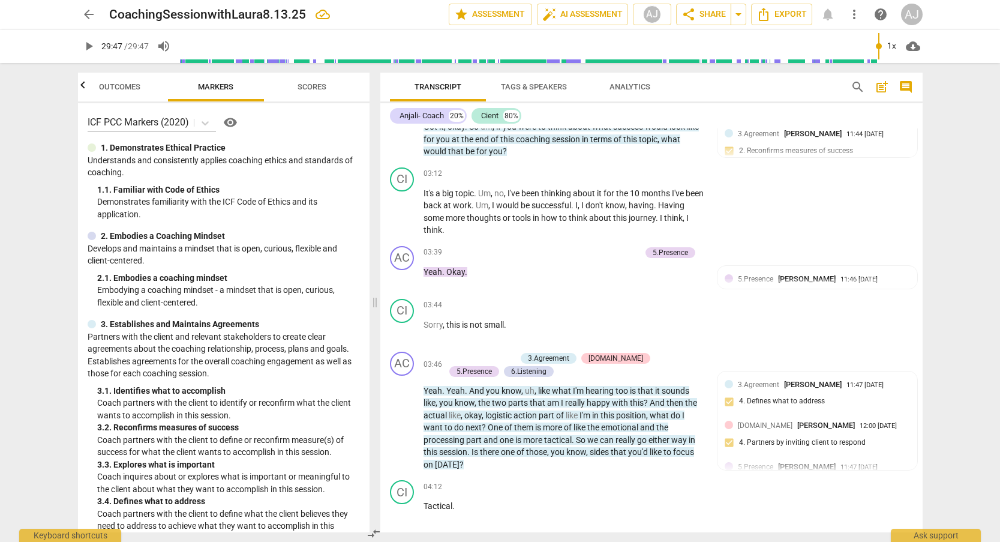
click at [120, 233] on p "2. Embodies a Coaching Mindset" at bounding box center [163, 236] width 124 height 13
click at [95, 235] on div at bounding box center [92, 236] width 8 height 8
click at [135, 235] on p "2. Embodies a Coaching Mindset" at bounding box center [163, 236] width 124 height 13
click at [312, 80] on span "Scores" at bounding box center [312, 87] width 58 height 16
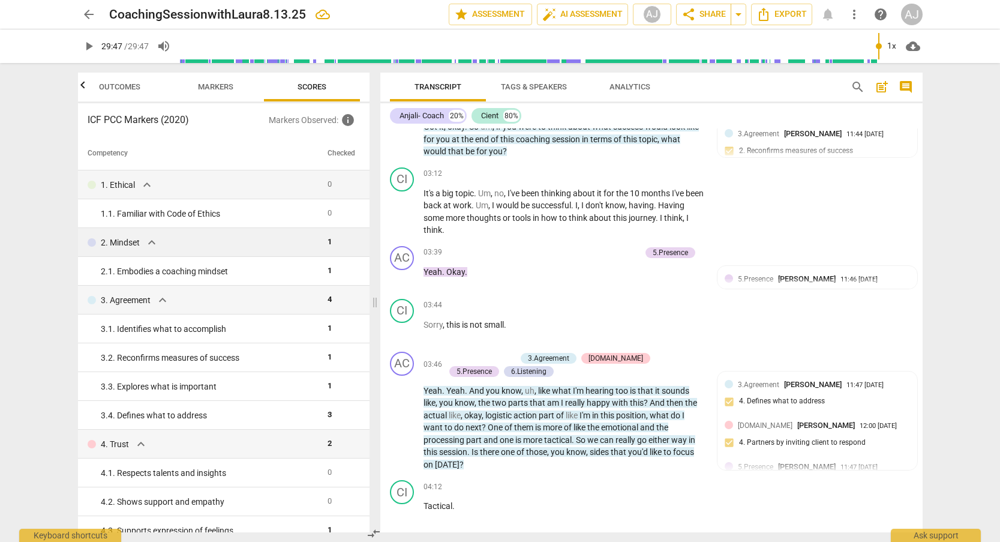
click at [109, 239] on p "2. Mindset" at bounding box center [120, 242] width 39 height 13
click at [311, 270] on div "2. 1. Embodies a coaching mindset" at bounding box center [209, 271] width 217 height 13
click at [327, 273] on span "1" at bounding box center [329, 270] width 4 height 9
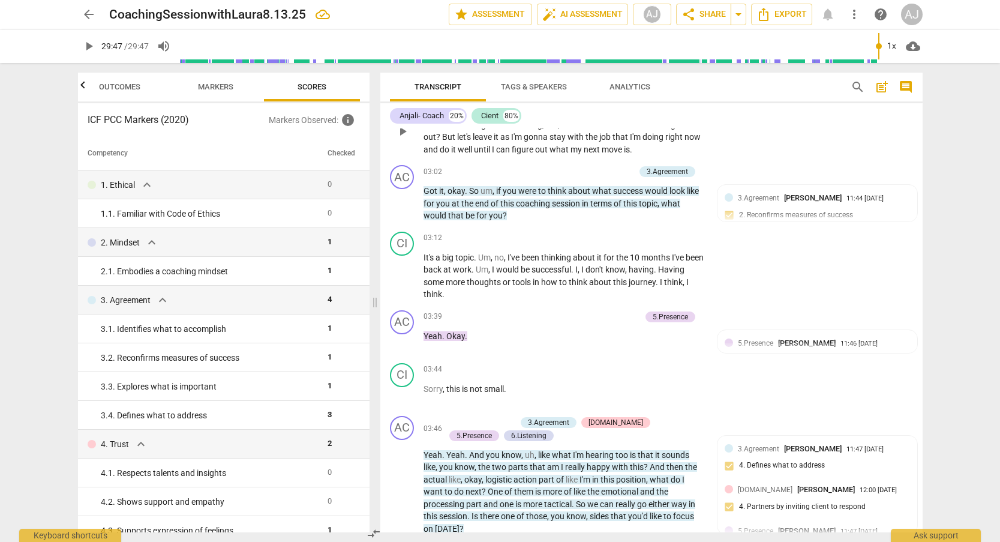
scroll to position [874, 0]
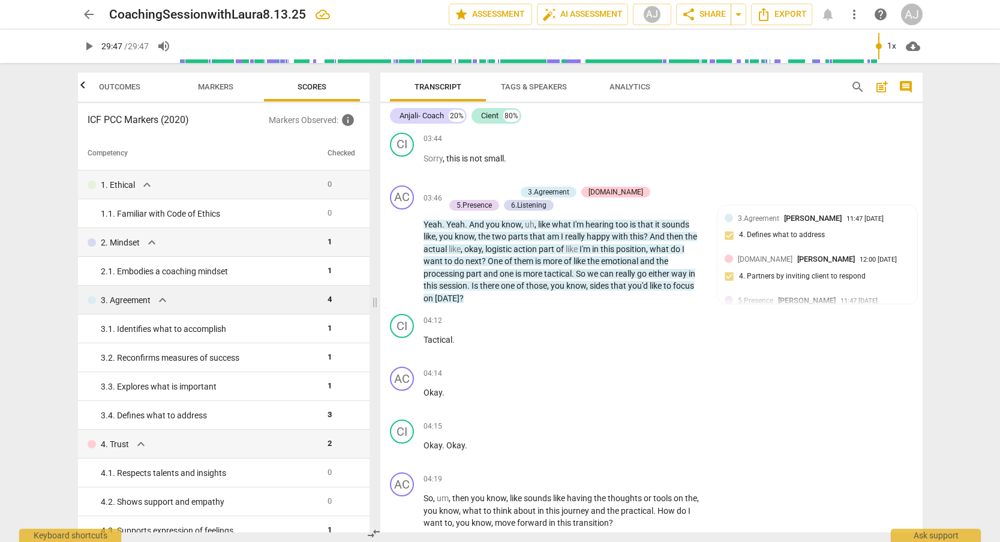
click at [180, 307] on td "3. Agreement expand_more" at bounding box center [200, 300] width 245 height 29
click at [146, 307] on div "3. Agreement expand_more" at bounding box center [203, 300] width 230 height 14
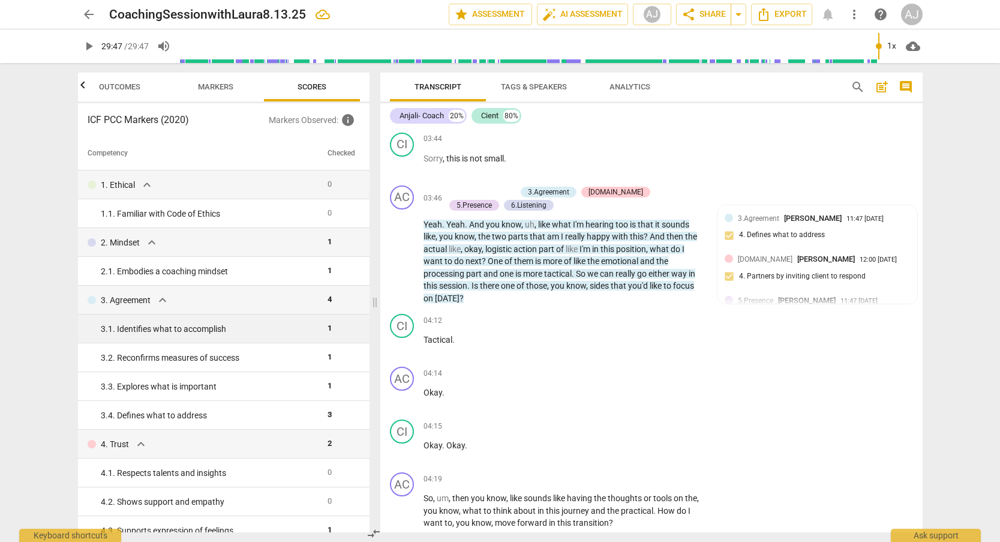
click at [147, 327] on div "3. 1. Identifies what to accomplish" at bounding box center [209, 329] width 217 height 13
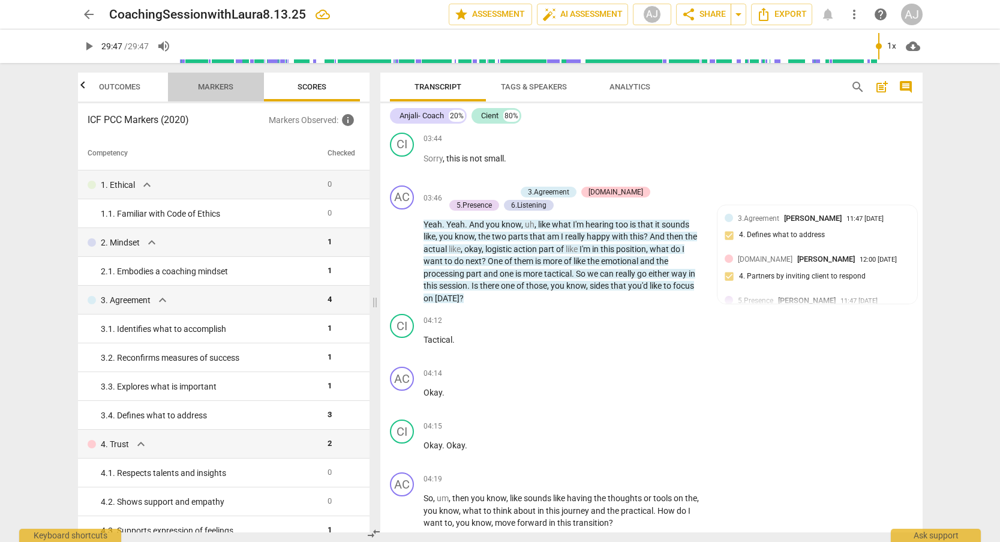
click at [215, 80] on span "Markers" at bounding box center [216, 87] width 64 height 16
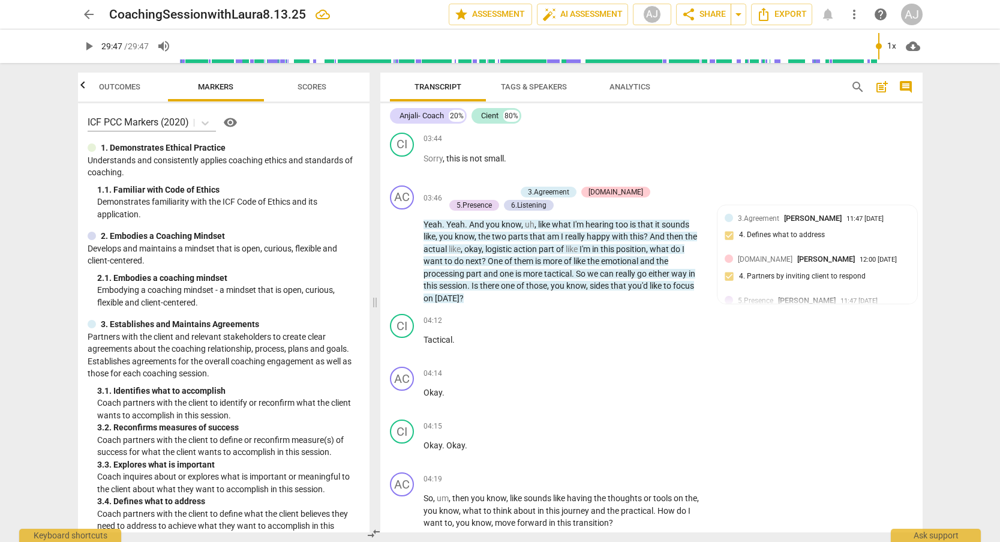
click at [128, 139] on div "ICF PCC Markers (2020) visibility 1. Demonstrates Ethical Practice Understands …" at bounding box center [224, 317] width 292 height 429
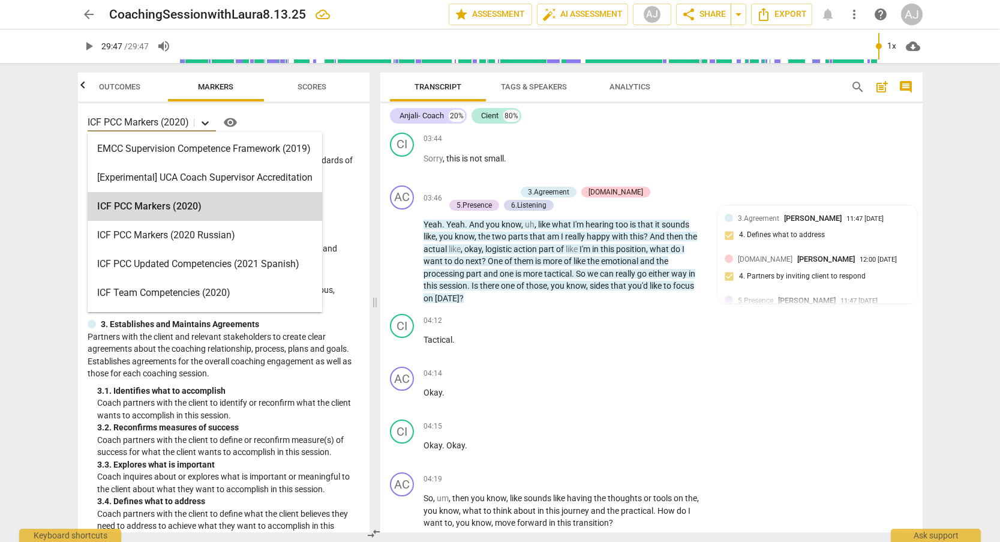
drag, startPoint x: 216, startPoint y: 120, endPoint x: 208, endPoint y: 120, distance: 7.8
click at [214, 120] on div at bounding box center [205, 122] width 22 height 17
click at [207, 120] on icon at bounding box center [205, 123] width 12 height 12
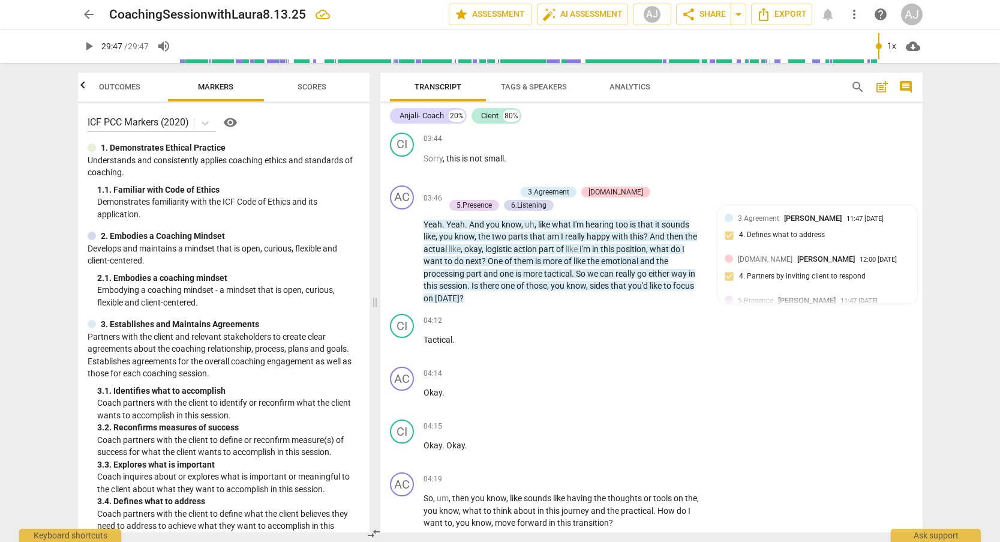
click at [157, 187] on div "1. 1. Familiar with Code of Ethics" at bounding box center [228, 190] width 263 height 13
click at [131, 218] on div "ICF PCC Markers (2020) visibility 1. Demonstrates Ethical Practice Understands …" at bounding box center [224, 317] width 292 height 429
click at [91, 234] on div at bounding box center [92, 236] width 8 height 8
click at [327, 89] on span "Scores" at bounding box center [312, 87] width 58 height 16
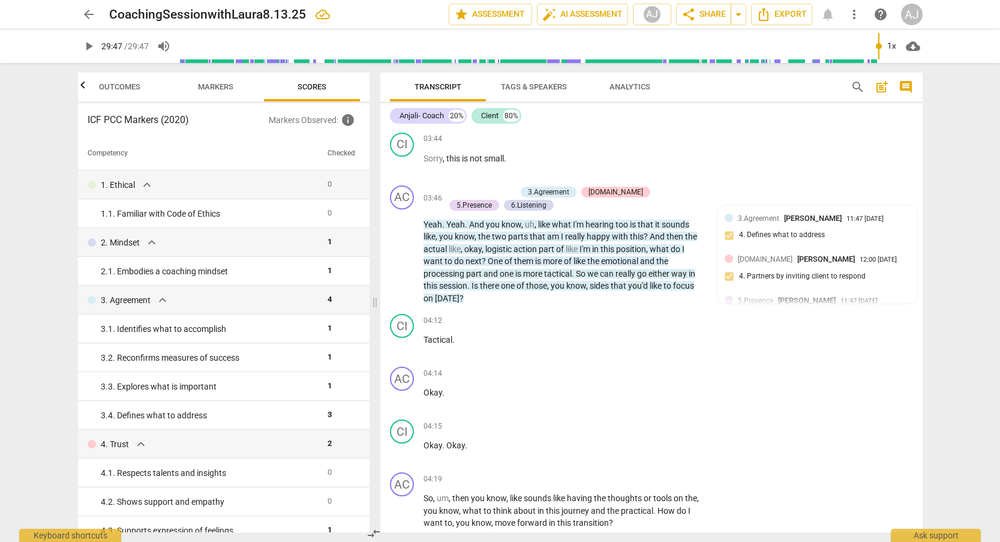
click at [234, 80] on span "Markers" at bounding box center [216, 87] width 64 height 16
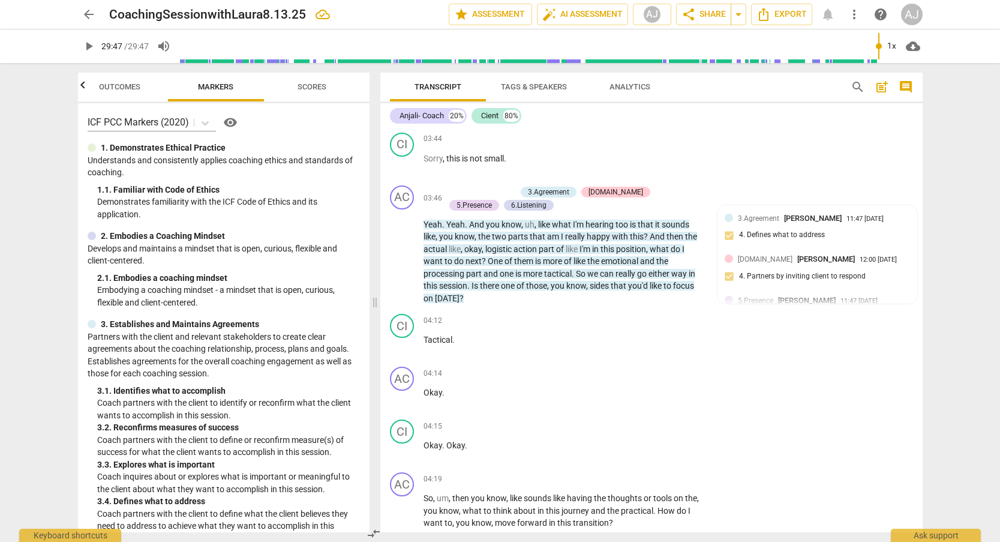
click at [121, 81] on span "Outcomes" at bounding box center [120, 87] width 70 height 16
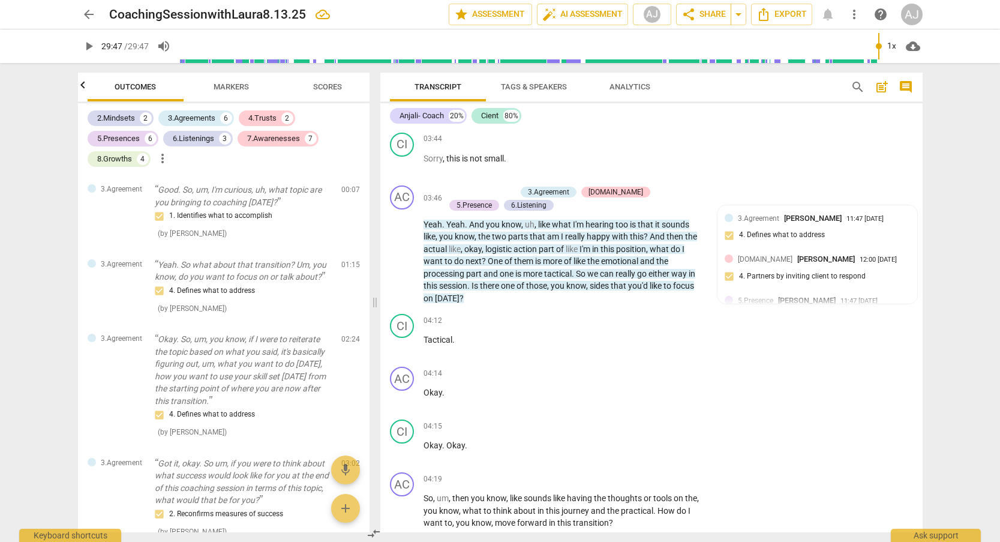
scroll to position [0, 0]
click at [130, 121] on div "2.Mindsets" at bounding box center [116, 118] width 38 height 12
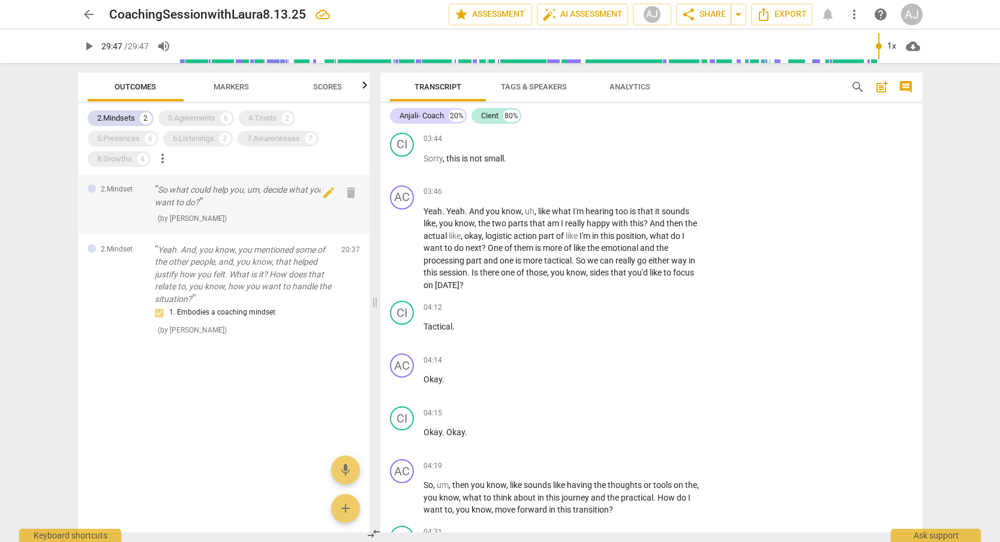
click at [216, 197] on p "So what could help you, um, decide what you want to do?" at bounding box center [243, 196] width 177 height 25
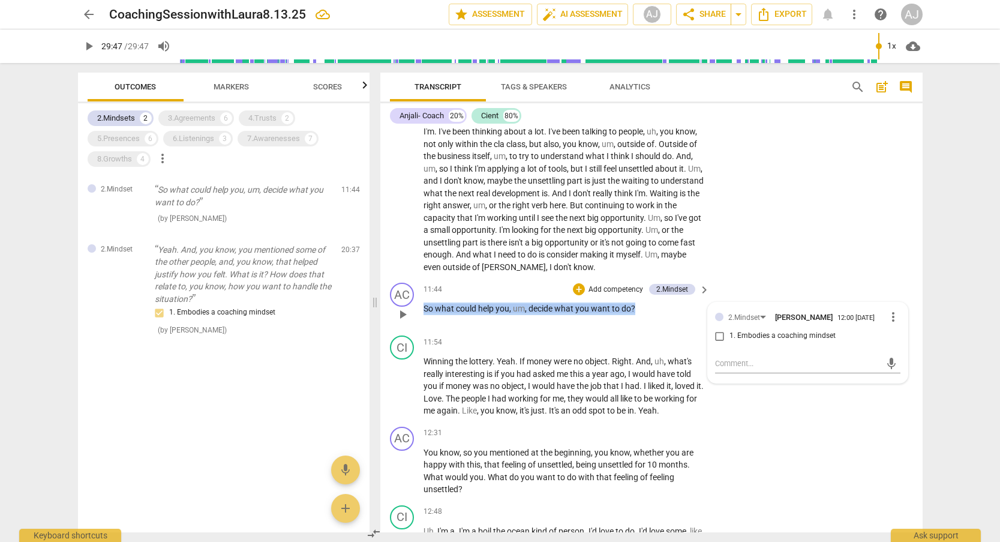
drag, startPoint x: 646, startPoint y: 278, endPoint x: 411, endPoint y: 278, distance: 234.5
click at [411, 278] on div "AC play_arrow pause 11:44 + Add competency 2.Mindset keyboard_arrow_right So wh…" at bounding box center [651, 304] width 542 height 53
copy p "So what could help you , um , decide what you want to do ?"
drag, startPoint x: 280, startPoint y: 268, endPoint x: 284, endPoint y: 272, distance: 6.4
click at [281, 268] on p "Yeah. And, you know, you mentioned some of the other people, and, you know, tha…" at bounding box center [243, 275] width 177 height 62
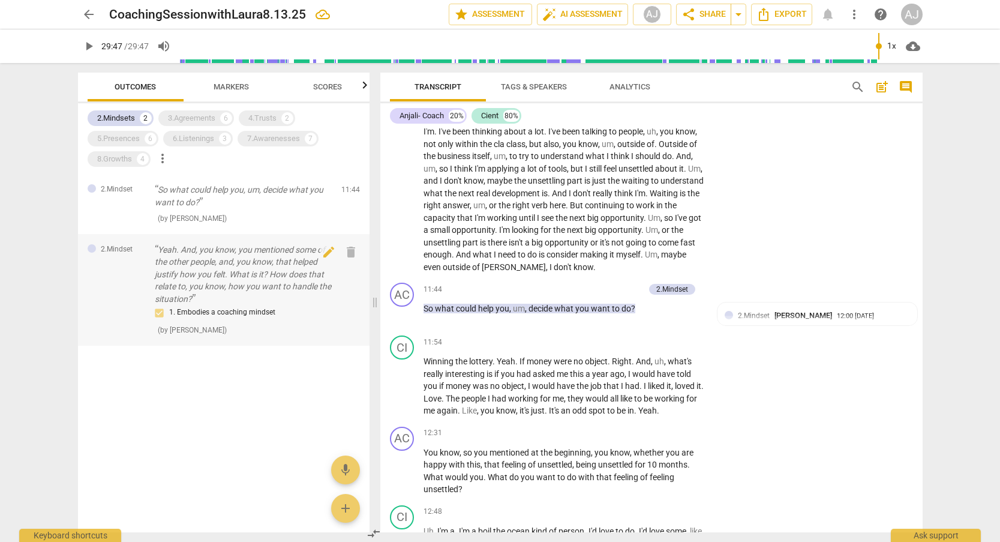
scroll to position [4103, 0]
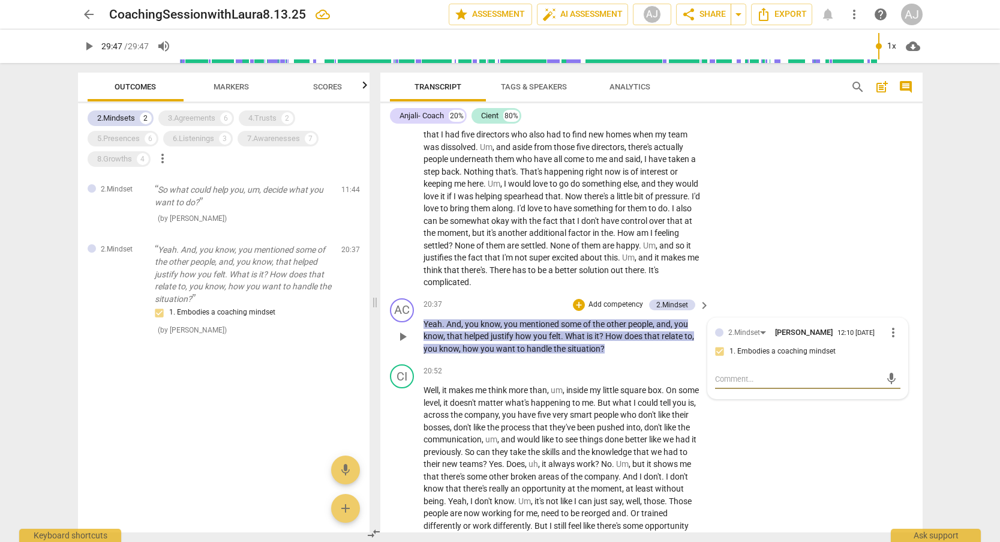
click at [616, 318] on p "Yeah . And , you know , you mentioned some of the other people , and , you know…" at bounding box center [563, 336] width 281 height 37
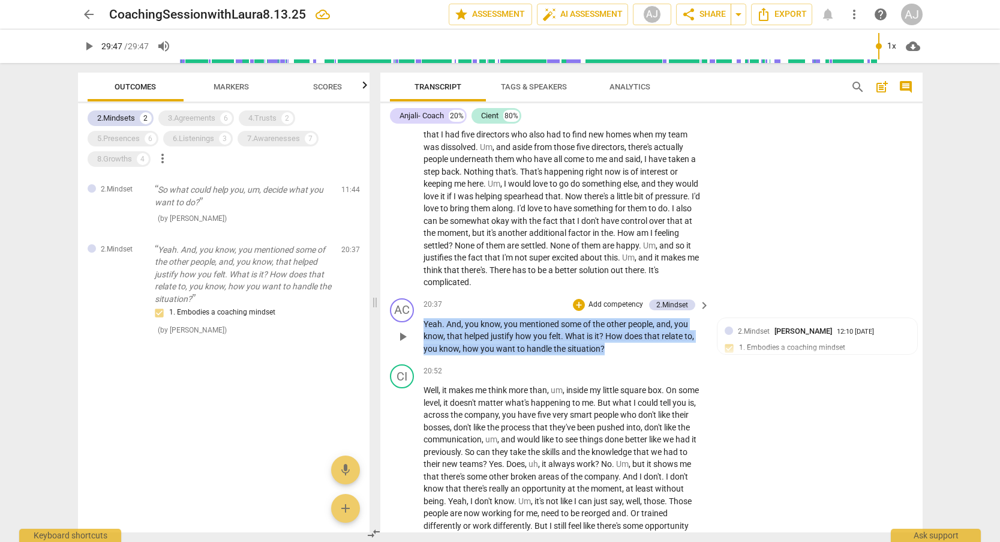
drag, startPoint x: 617, startPoint y: 301, endPoint x: 414, endPoint y: 274, distance: 204.0
click at [414, 293] on div "AC play_arrow pause 20:37 + Add competency 2.Mindset keyboard_arrow_right Yeah …" at bounding box center [651, 326] width 542 height 67
copy p "Yeah . And , you know , you mentioned some of the other people , and , you know…"
click at [132, 116] on div "2.Mindsets" at bounding box center [116, 118] width 38 height 12
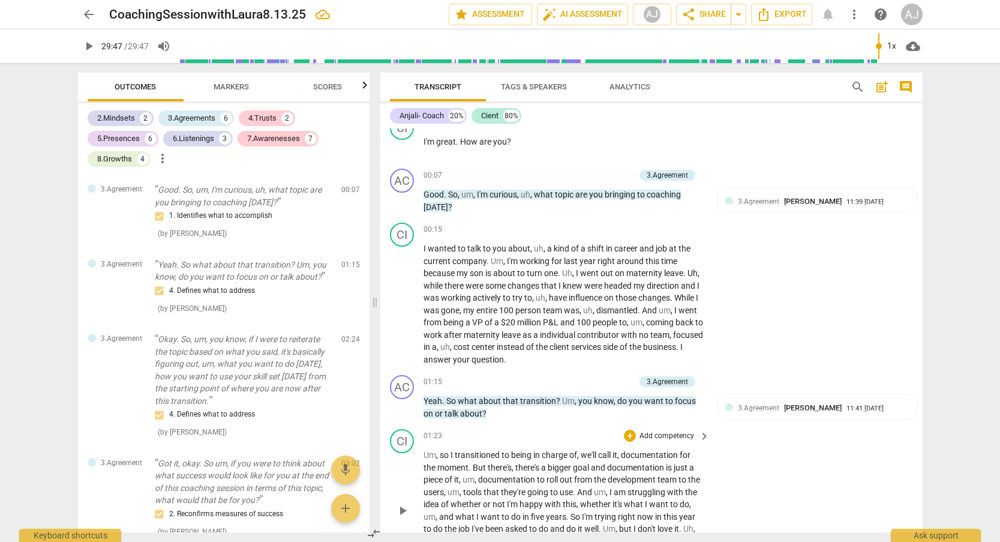
scroll to position [209, 0]
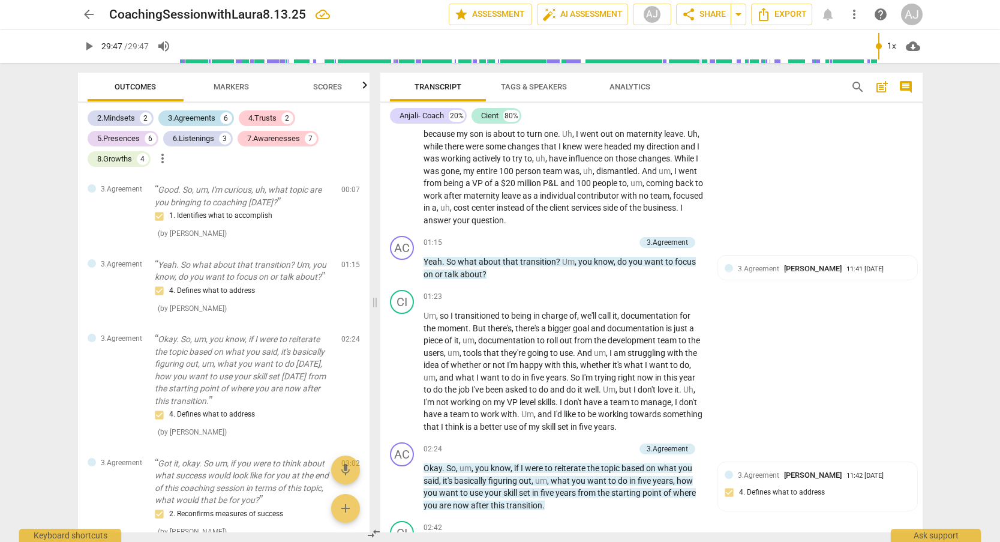
click at [188, 116] on div "3.Agreements" at bounding box center [191, 118] width 47 height 12
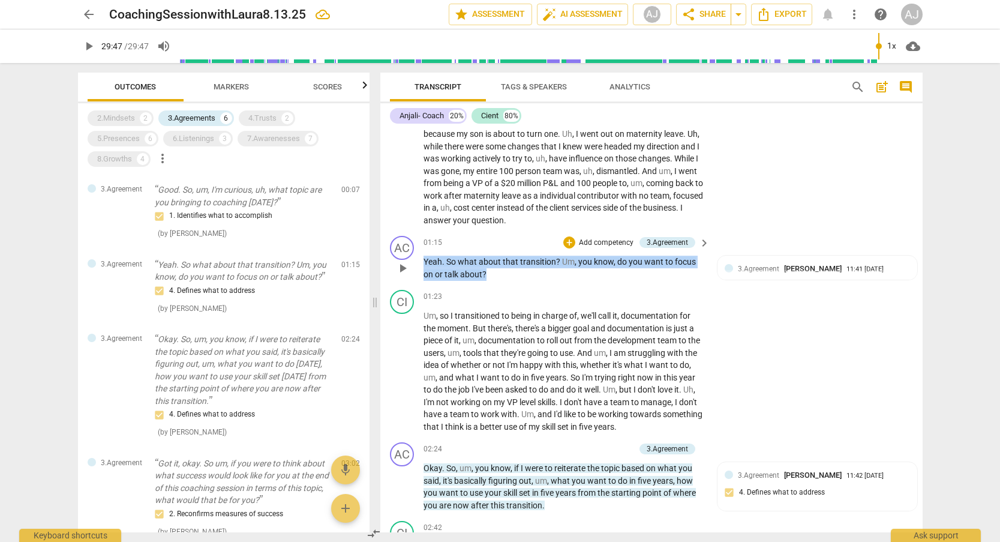
drag, startPoint x: 462, startPoint y: 271, endPoint x: 415, endPoint y: 259, distance: 48.9
click at [415, 259] on div "AC play_arrow pause 01:15 + Add competency 3.Agreement keyboard_arrow_right Yea…" at bounding box center [651, 258] width 542 height 54
copy p "Yeah . So what about that transition ? Um , you know , do you want to focus on …"
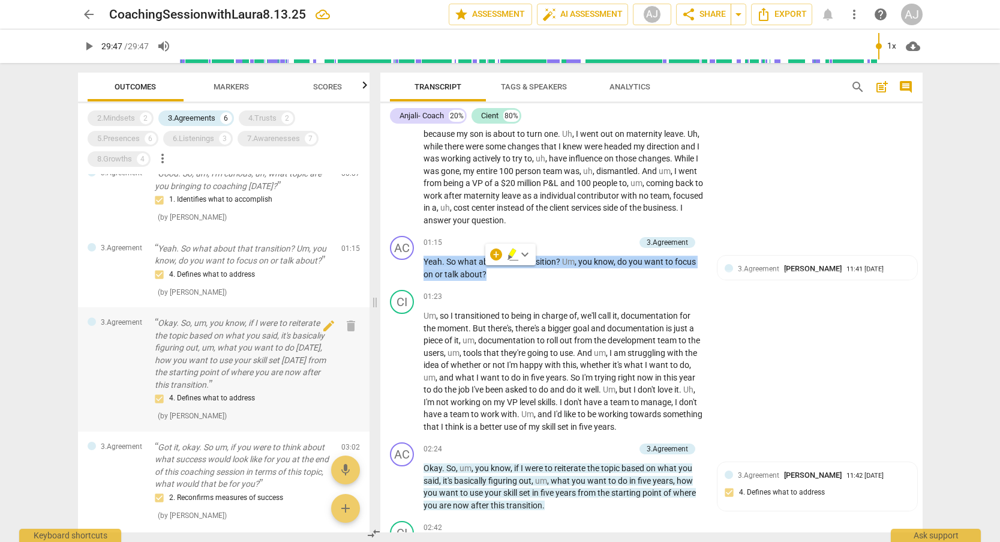
scroll to position [137, 0]
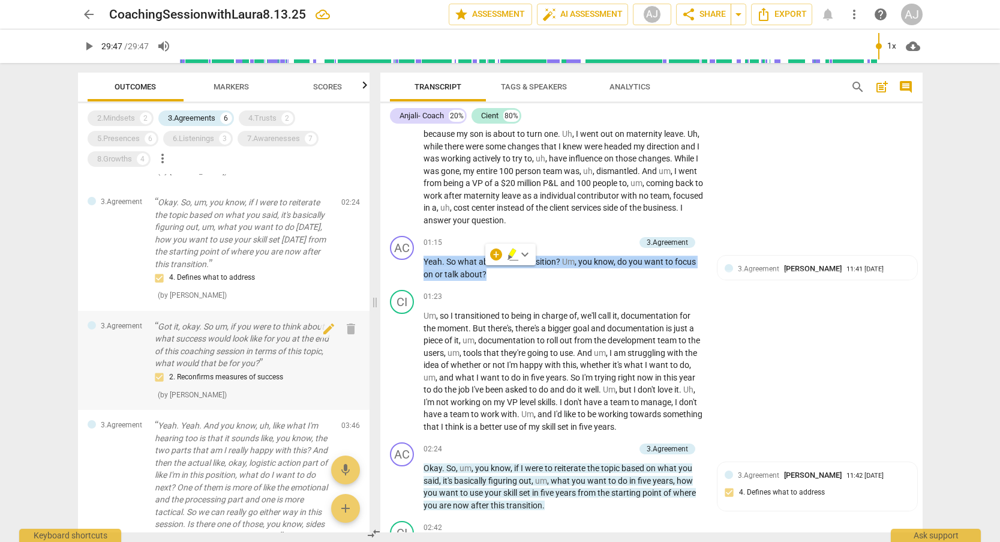
click at [217, 358] on p "Got it, okay. So um, if you were to think about what success would look like fo…" at bounding box center [243, 344] width 177 height 49
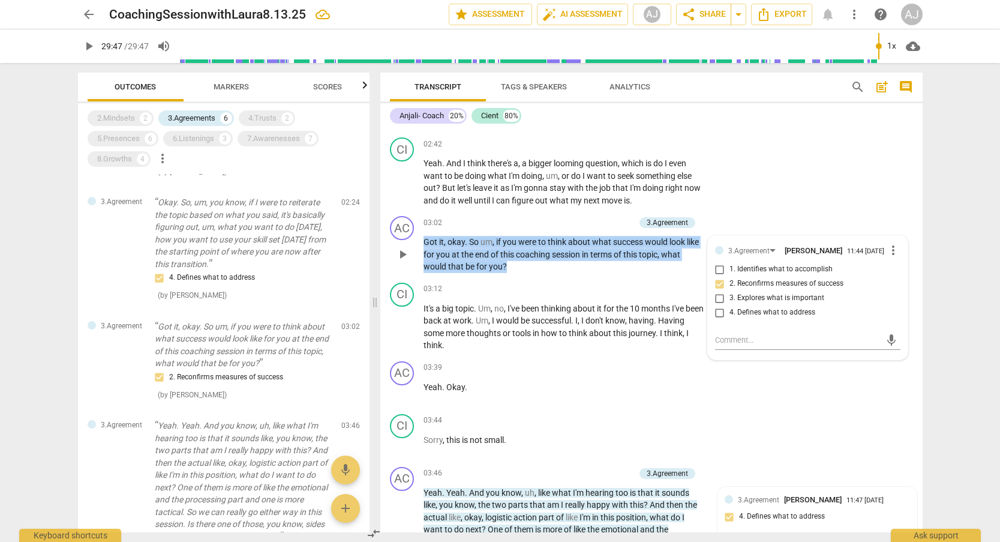
drag, startPoint x: 527, startPoint y: 261, endPoint x: 410, endPoint y: 232, distance: 119.9
click at [410, 232] on div "AC play_arrow pause 03:02 + Add competency 3.Agreement keyboard_arrow_right Got…" at bounding box center [651, 244] width 542 height 67
copy p "Got it , okay . So um , if you were to think about what success would look like…"
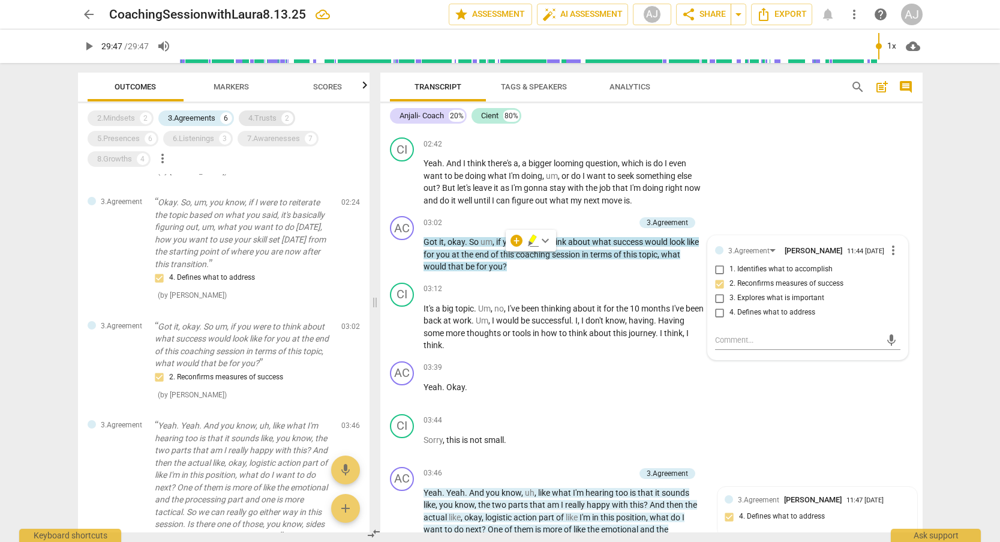
click at [263, 119] on div "4.Trusts" at bounding box center [262, 118] width 28 height 12
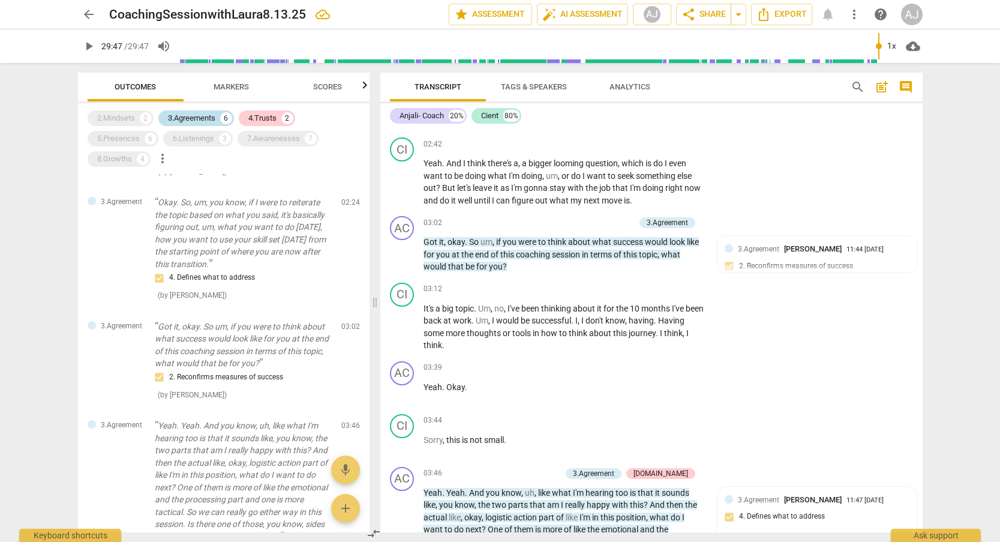
click at [206, 117] on div "3.Agreements" at bounding box center [191, 118] width 47 height 12
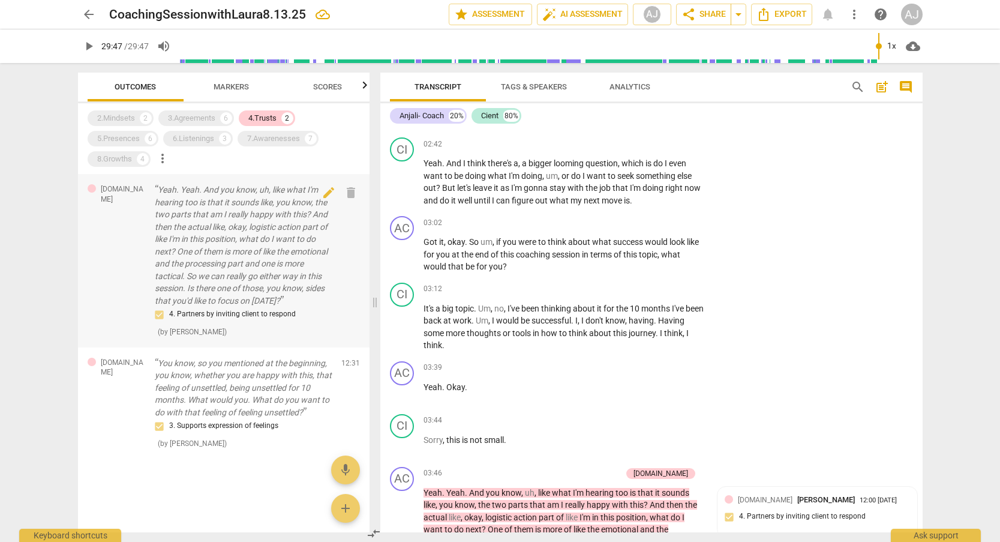
click at [256, 271] on p "Yeah. Yeah. And you know, uh, like what I'm hearing too is that it sounds like,…" at bounding box center [243, 245] width 177 height 123
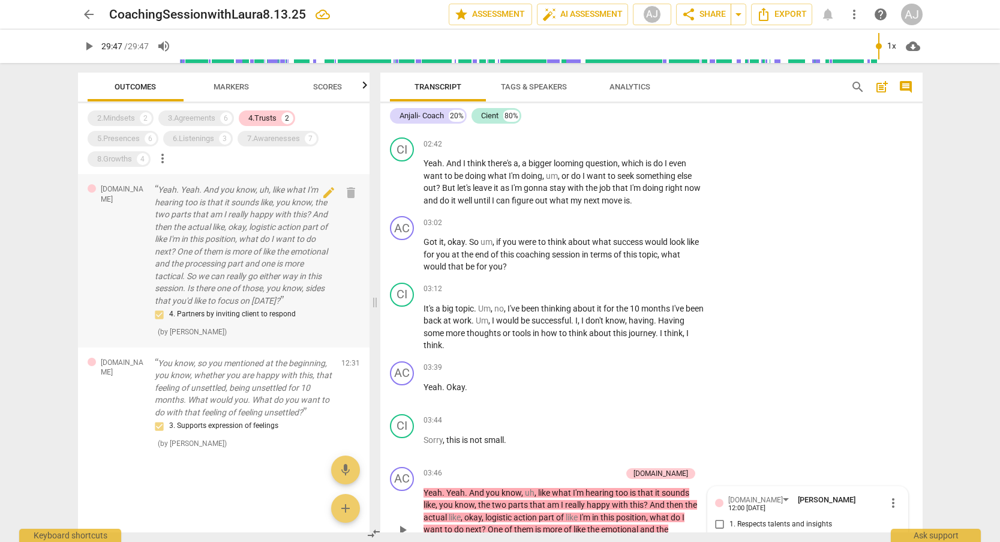
scroll to position [841, 0]
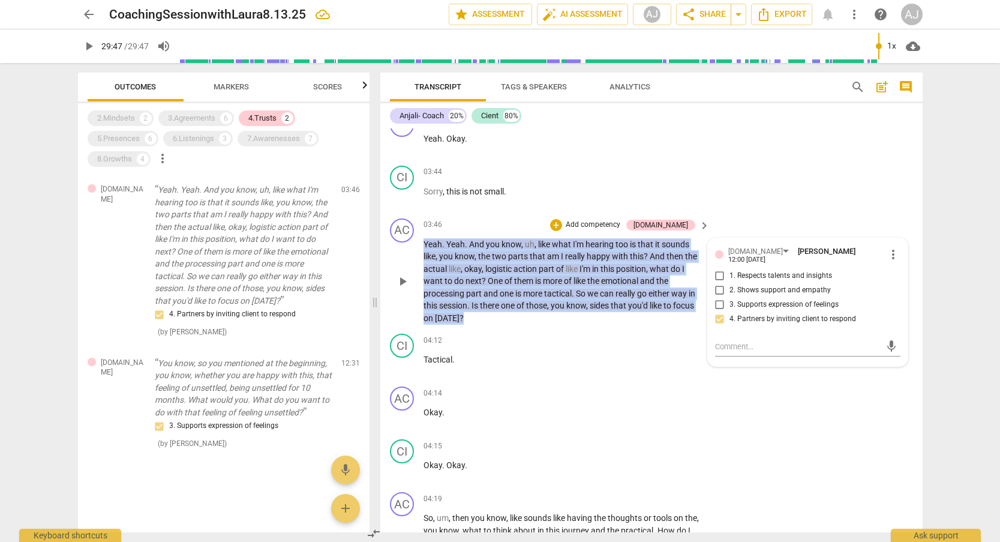
drag, startPoint x: 498, startPoint y: 314, endPoint x: 420, endPoint y: 235, distance: 110.7
click at [420, 235] on div "AC play_arrow pause 03:46 + Add competency [DOMAIN_NAME] keyboard_arrow_right Y…" at bounding box center [651, 272] width 542 height 116
click at [247, 393] on p "You know, so you mentioned at the beginning, you know, whether you are happy wi…" at bounding box center [243, 388] width 177 height 62
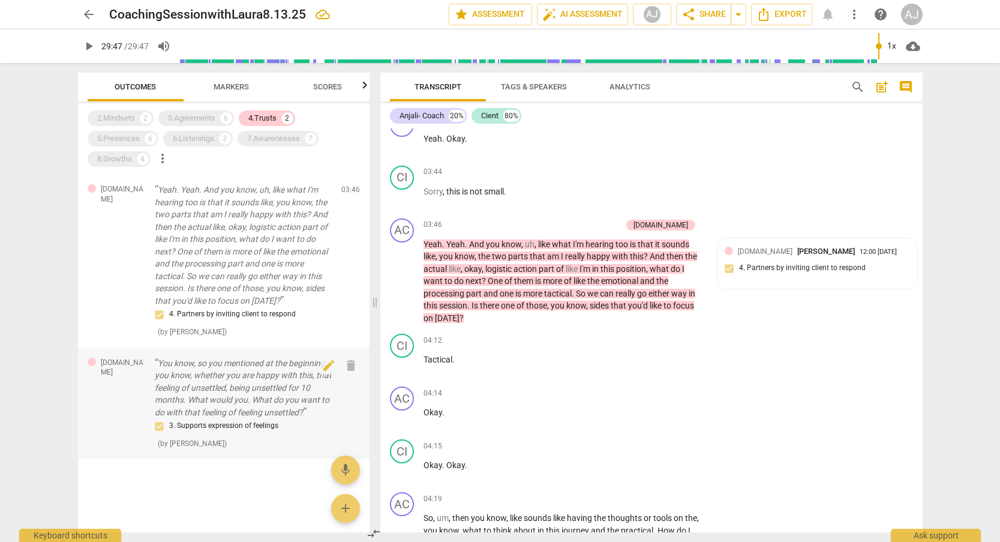
scroll to position [2657, 0]
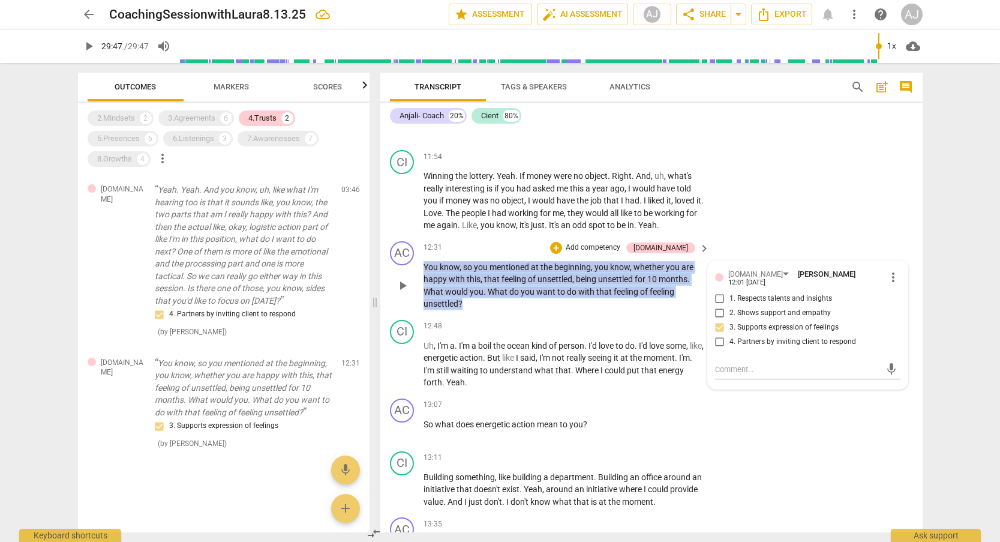
drag, startPoint x: 485, startPoint y: 278, endPoint x: 423, endPoint y: 233, distance: 76.9
click at [423, 236] on div "AC play_arrow pause 12:31 + Add competency [DOMAIN_NAME] keyboard_arrow_right Y…" at bounding box center [651, 275] width 542 height 79
click at [253, 119] on div "4.Trusts" at bounding box center [262, 118] width 28 height 12
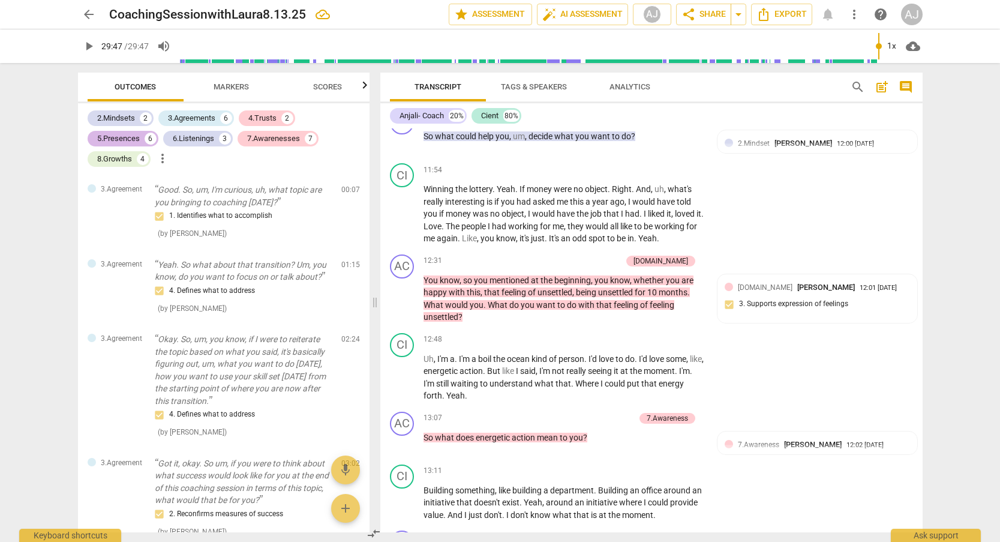
click at [143, 136] on div "5.Presences 6" at bounding box center [123, 139] width 71 height 16
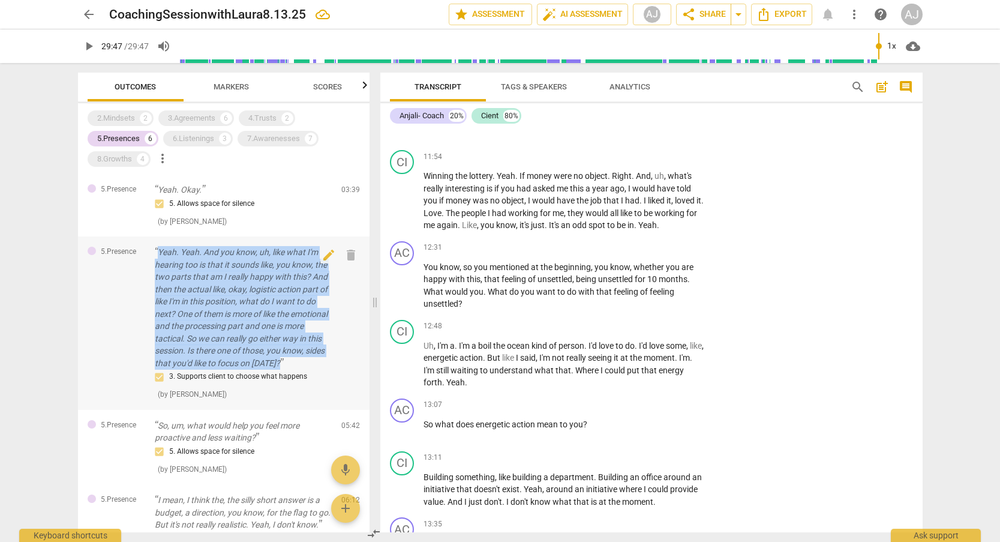
drag, startPoint x: 158, startPoint y: 248, endPoint x: 313, endPoint y: 367, distance: 195.5
click at [313, 367] on div "Yeah. Yeah. And you know, uh, like what I'm hearing too is that it sounds like,…" at bounding box center [243, 323] width 177 height 154
copy div "Yeah. Yeah. And you know, uh, like what I'm hearing too is that it sounds like,…"
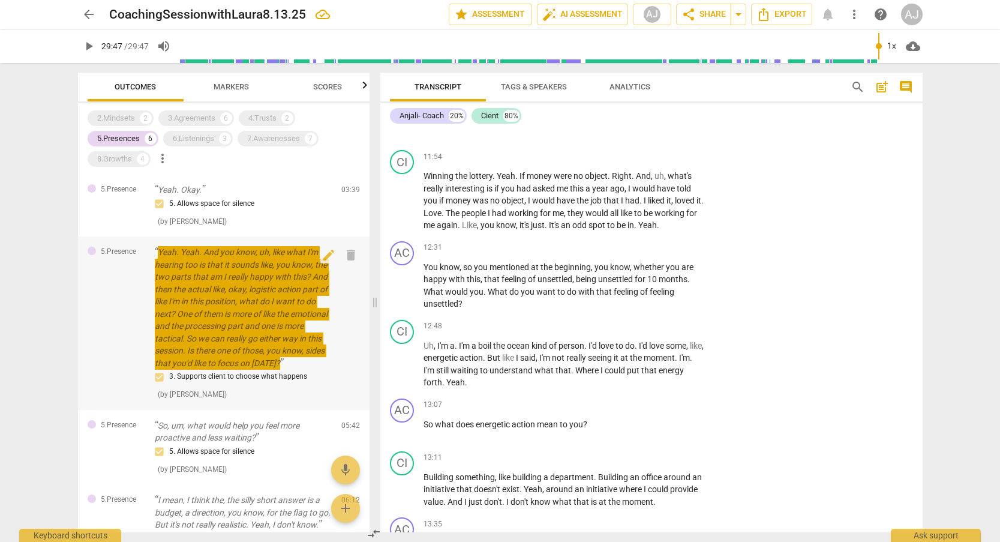
drag, startPoint x: 992, startPoint y: 312, endPoint x: 279, endPoint y: 277, distance: 714.1
click at [279, 277] on p "Yeah. Yeah. And you know, uh, like what I'm hearing too is that it sounds like,…" at bounding box center [243, 307] width 177 height 123
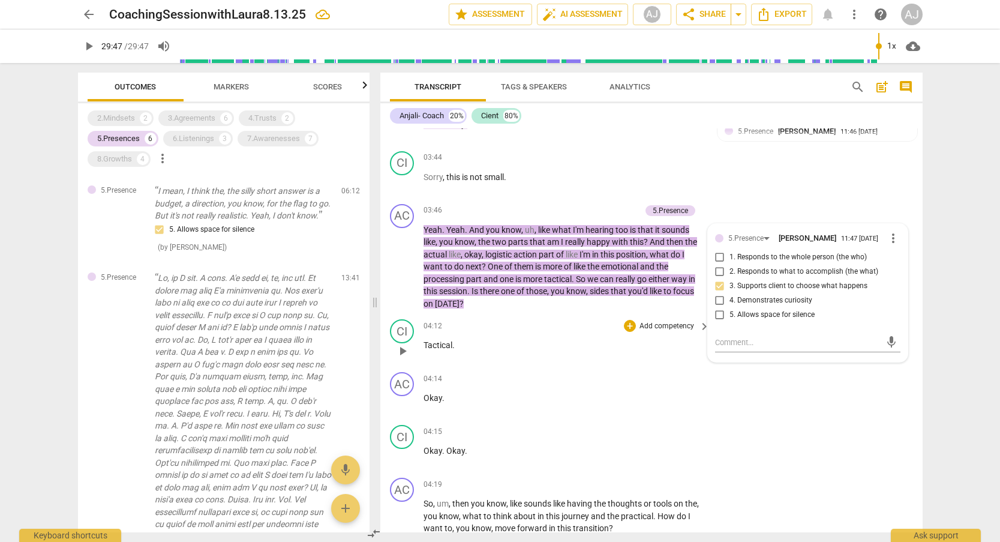
scroll to position [154, 0]
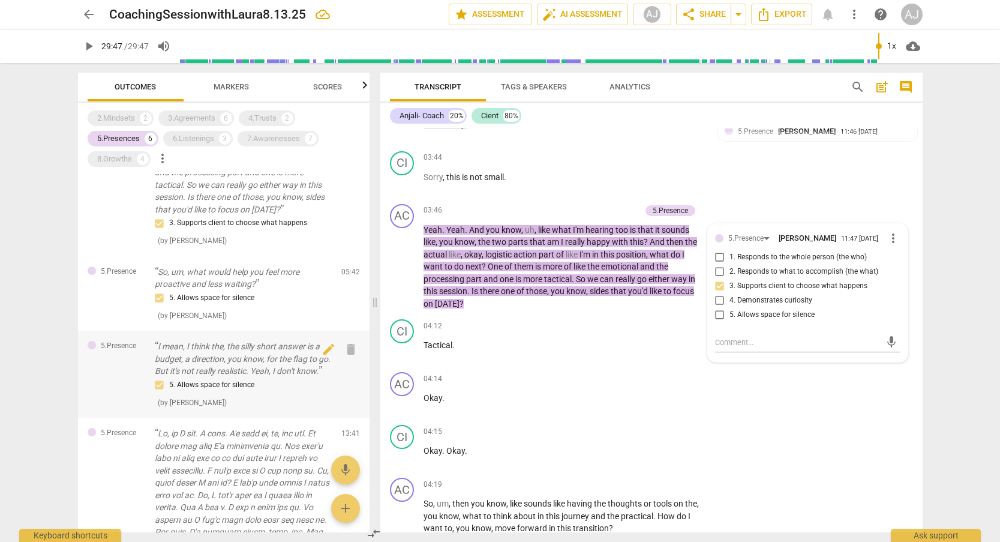
click at [209, 363] on p "I mean, I think the, the silly short answer is a budget, a direction, you know,…" at bounding box center [243, 358] width 177 height 37
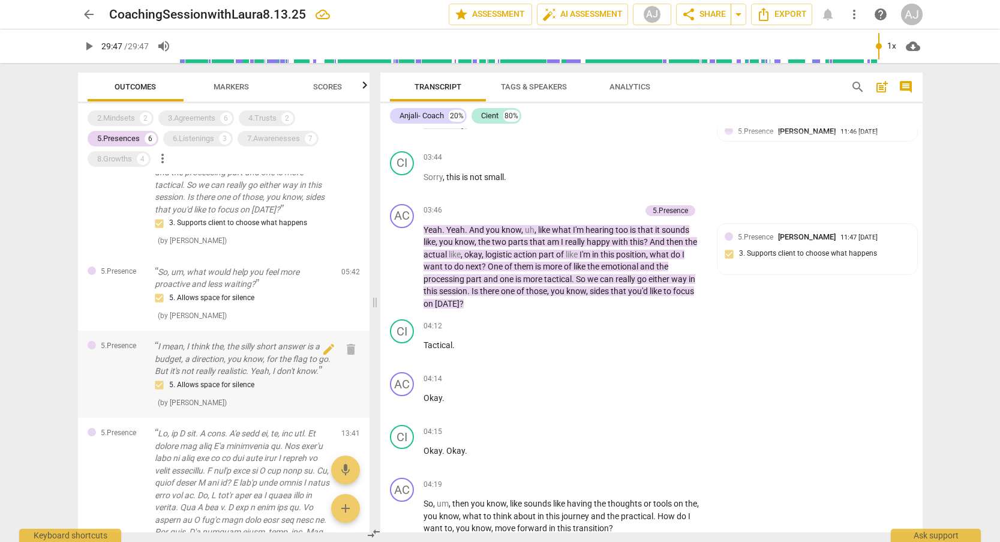
scroll to position [1582, 0]
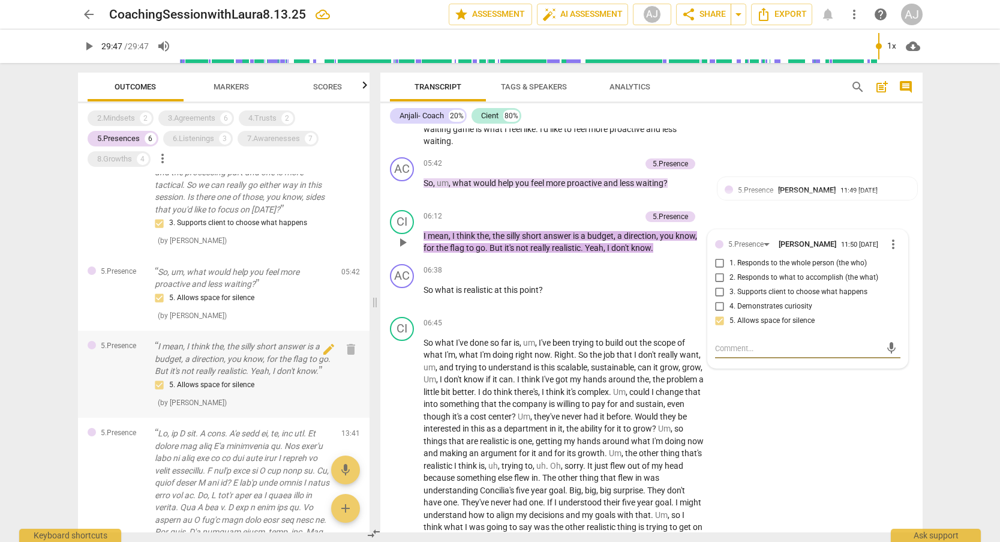
click at [209, 363] on p "I mean, I think the, the silly short answer is a budget, a direction, you know,…" at bounding box center [243, 358] width 177 height 37
click at [224, 275] on p "So, um, what would help you feel more proactive and less waiting?" at bounding box center [243, 278] width 177 height 25
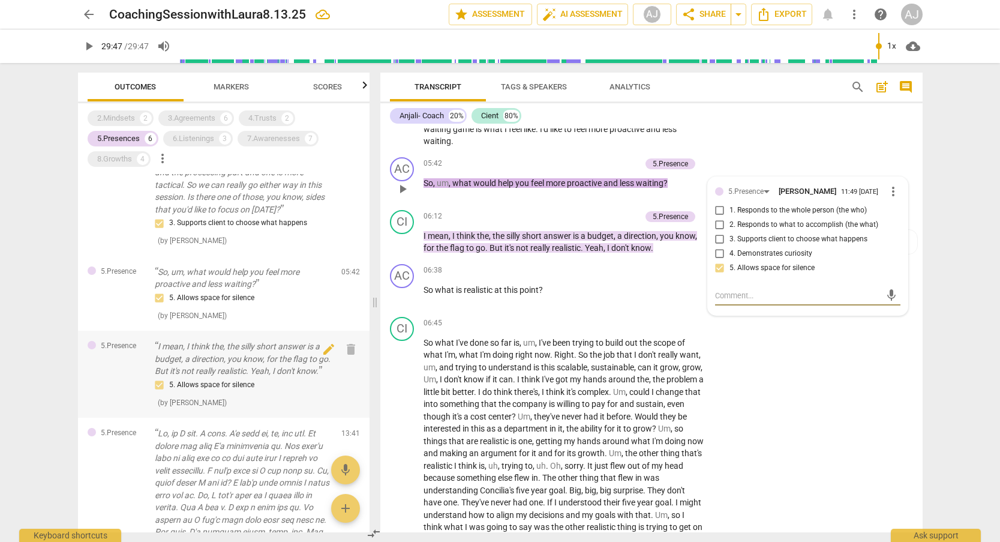
click at [238, 356] on p "I mean, I think the, the silly short answer is a budget, a direction, you know,…" at bounding box center [243, 358] width 177 height 37
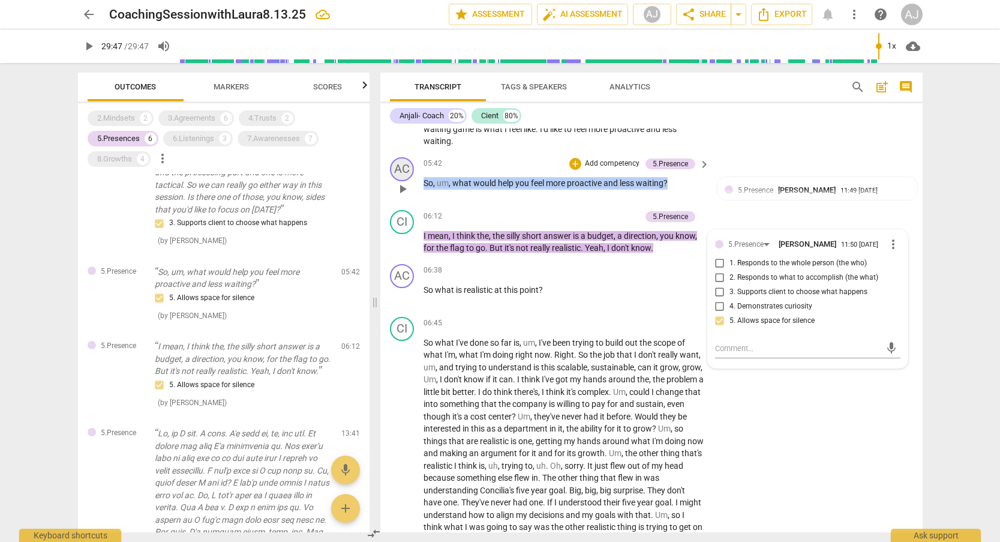
drag, startPoint x: 681, startPoint y: 165, endPoint x: 398, endPoint y: 153, distance: 283.4
click at [398, 153] on div "AC play_arrow pause 05:42 + Add competency 5.Presence keyboard_arrow_right So ,…" at bounding box center [651, 178] width 542 height 53
copy p "So , um , what would help you feel more proactive and less waiting ?"
click at [119, 139] on div "5.Presences" at bounding box center [118, 139] width 43 height 12
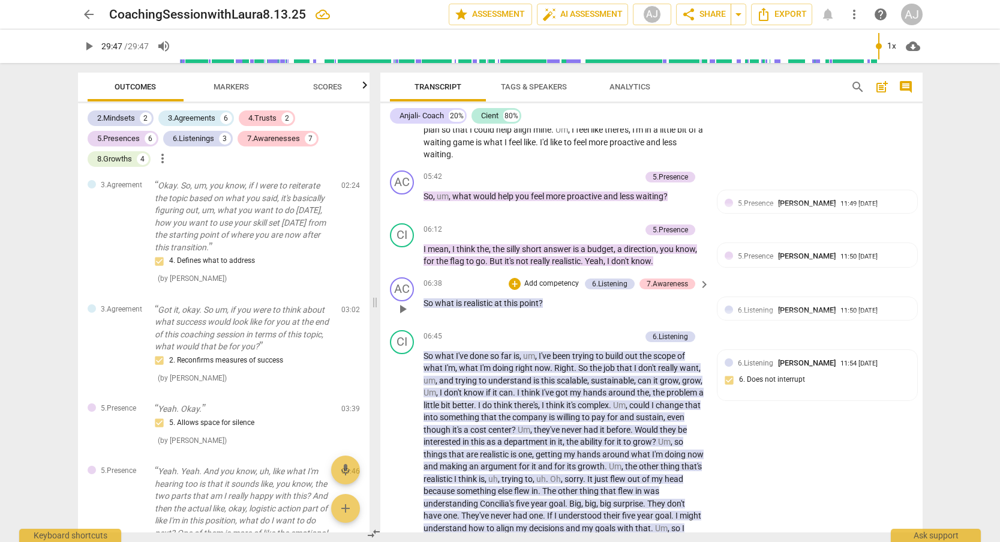
drag, startPoint x: 119, startPoint y: 139, endPoint x: 640, endPoint y: 290, distance: 542.0
click at [119, 139] on div "5.Presences" at bounding box center [118, 139] width 43 height 12
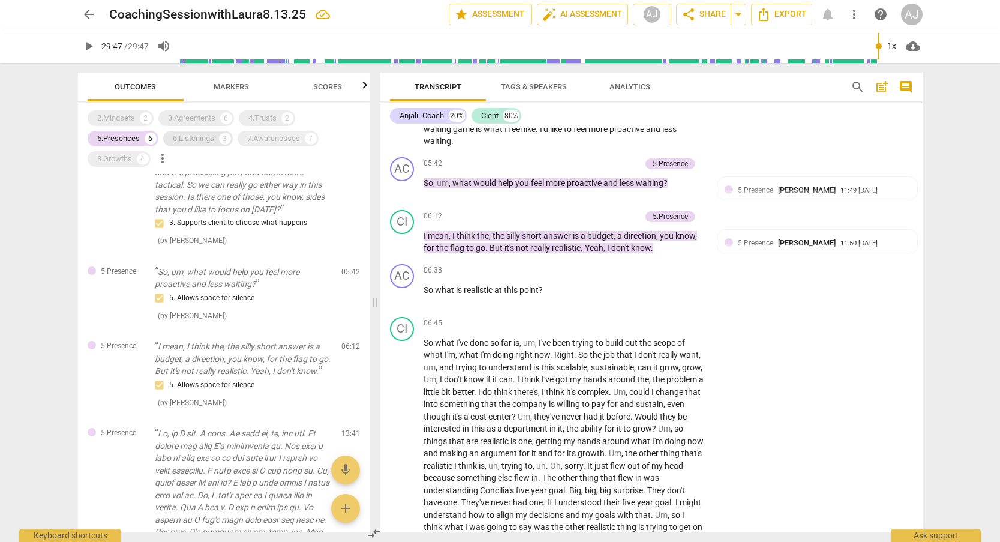
click at [192, 139] on div "6.Listenings" at bounding box center [193, 139] width 41 height 12
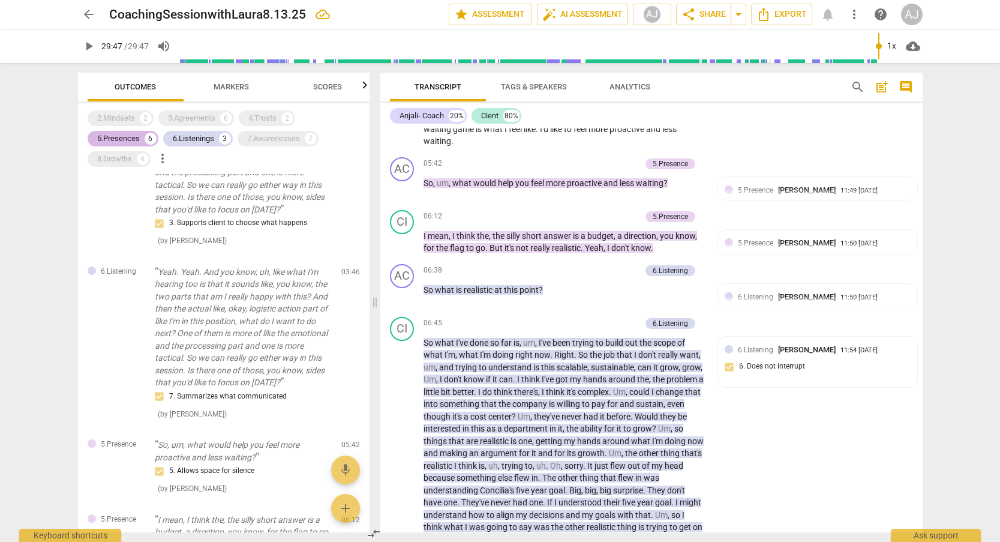
click at [113, 140] on div "5.Presences" at bounding box center [118, 139] width 43 height 12
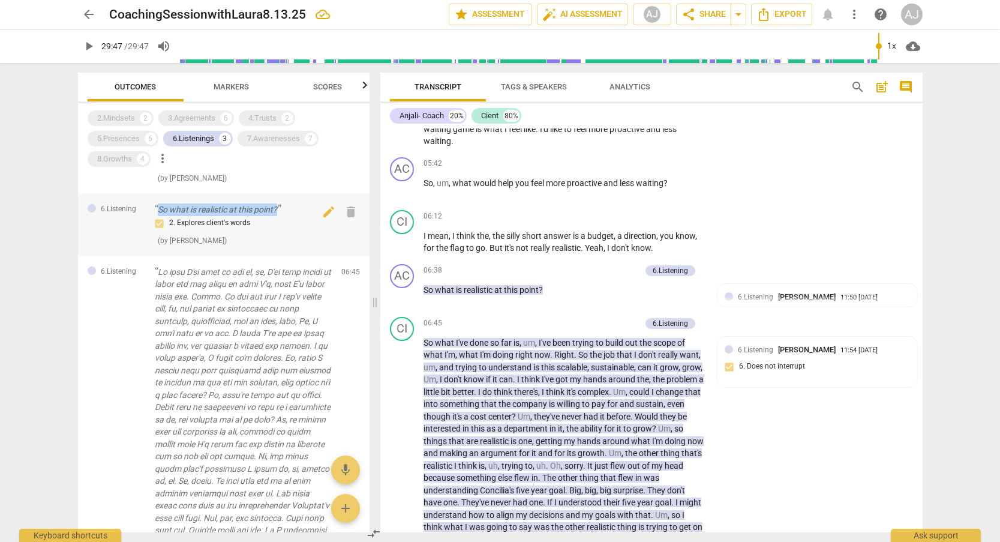
drag, startPoint x: 292, startPoint y: 203, endPoint x: 214, endPoint y: 197, distance: 78.2
click at [214, 197] on div "6.Listening So what is realistic at this point? 2. Explores client's words ( by…" at bounding box center [224, 225] width 292 height 62
click at [552, 284] on p "So what is realistic at this point ?" at bounding box center [563, 290] width 281 height 13
drag, startPoint x: 561, startPoint y: 274, endPoint x: 423, endPoint y: 266, distance: 138.2
click at [423, 266] on div "AC play_arrow pause 06:38 + Add competency 6.Listening keyboard_arrow_right So …" at bounding box center [651, 285] width 542 height 53
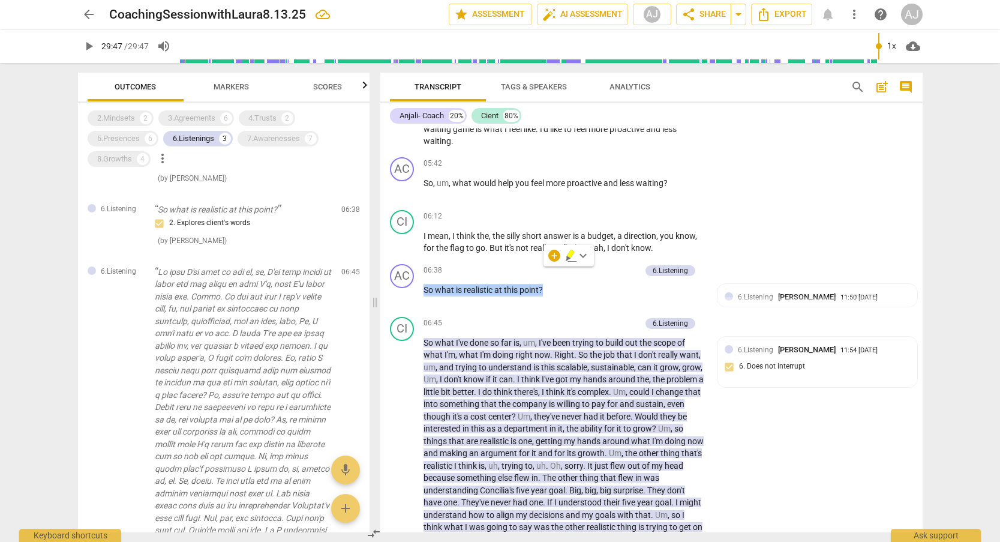
copy p "So what is realistic at this point ?"
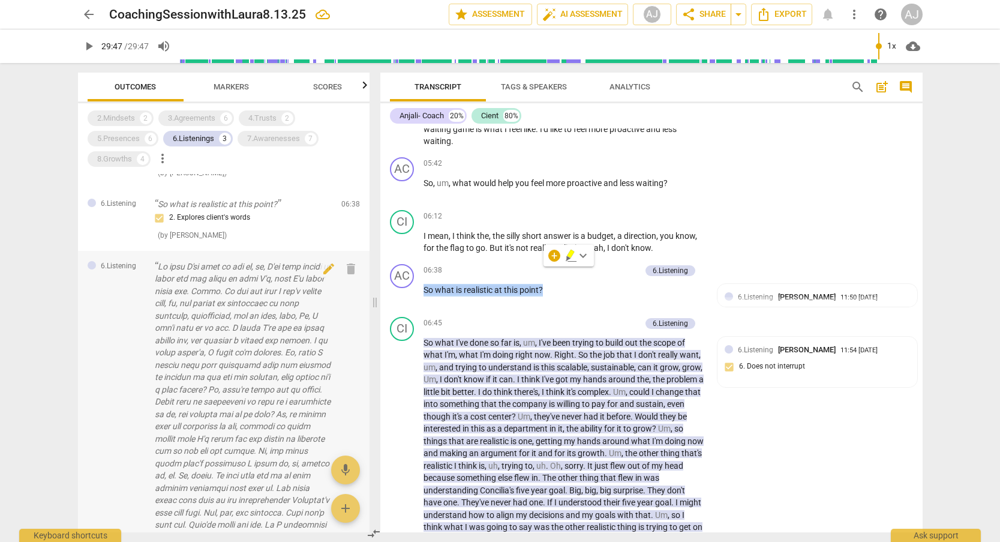
scroll to position [17, 0]
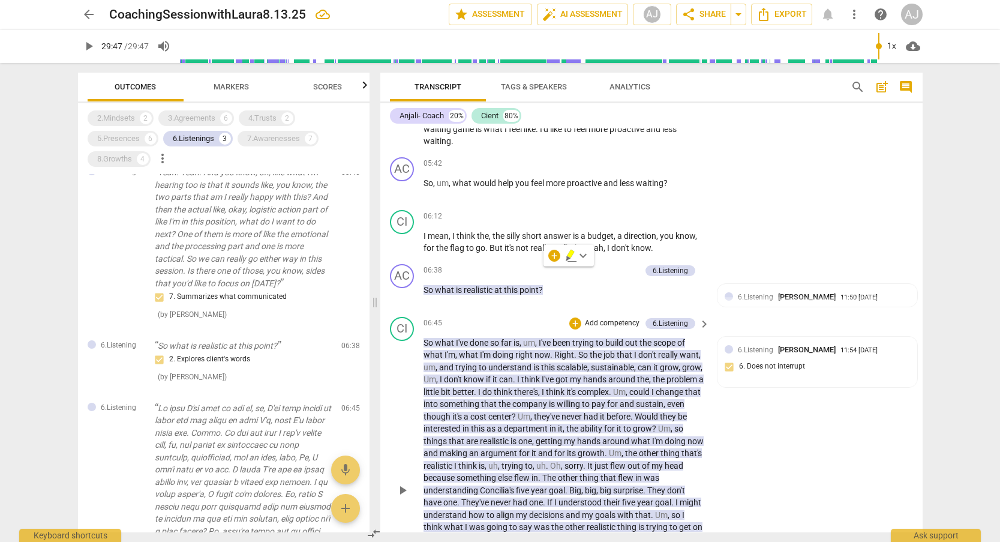
drag, startPoint x: 463, startPoint y: 310, endPoint x: 431, endPoint y: 305, distance: 32.2
click at [463, 317] on div "06:45 + Add competency 6.Listening keyboard_arrow_right" at bounding box center [567, 323] width 288 height 13
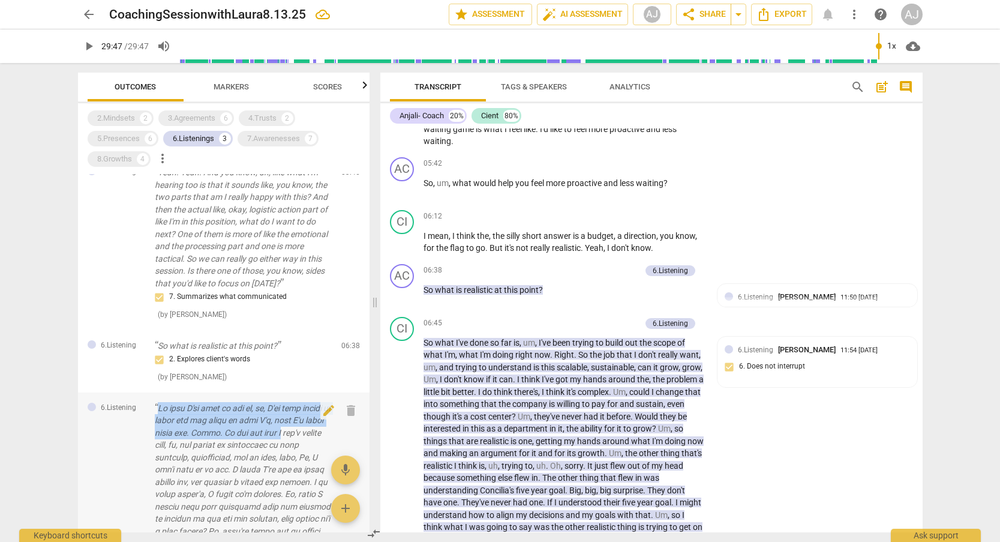
drag, startPoint x: 157, startPoint y: 400, endPoint x: 329, endPoint y: 421, distance: 173.4
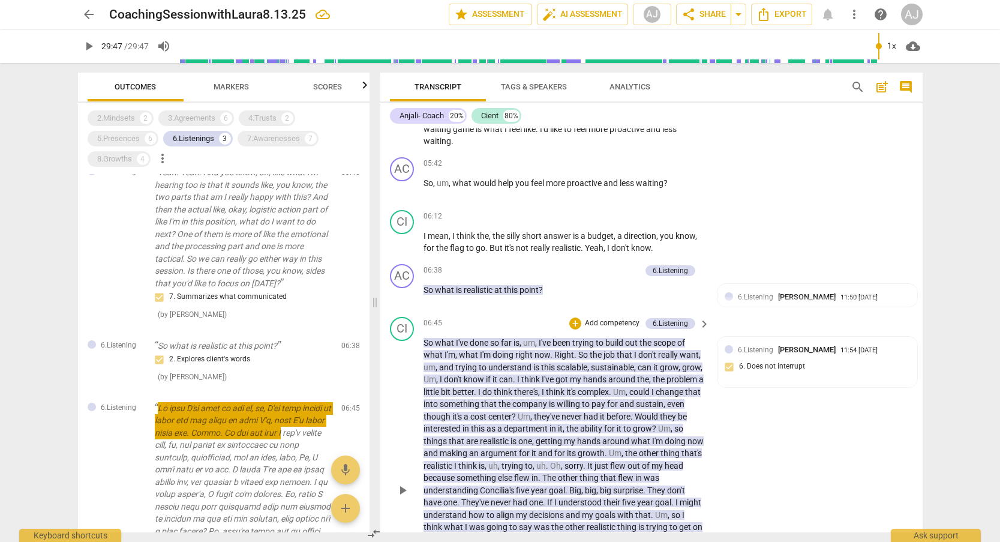
copy p "So what I've done so far is, um, I've been trying to build out the scope of wha…"
type input "1787"
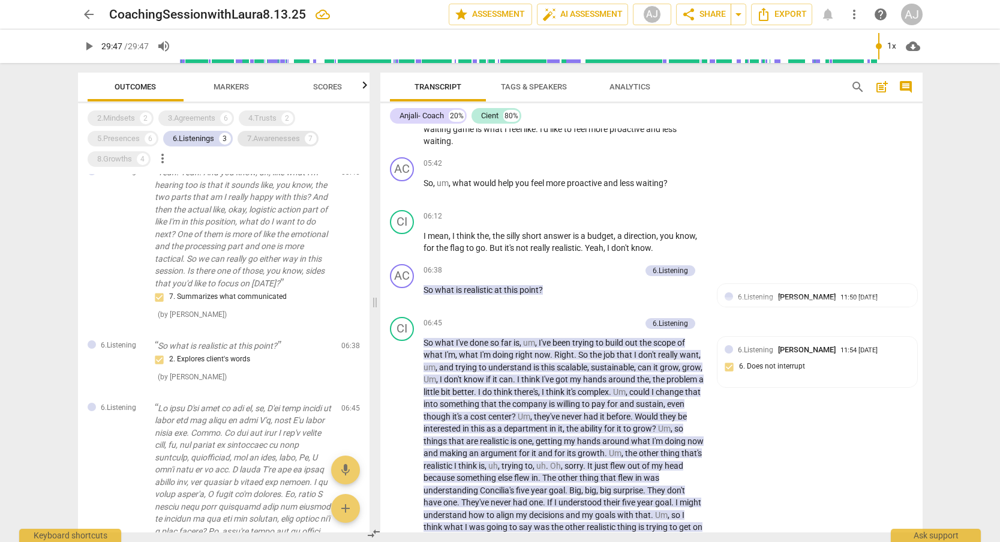
click at [274, 142] on div "7.Awarenesses" at bounding box center [273, 139] width 53 height 12
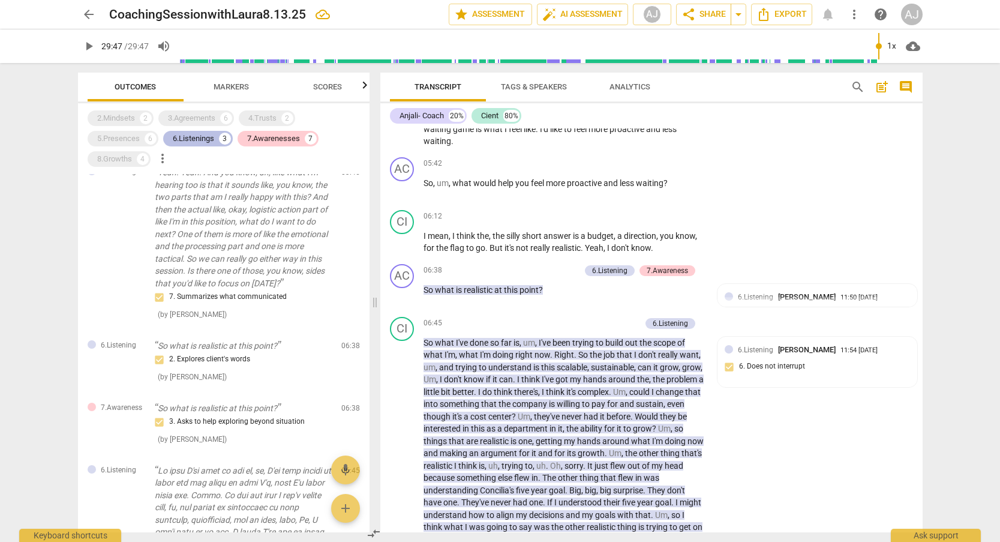
click at [200, 142] on div "6.Listenings" at bounding box center [193, 139] width 41 height 12
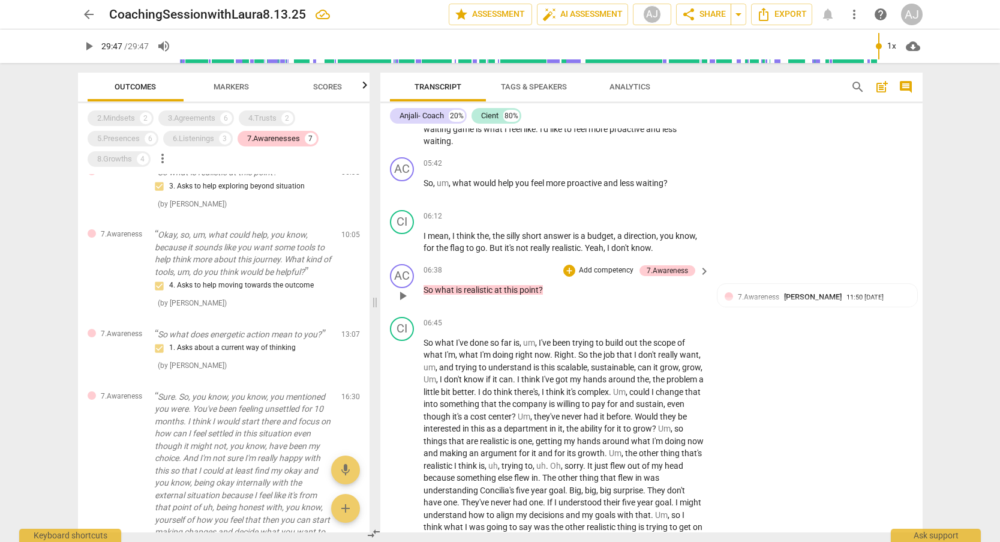
click at [563, 284] on p "So what is realistic at this point ?" at bounding box center [563, 290] width 281 height 13
drag, startPoint x: 561, startPoint y: 273, endPoint x: 421, endPoint y: 270, distance: 140.4
click at [421, 270] on div "AC play_arrow pause 06:38 + Add competency 7.Awareness keyboard_arrow_right So …" at bounding box center [651, 285] width 542 height 53
copy p "So what is realistic at this point ?"
click at [281, 138] on div "7.Awarenesses" at bounding box center [273, 139] width 53 height 12
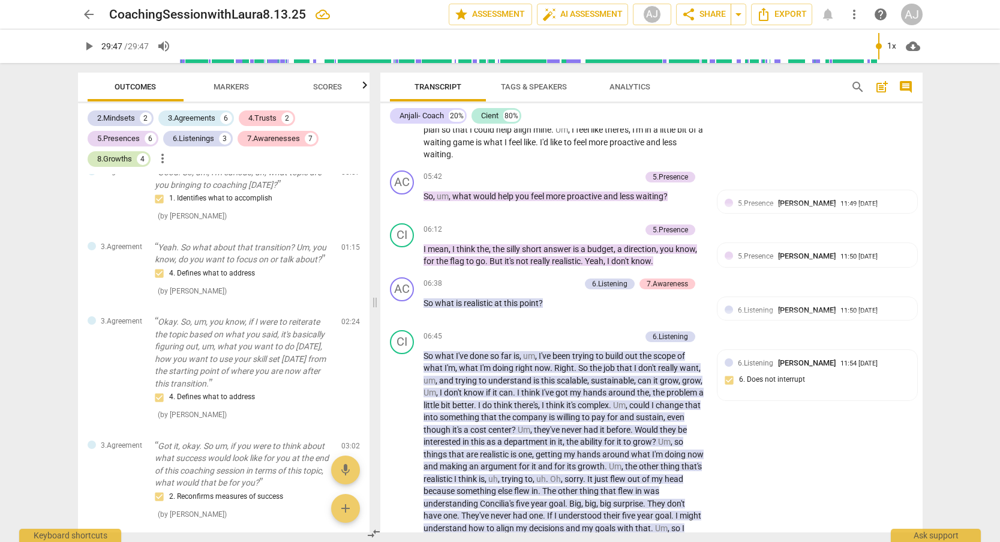
click at [112, 158] on div "8.Growths" at bounding box center [114, 159] width 35 height 12
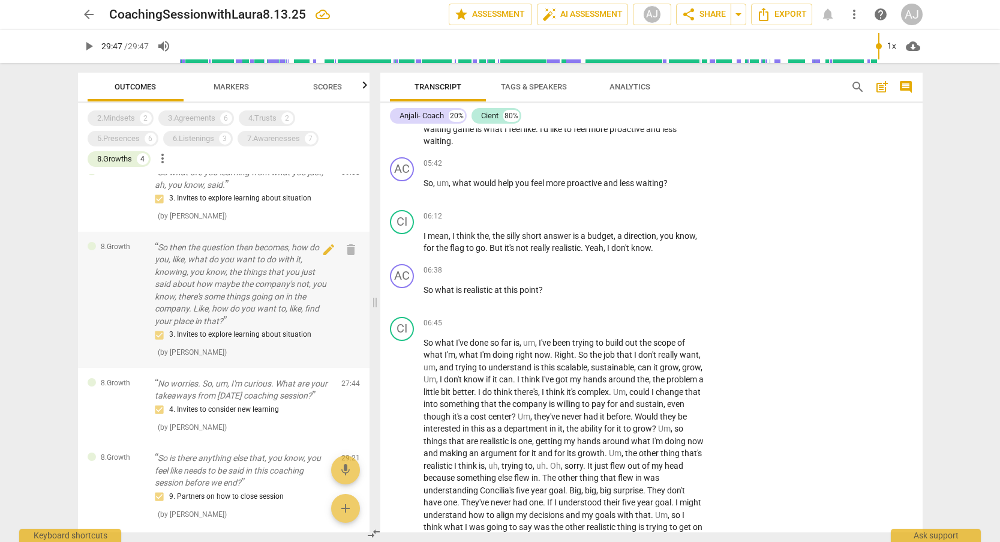
scroll to position [81, 0]
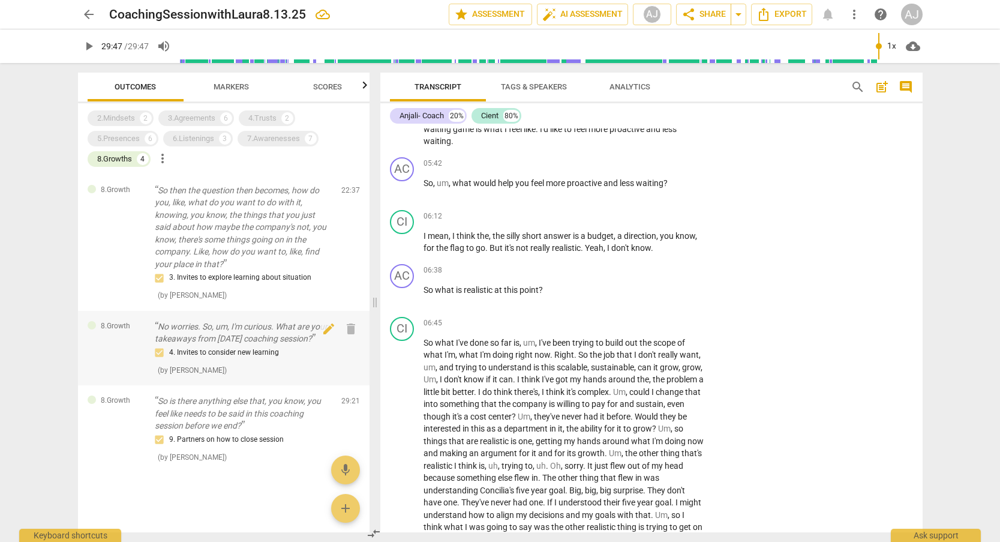
drag, startPoint x: 237, startPoint y: 338, endPoint x: 154, endPoint y: 316, distance: 85.7
click at [154, 316] on div "8.Growth No worries. So, um, I'm curious. What are your takeaways from [DATE] c…" at bounding box center [224, 348] width 292 height 75
click at [190, 320] on p "No worries. So, um, I'm curious. What are your takeaways from [DATE] coaching s…" at bounding box center [243, 332] width 177 height 25
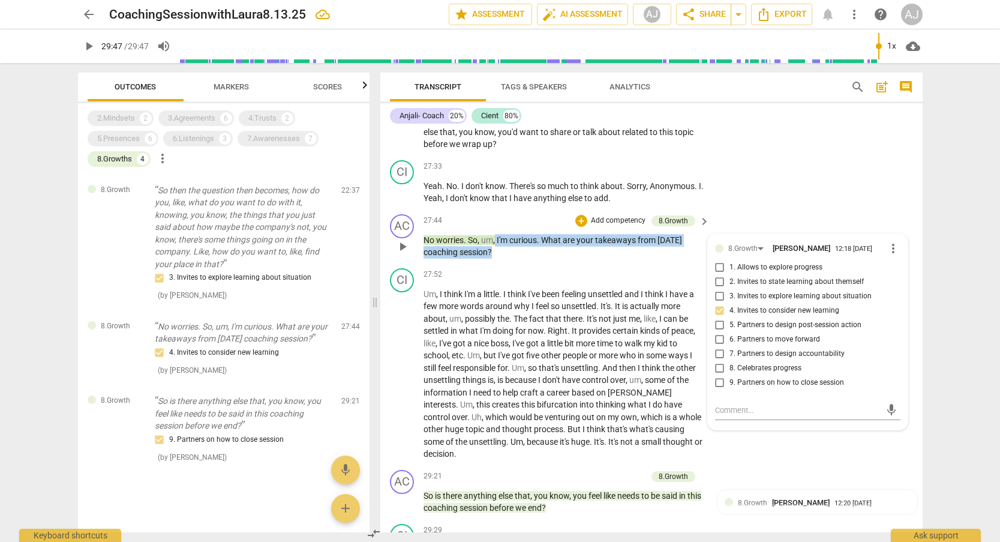
drag, startPoint x: 521, startPoint y: 188, endPoint x: 496, endPoint y: 174, distance: 29.0
click at [496, 234] on p "No worries . So , um , I'm curious . What are your takeaways from [DATE] coachi…" at bounding box center [563, 246] width 281 height 25
copy p "I'm curious . What are your takeaways from [DATE] coaching session ?"
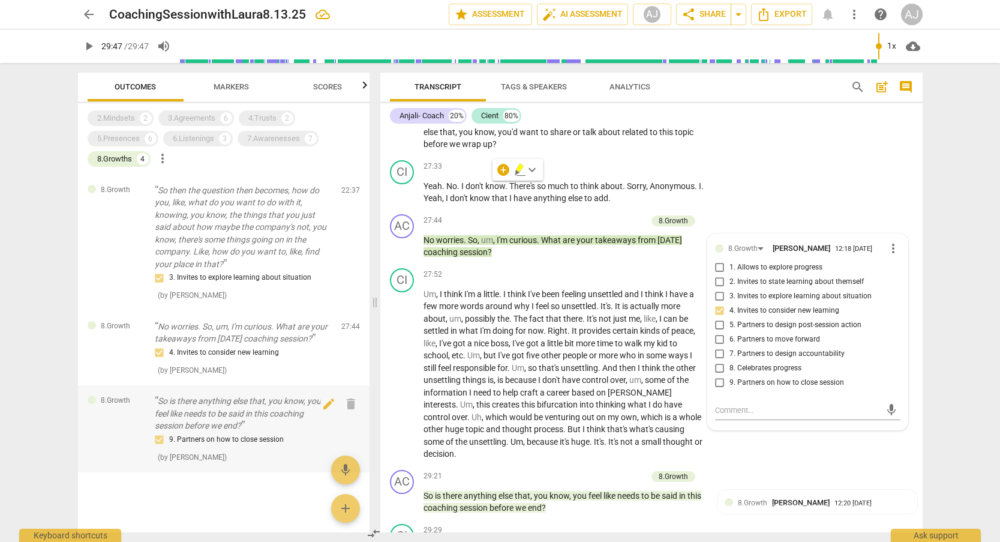
click at [212, 415] on p "So is there anything else that, you know, you feel like needs to be said in thi…" at bounding box center [243, 413] width 177 height 37
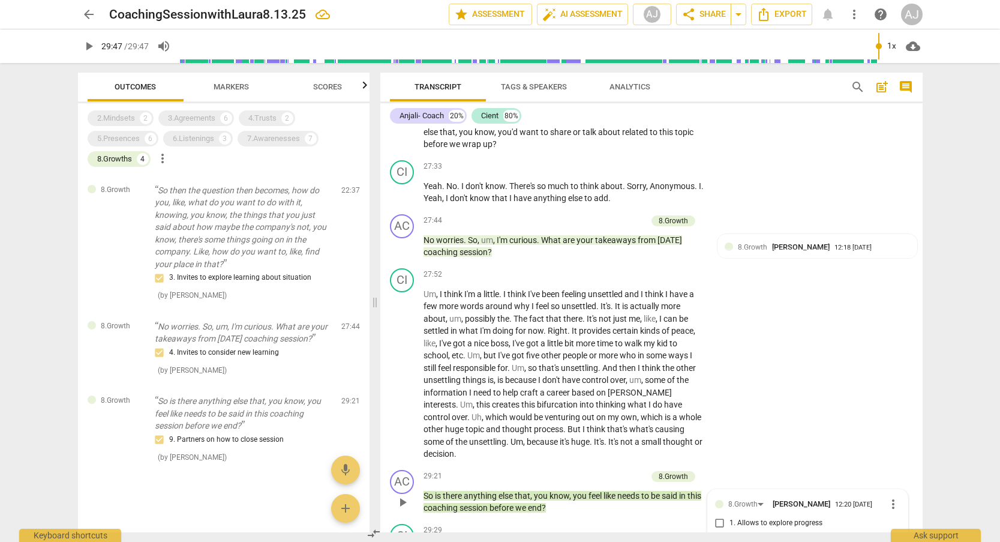
scroll to position [5700, 0]
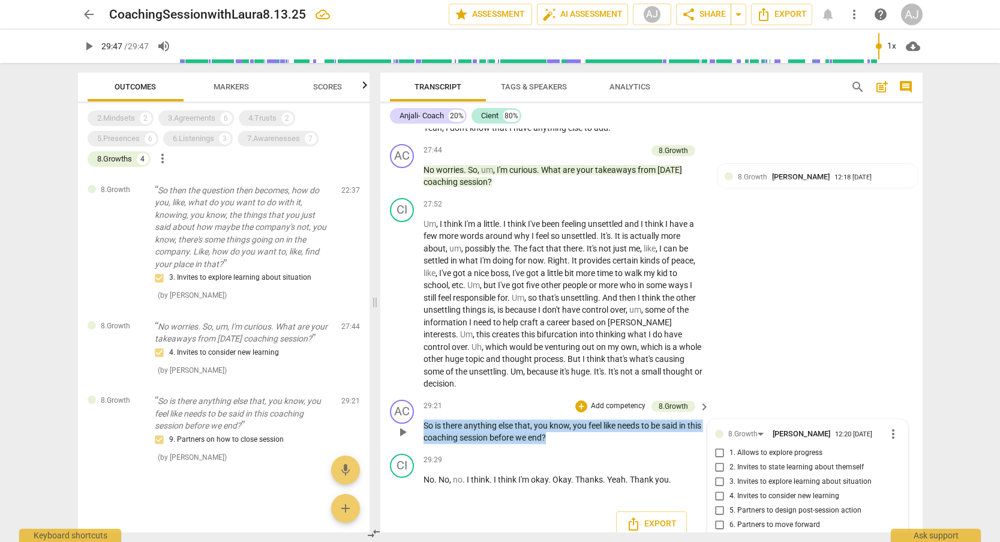
drag, startPoint x: 568, startPoint y: 356, endPoint x: 415, endPoint y: 341, distance: 153.7
click at [415, 395] on div "AC play_arrow pause 29:21 + Add competency 8.Growth keyboard_arrow_right So is …" at bounding box center [651, 422] width 542 height 54
click at [137, 161] on div "8.Growths 4" at bounding box center [119, 159] width 63 height 16
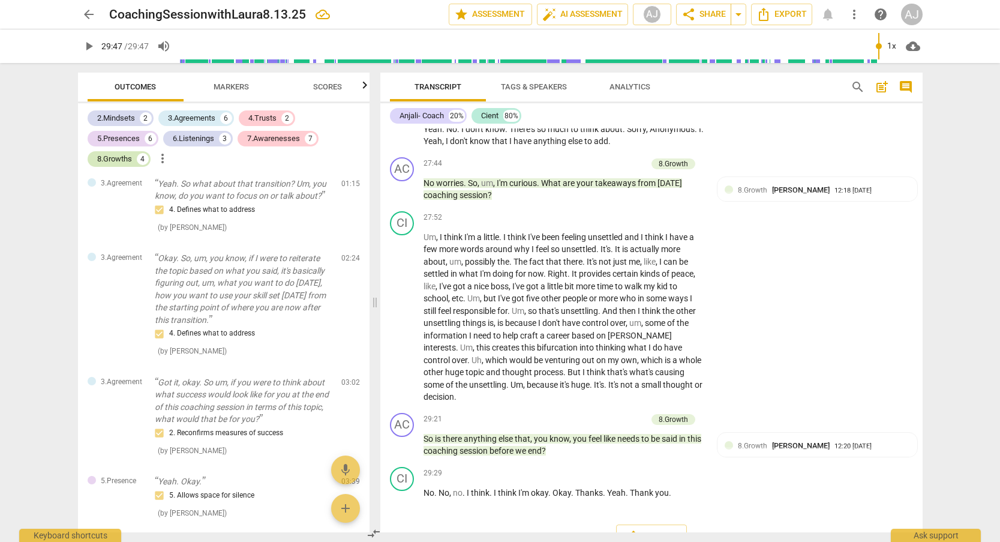
scroll to position [5643, 0]
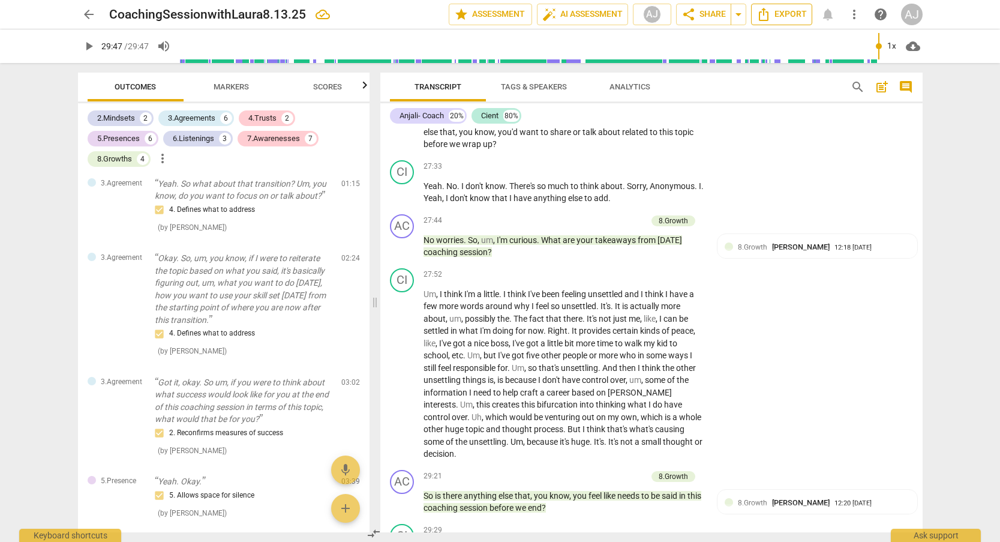
click at [779, 6] on button "Export" at bounding box center [781, 15] width 61 height 22
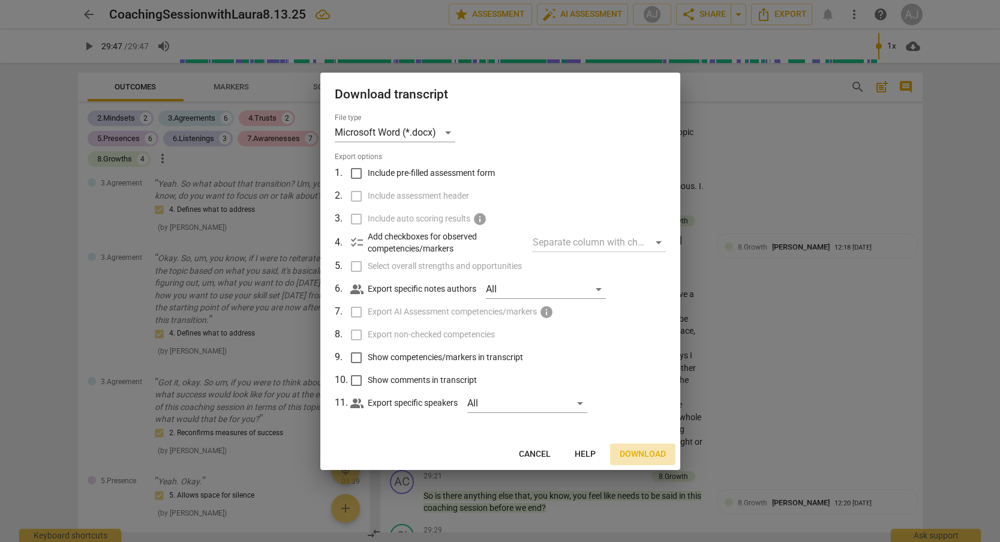
click at [635, 456] on span "Download" at bounding box center [643, 454] width 46 height 12
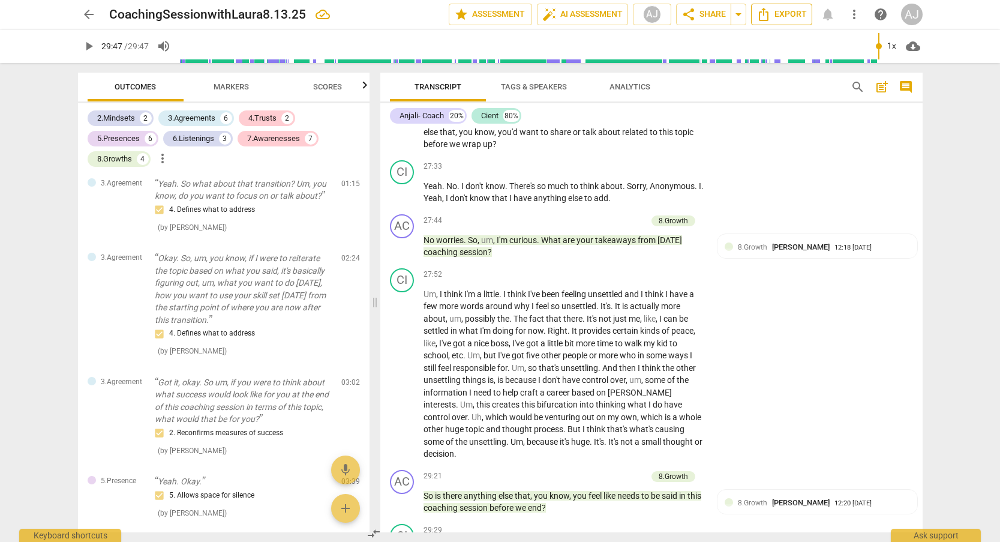
click at [782, 20] on span "Export" at bounding box center [781, 14] width 50 height 14
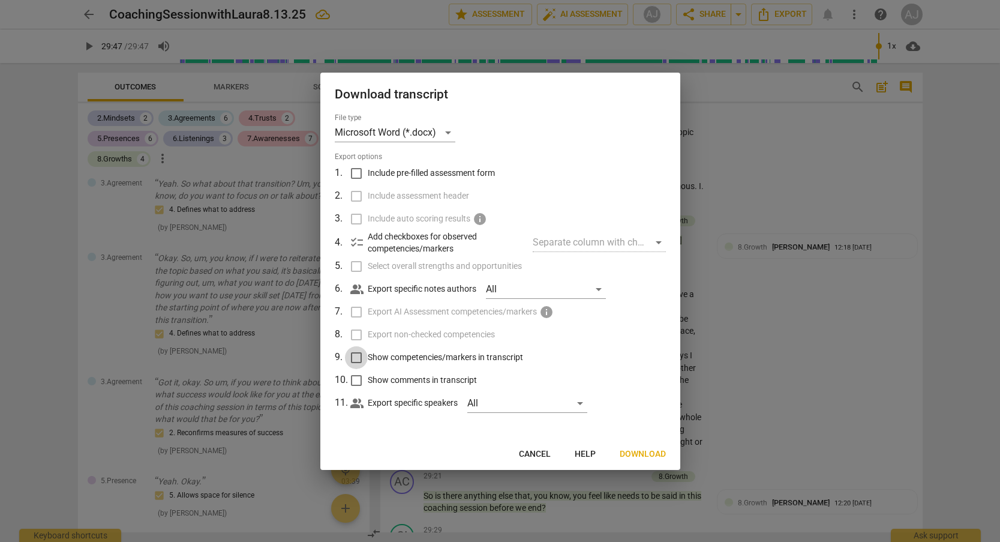
click at [357, 357] on input "Show competencies/markers in transcript" at bounding box center [356, 357] width 23 height 23
checkbox input "true"
click at [633, 449] on span "Download" at bounding box center [643, 454] width 46 height 12
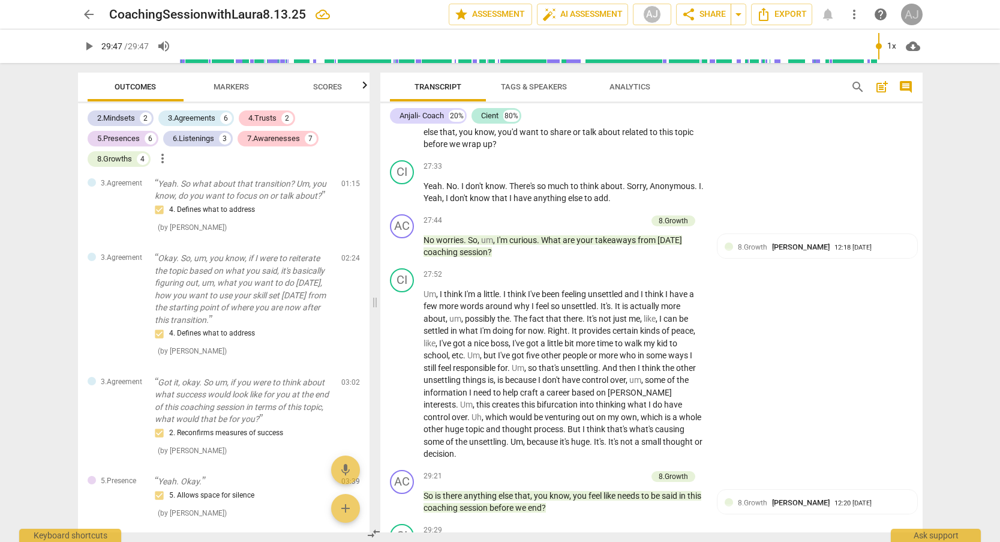
click at [903, 14] on div "AJ" at bounding box center [912, 15] width 22 height 22
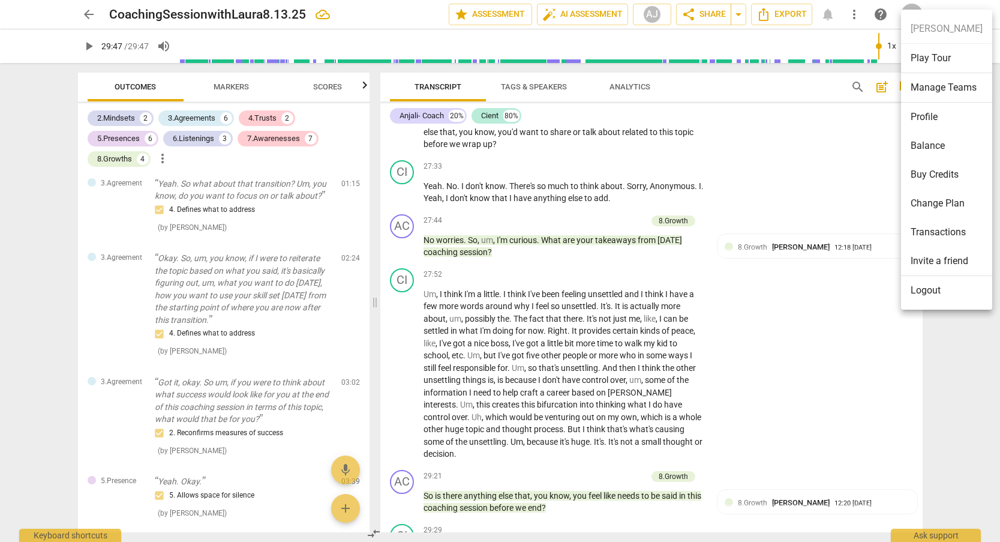
click at [914, 291] on li "Logout" at bounding box center [946, 290] width 91 height 29
